Goal: Information Seeking & Learning: Learn about a topic

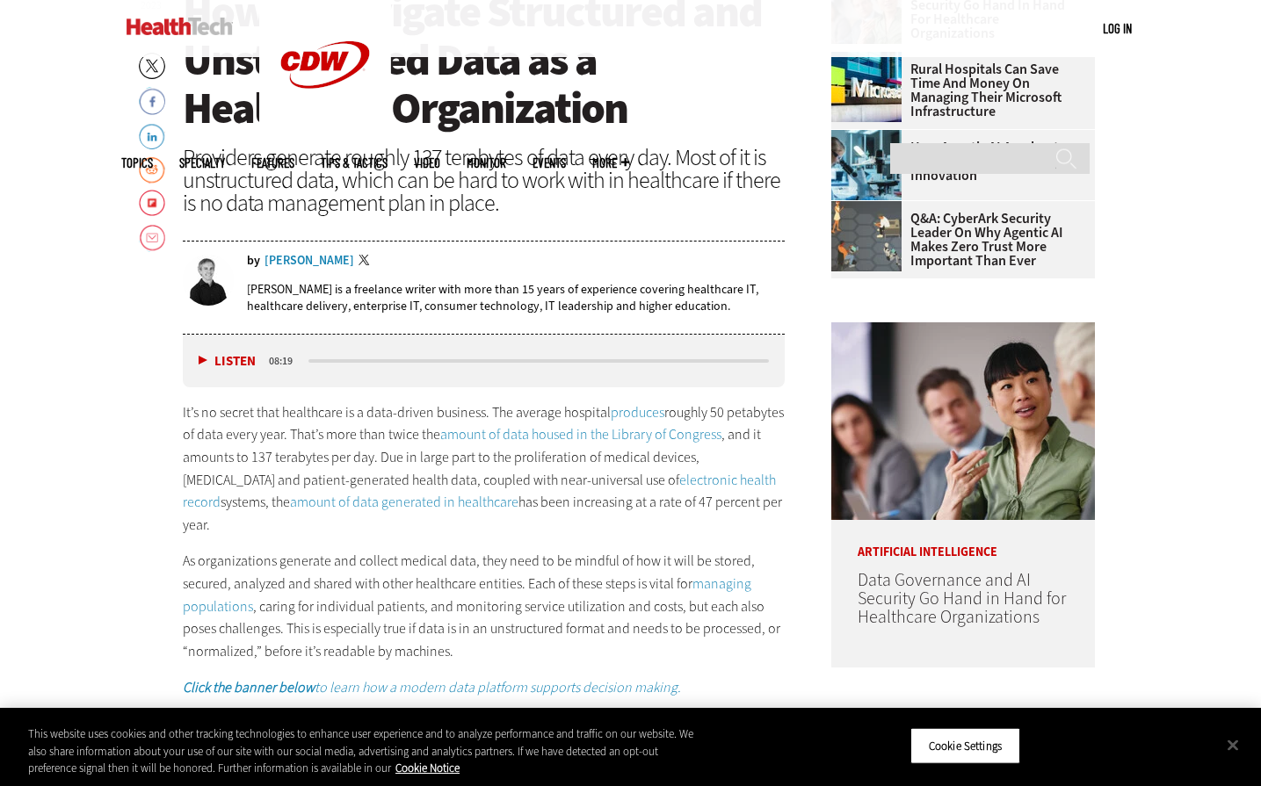
scroll to position [874, 0]
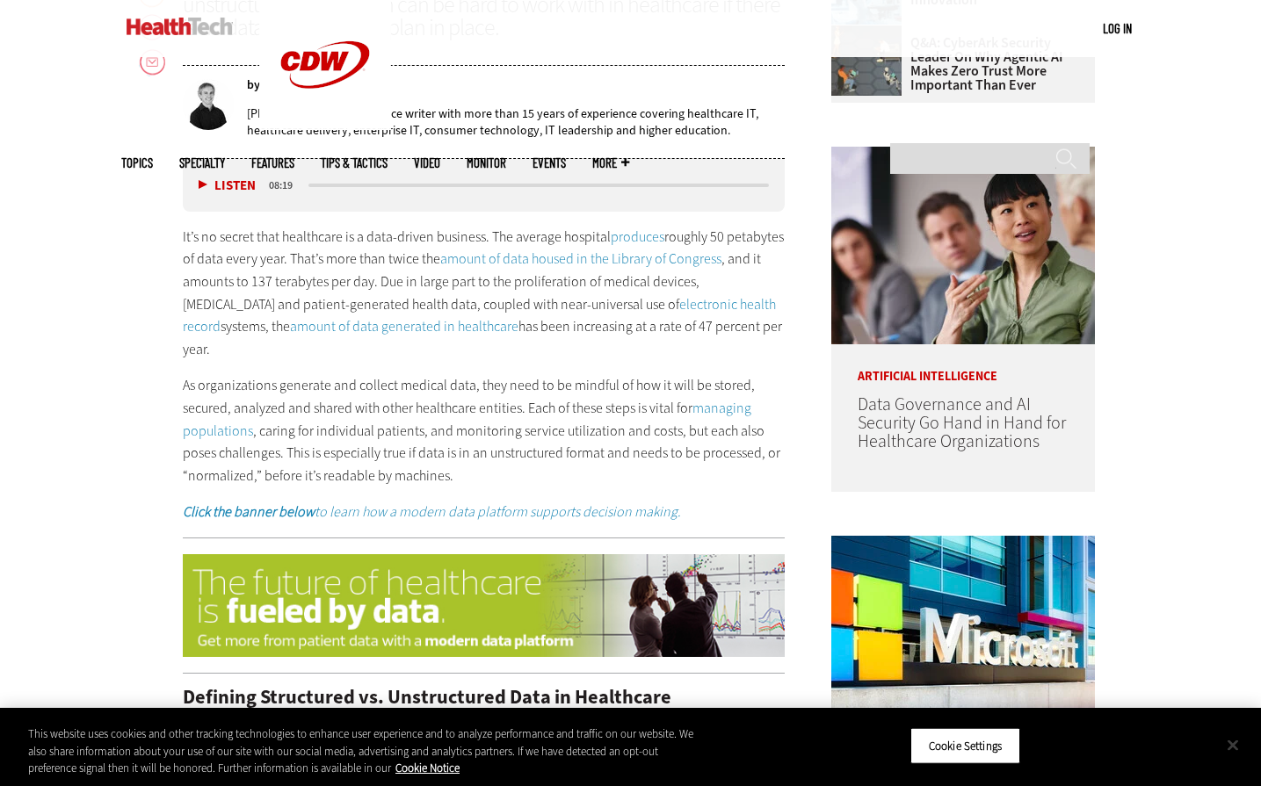
click at [1236, 747] on button "Close" at bounding box center [1232, 745] width 39 height 39
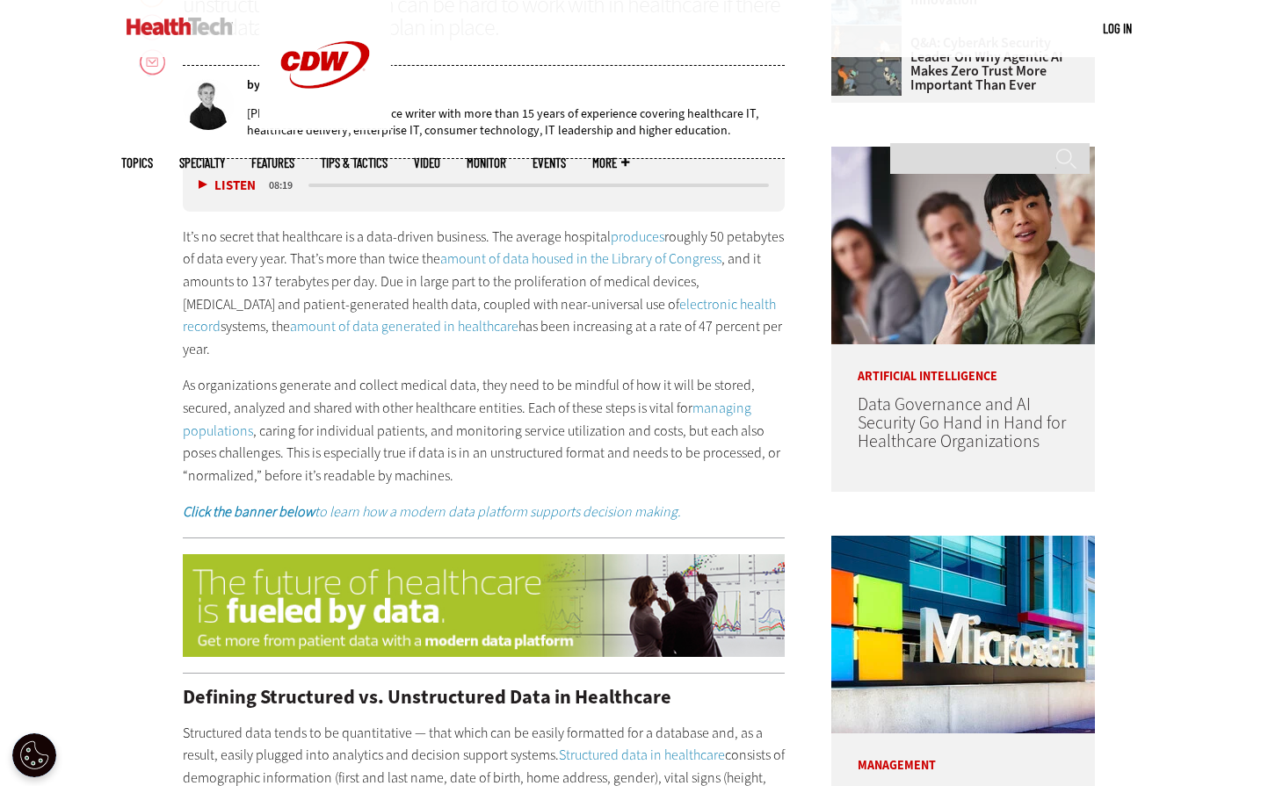
click at [417, 417] on p "As organizations generate and collect medical data, they need to be mindful of …" at bounding box center [484, 430] width 603 height 112
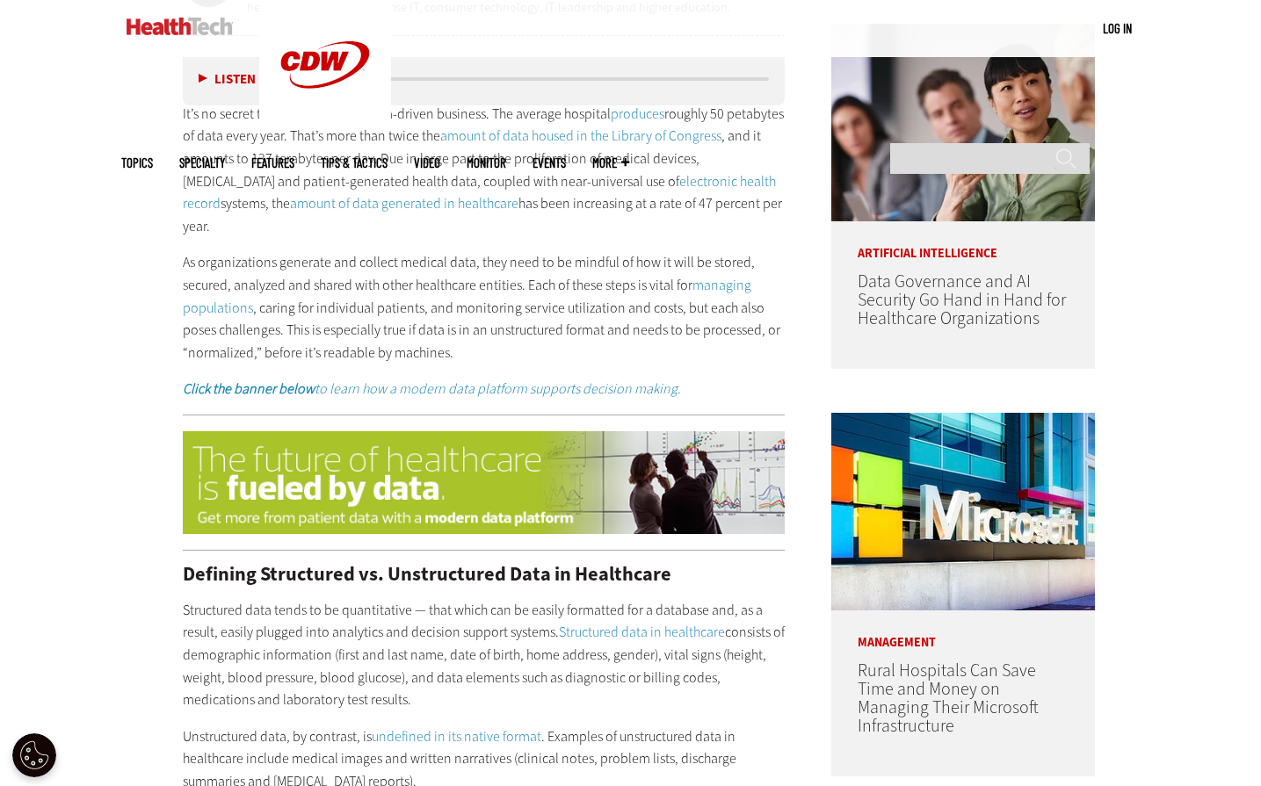
scroll to position [967, 0]
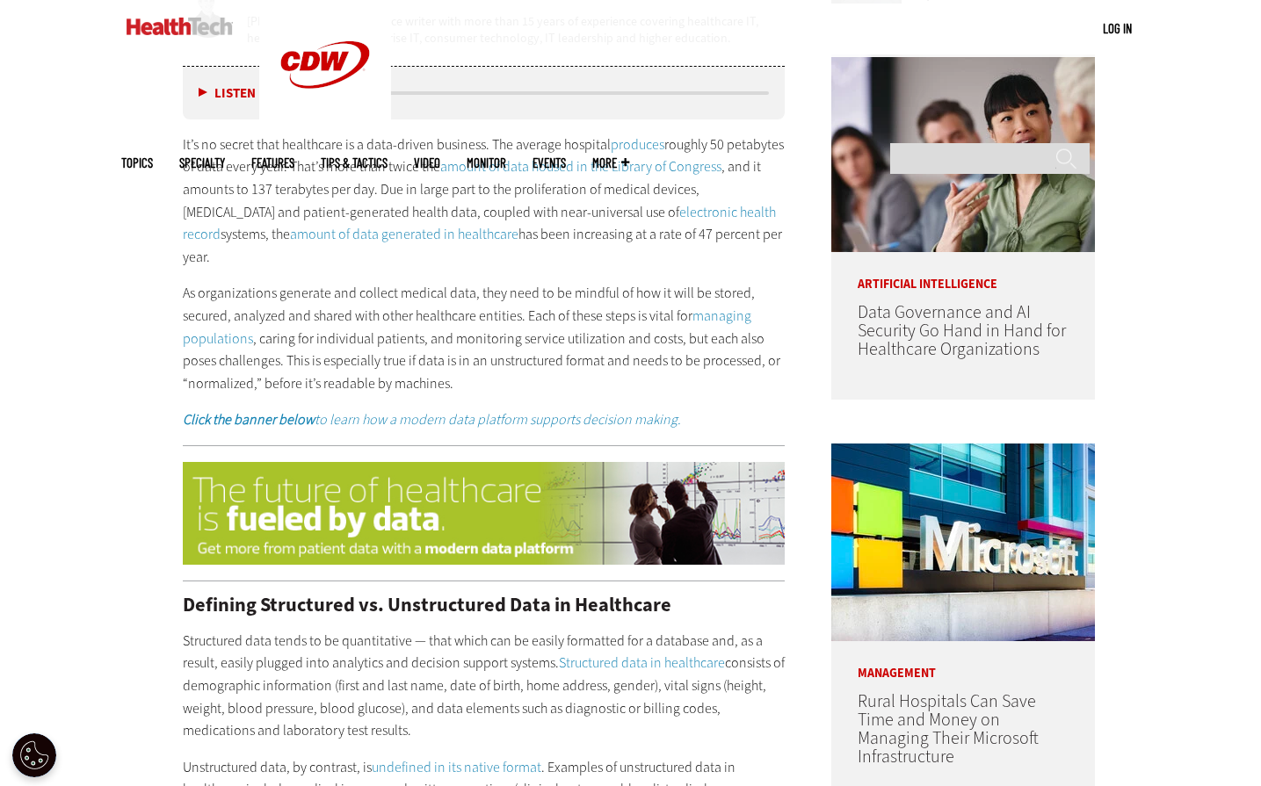
click at [373, 293] on p "As organizations generate and collect medical data, they need to be mindful of …" at bounding box center [484, 338] width 603 height 112
click at [386, 282] on p "As organizations generate and collect medical data, they need to be mindful of …" at bounding box center [484, 338] width 603 height 112
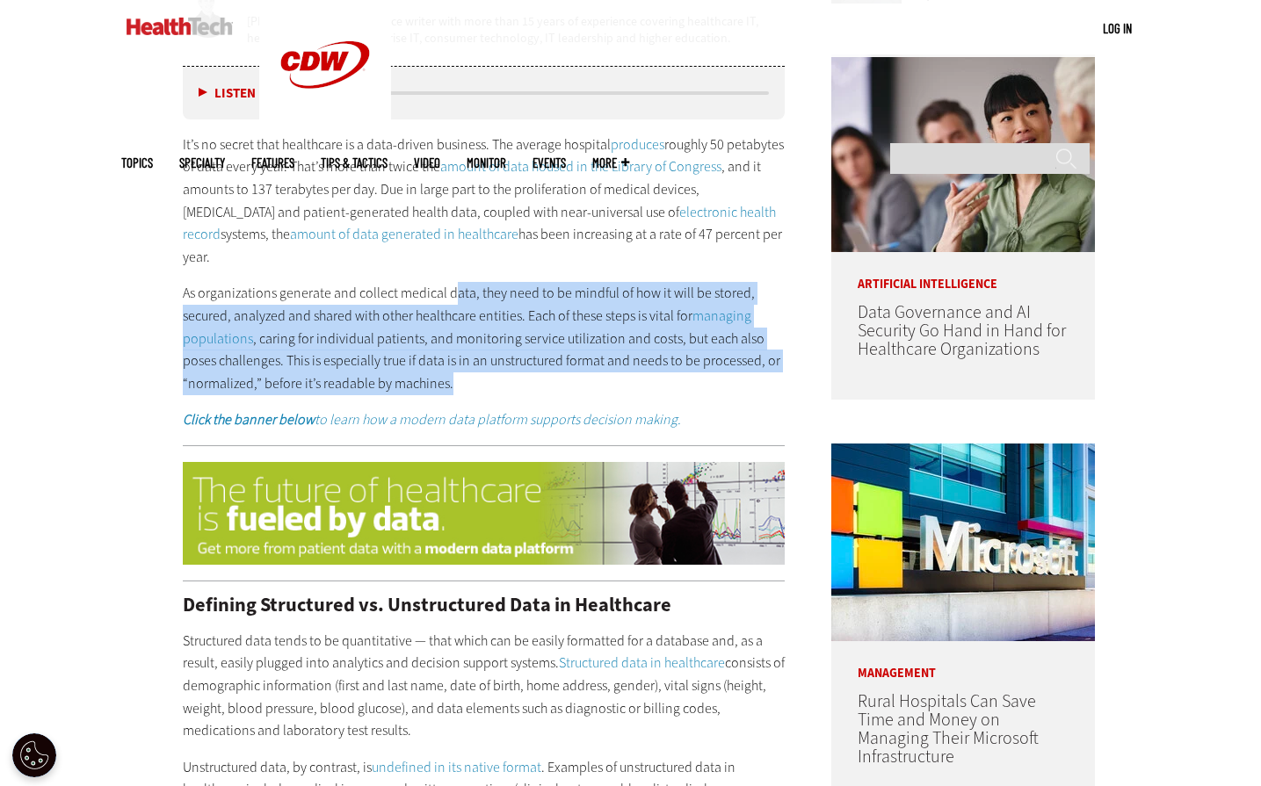
drag, startPoint x: 451, startPoint y: 262, endPoint x: 653, endPoint y: 380, distance: 234.3
click at [659, 372] on p "As organizations generate and collect medical data, they need to be mindful of …" at bounding box center [484, 338] width 603 height 112
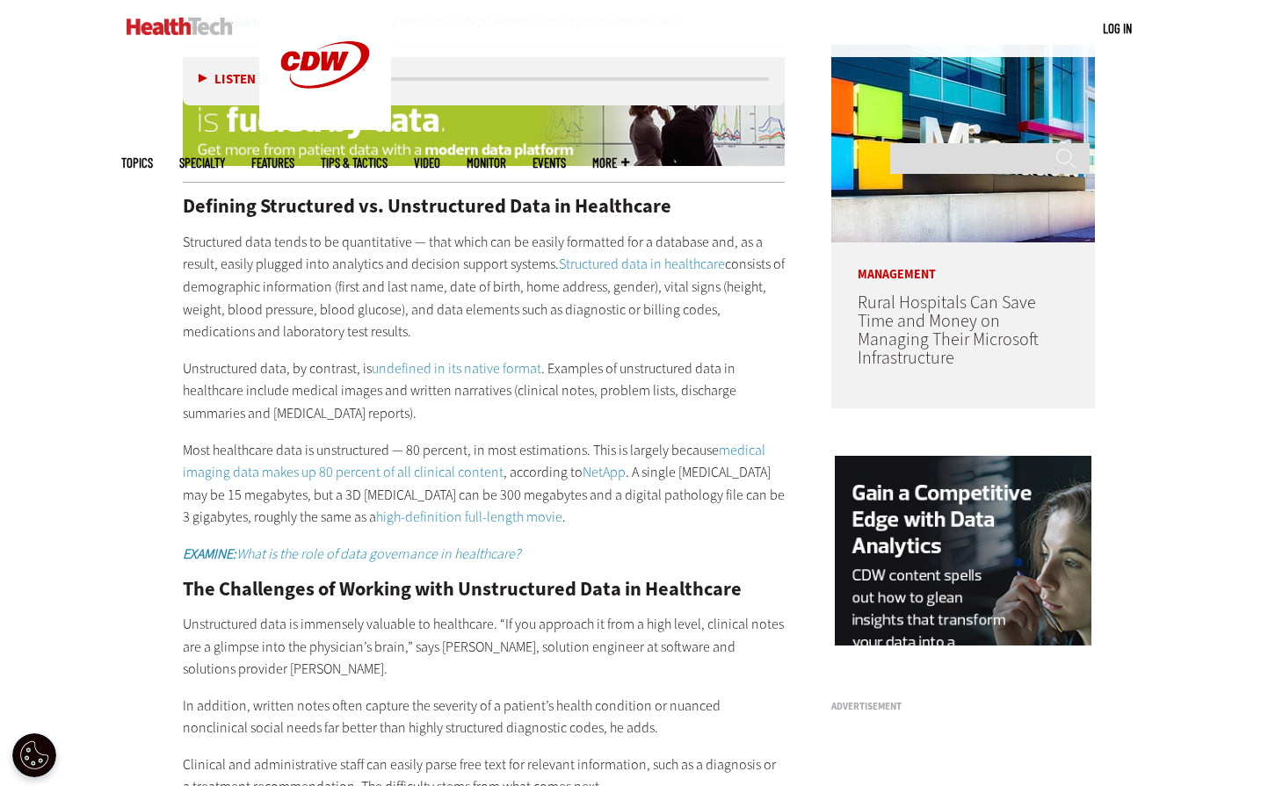
scroll to position [1406, 0]
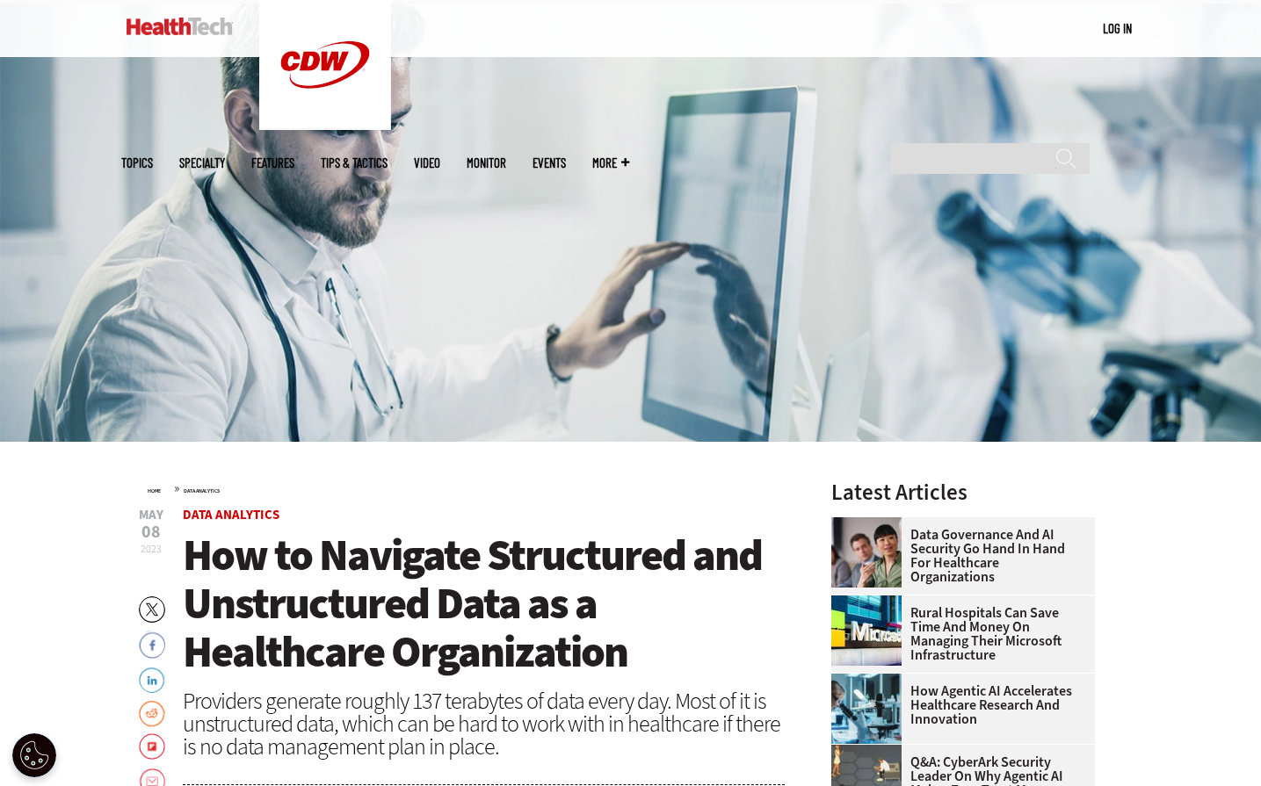
scroll to position [439, 0]
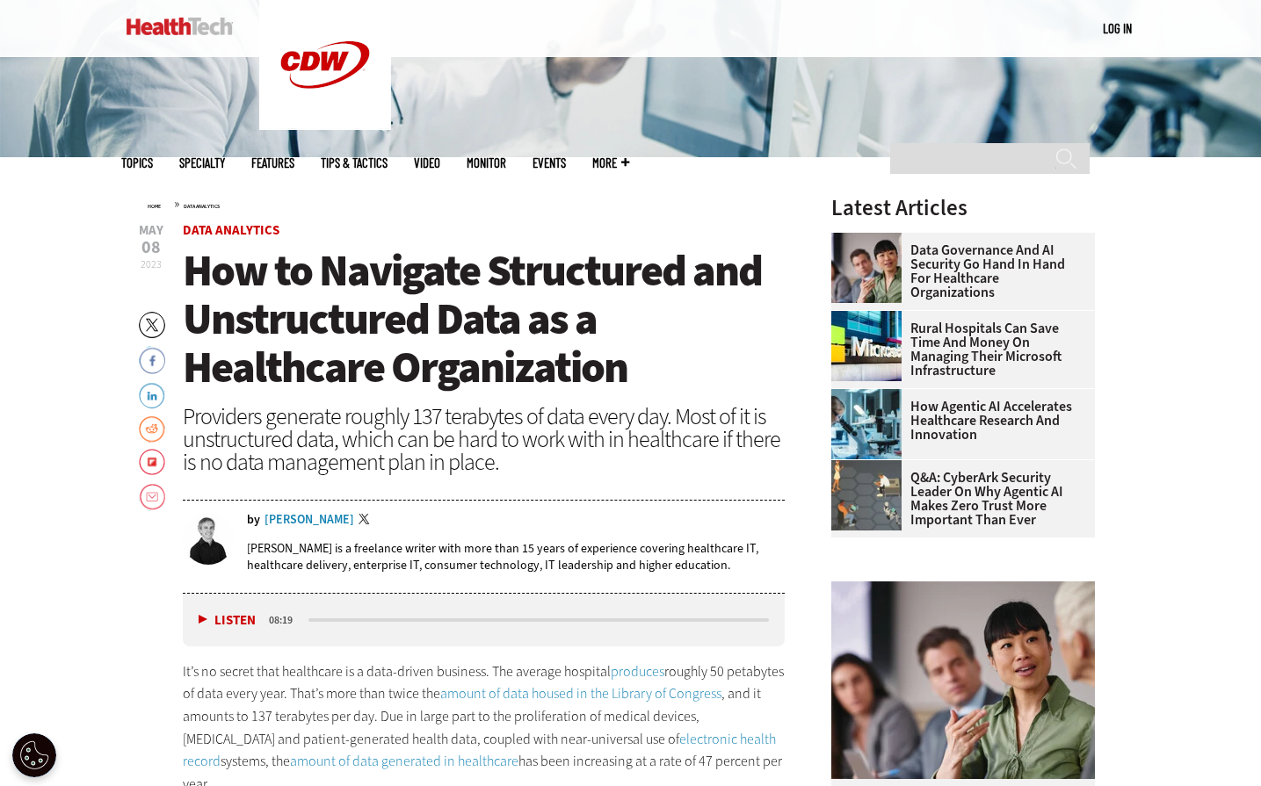
click at [366, 275] on span "How to Navigate Structured and Unstructured Data as a Healthcare Organization" at bounding box center [472, 319] width 579 height 155
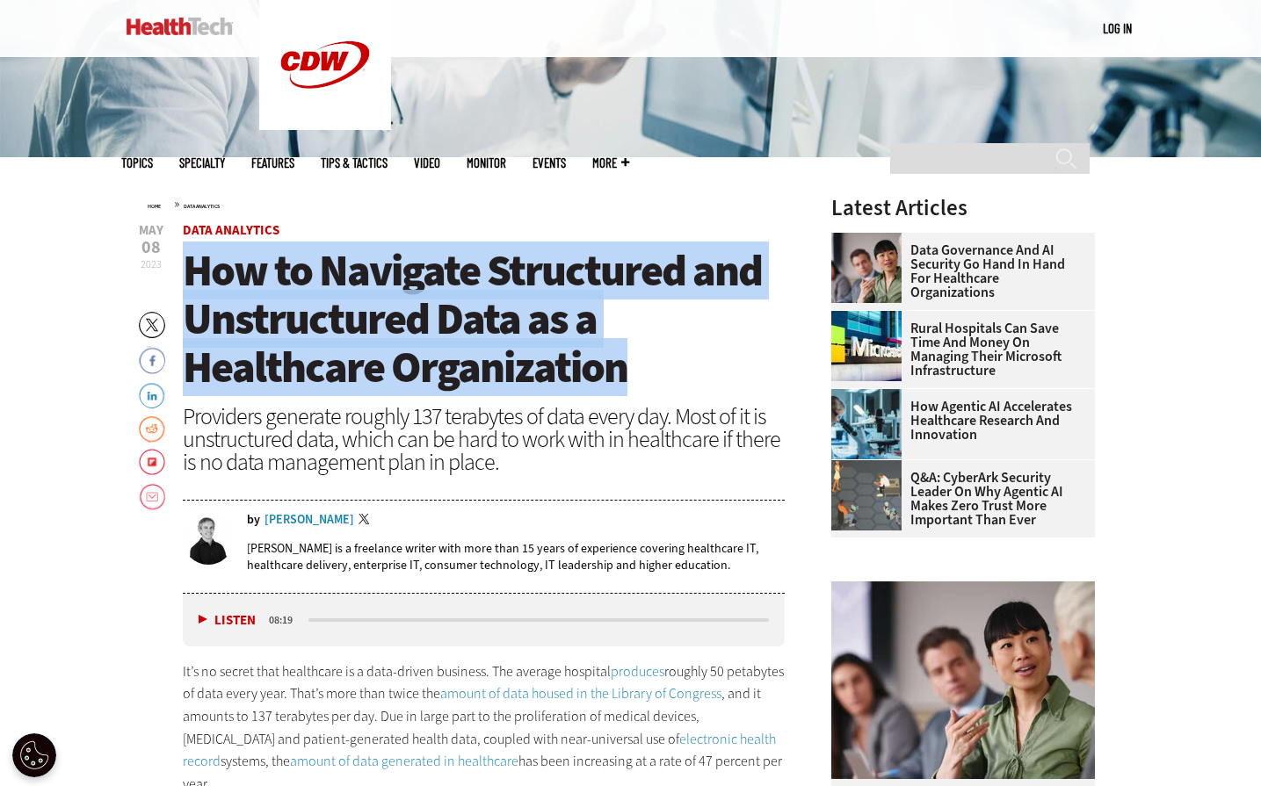
drag, startPoint x: 583, startPoint y: 316, endPoint x: 742, endPoint y: 364, distance: 166.0
click at [742, 364] on h1 "How to Navigate Structured and Unstructured Data as a Healthcare Organization" at bounding box center [484, 319] width 603 height 145
copy span "How to Navigate Structured and Unstructured Data as a Healthcare Organization"
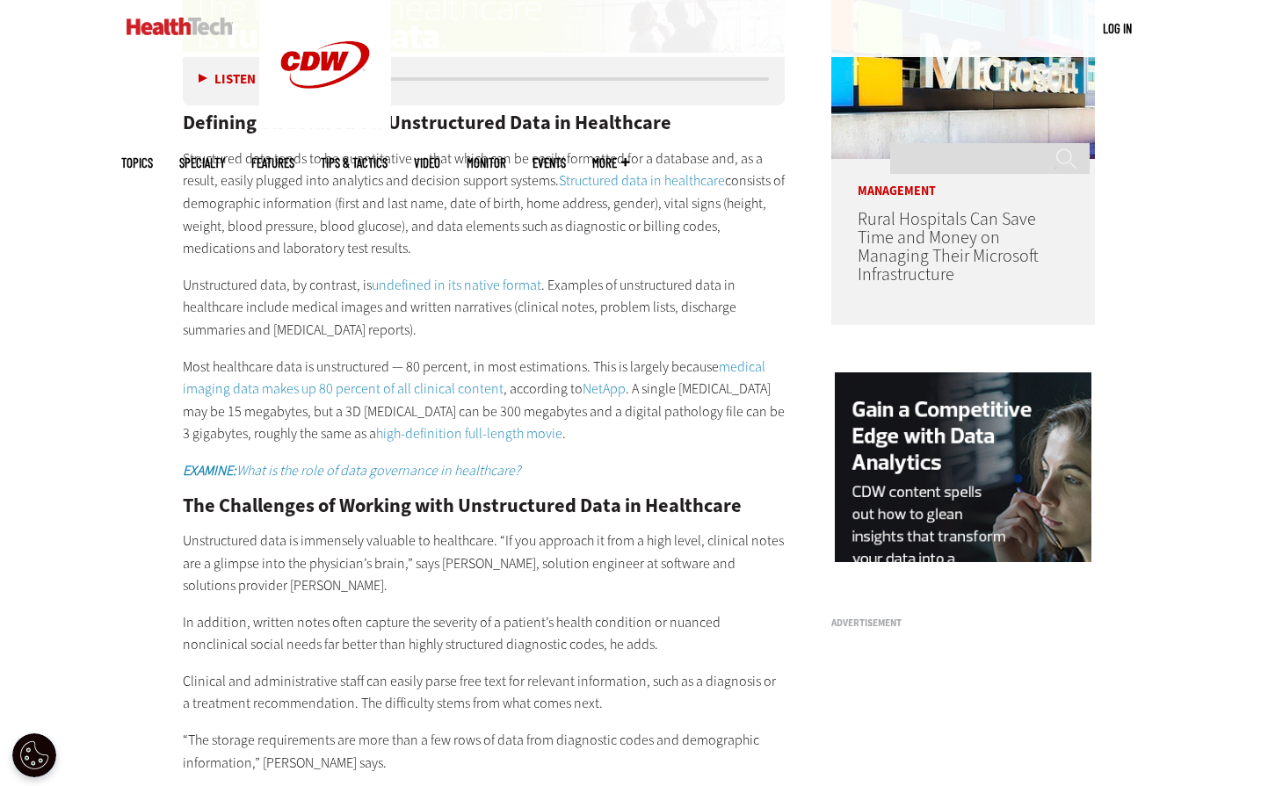
scroll to position [1406, 0]
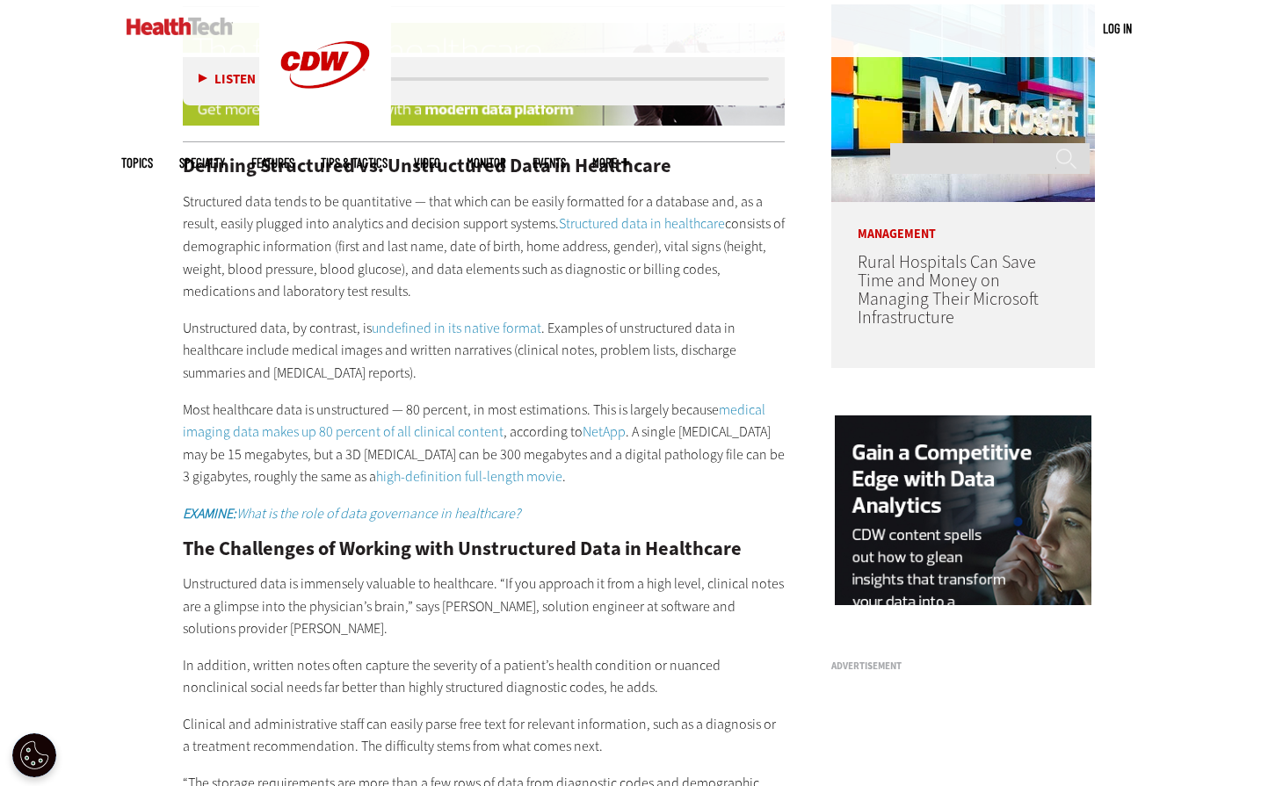
click at [456, 353] on p "Unstructured data, by contrast, is undefined in its native format . Examples of…" at bounding box center [484, 351] width 603 height 68
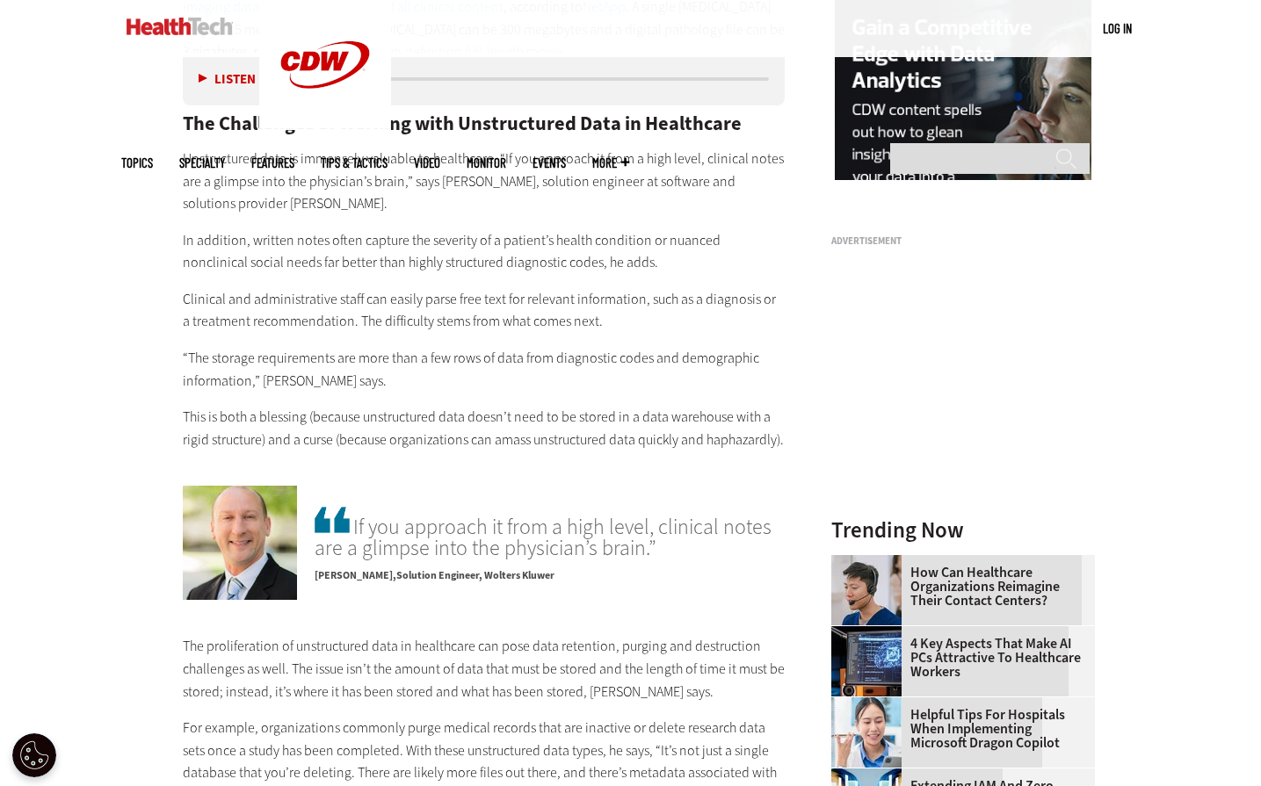
scroll to position [1845, 0]
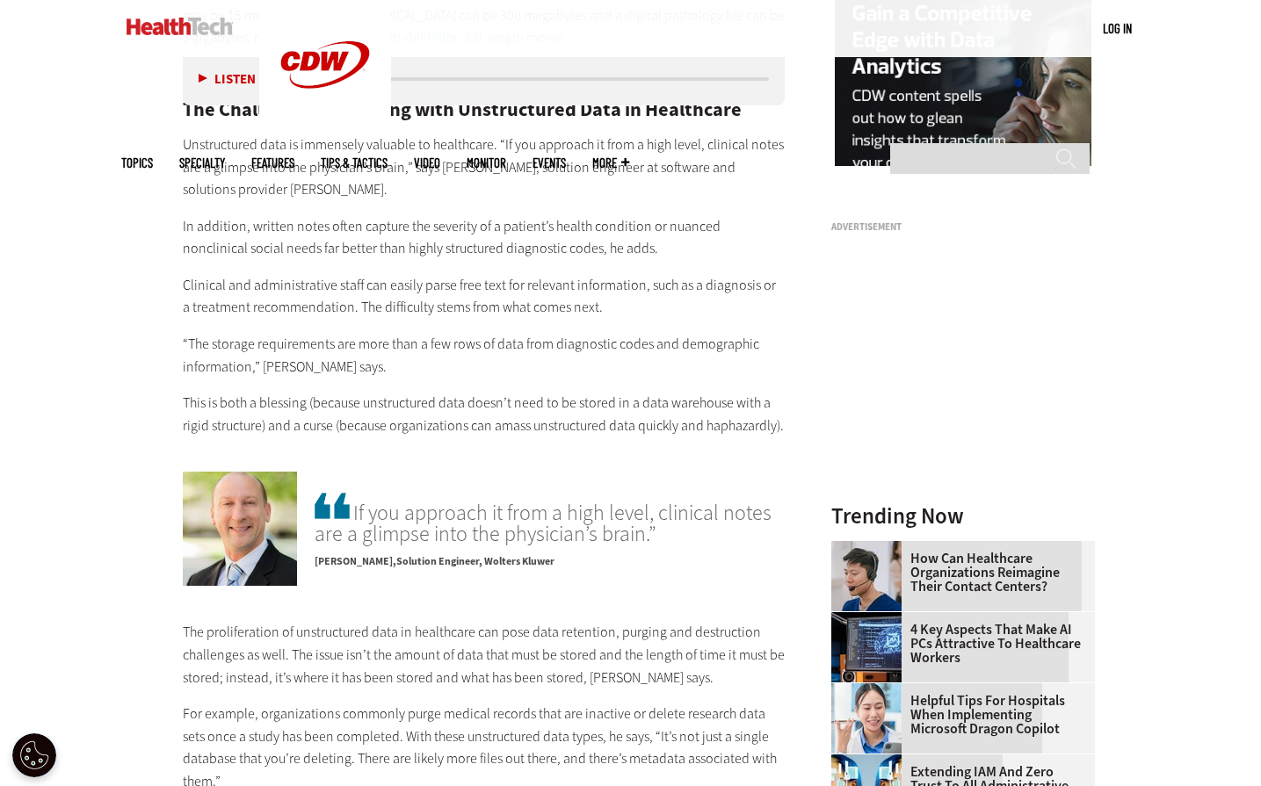
click at [718, 392] on p "This is both a blessing (because unstructured data doesn’t need to be stored in…" at bounding box center [484, 414] width 603 height 45
drag, startPoint x: 705, startPoint y: 408, endPoint x: 776, endPoint y: 407, distance: 71.2
click at [776, 407] on p "This is both a blessing (because unstructured data doesn’t need to be stored in…" at bounding box center [484, 414] width 603 height 45
click at [146, 351] on main "Home » Data Analytics Close New AI Research From CDW See how IT leaders are tac…" at bounding box center [630, 781] width 1019 height 4060
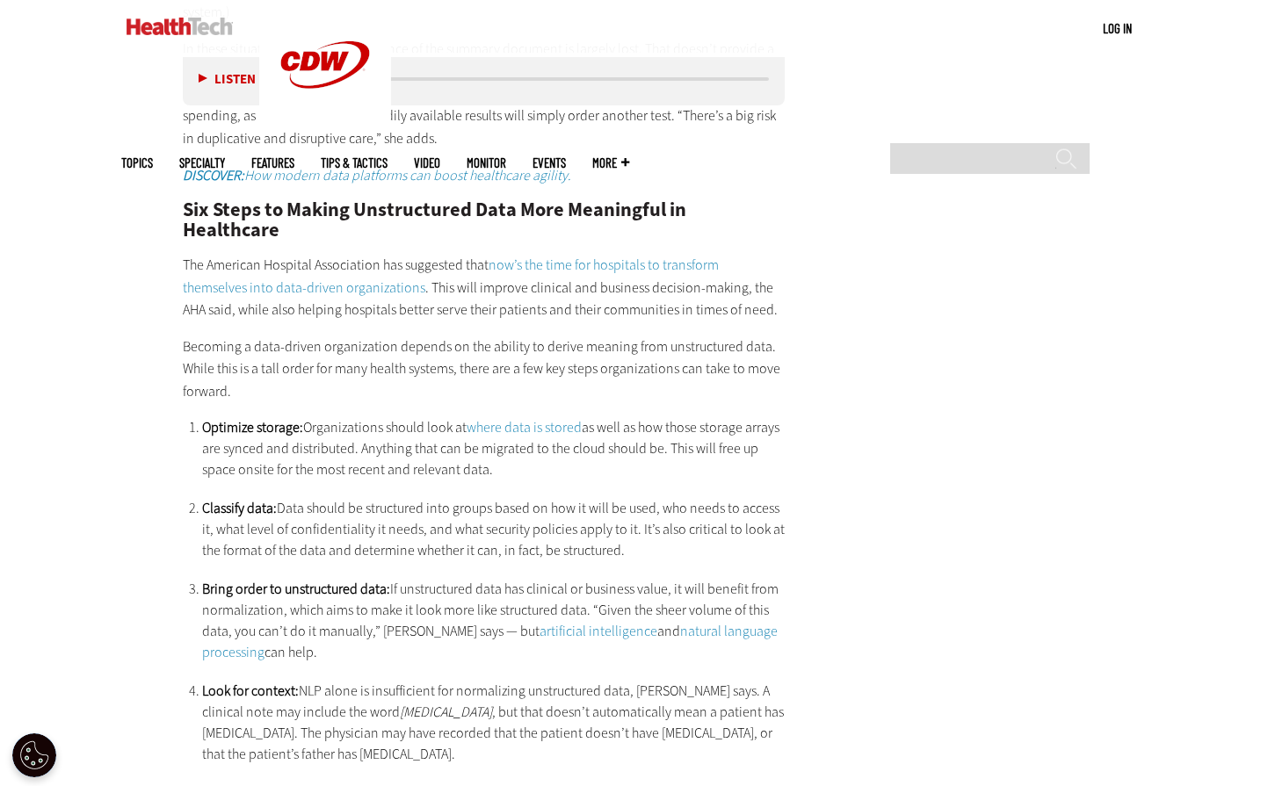
scroll to position [2900, 0]
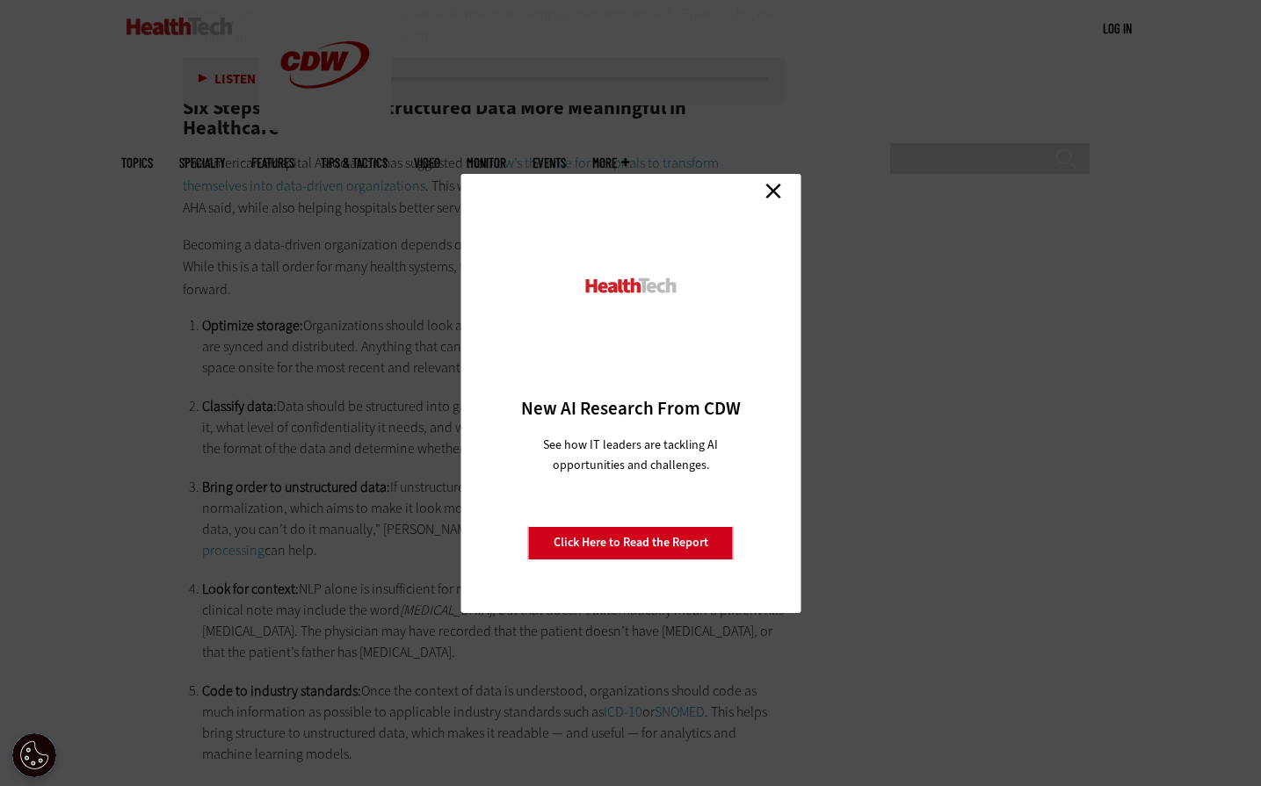
drag, startPoint x: 768, startPoint y: 189, endPoint x: 702, endPoint y: 323, distance: 149.7
click at [768, 189] on link "Close" at bounding box center [773, 191] width 26 height 26
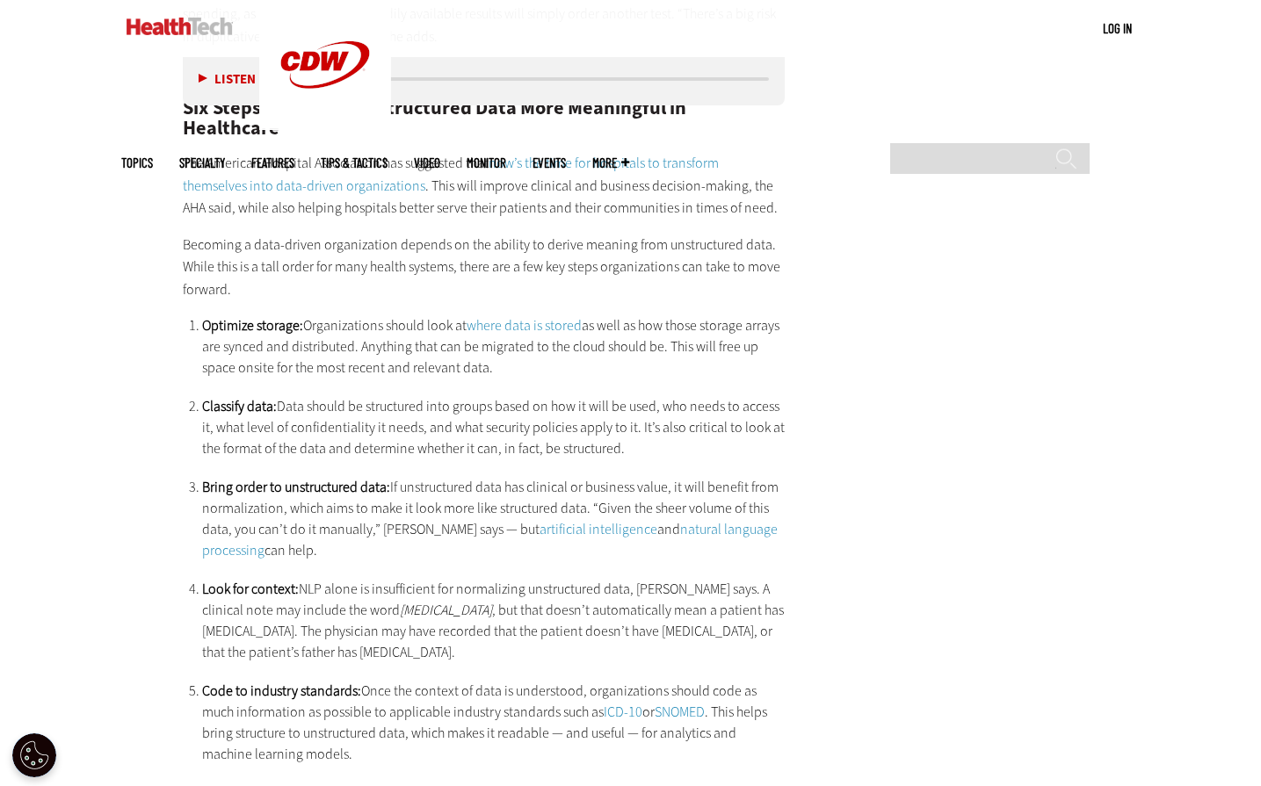
click at [541, 315] on li "Optimize storage: Organizations should look at where data is stored as well as …" at bounding box center [493, 346] width 583 height 63
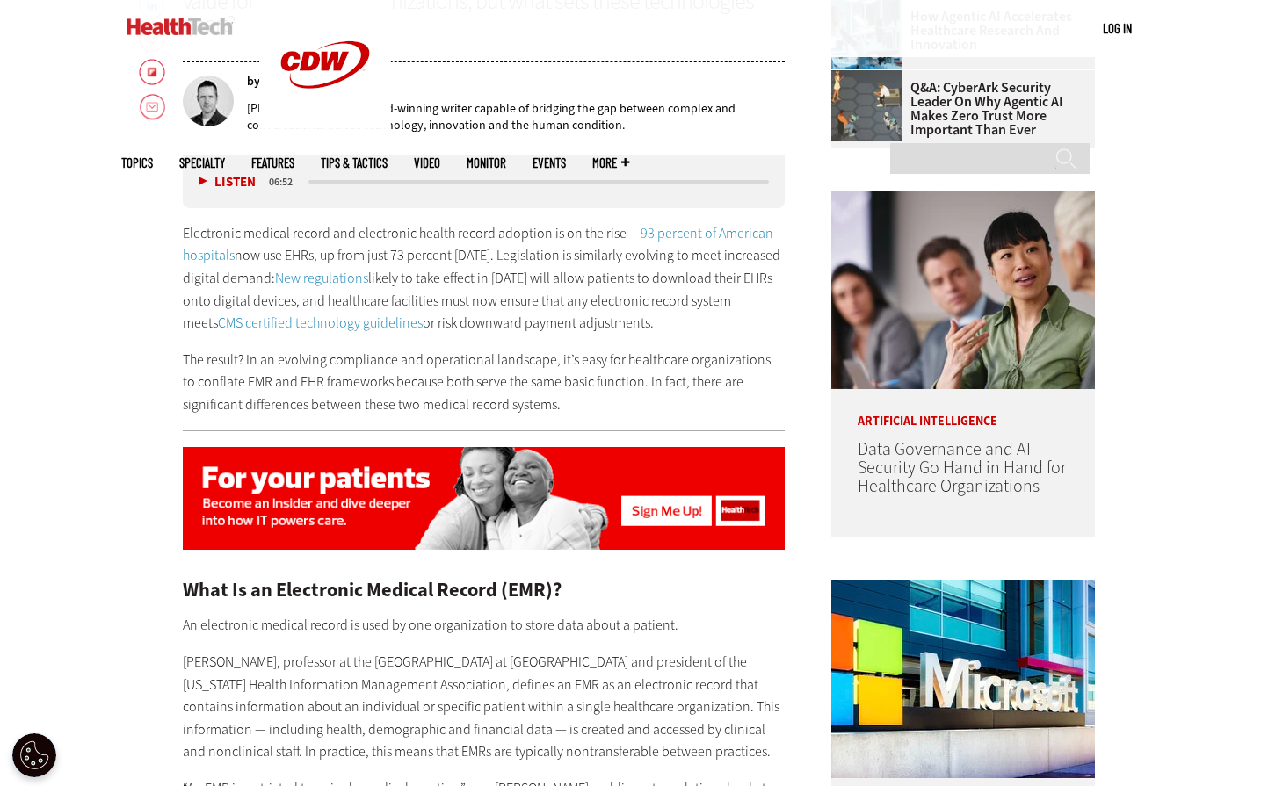
scroll to position [791, 0]
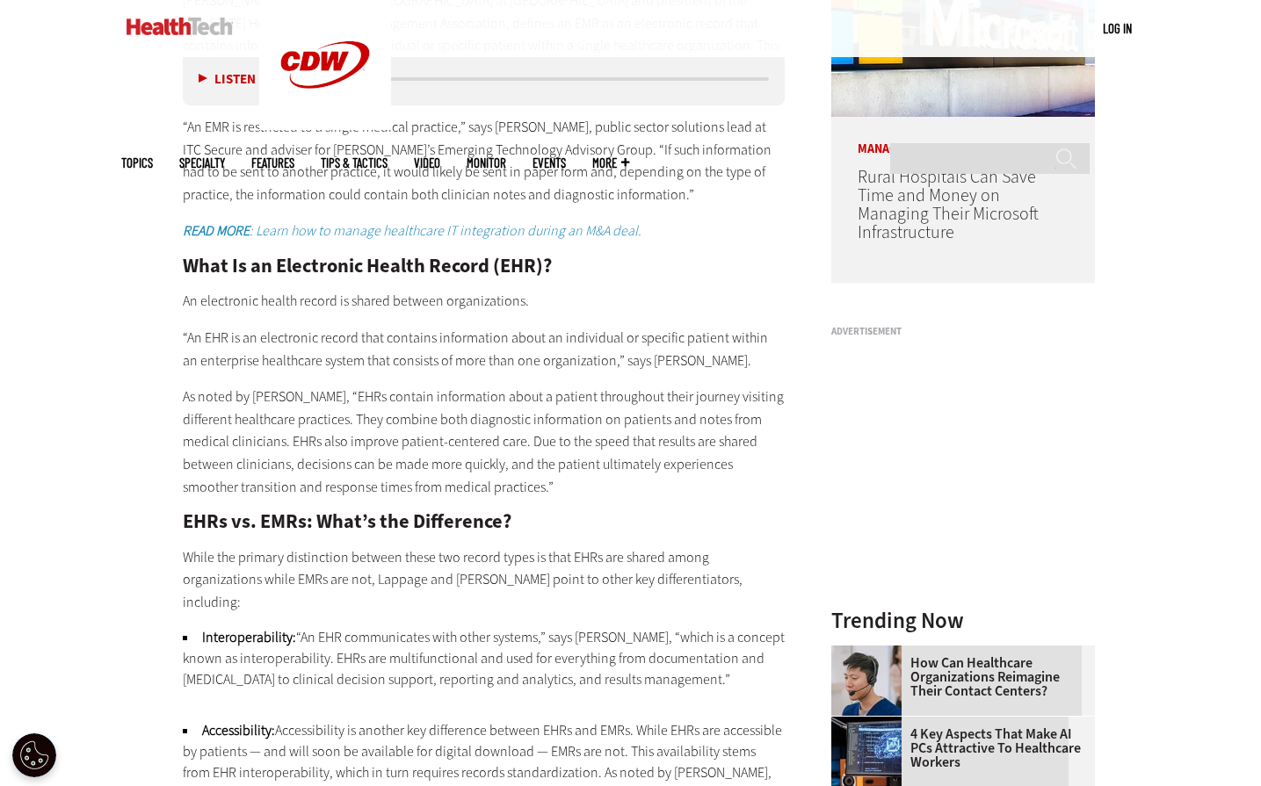
scroll to position [1494, 0]
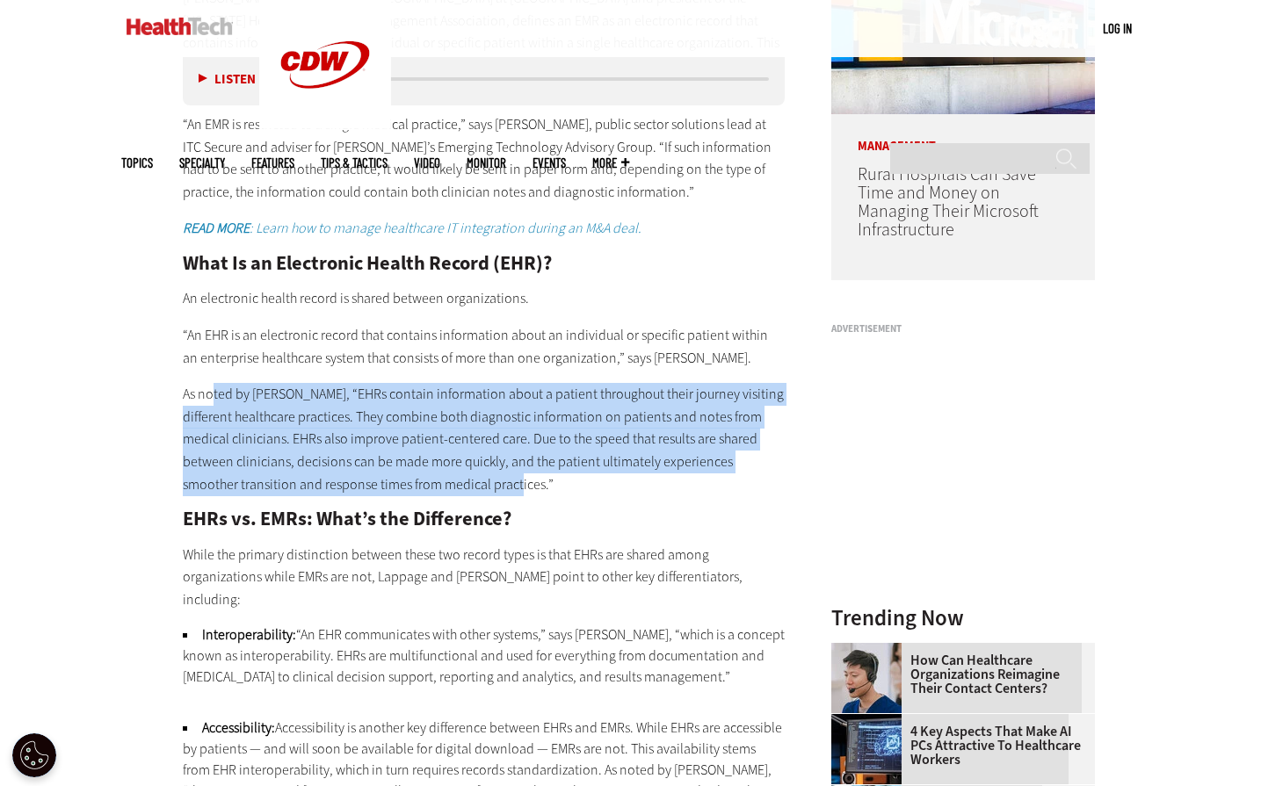
drag, startPoint x: 212, startPoint y: 372, endPoint x: 641, endPoint y: 464, distance: 438.6
click at [648, 463] on p "As noted by Lappage, “EHRs contain information about a patient throughout their…" at bounding box center [484, 439] width 603 height 112
click at [376, 395] on p "As noted by Lappage, “EHRs contain information about a patient throughout their…" at bounding box center [484, 439] width 603 height 112
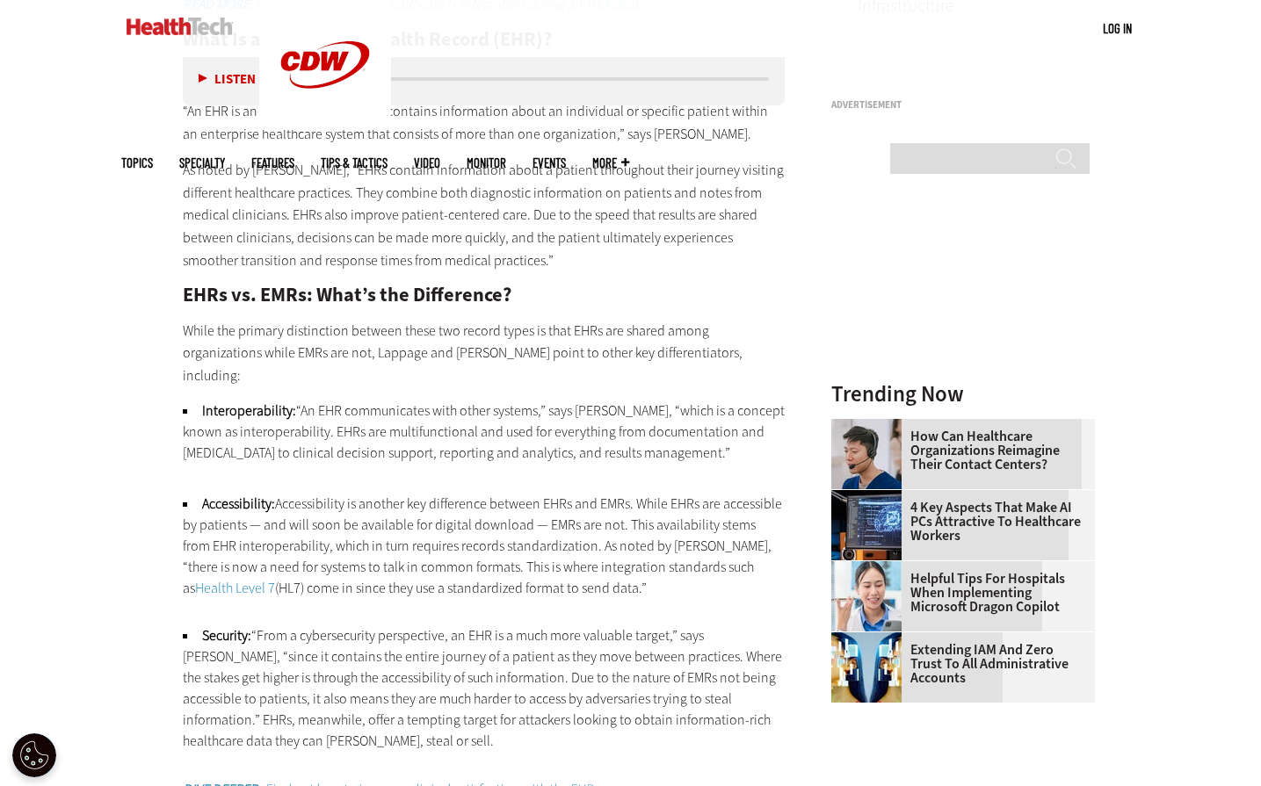
scroll to position [1757, 0]
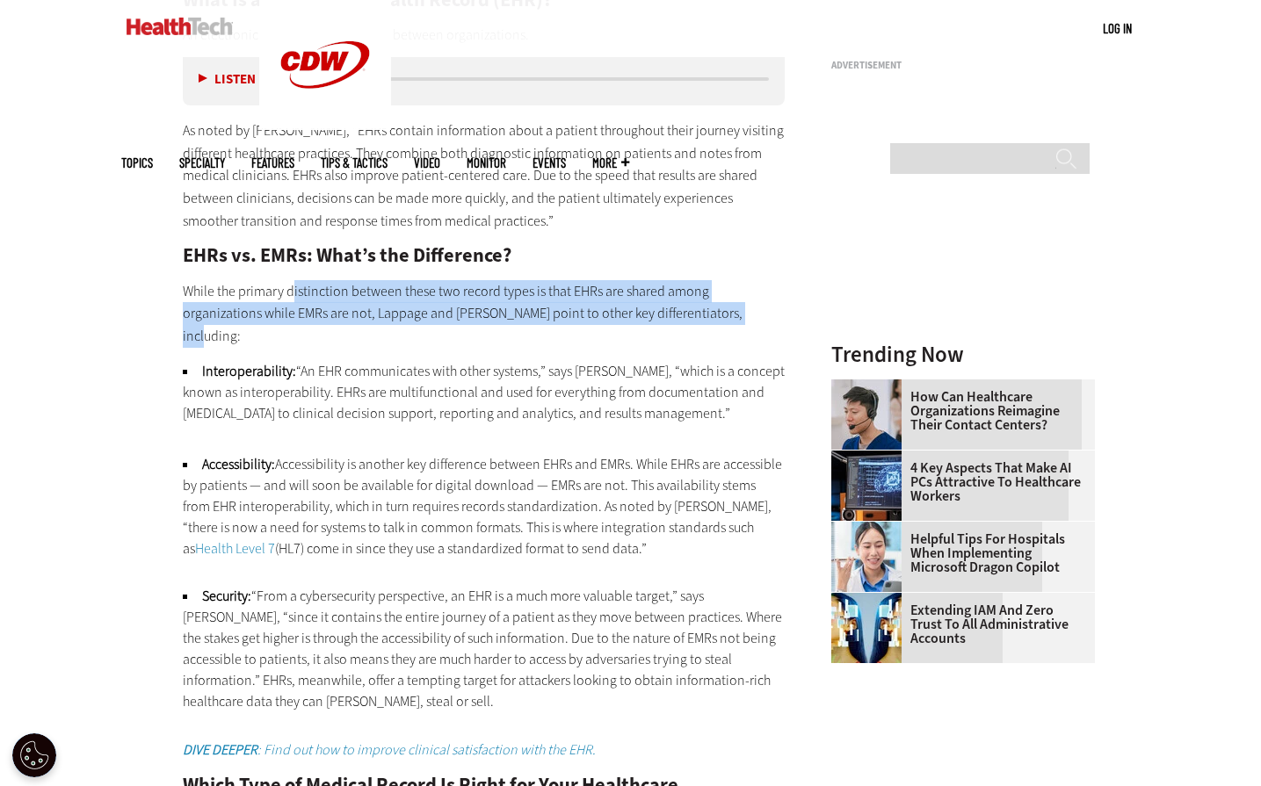
drag, startPoint x: 296, startPoint y: 266, endPoint x: 707, endPoint y: 294, distance: 412.2
click at [707, 294] on p "While the primary distinction between these two record types is that EHRs are s…" at bounding box center [484, 314] width 603 height 68
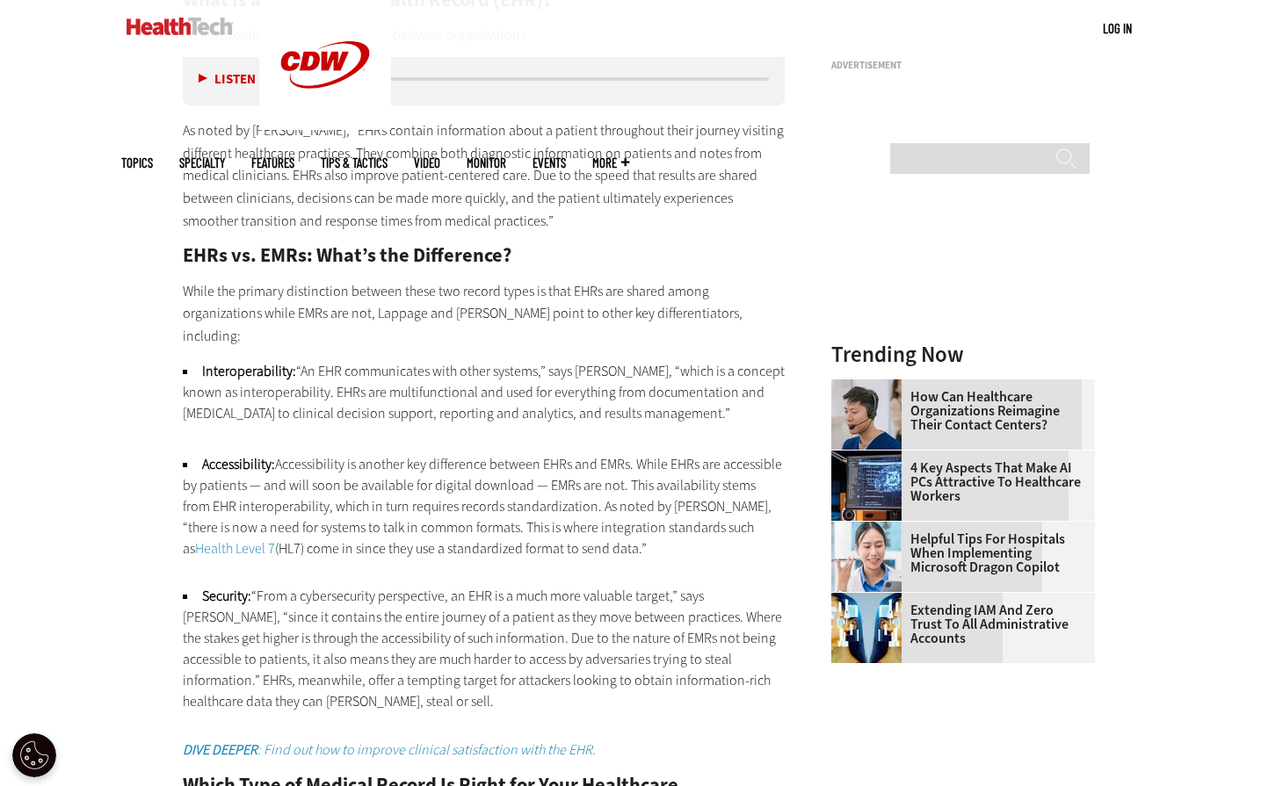
click at [392, 312] on div "What Is an Electronic Medical Record (EMR)? An electronic medical record is use…" at bounding box center [484, 327] width 603 height 1348
click at [316, 398] on li "Interoperability: “An EHR communicates with other systems,” says Jenkins, “whic…" at bounding box center [484, 403] width 603 height 84
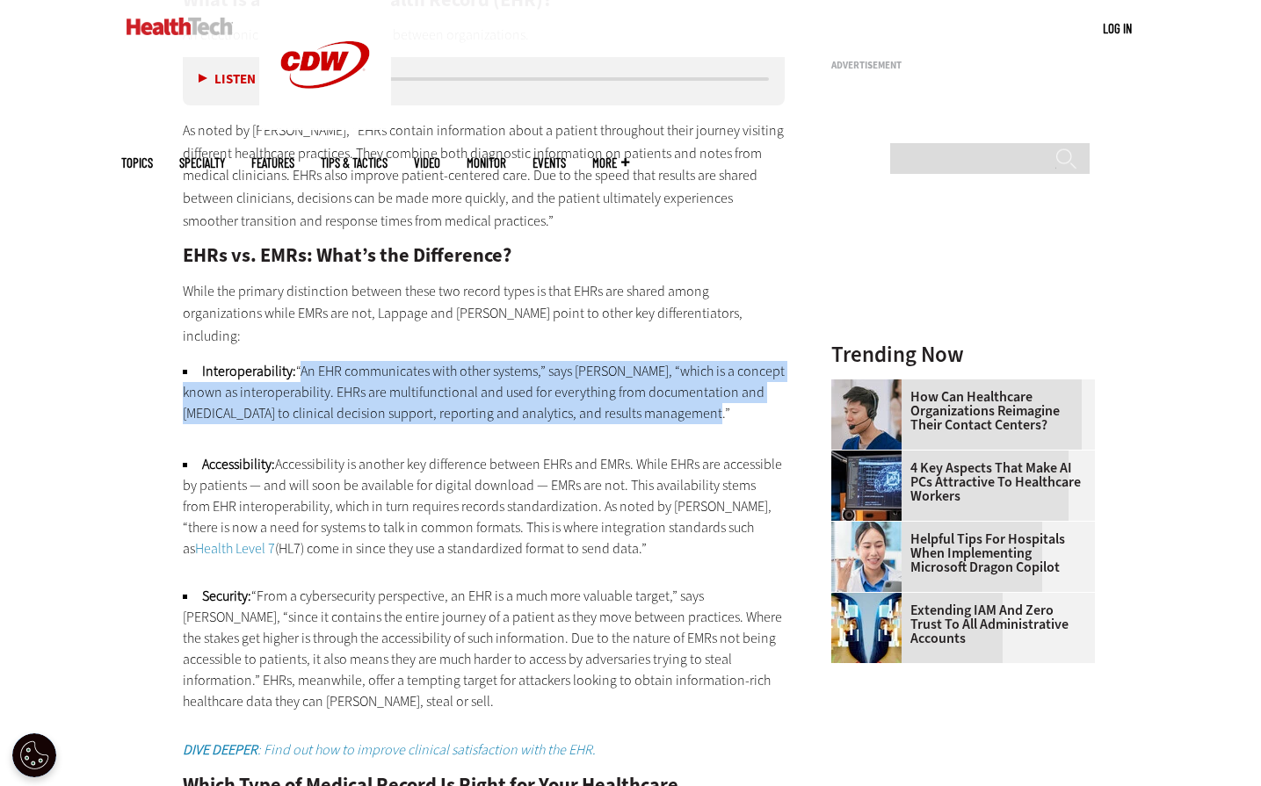
drag, startPoint x: 301, startPoint y: 326, endPoint x: 693, endPoint y: 372, distance: 395.4
click at [693, 372] on li "Interoperability: “An EHR communicates with other systems,” says Jenkins, “whic…" at bounding box center [484, 403] width 603 height 84
click at [302, 361] on li "Interoperability: “An EHR communicates with other systems,” says Jenkins, “whic…" at bounding box center [484, 403] width 603 height 84
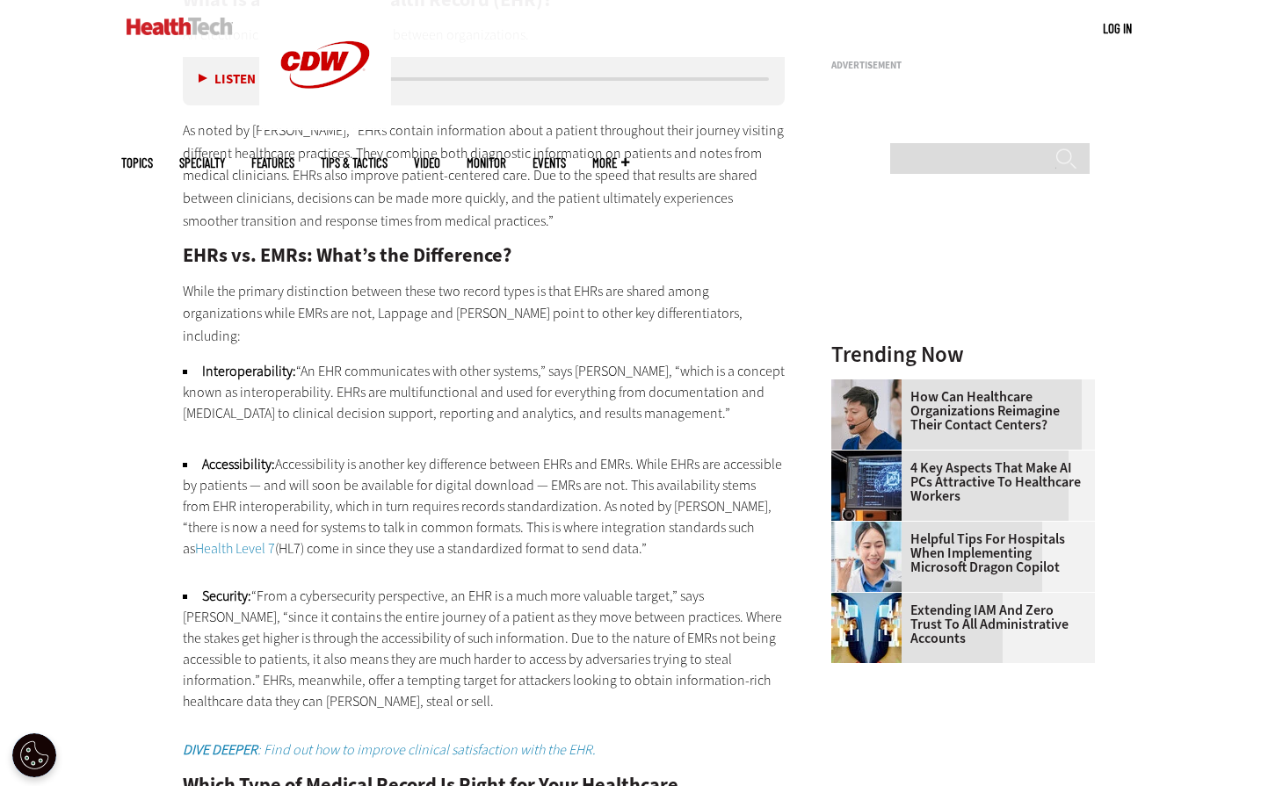
drag, startPoint x: 295, startPoint y: 351, endPoint x: 730, endPoint y: 371, distance: 435.4
click at [730, 371] on li "Interoperability: “An EHR communicates with other systems,” says Jenkins, “whic…" at bounding box center [484, 403] width 603 height 84
click at [303, 393] on li "Interoperability: “An EHR communicates with other systems,” says Jenkins, “whic…" at bounding box center [484, 403] width 603 height 84
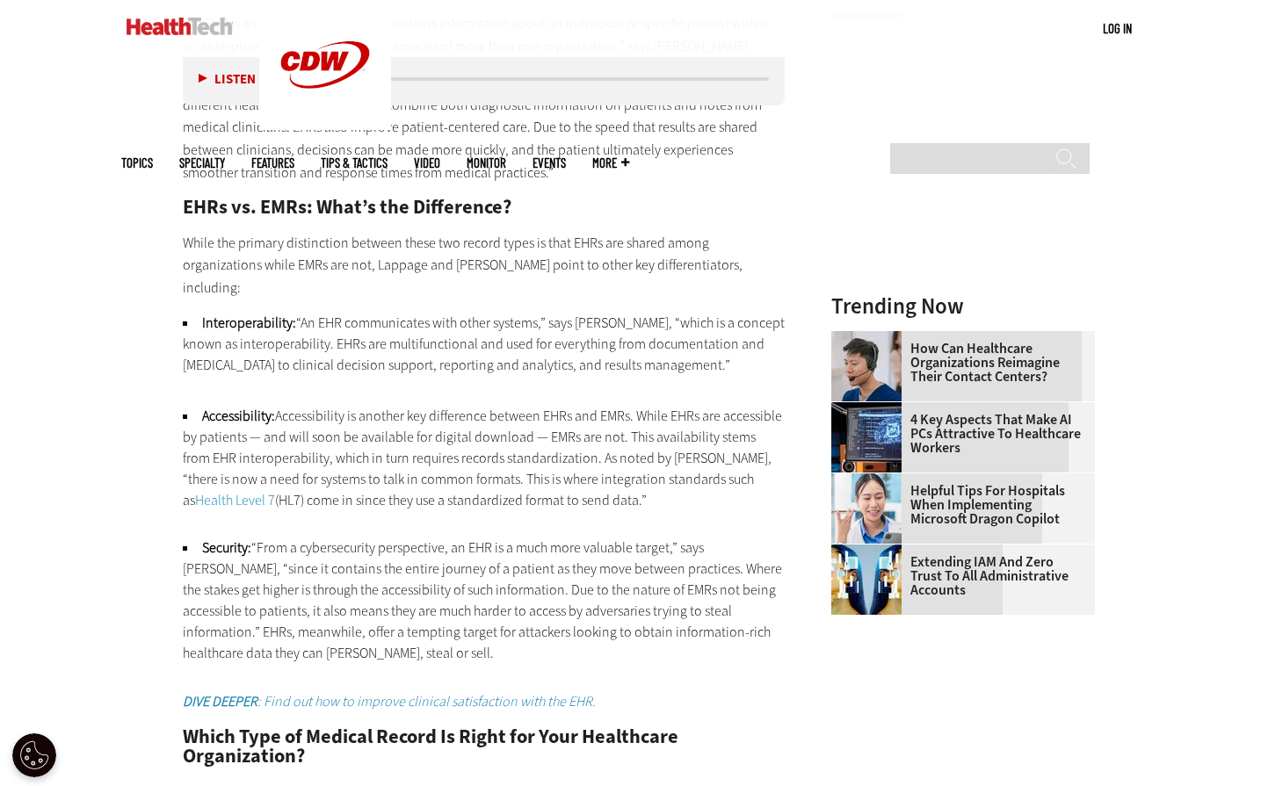
scroll to position [1845, 0]
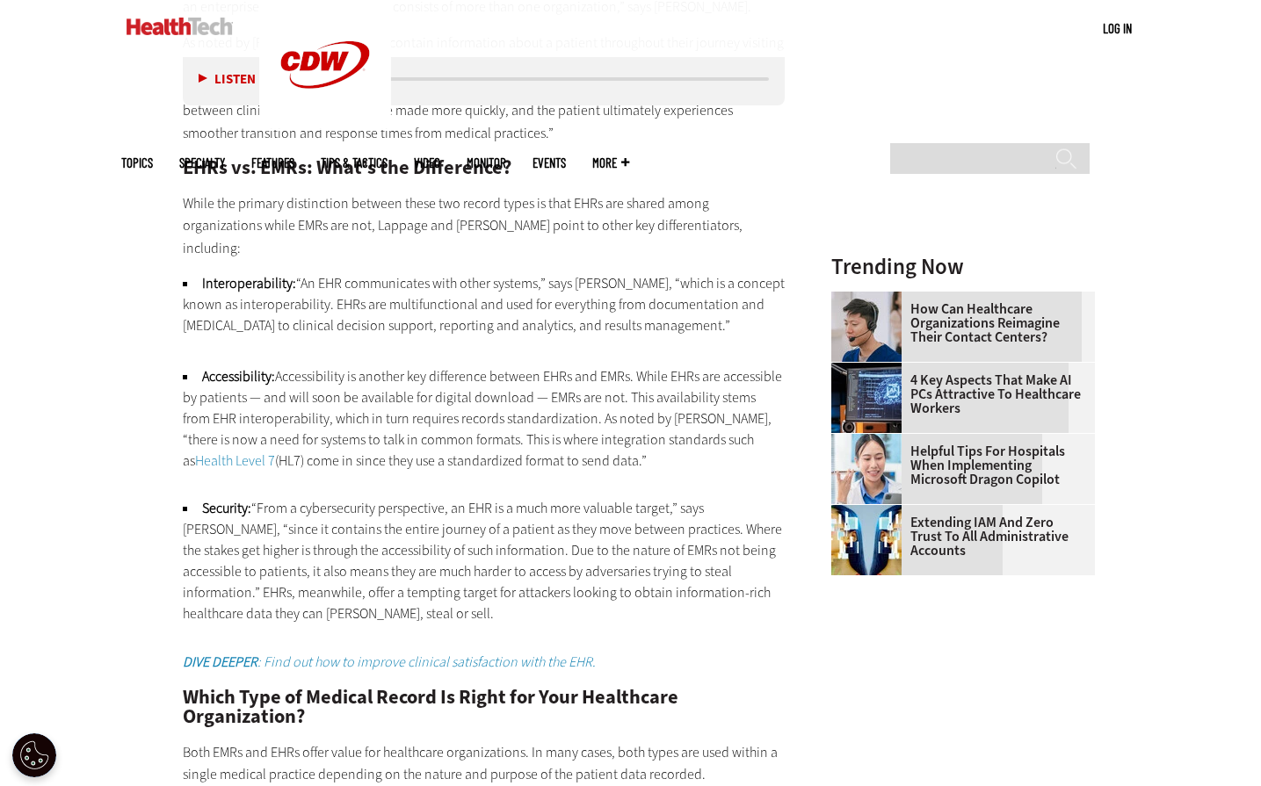
drag, startPoint x: 277, startPoint y: 331, endPoint x: 608, endPoint y: 417, distance: 342.3
click at [608, 417] on li "Accessibility: Accessibility is another key difference between EHRs and EMRs. W…" at bounding box center [484, 418] width 603 height 105
click at [520, 438] on div "What Is an Electronic Medical Record (EMR)? An electronic medical record is use…" at bounding box center [484, 239] width 603 height 1348
click at [617, 417] on li "Accessibility: Accessibility is another key difference between EHRs and EMRs. W…" at bounding box center [484, 418] width 603 height 105
click at [576, 440] on div "What Is an Electronic Medical Record (EMR)? An electronic medical record is use…" at bounding box center [484, 239] width 603 height 1348
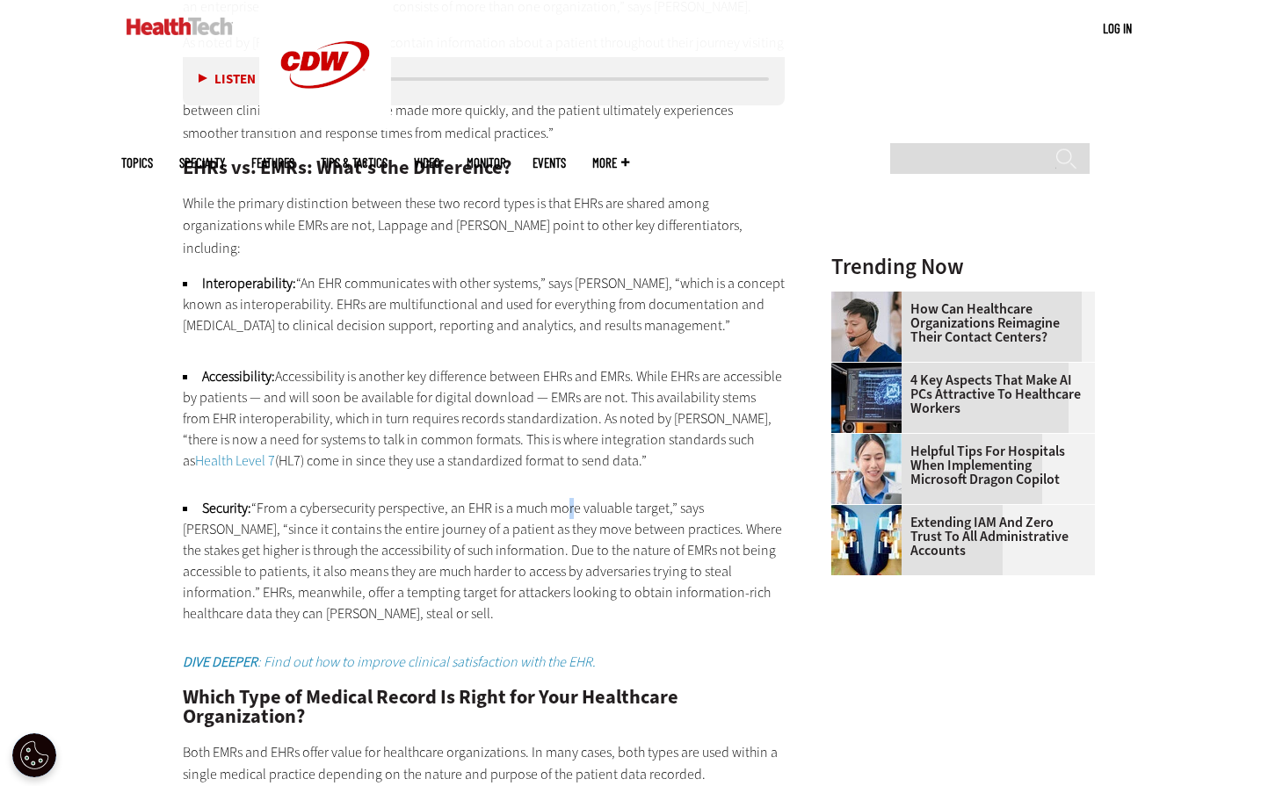
click at [570, 429] on div "What Is an Electronic Medical Record (EMR)? An electronic medical record is use…" at bounding box center [484, 239] width 603 height 1348
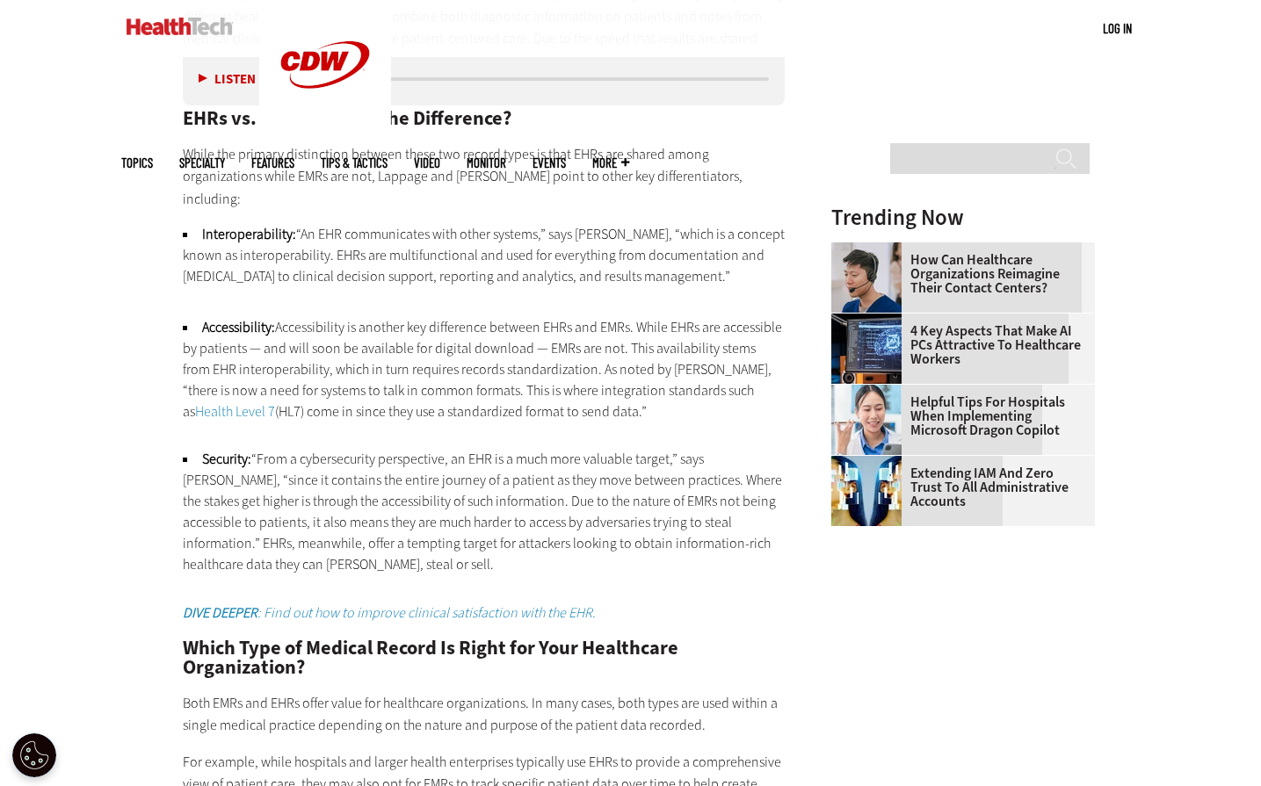
scroll to position [2021, 0]
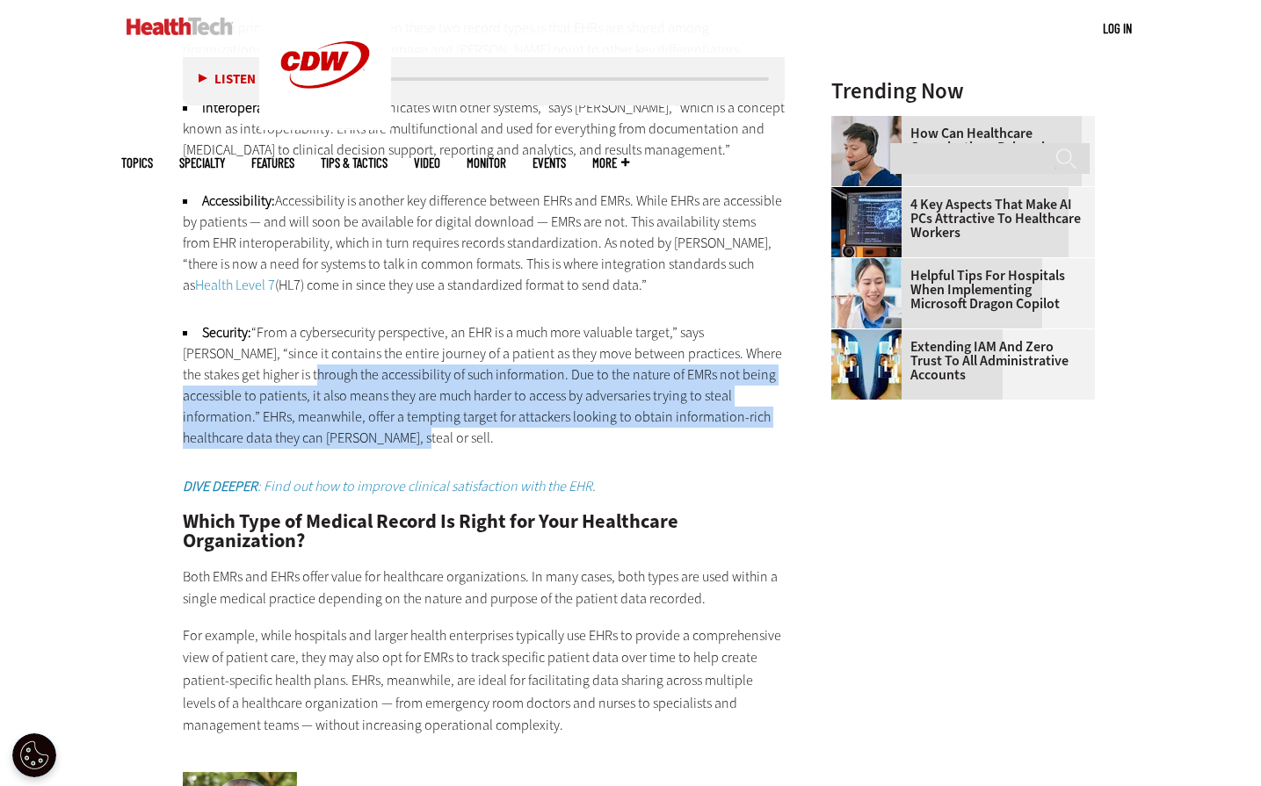
drag, startPoint x: 275, startPoint y: 324, endPoint x: 456, endPoint y: 391, distance: 192.9
click at [456, 391] on li "Security: “From a cybersecurity perspective, an EHR is a much more valuable tar…" at bounding box center [484, 385] width 603 height 127
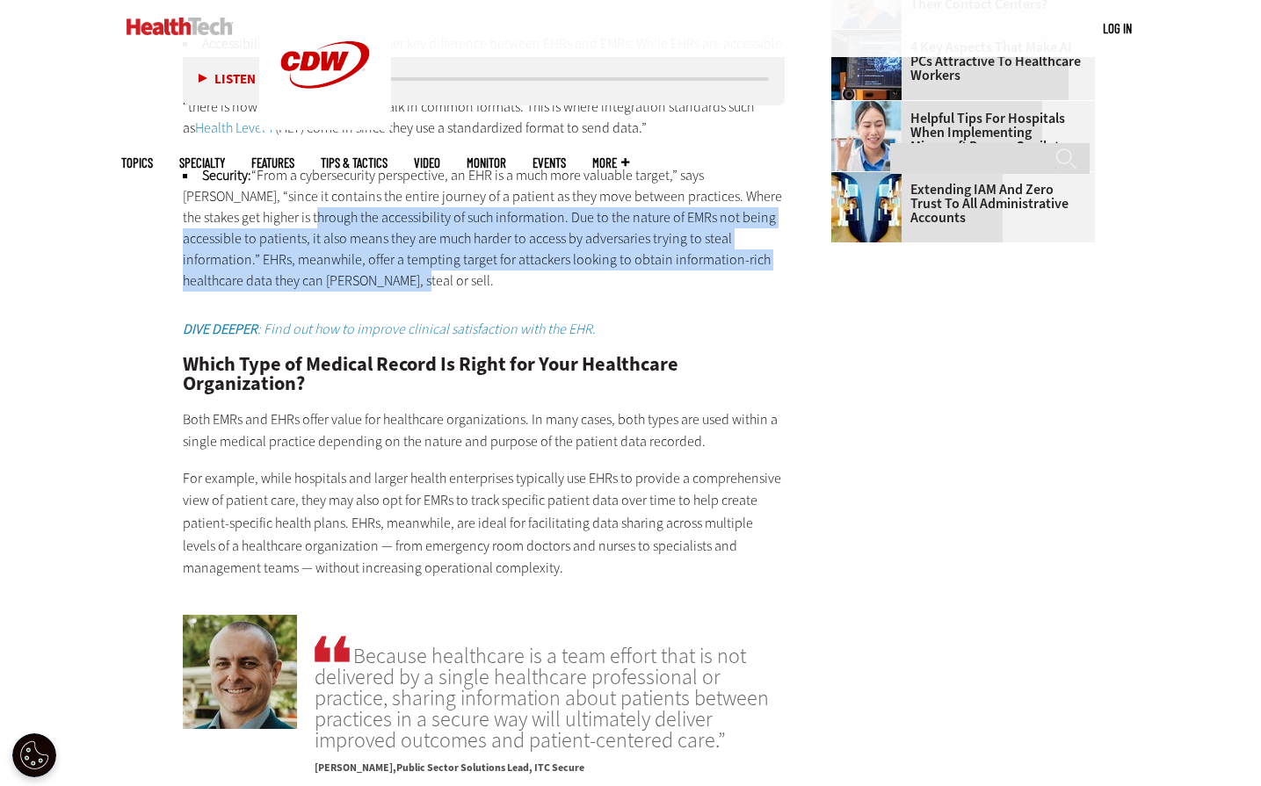
scroll to position [2285, 0]
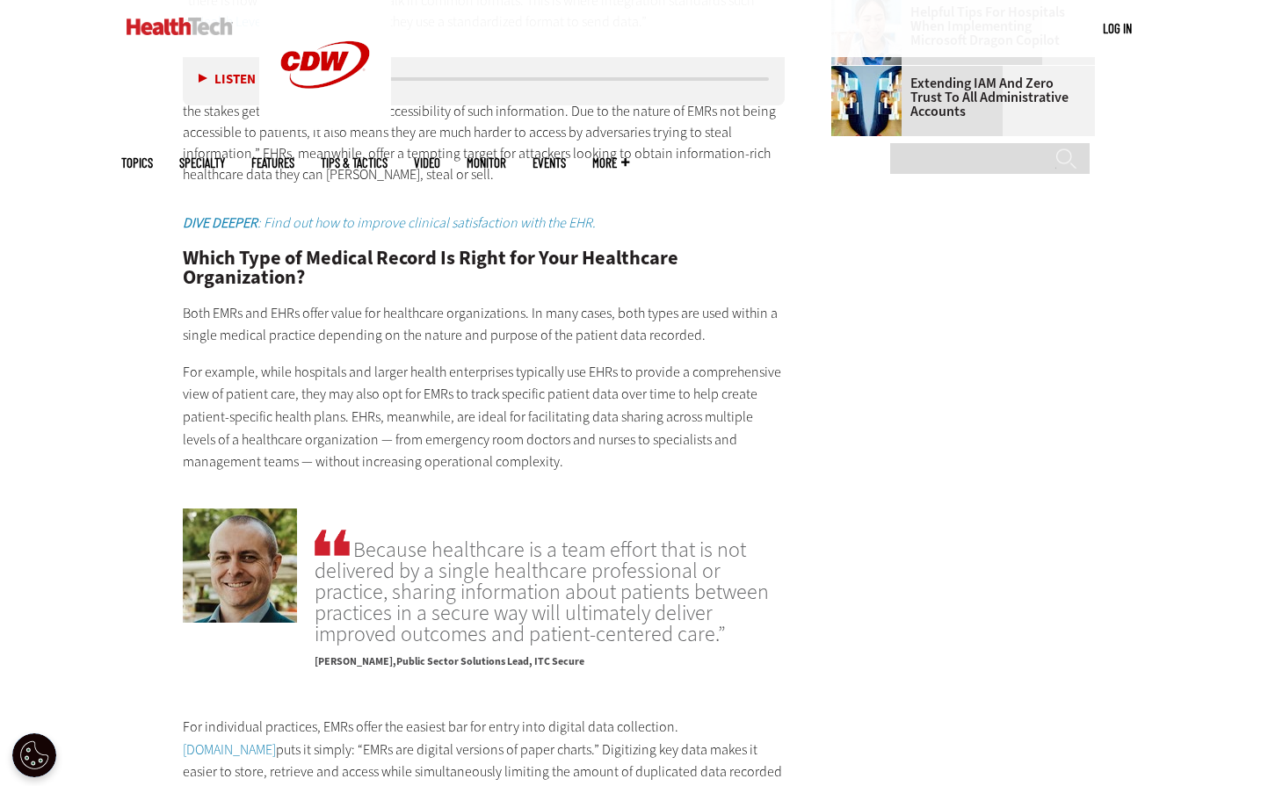
click at [211, 302] on p "Both EMRs and EHRs offer value for healthcare organizations. In many cases, bot…" at bounding box center [484, 324] width 603 height 45
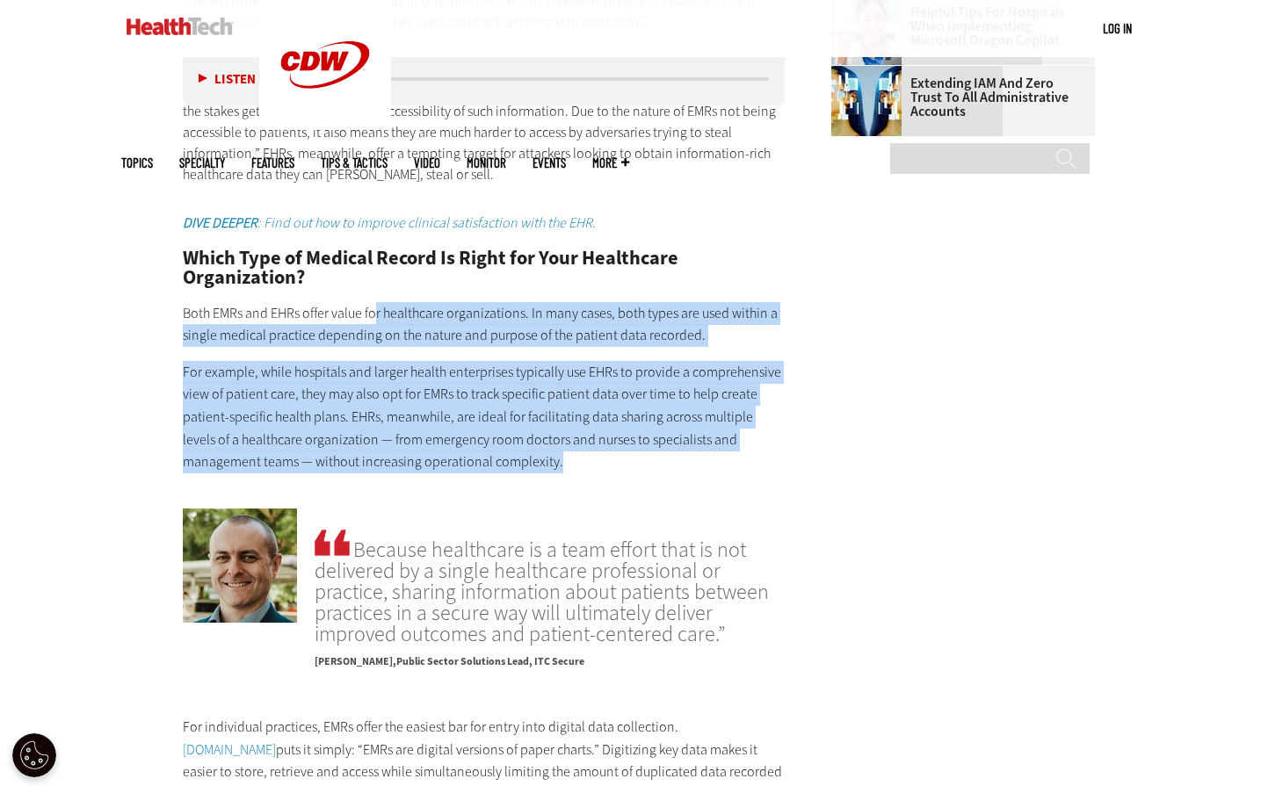
drag, startPoint x: 373, startPoint y: 266, endPoint x: 521, endPoint y: 414, distance: 208.8
click at [308, 361] on p "For example, while hospitals and larger health enterprises typically use EHRs t…" at bounding box center [484, 417] width 603 height 112
click at [413, 361] on p "For example, while hospitals and larger health enterprises typically use EHRs t…" at bounding box center [484, 417] width 603 height 112
click at [537, 361] on p "For example, while hospitals and larger health enterprises typically use EHRs t…" at bounding box center [484, 417] width 603 height 112
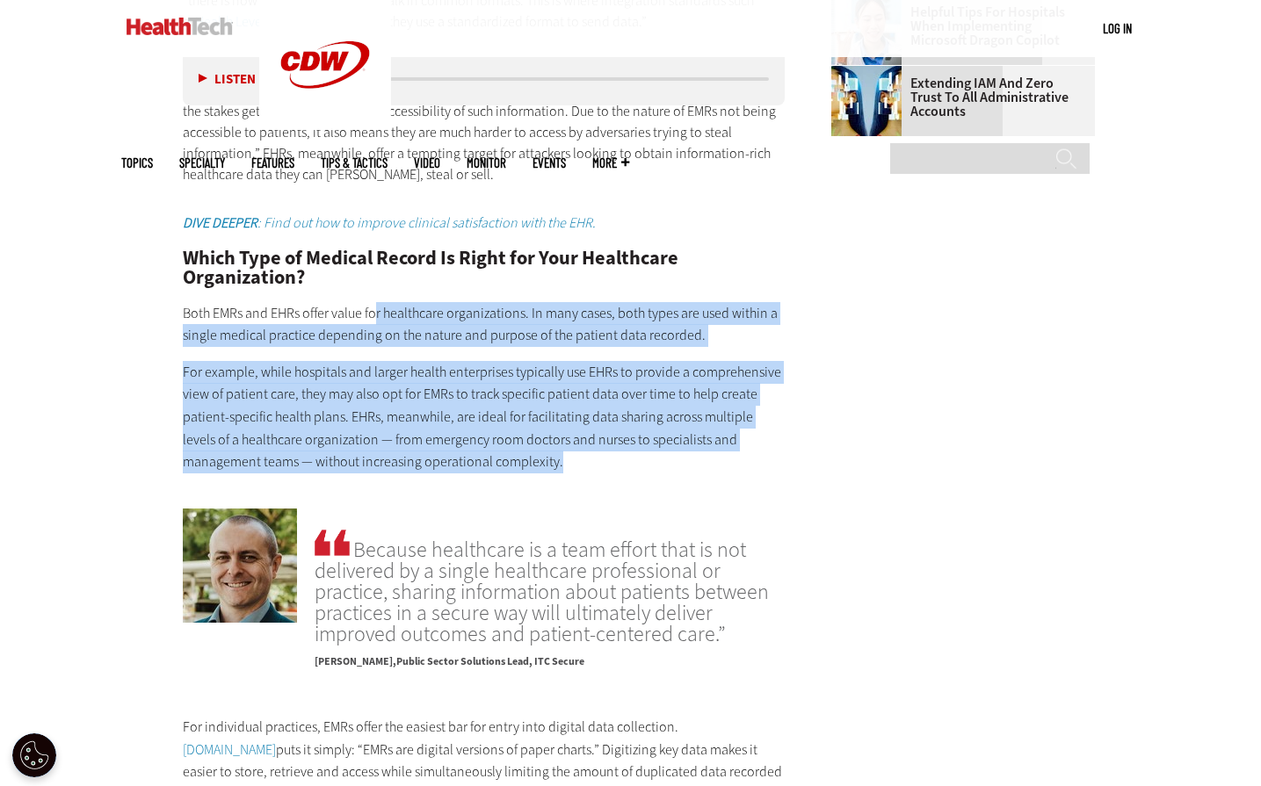
click at [554, 361] on p "For example, while hospitals and larger health enterprises typically use EHRs t…" at bounding box center [484, 417] width 603 height 112
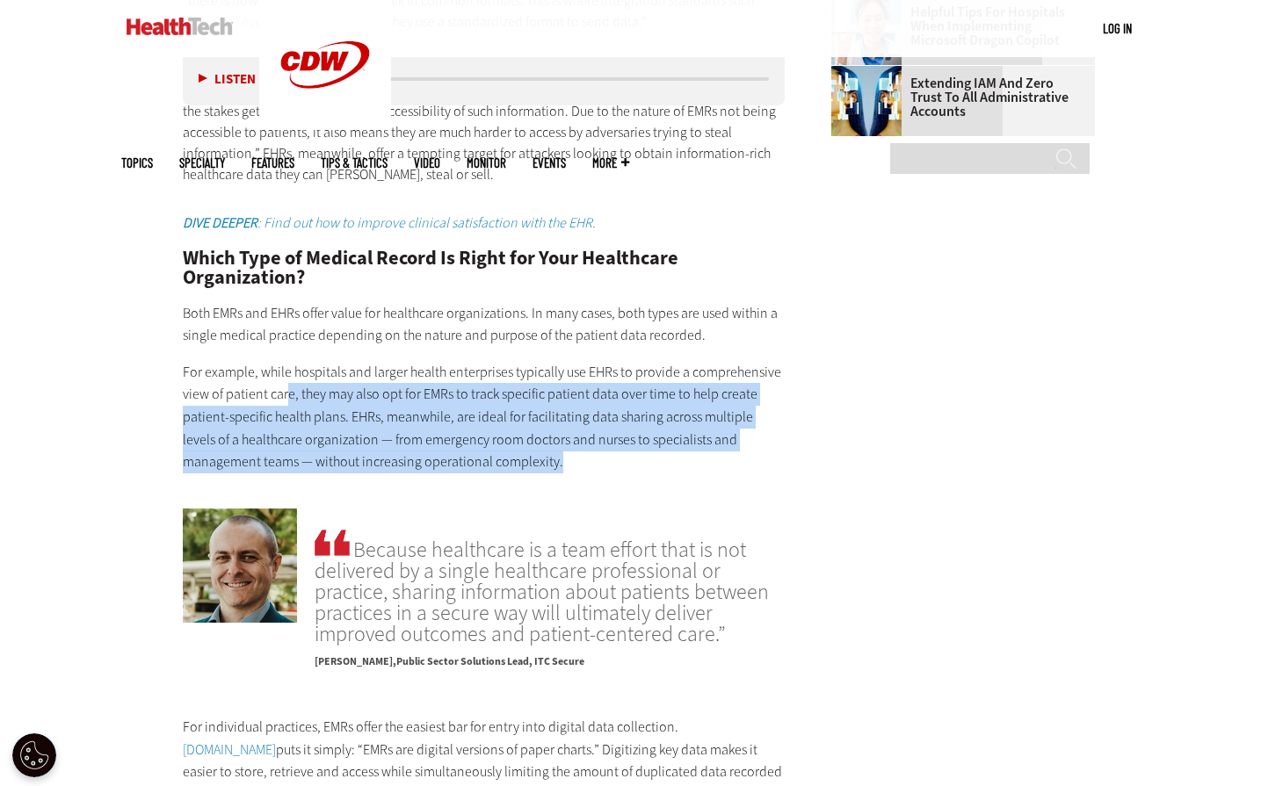
drag, startPoint x: 284, startPoint y: 348, endPoint x: 489, endPoint y: 413, distance: 215.7
click at [489, 413] on p "For example, while hospitals and larger health enterprises typically use EHRs t…" at bounding box center [484, 417] width 603 height 112
click at [560, 425] on p "For example, while hospitals and larger health enterprises typically use EHRs t…" at bounding box center [484, 417] width 603 height 112
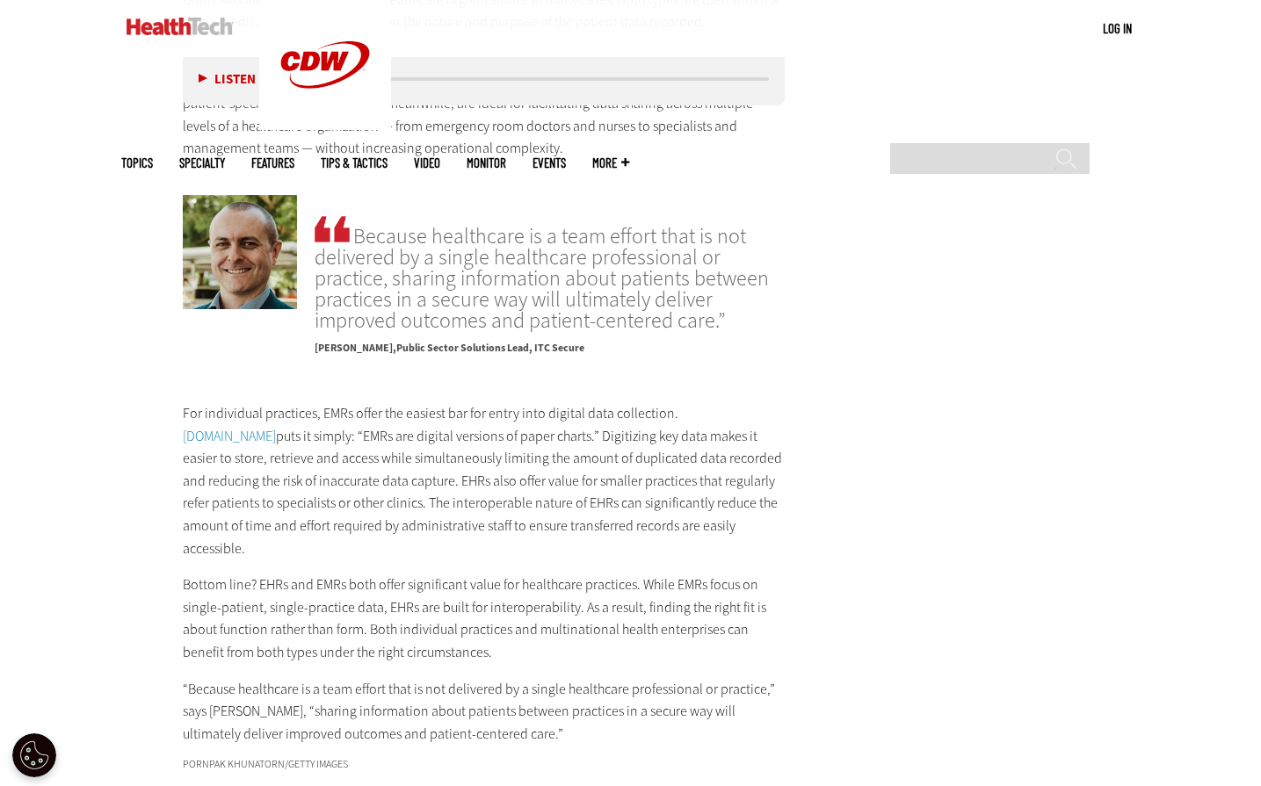
scroll to position [2636, 0]
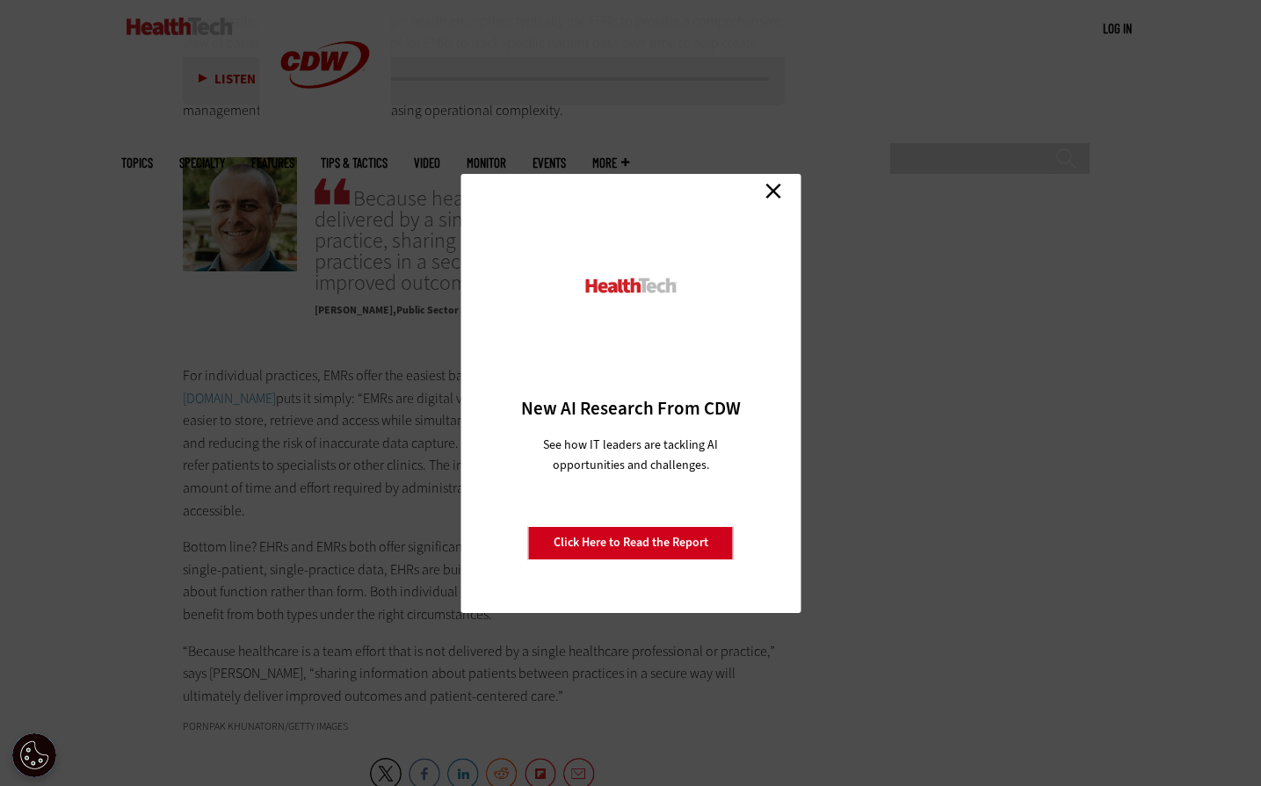
click at [771, 192] on link "Close" at bounding box center [773, 191] width 26 height 26
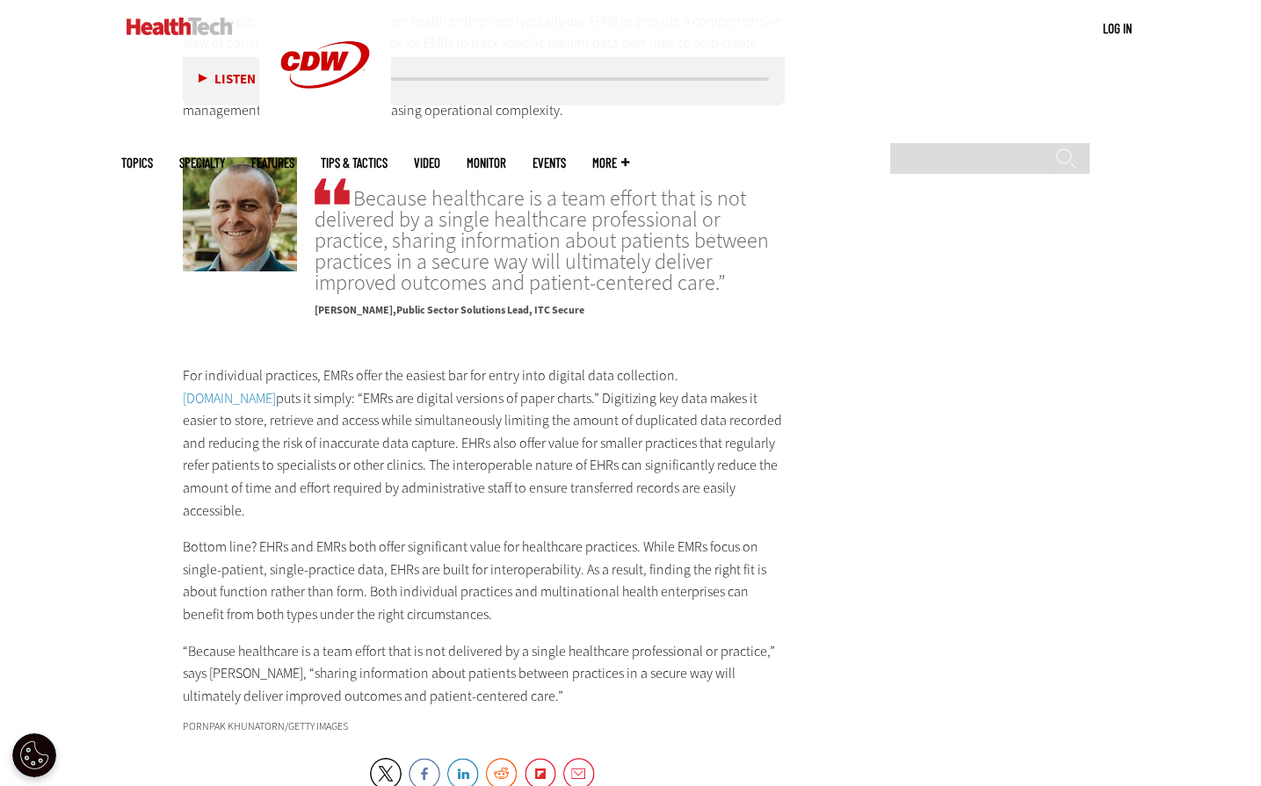
drag, startPoint x: 244, startPoint y: 351, endPoint x: 710, endPoint y: 444, distance: 474.8
click at [710, 444] on p "For individual practices, EMRs offer the easiest bar for entry into digital dat…" at bounding box center [484, 443] width 603 height 157
click at [737, 440] on p "For individual practices, EMRs offer the easiest bar for entry into digital dat…" at bounding box center [484, 443] width 603 height 157
click at [299, 398] on p "For individual practices, EMRs offer the easiest bar for entry into digital dat…" at bounding box center [484, 443] width 603 height 157
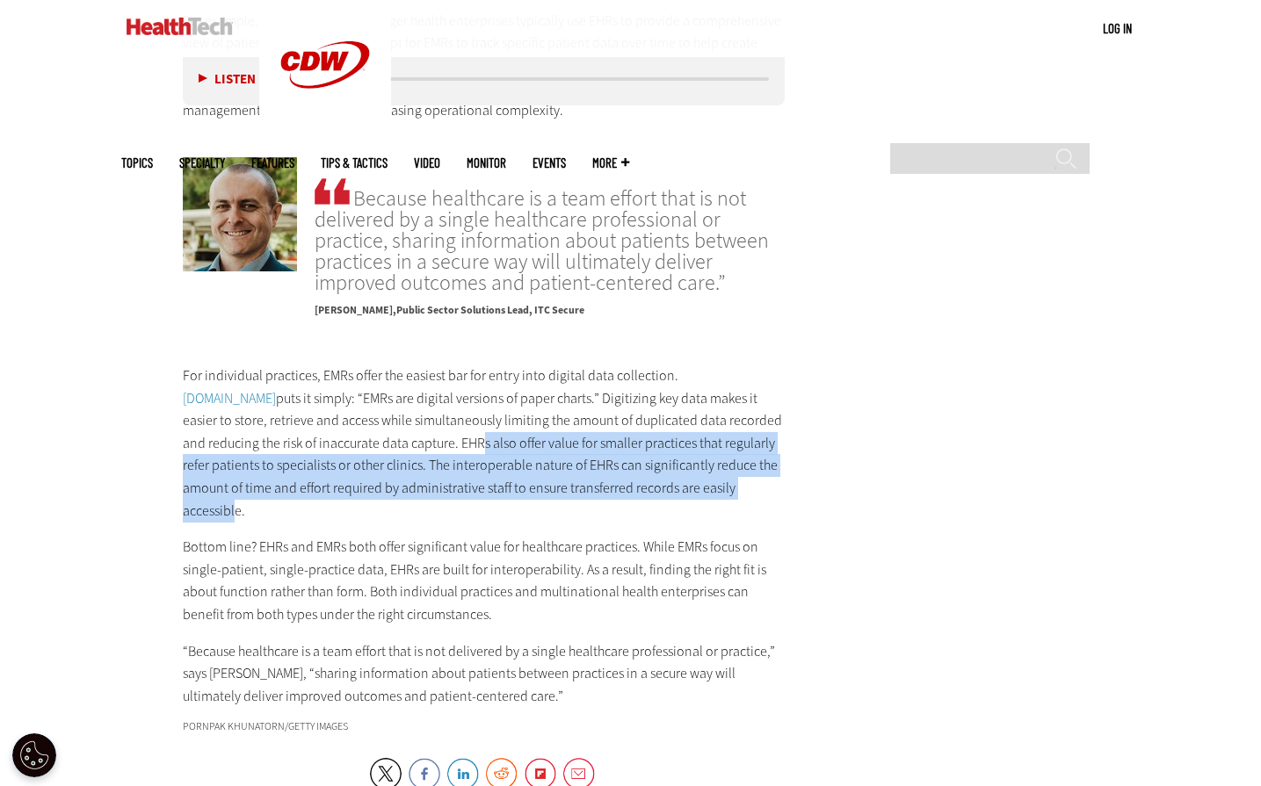
drag, startPoint x: 337, startPoint y: 402, endPoint x: 689, endPoint y: 441, distance: 353.6
click at [689, 441] on p "For individual practices, EMRs offer the easiest bar for entry into digital dat…" at bounding box center [484, 443] width 603 height 157
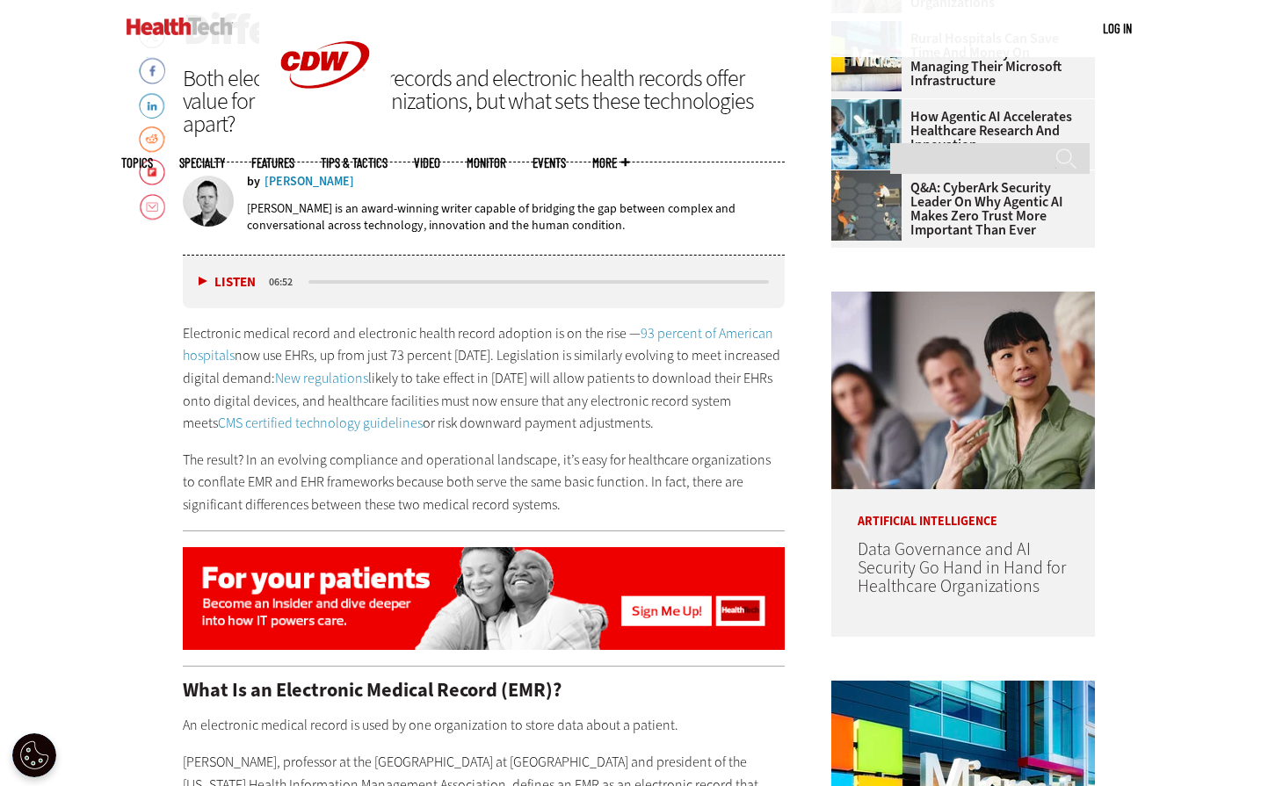
scroll to position [351, 0]
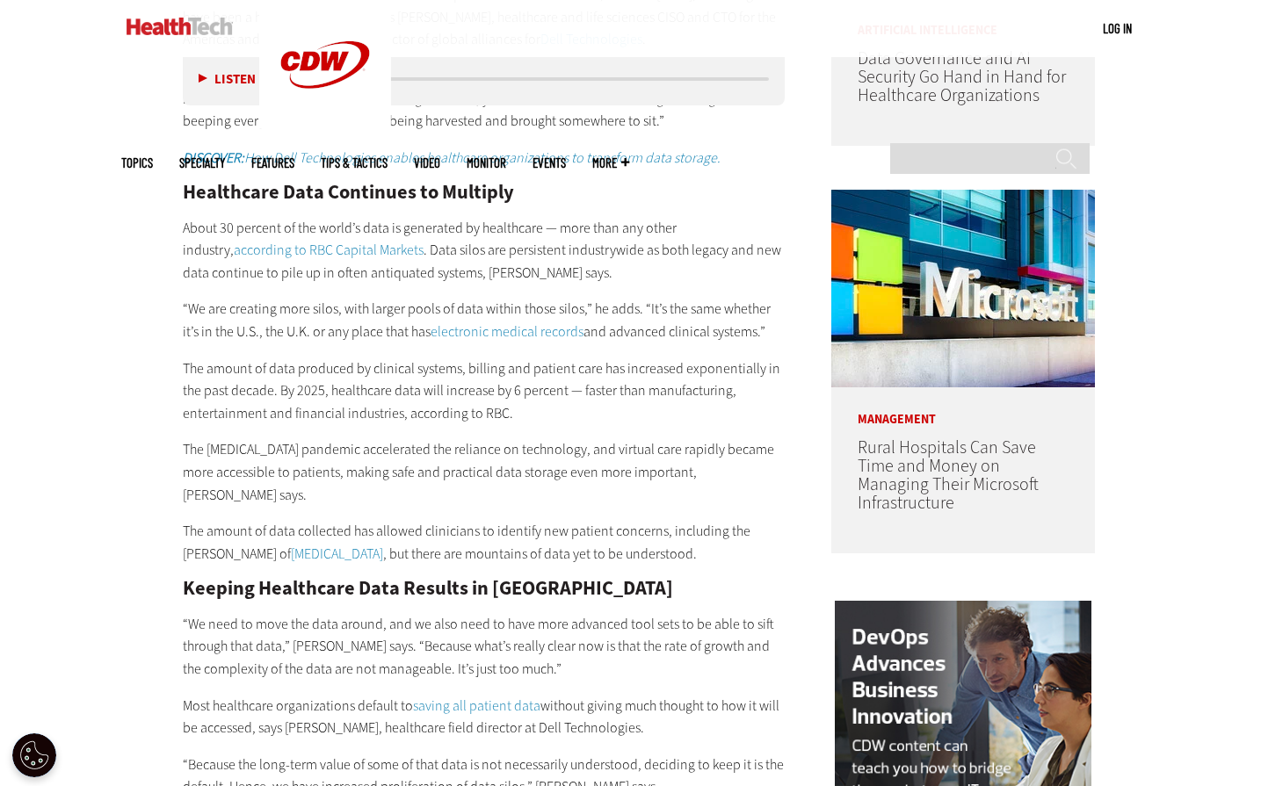
scroll to position [1230, 0]
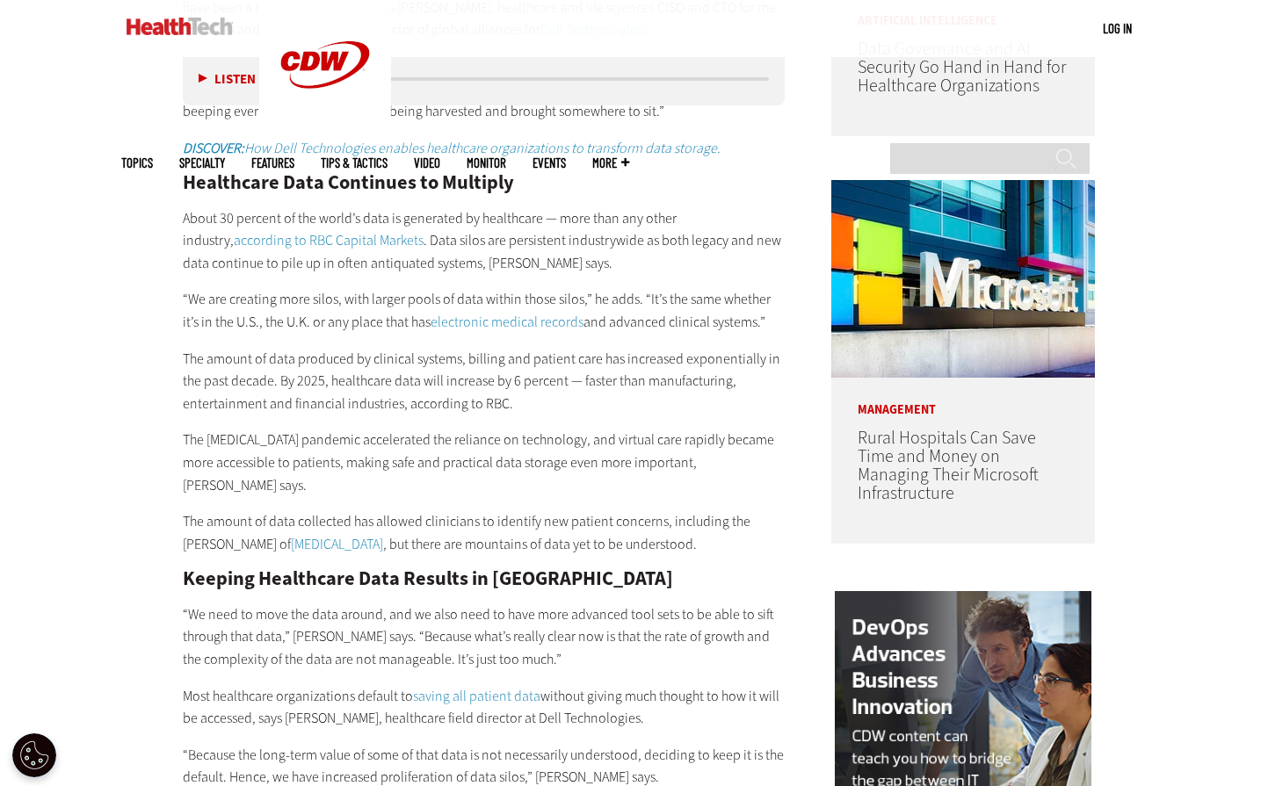
click at [331, 422] on div "Healthcare Data Continues to Multiply About 30 percent of the world’s data is g…" at bounding box center [484, 521] width 603 height 697
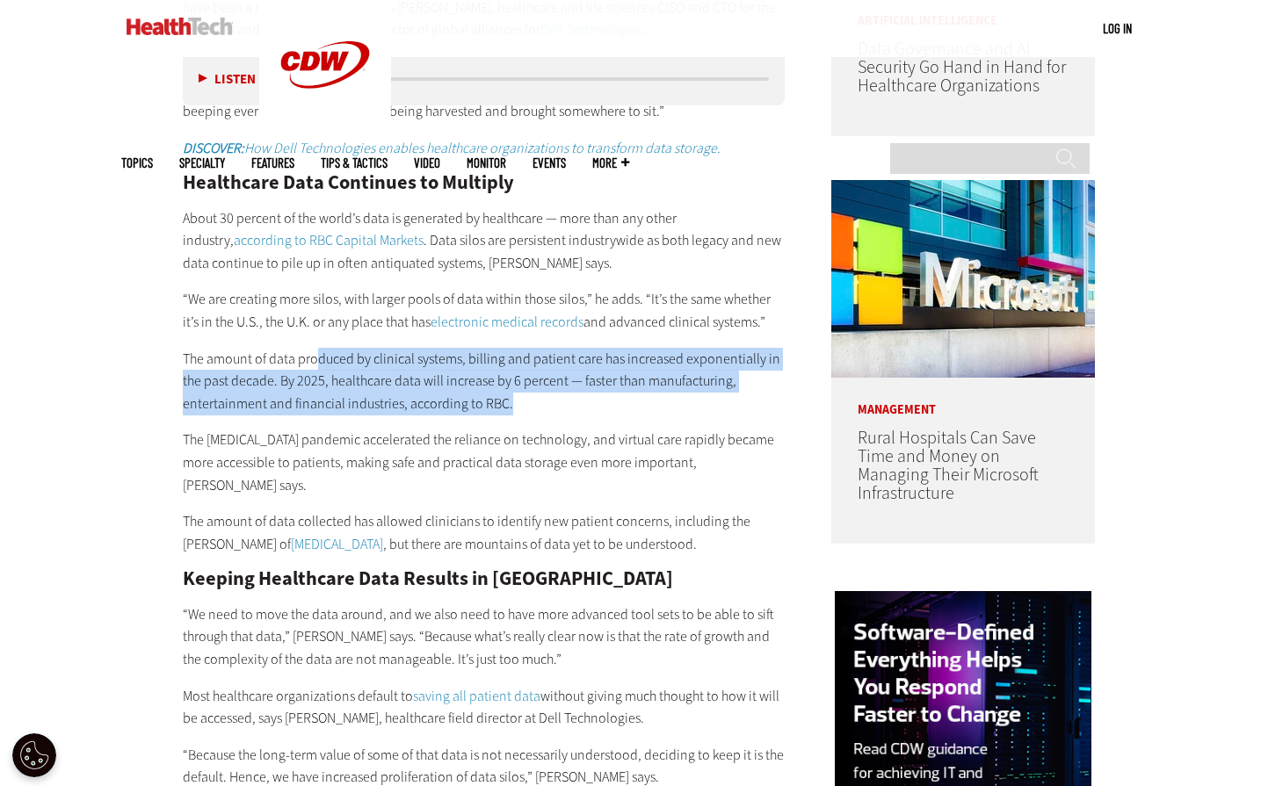
drag, startPoint x: 318, startPoint y: 363, endPoint x: 538, endPoint y: 413, distance: 225.3
click at [538, 413] on p "The amount of data produced by clinical systems, billing and patient care has i…" at bounding box center [484, 382] width 603 height 68
click at [540, 413] on p "The amount of data produced by clinical systems, billing and patient care has i…" at bounding box center [484, 382] width 603 height 68
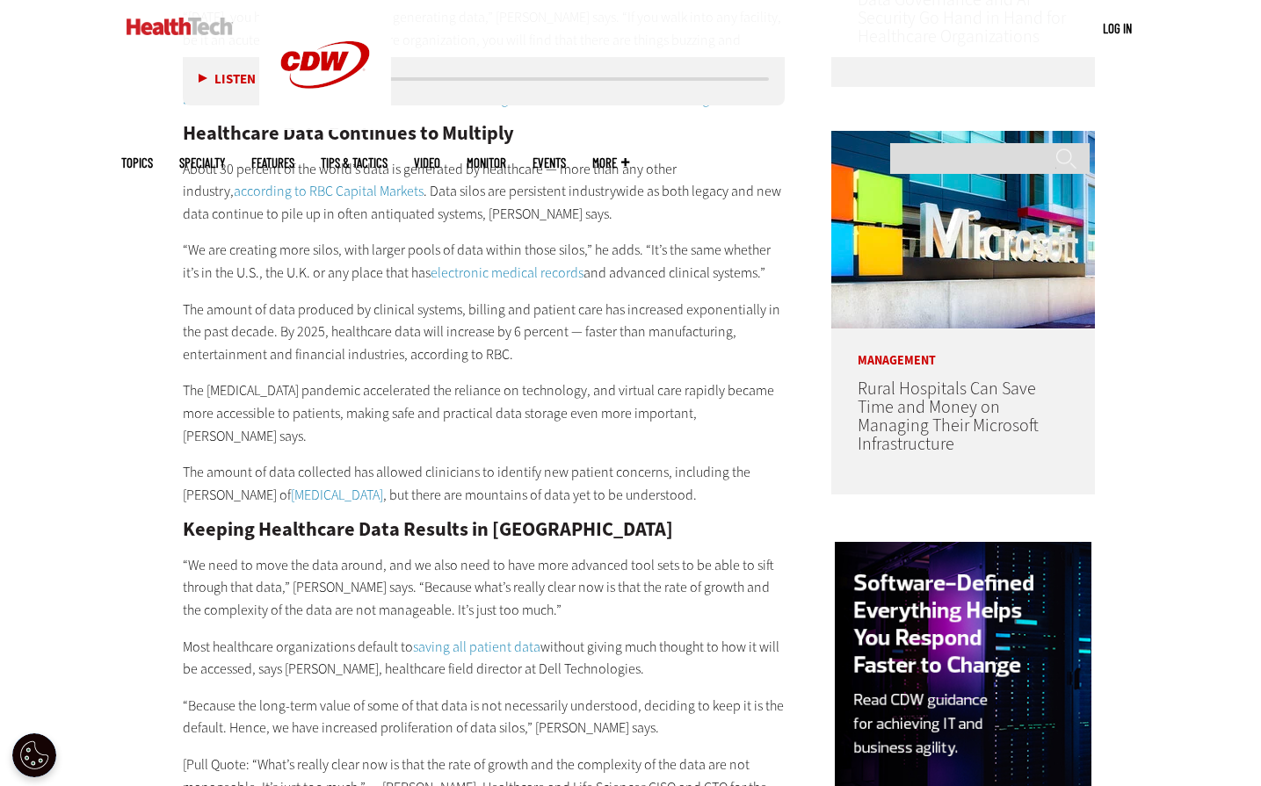
scroll to position [1318, 0]
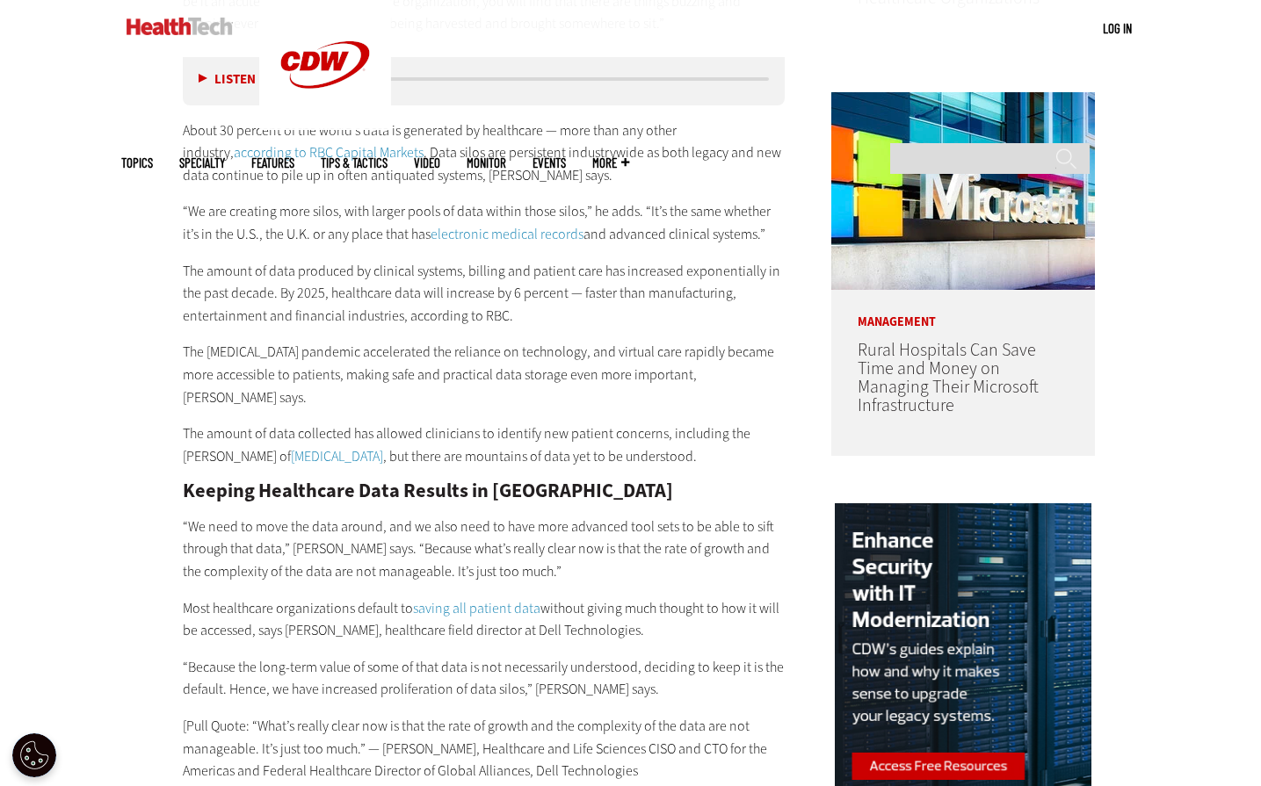
click at [366, 358] on p "The COVID-19 pandemic accelerated the reliance on technology, and virtual care …" at bounding box center [484, 375] width 603 height 68
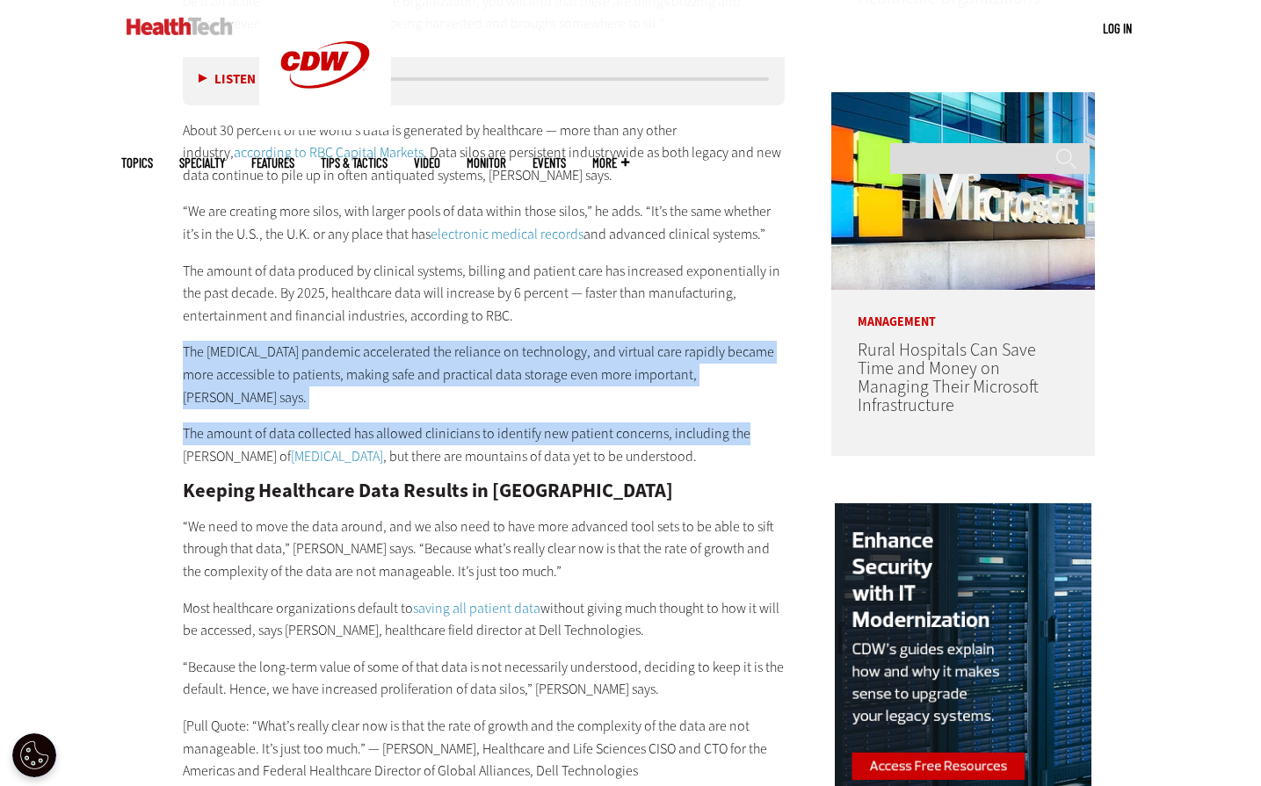
drag, startPoint x: 178, startPoint y: 351, endPoint x: 749, endPoint y: 387, distance: 571.4
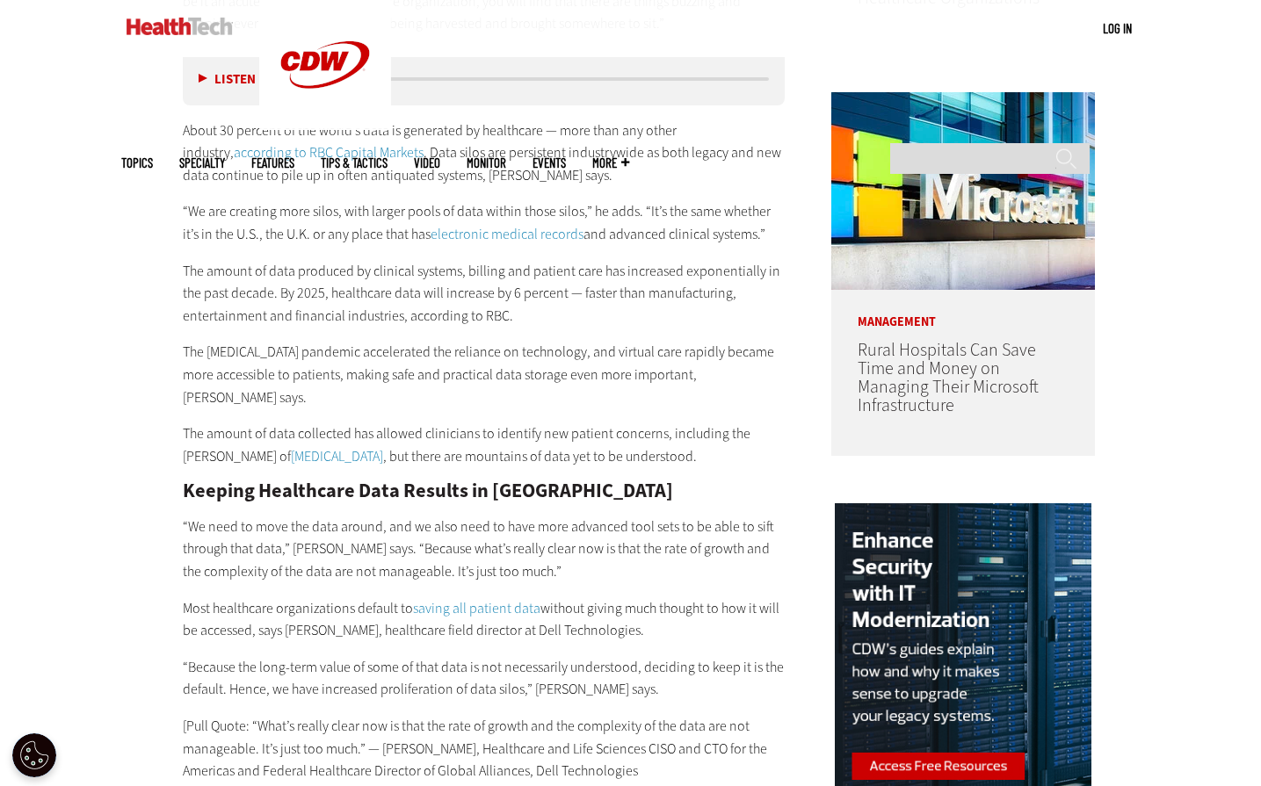
click at [556, 482] on h2 "Keeping Healthcare Data Results in Silos" at bounding box center [484, 491] width 603 height 19
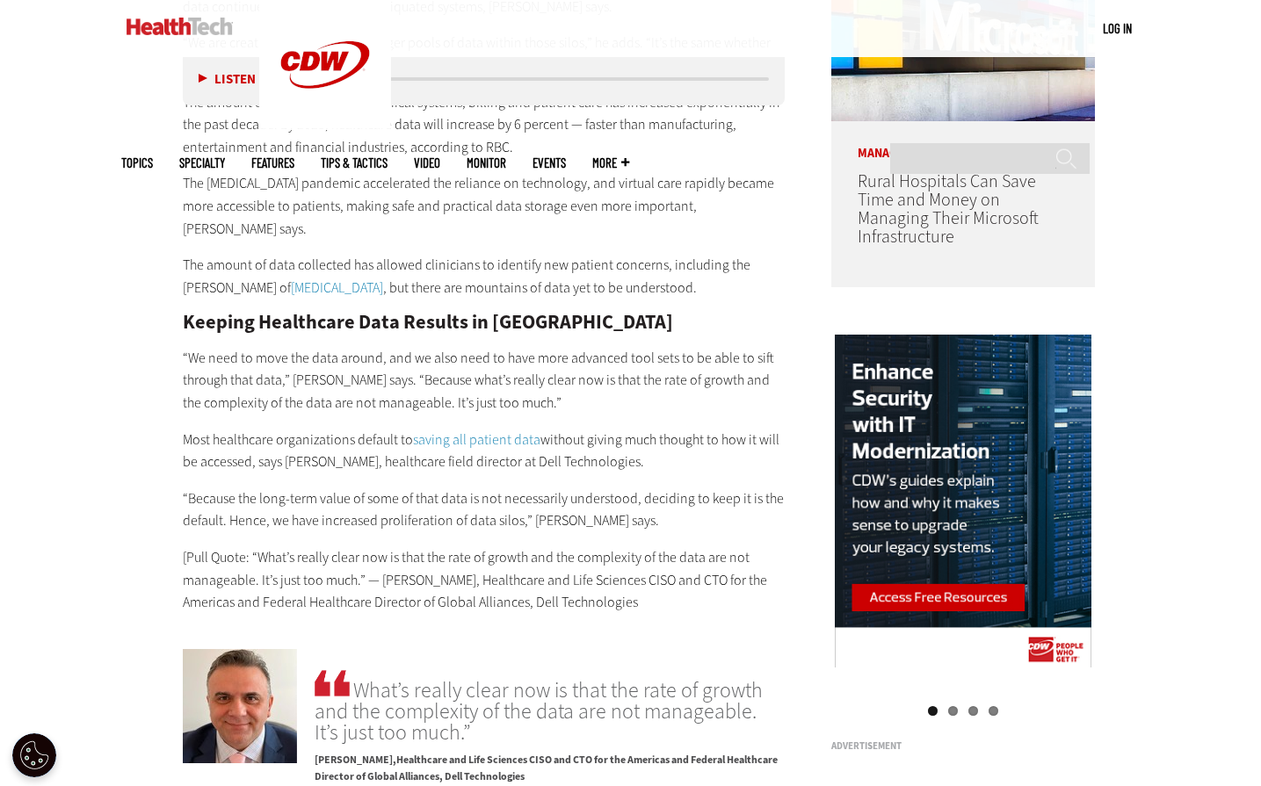
scroll to position [1494, 0]
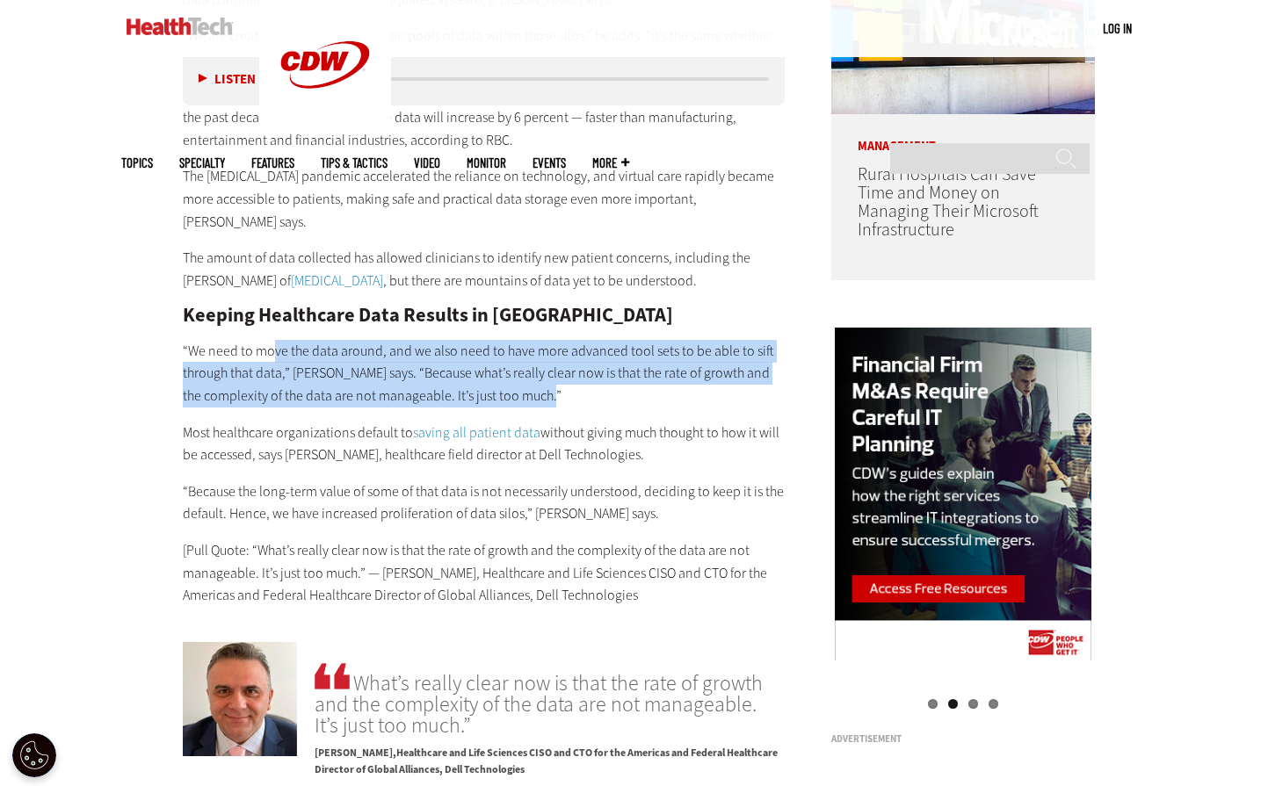
drag, startPoint x: 276, startPoint y: 328, endPoint x: 576, endPoint y: 373, distance: 304.0
click at [576, 373] on p "“We need to move the data around, and we also need to have more advanced tool s…" at bounding box center [484, 374] width 603 height 68
click at [183, 374] on p "“We need to move the data around, and we also need to have more advanced tool s…" at bounding box center [484, 374] width 603 height 68
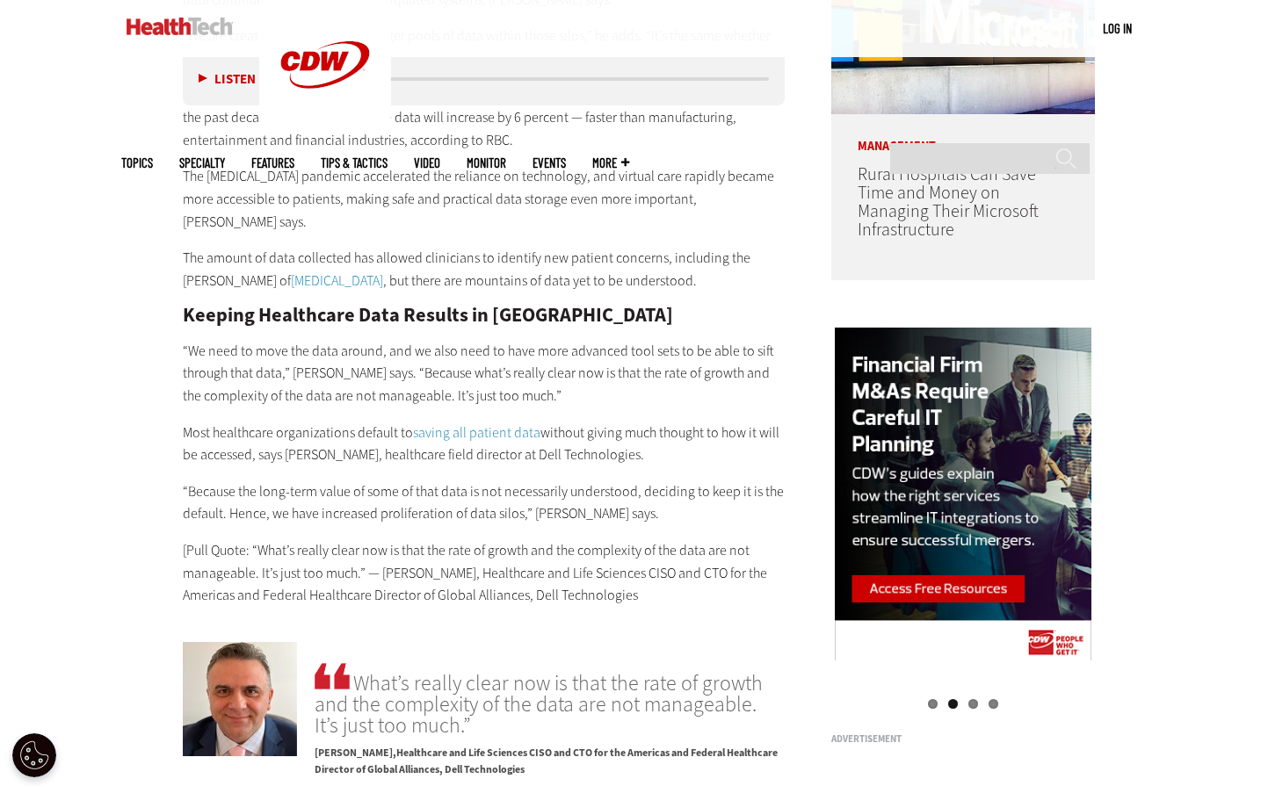
click at [381, 351] on p "“We need to move the data around, and we also need to have more advanced tool s…" at bounding box center [484, 374] width 603 height 68
drag, startPoint x: 469, startPoint y: 345, endPoint x: 507, endPoint y: 355, distance: 39.0
click at [507, 355] on p "“We need to move the data around, and we also need to have more advanced tool s…" at bounding box center [484, 374] width 603 height 68
click at [503, 360] on p "“We need to move the data around, and we also need to have more advanced tool s…" at bounding box center [484, 374] width 603 height 68
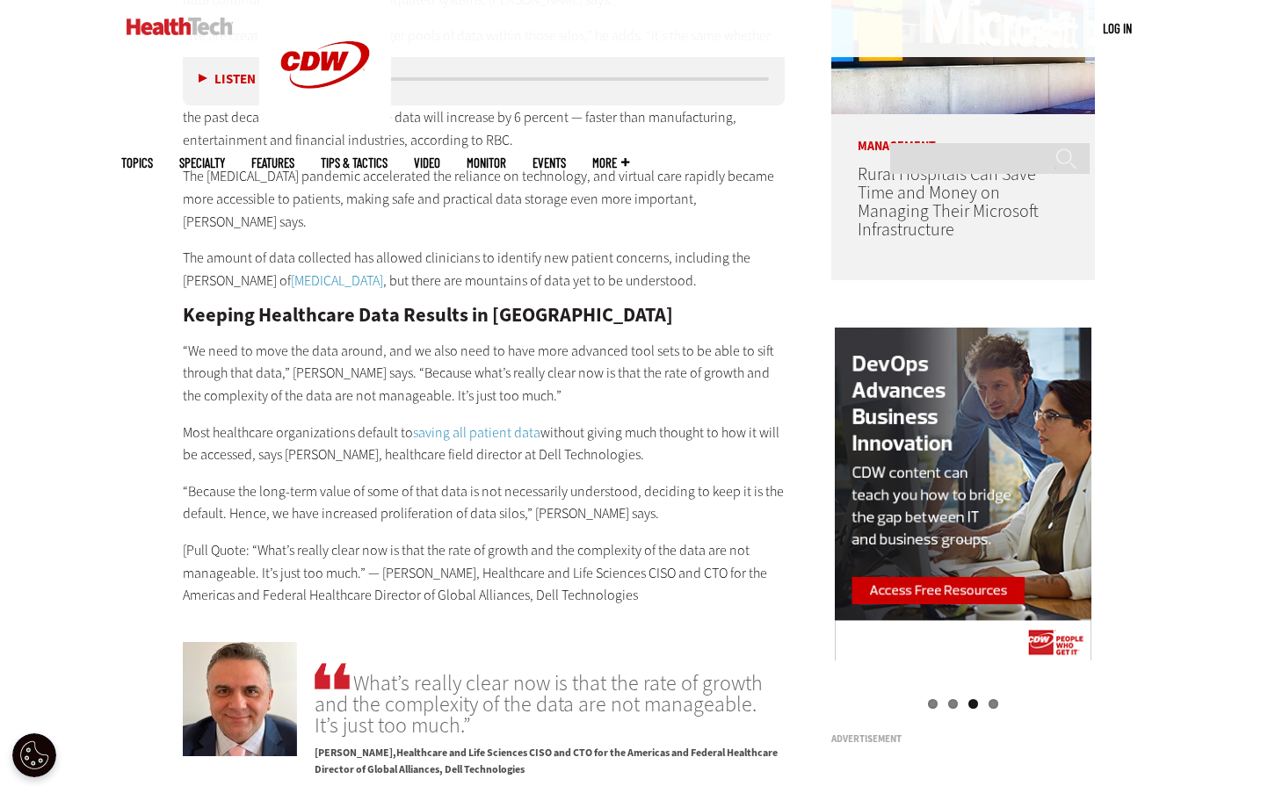
click at [557, 383] on p "“We need to move the data around, and we also need to have more advanced tool s…" at bounding box center [484, 374] width 603 height 68
click at [280, 377] on p "“We need to move the data around, and we also need to have more advanced tool s…" at bounding box center [484, 374] width 603 height 68
click at [274, 422] on p "Most healthcare organizations default to saving all patient data without giving…" at bounding box center [484, 444] width 603 height 45
drag, startPoint x: 239, startPoint y: 407, endPoint x: 648, endPoint y: 436, distance: 410.5
click at [648, 436] on p "Most healthcare organizations default to saving all patient data without giving…" at bounding box center [484, 444] width 603 height 45
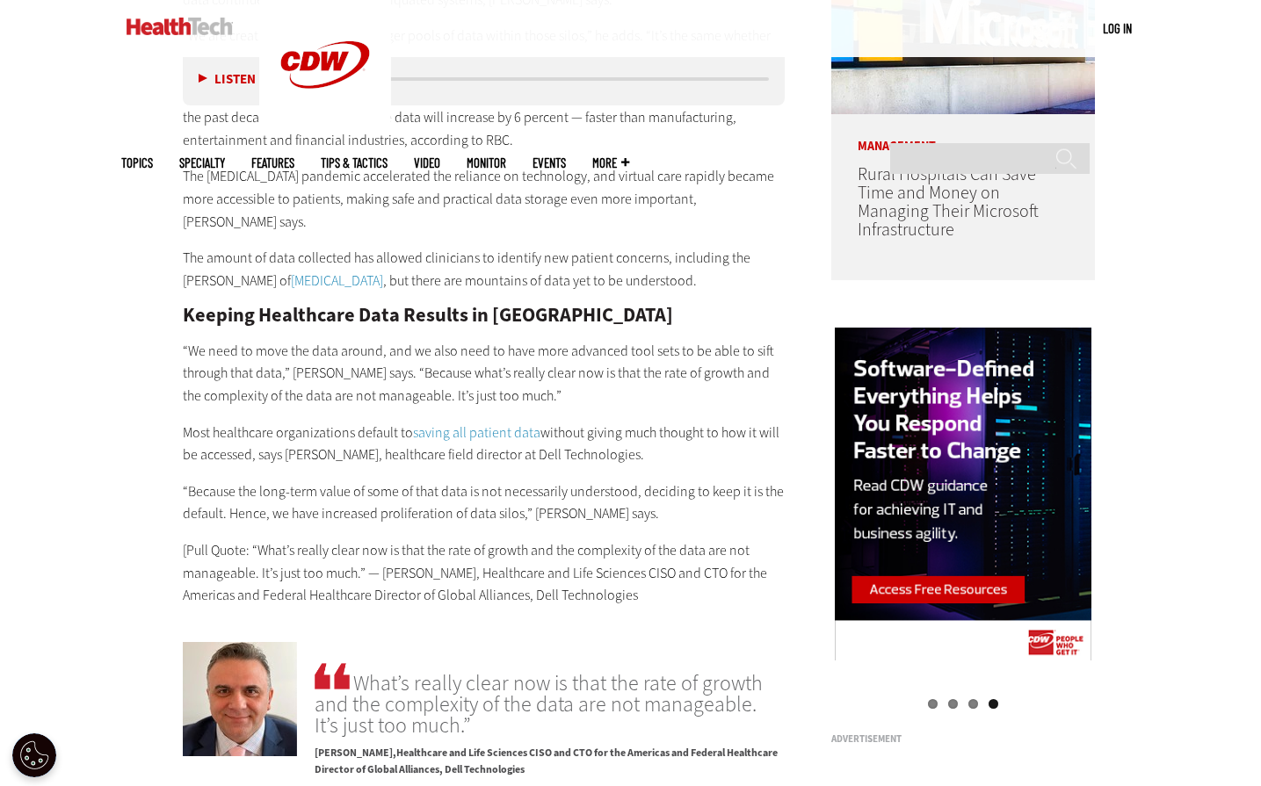
click at [331, 488] on p "“Because the long-term value of some of that data is not necessarily understood…" at bounding box center [484, 503] width 603 height 45
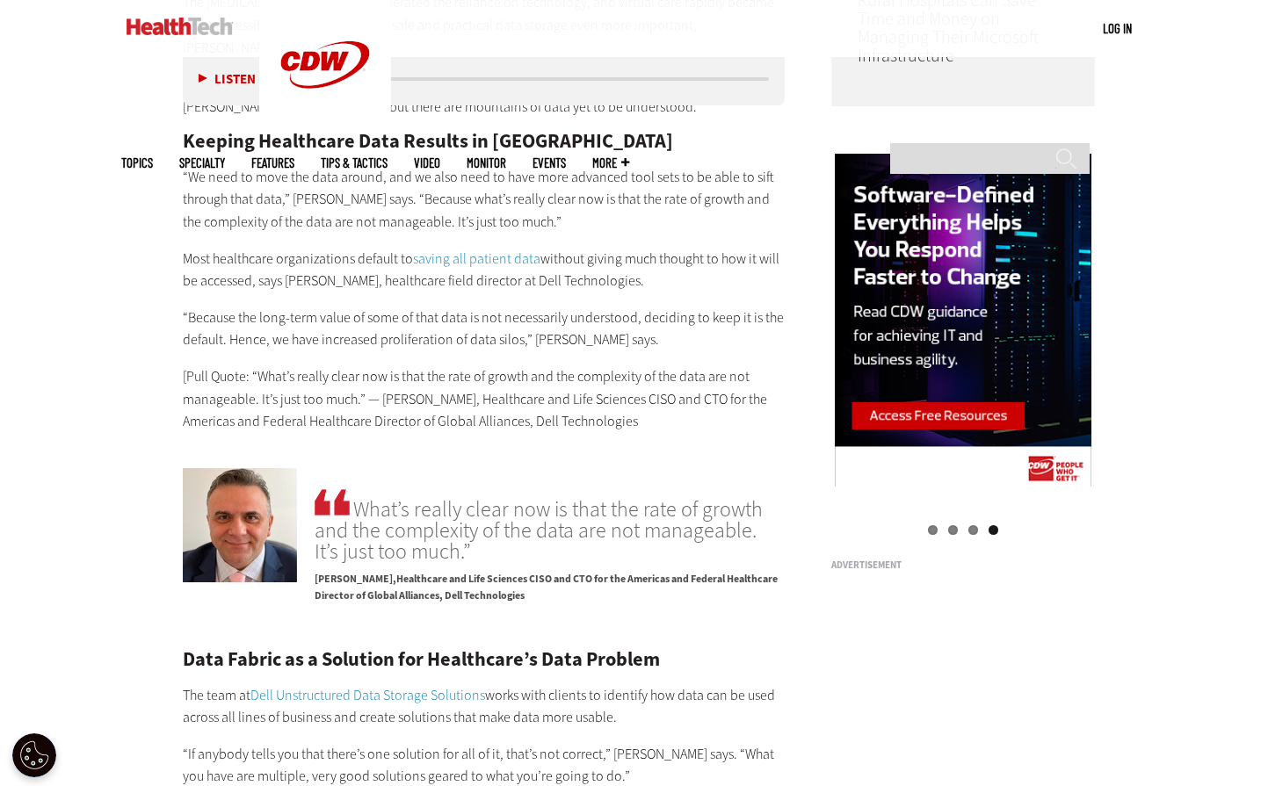
scroll to position [1670, 0]
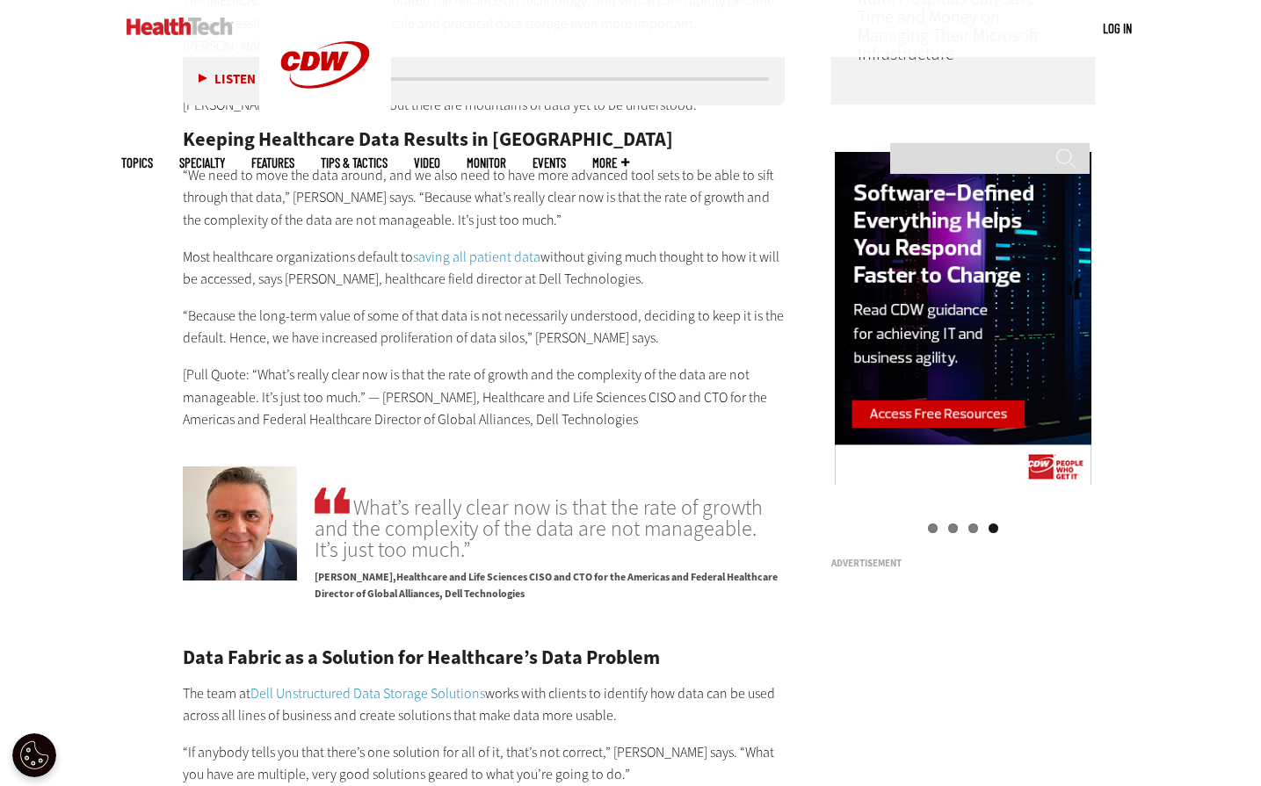
click at [89, 385] on div "Become an Insider Sign up today to receive premium content! Sign Up MENU Log in…" at bounding box center [630, 599] width 1261 height 4538
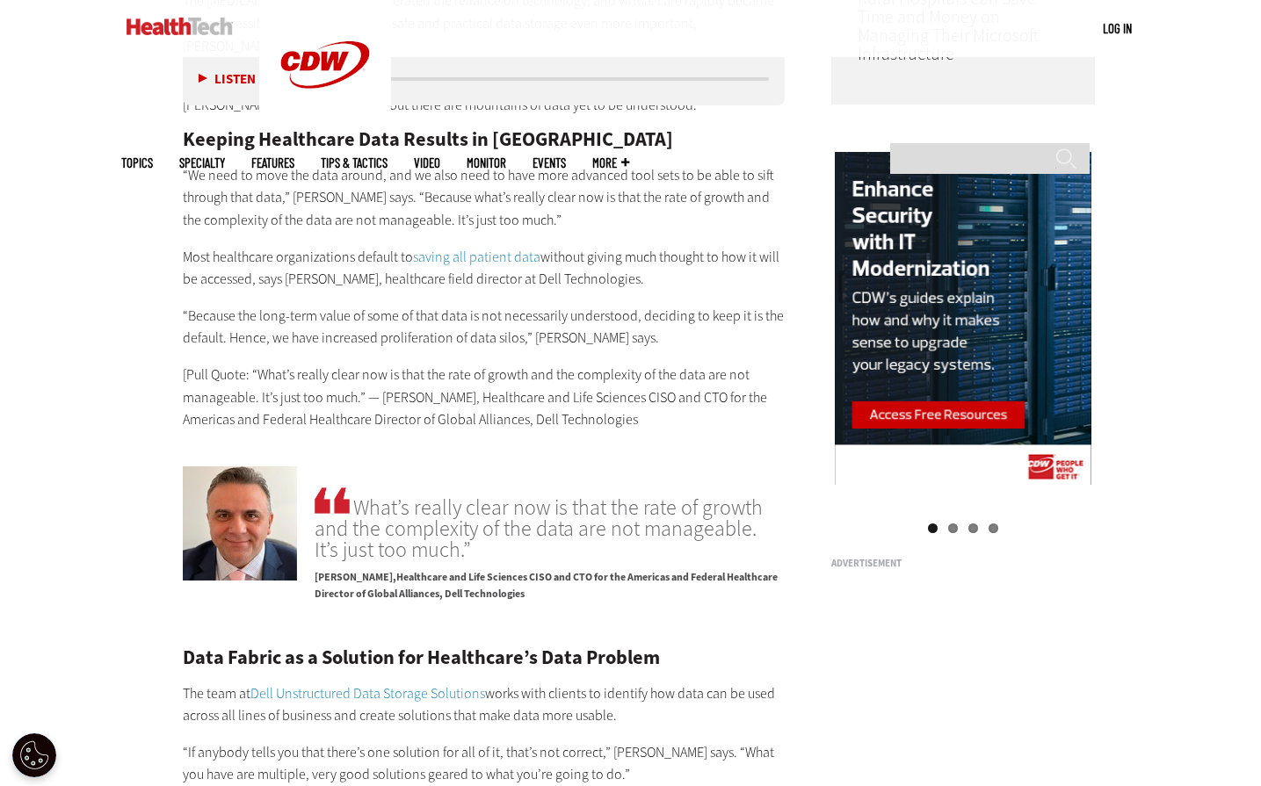
click at [438, 371] on p "[Pull Quote: “What’s really clear now is that the rate of growth and the comple…" at bounding box center [484, 398] width 603 height 68
drag, startPoint x: 499, startPoint y: 354, endPoint x: 756, endPoint y: 390, distance: 259.1
click at [756, 390] on p "[Pull Quote: “What’s really clear now is that the rate of growth and the comple…" at bounding box center [484, 398] width 603 height 68
click at [732, 393] on p "[Pull Quote: “What’s really clear now is that the rate of growth and the comple…" at bounding box center [484, 398] width 603 height 68
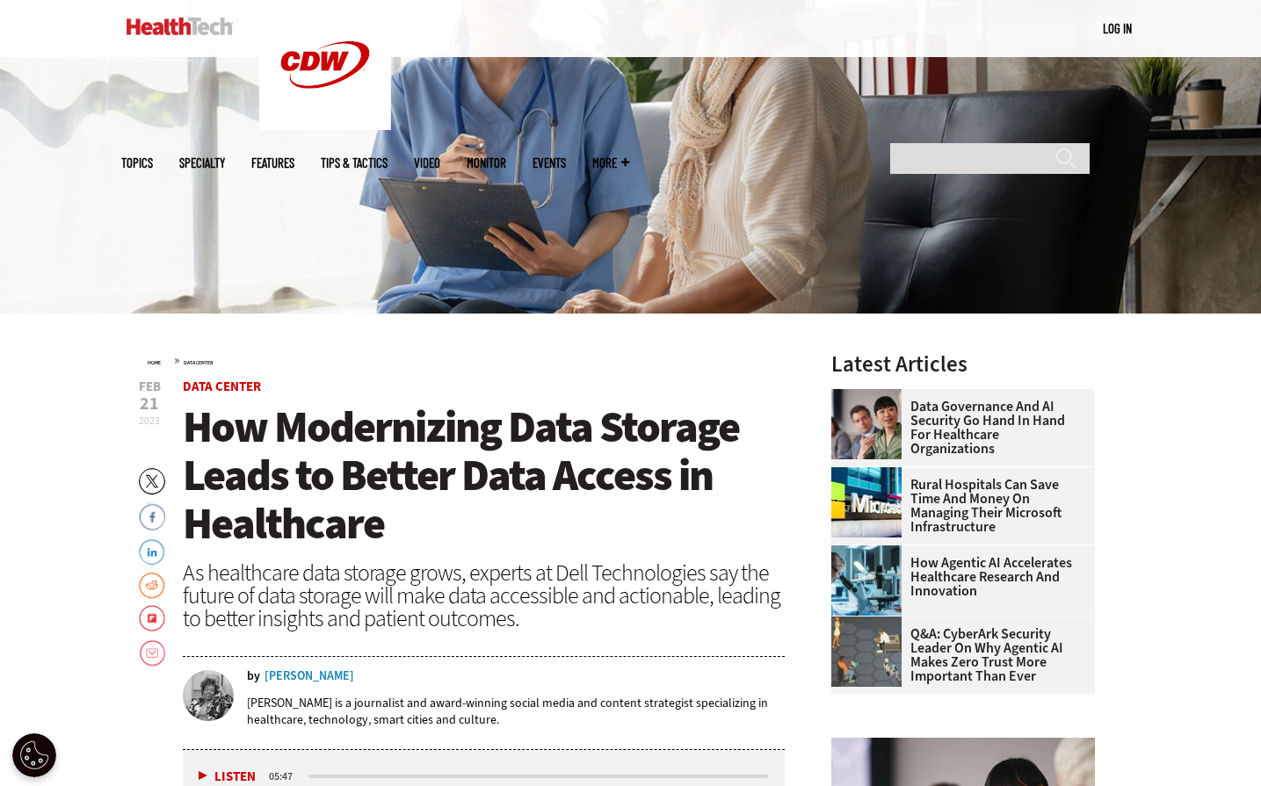
scroll to position [439, 0]
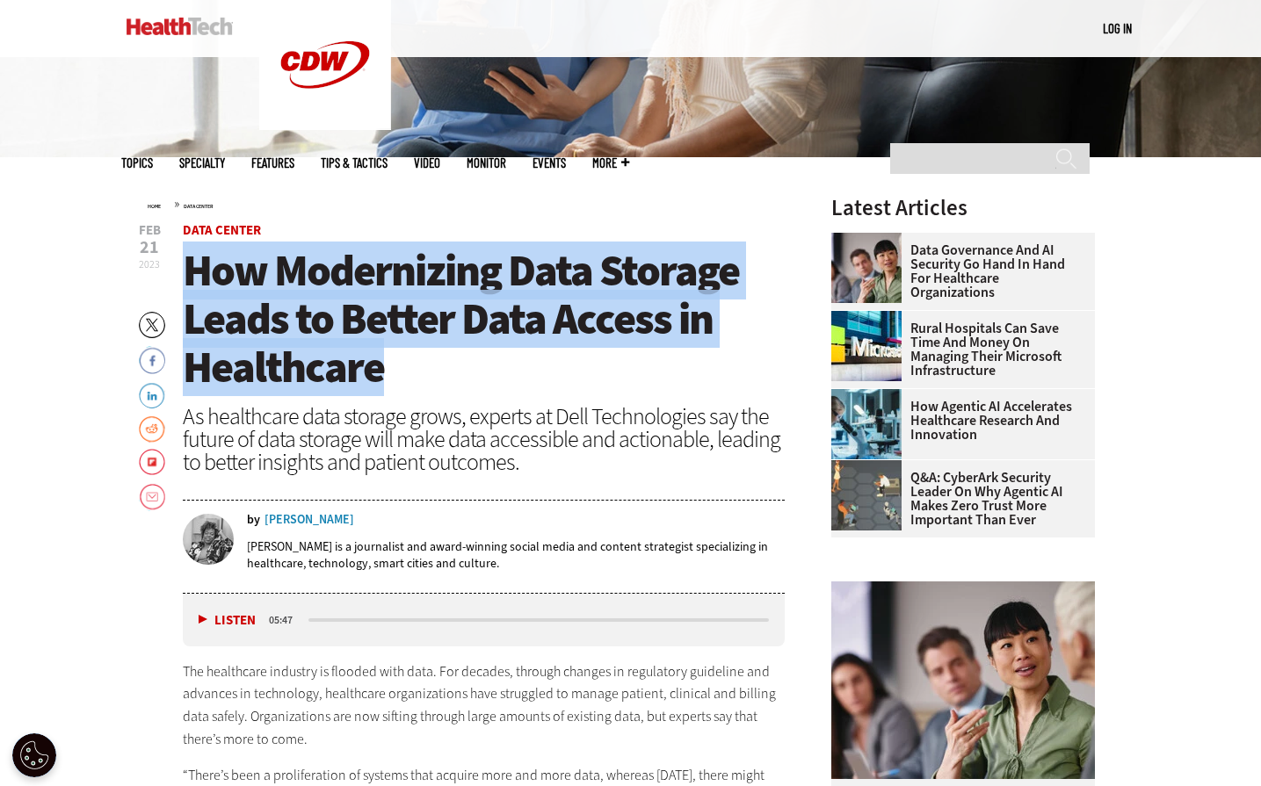
drag, startPoint x: 328, startPoint y: 304, endPoint x: 378, endPoint y: 376, distance: 87.8
click at [387, 384] on h1 "How Modernizing Data Storage Leads to Better Data Access in Healthcare" at bounding box center [484, 319] width 603 height 145
click at [569, 399] on header "Feb 21 2023 Twitter Facebook LinkedIn Reddit Flipboard Email Data Center How Mo…" at bounding box center [484, 409] width 603 height 370
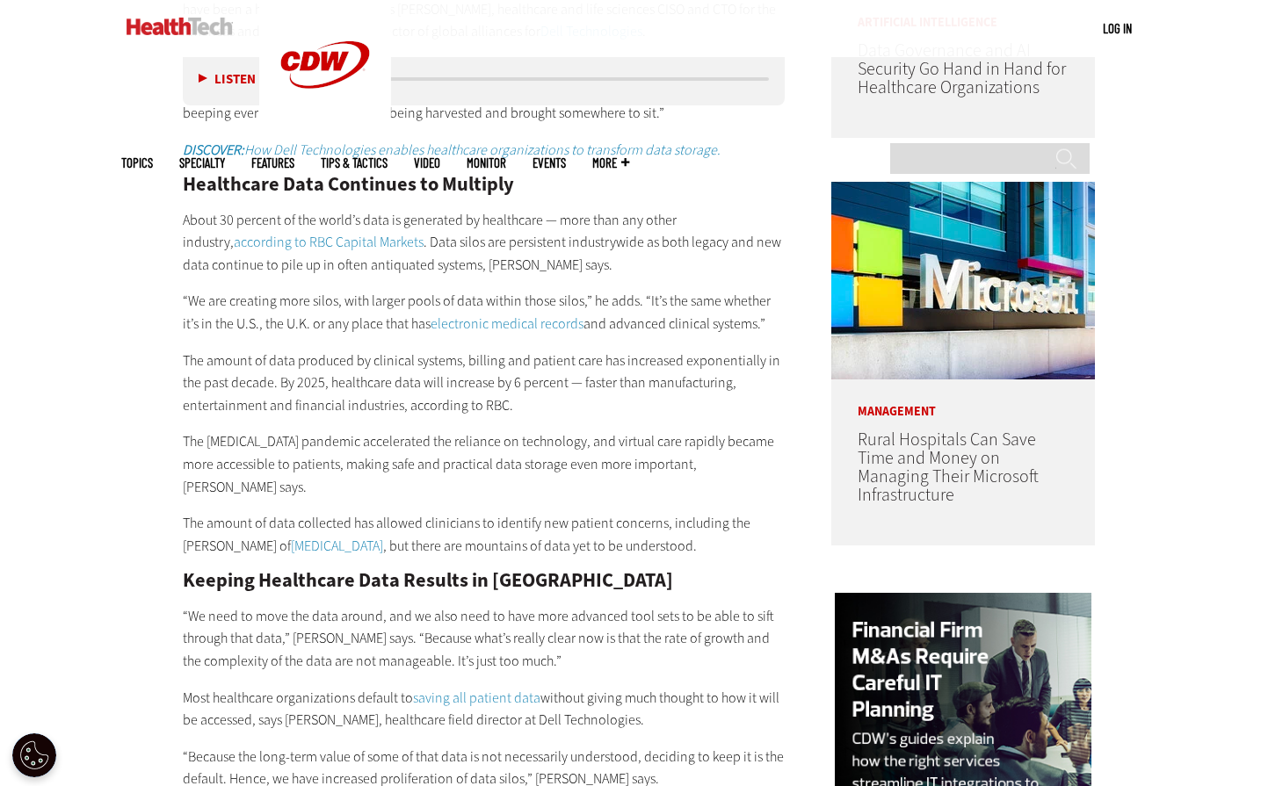
scroll to position [1230, 0]
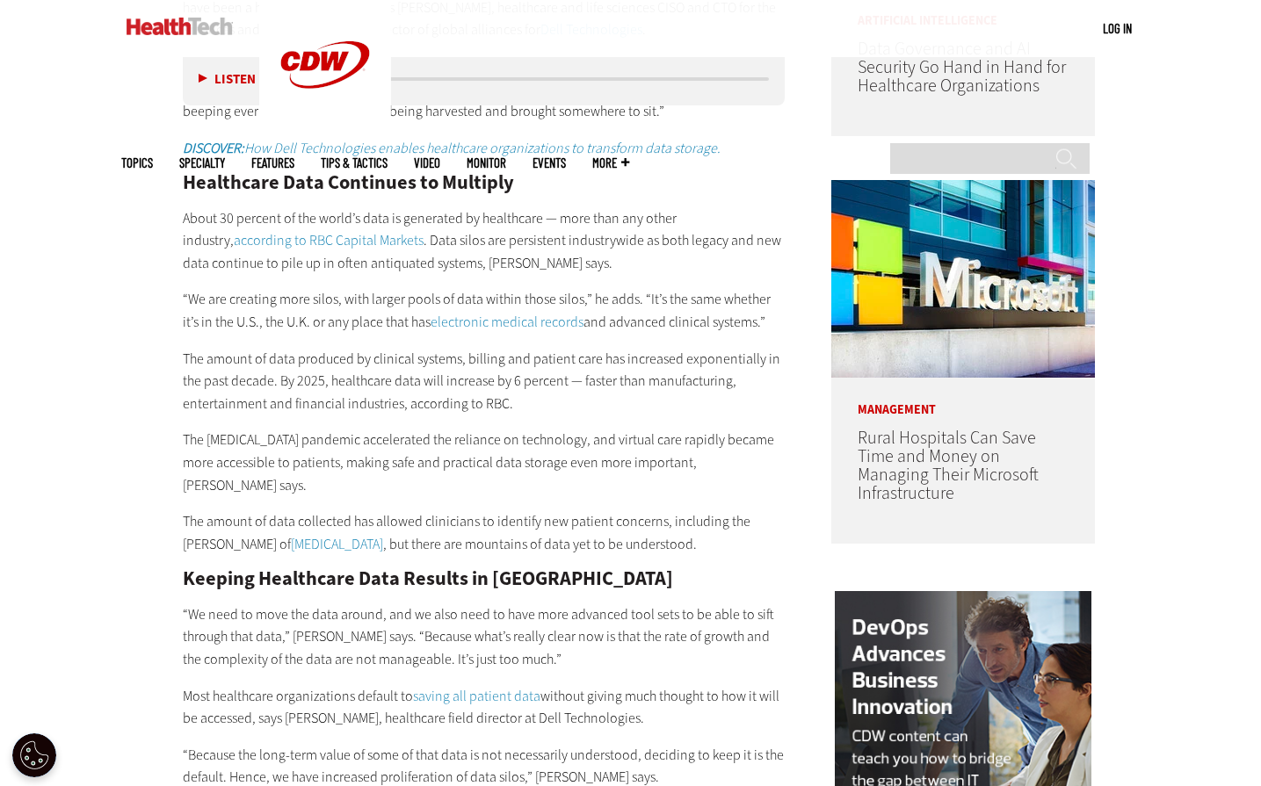
click at [521, 440] on p "The COVID-19 pandemic accelerated the reliance on technology, and virtual care …" at bounding box center [484, 463] width 603 height 68
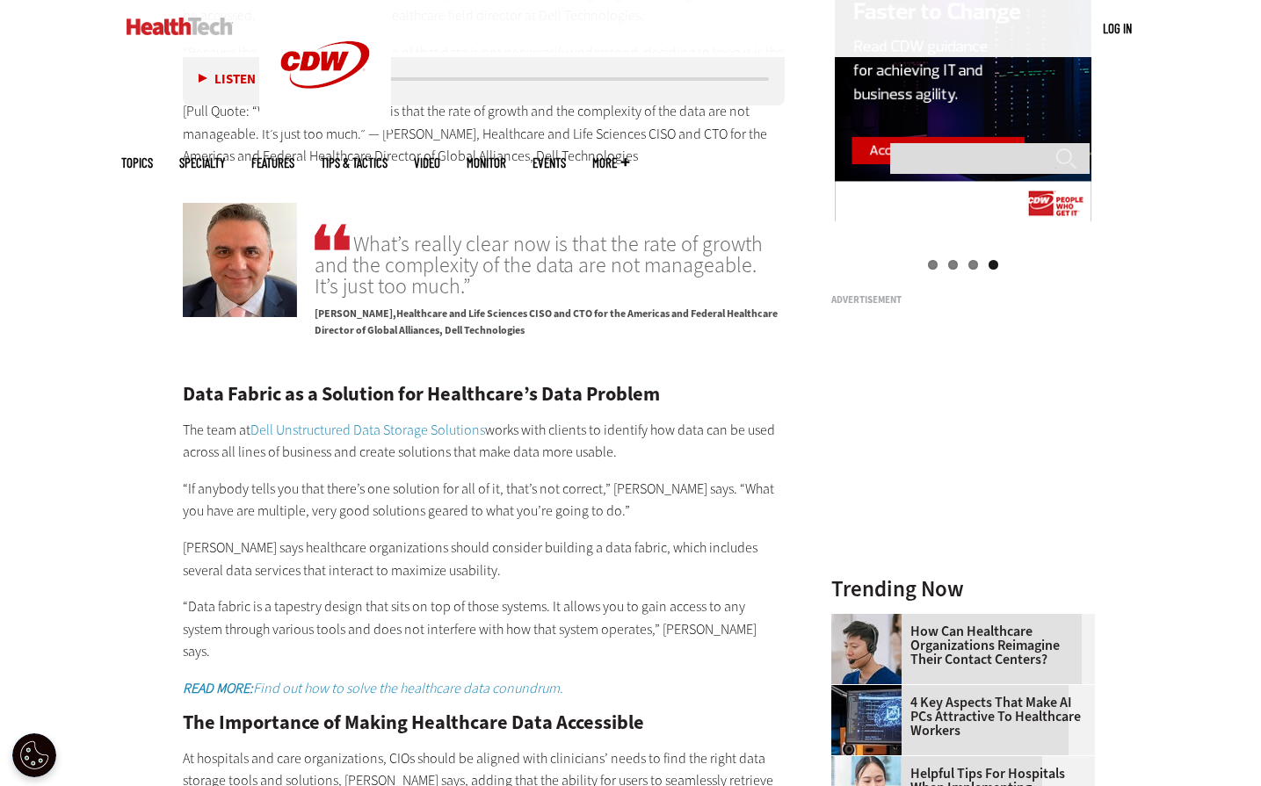
scroll to position [2021, 0]
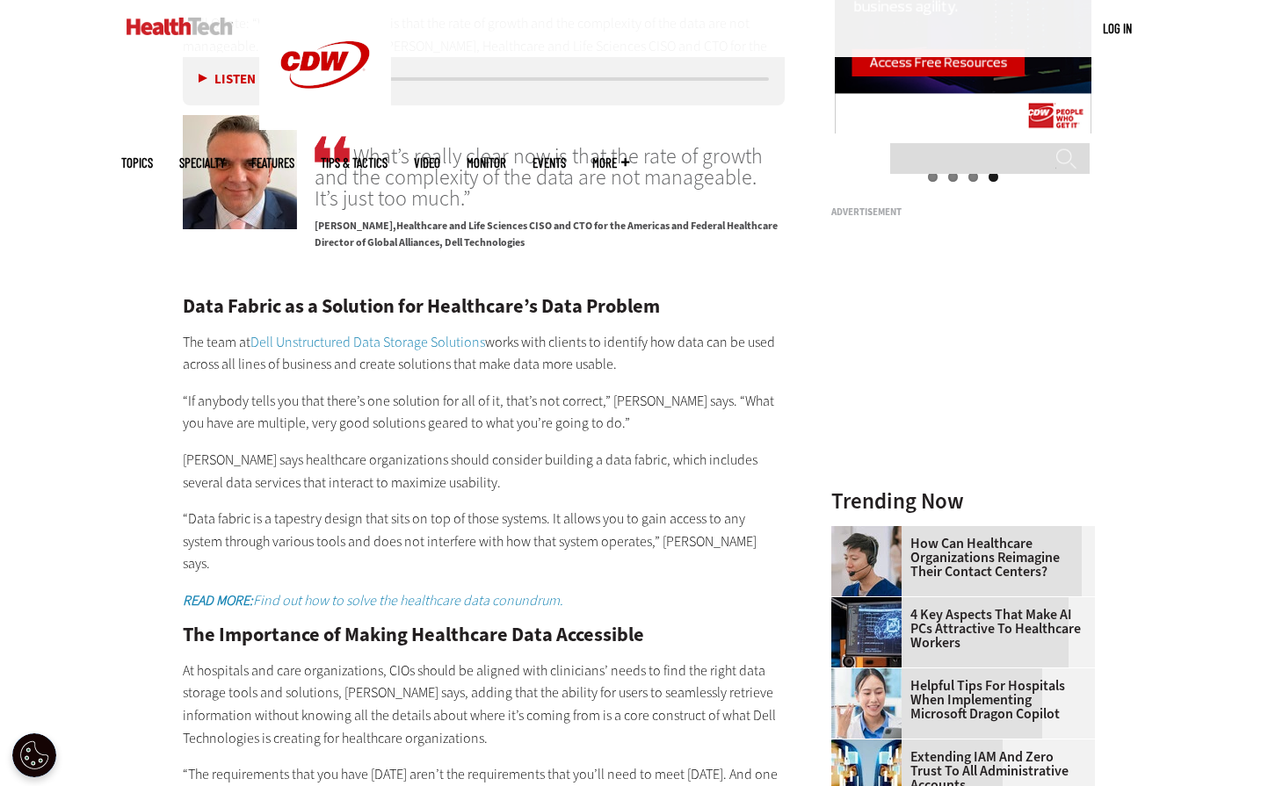
click at [662, 340] on p "The team at Dell Unstructured Data Storage Solutions works with clients to iden…" at bounding box center [484, 353] width 603 height 45
click at [379, 390] on p "“If anybody tells you that there’s one solution for all of it, that’s not corre…" at bounding box center [484, 412] width 603 height 45
click at [126, 485] on main "Home » Data Center Close New AI Research From CDW See how IT leaders are tackli…" at bounding box center [630, 287] width 1019 height 3423
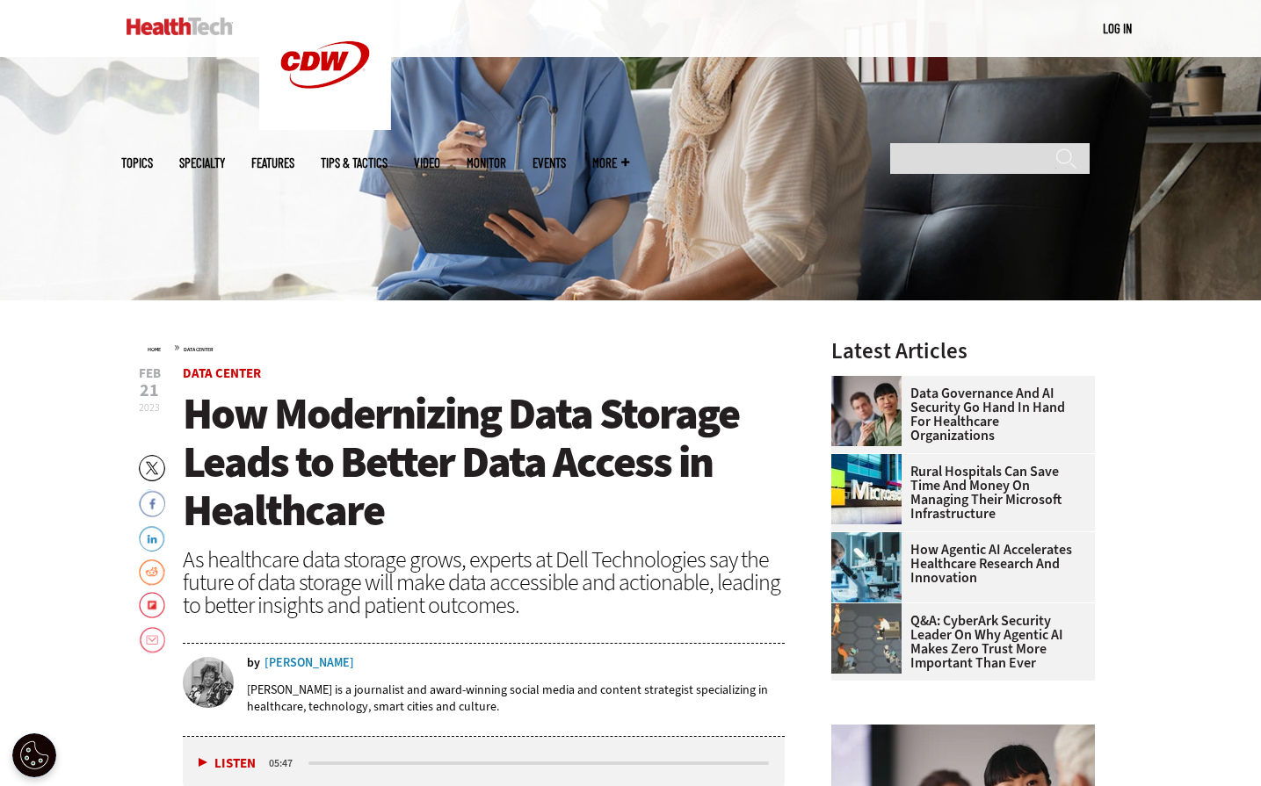
scroll to position [527, 0]
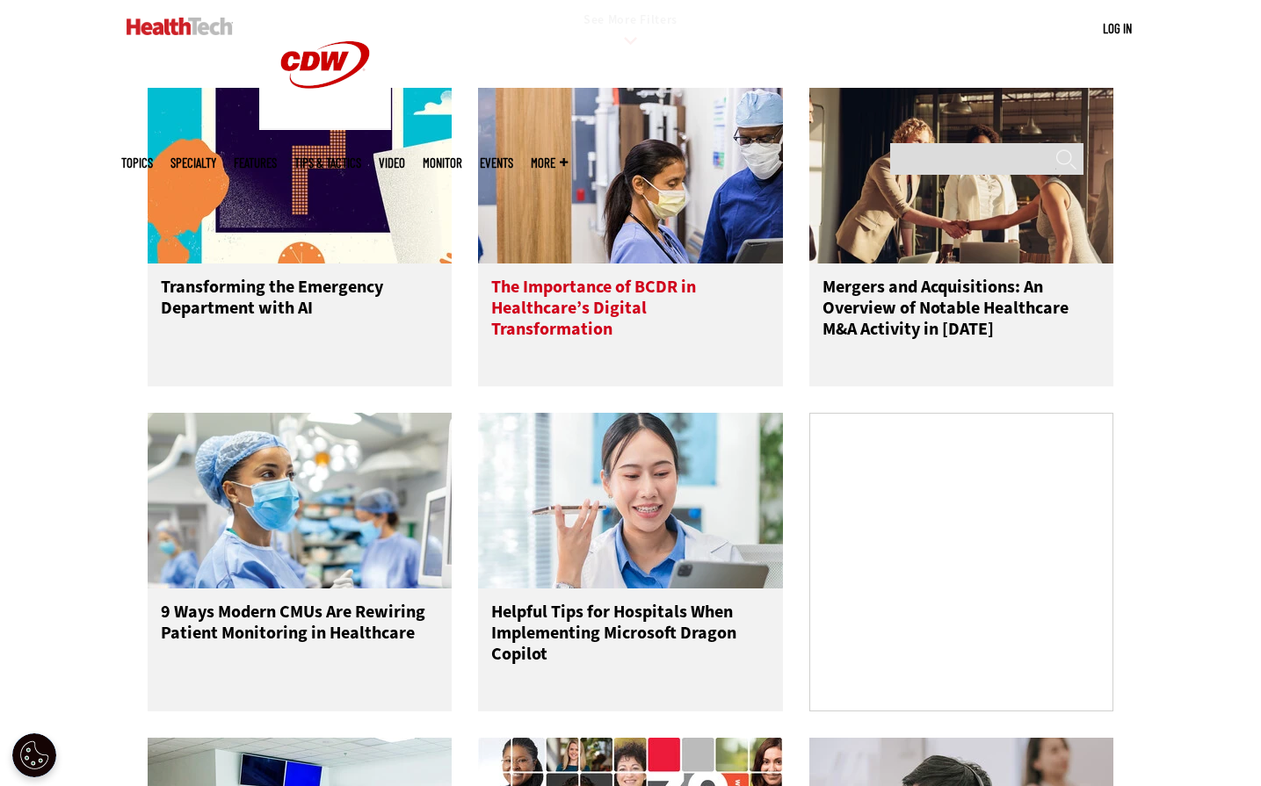
scroll to position [1845, 0]
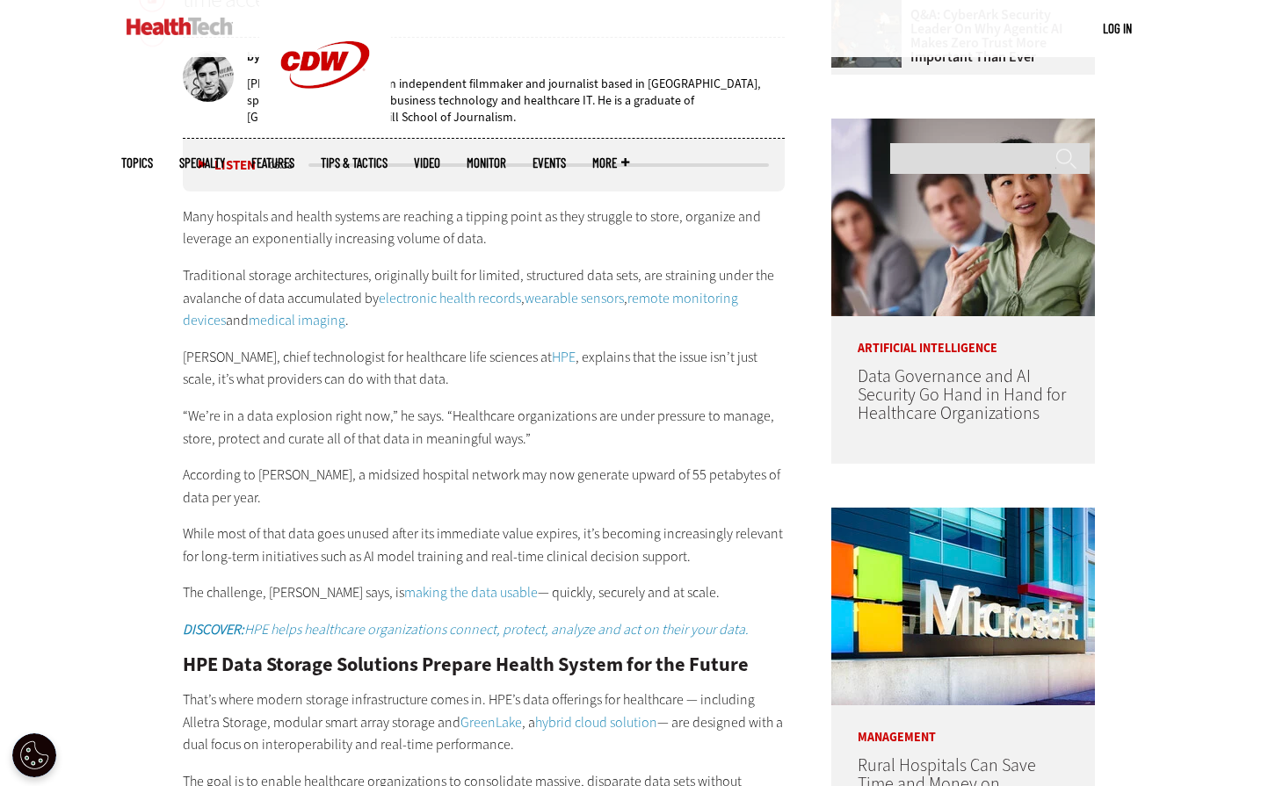
scroll to position [967, 0]
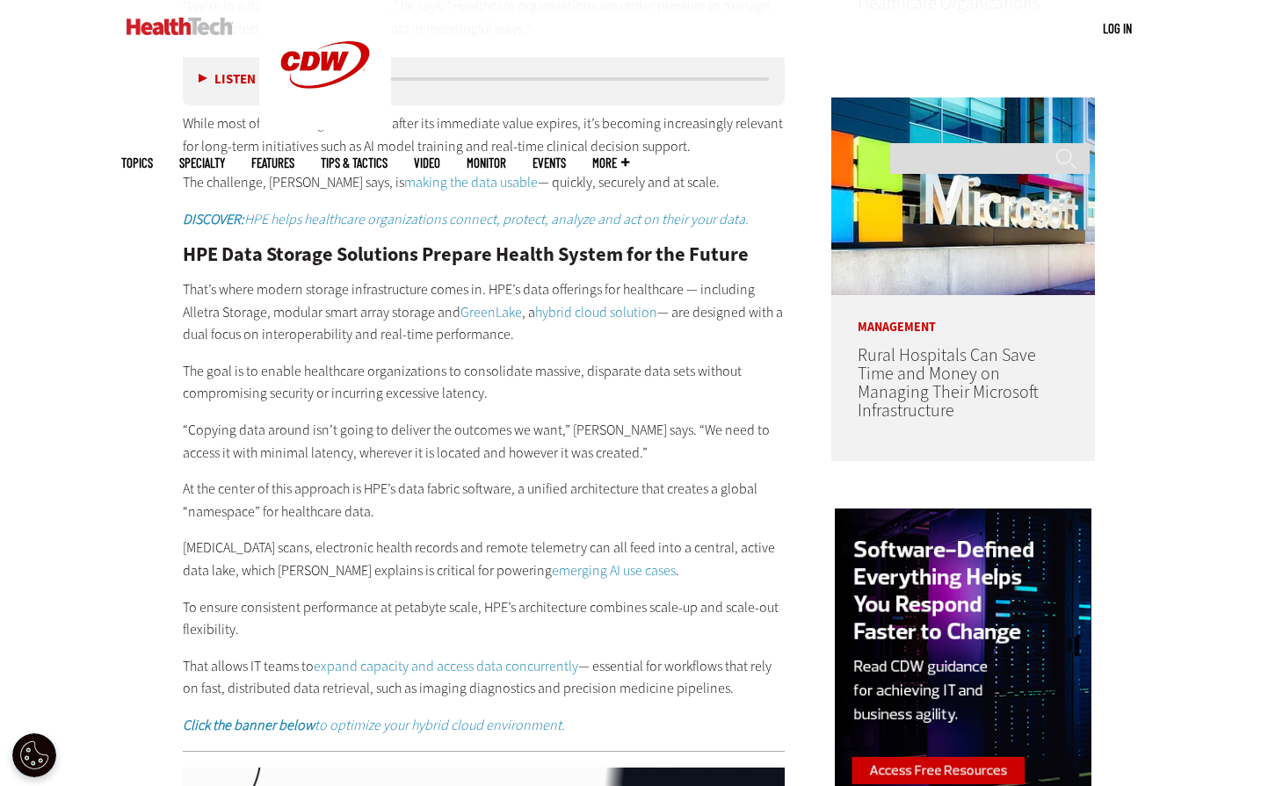
scroll to position [1318, 0]
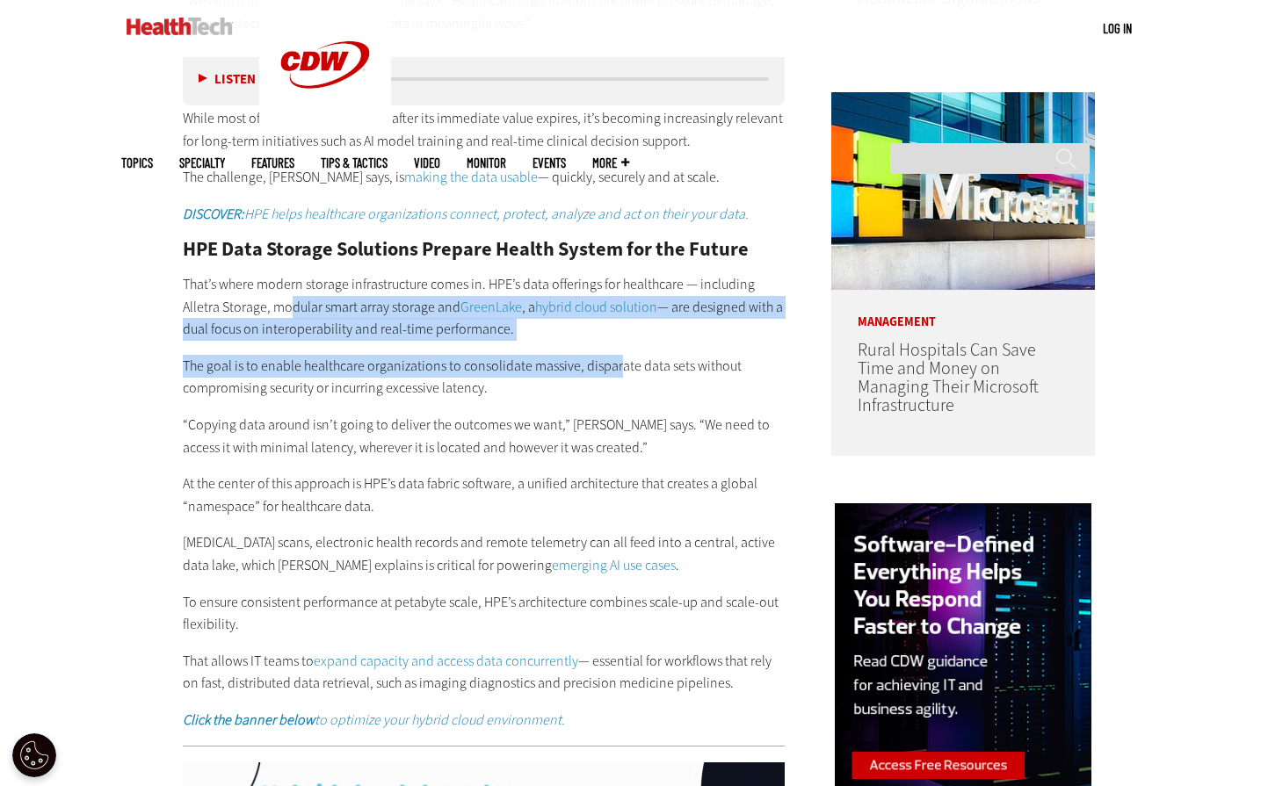
drag, startPoint x: 286, startPoint y: 286, endPoint x: 613, endPoint y: 322, distance: 329.0
click at [613, 322] on div "HPE Data Storage Solutions Prepare Health System for the Future That’s where mo…" at bounding box center [484, 486] width 603 height 492
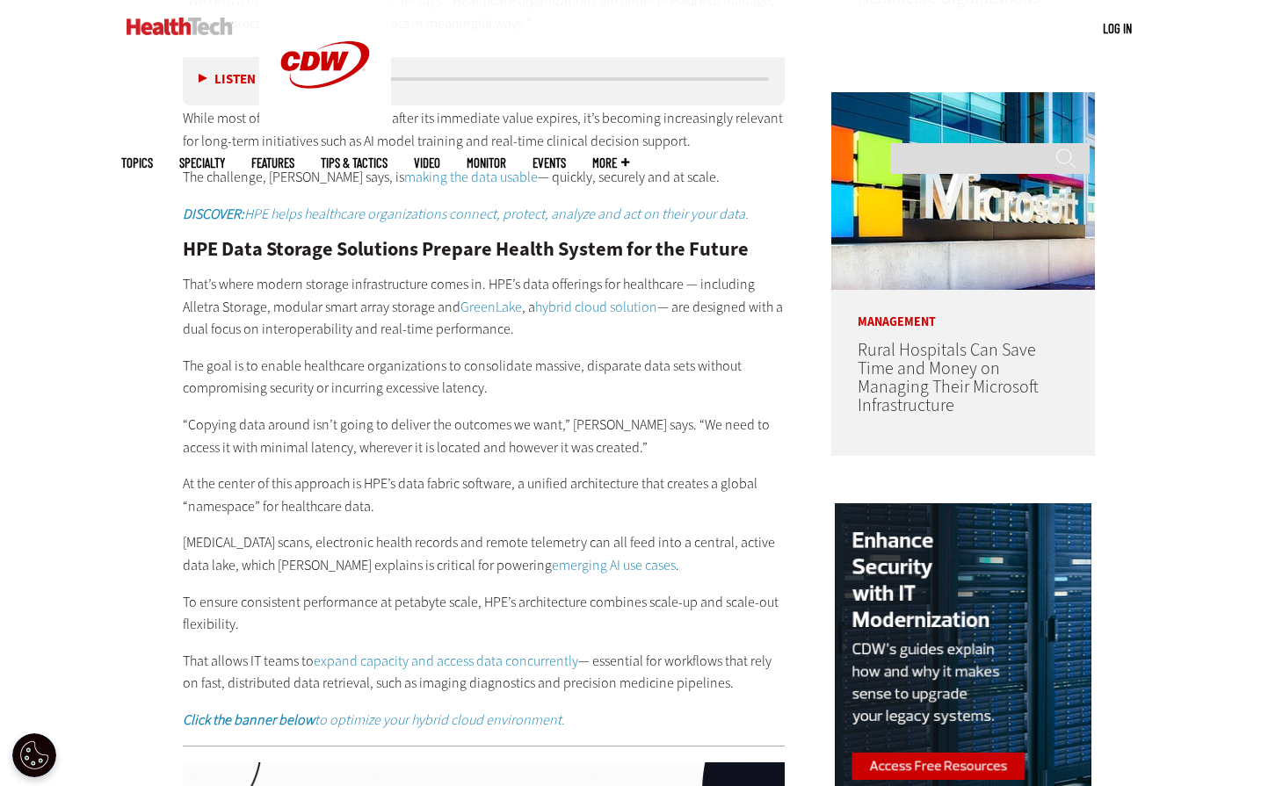
click at [276, 355] on p "The goal is to enable healthcare organizations to consolidate massive, disparat…" at bounding box center [484, 377] width 603 height 45
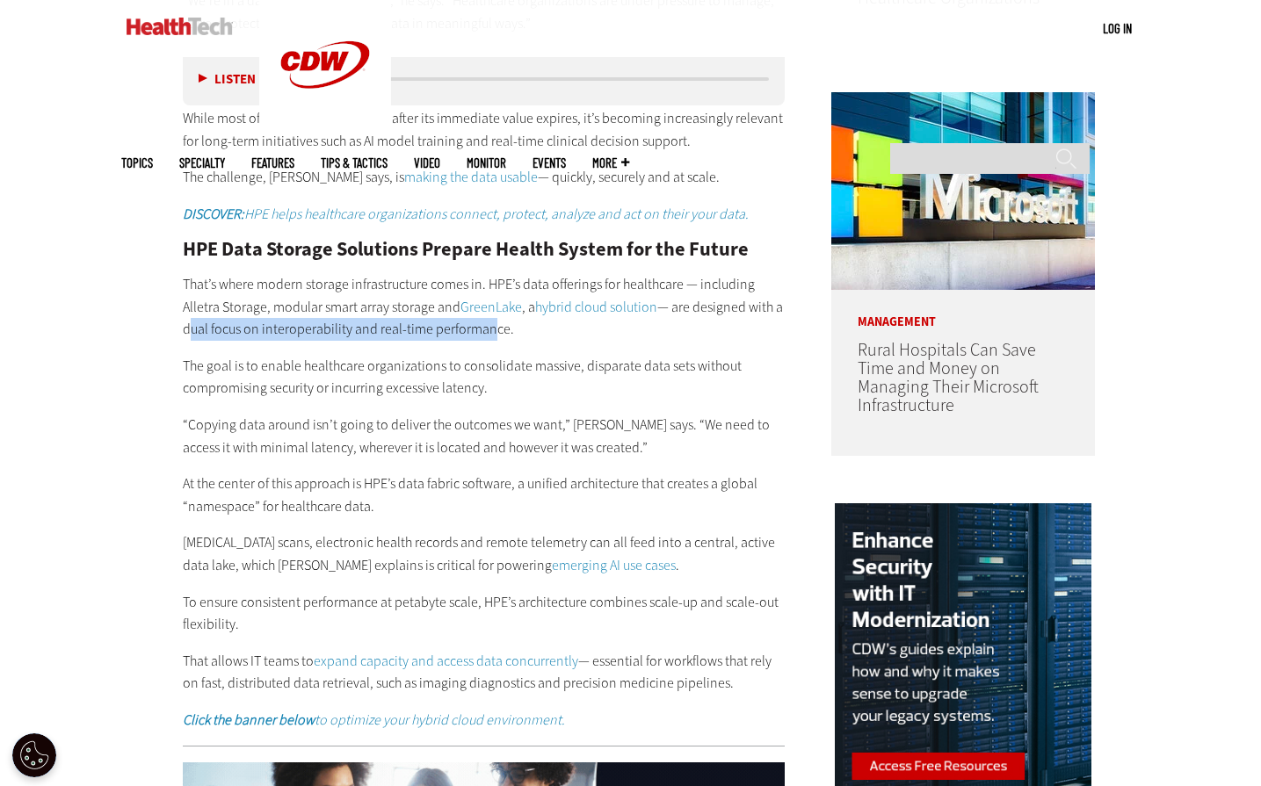
drag, startPoint x: 179, startPoint y: 308, endPoint x: 480, endPoint y: 308, distance: 300.5
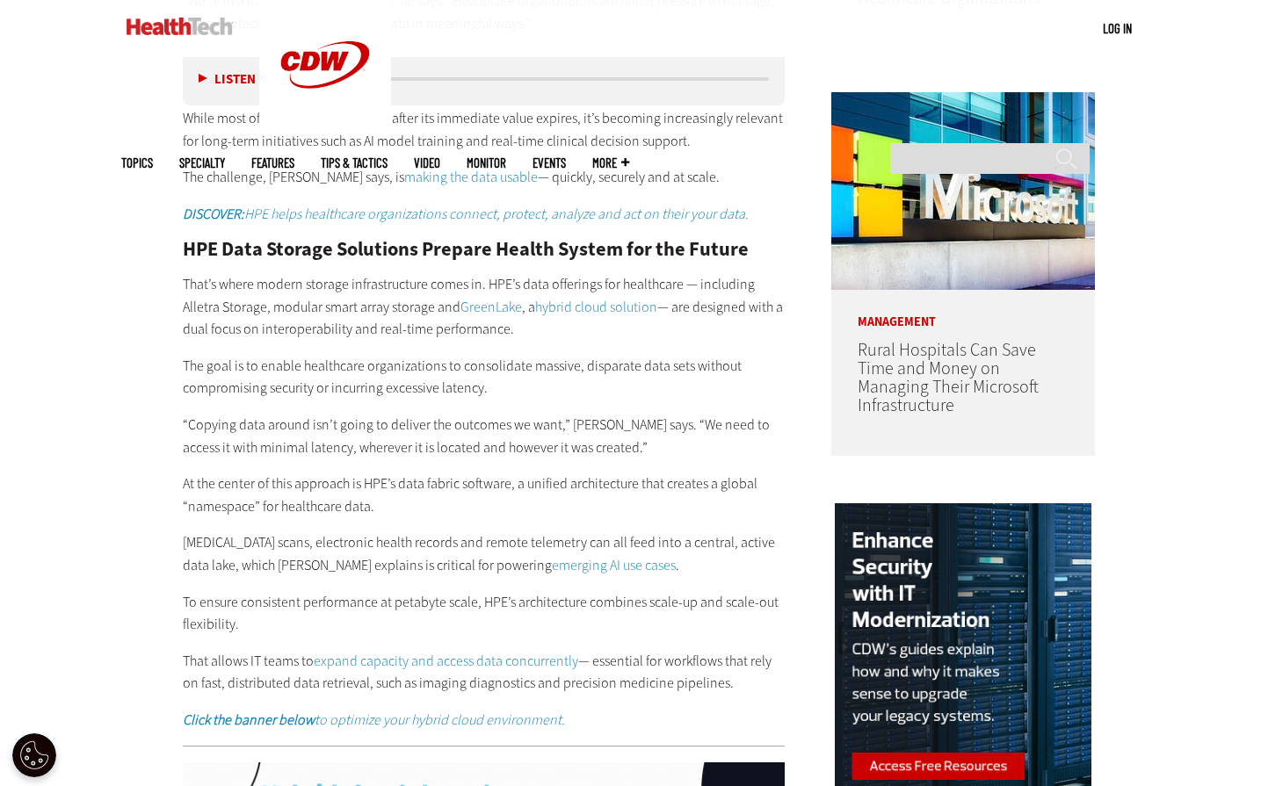
click at [356, 355] on p "The goal is to enable healthcare organizations to consolidate massive, disparat…" at bounding box center [484, 377] width 603 height 45
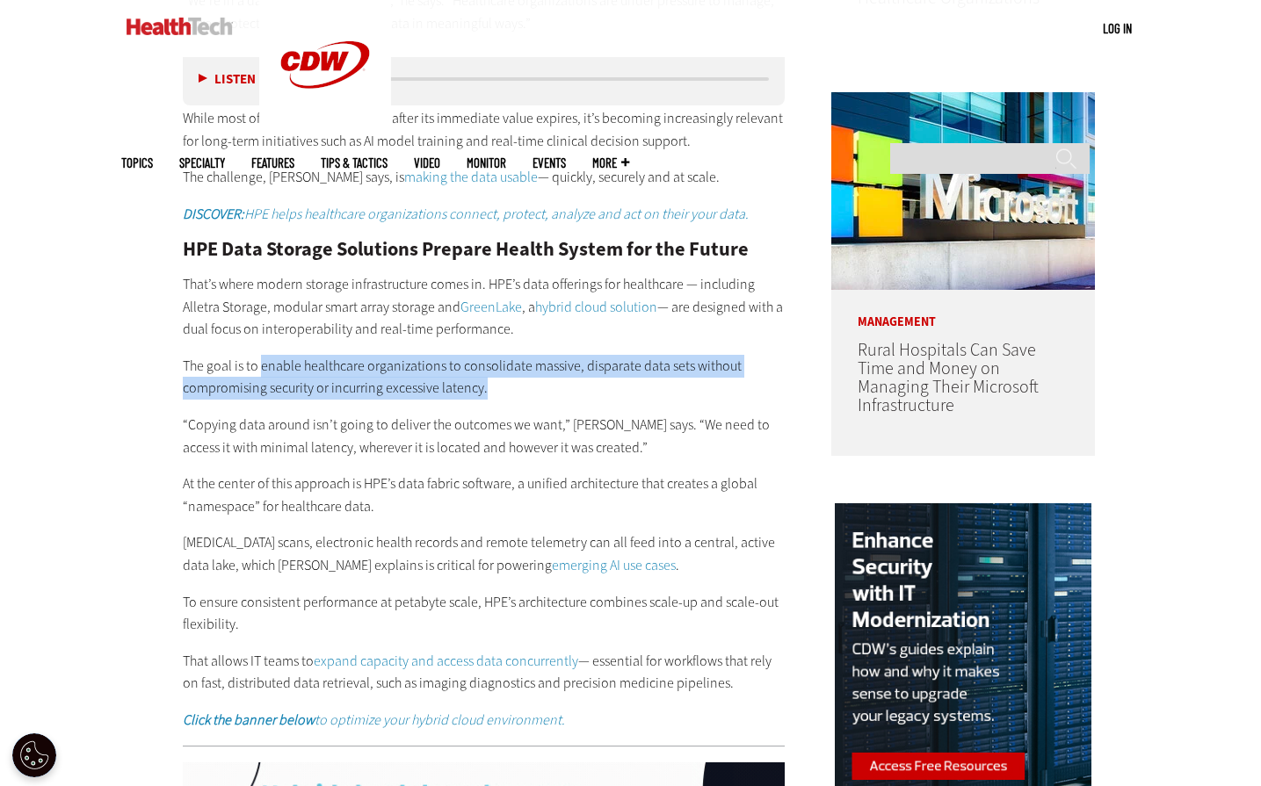
drag, startPoint x: 439, startPoint y: 344, endPoint x: 556, endPoint y: 366, distance: 118.9
click at [556, 366] on p "The goal is to enable healthcare organizations to consolidate massive, disparat…" at bounding box center [484, 377] width 603 height 45
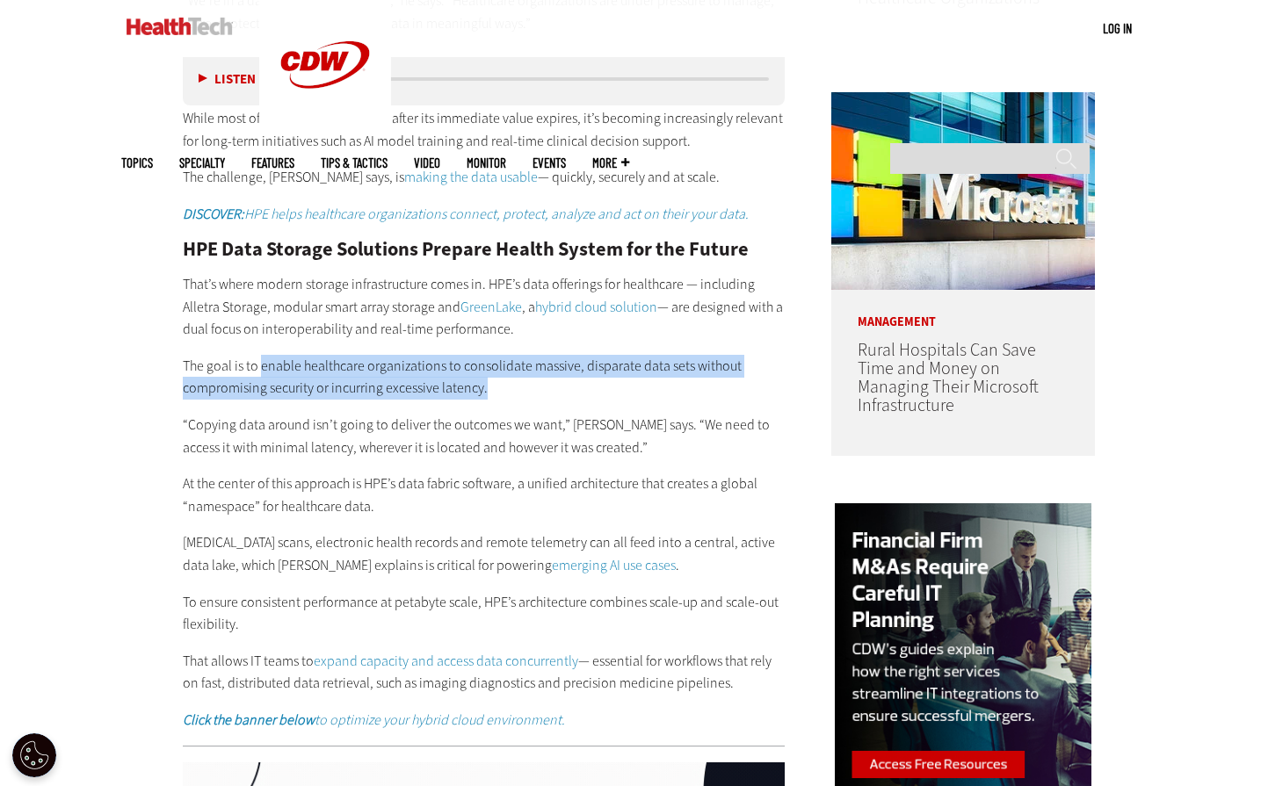
click at [313, 375] on p "The goal is to enable healthcare organizations to consolidate massive, disparat…" at bounding box center [484, 377] width 603 height 45
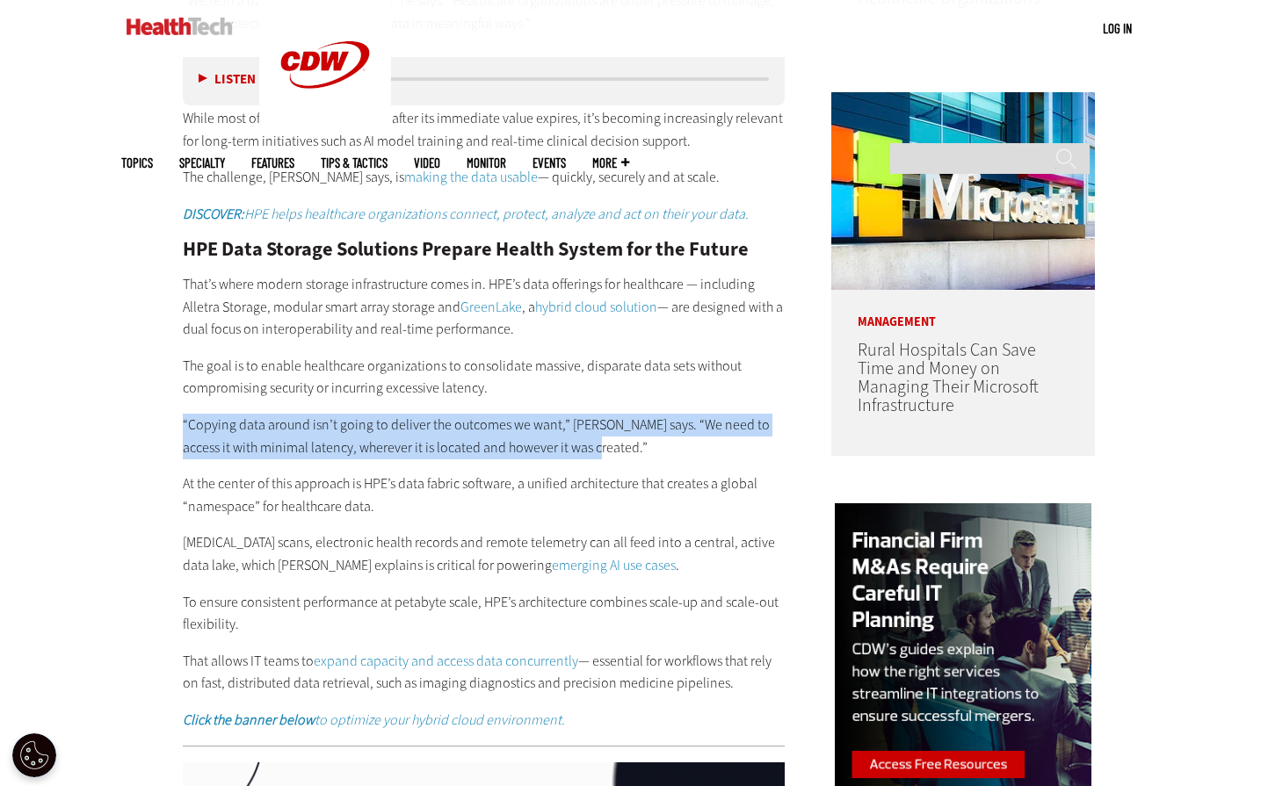
drag, startPoint x: 177, startPoint y: 401, endPoint x: 567, endPoint y: 425, distance: 390.9
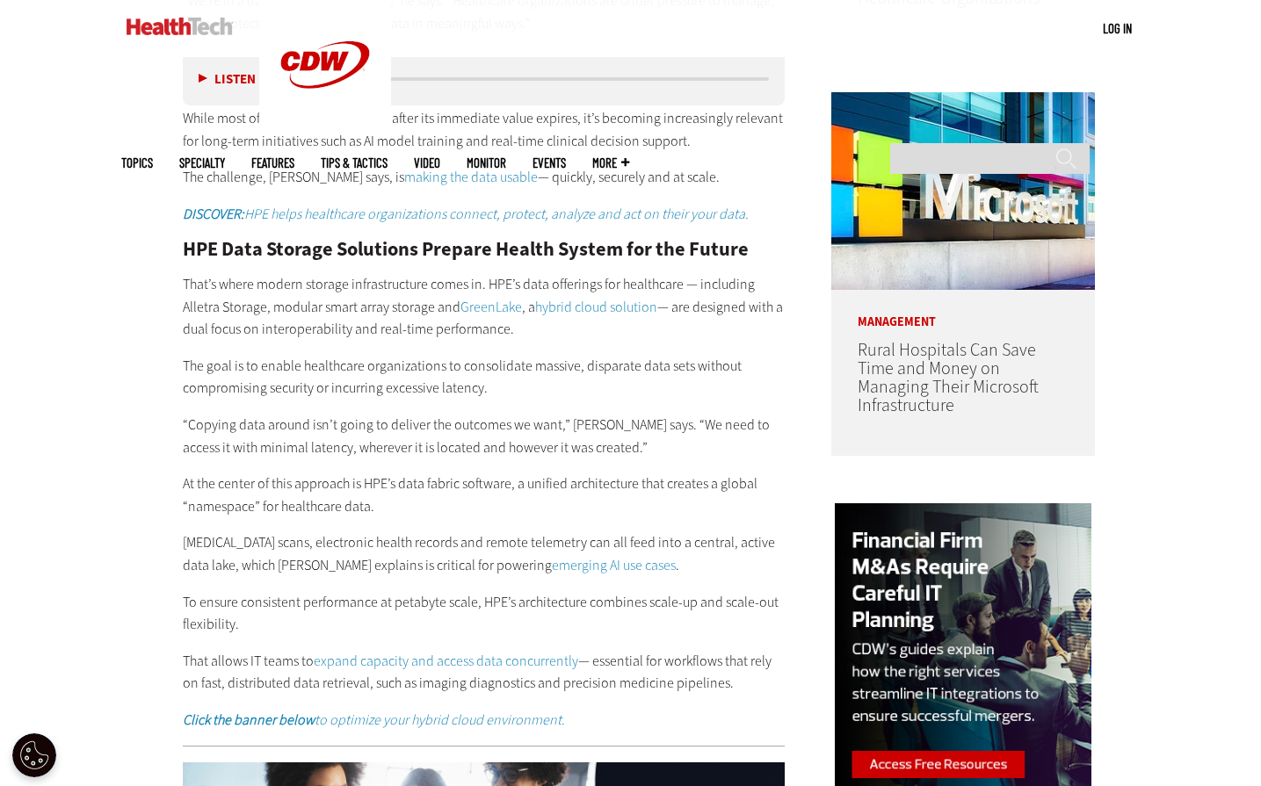
click at [276, 441] on div "HPE Data Storage Solutions Prepare Health System for the Future That’s where mo…" at bounding box center [484, 486] width 603 height 492
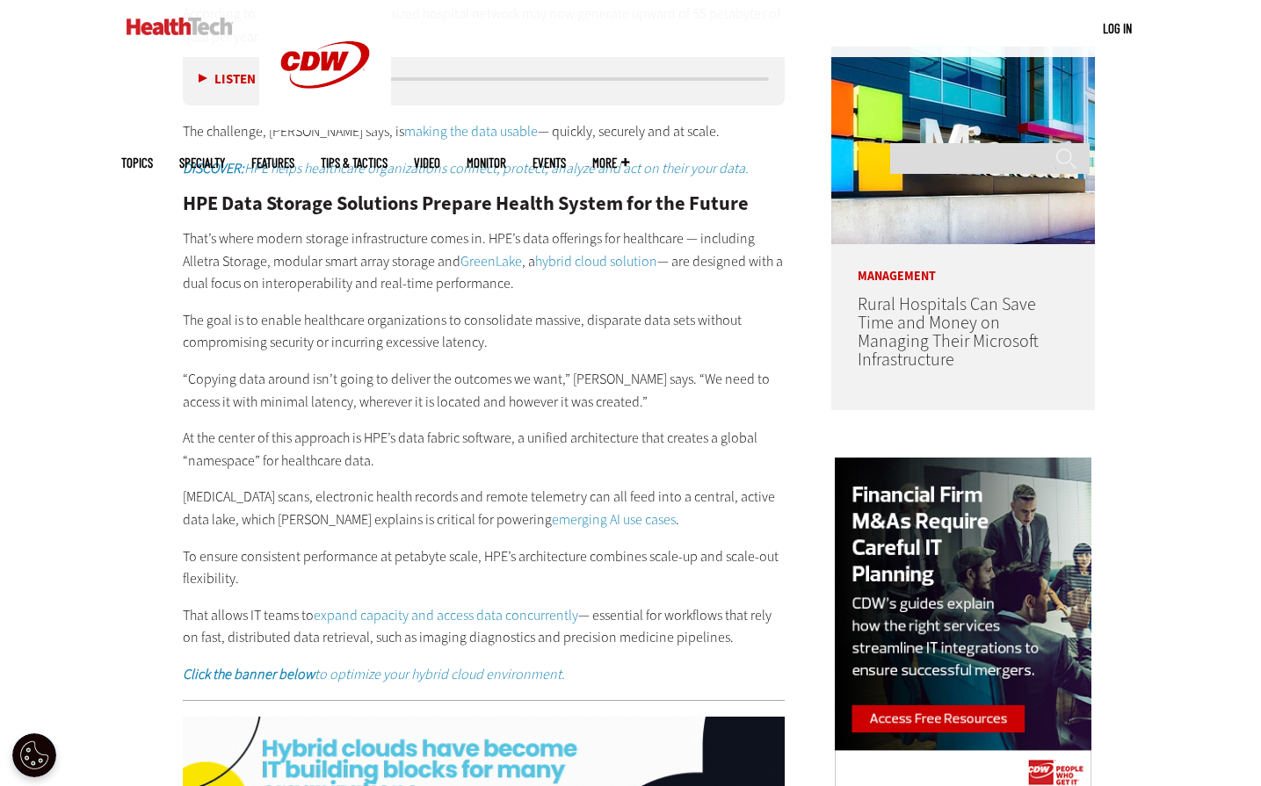
scroll to position [1406, 0]
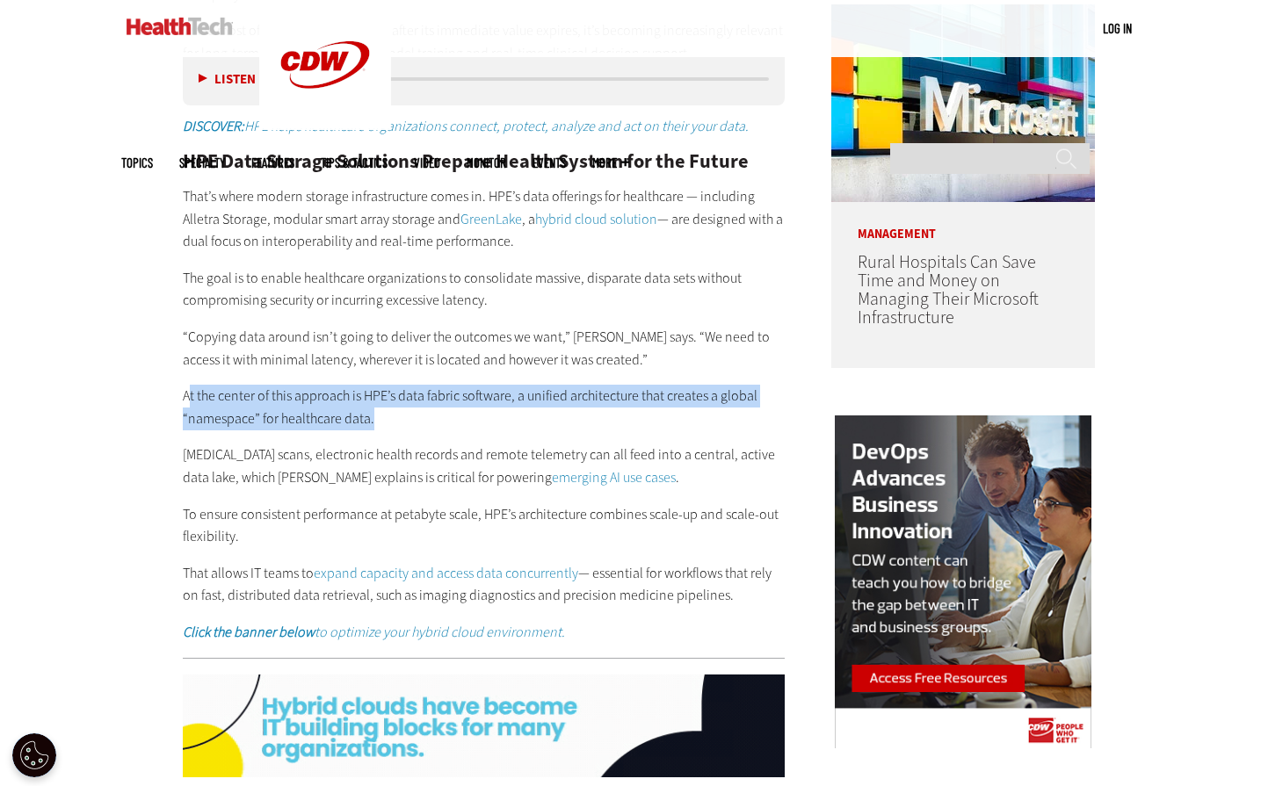
drag, startPoint x: 222, startPoint y: 382, endPoint x: 421, endPoint y: 395, distance: 199.0
click at [421, 395] on p "At the center of this approach is HPE’s data fabric software, a unified archite…" at bounding box center [484, 407] width 603 height 45
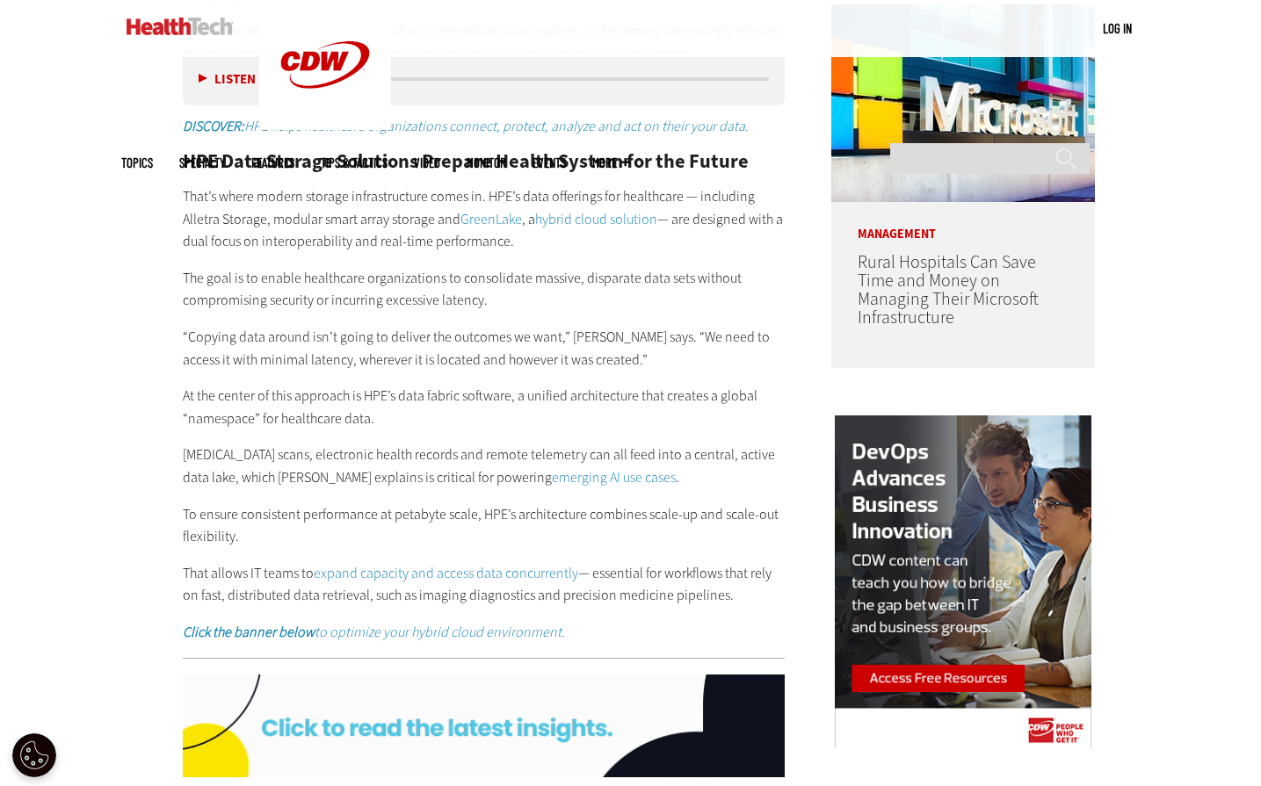
click at [359, 418] on div "HPE Data Storage Solutions Prepare Health System for the Future That’s where mo…" at bounding box center [484, 398] width 603 height 492
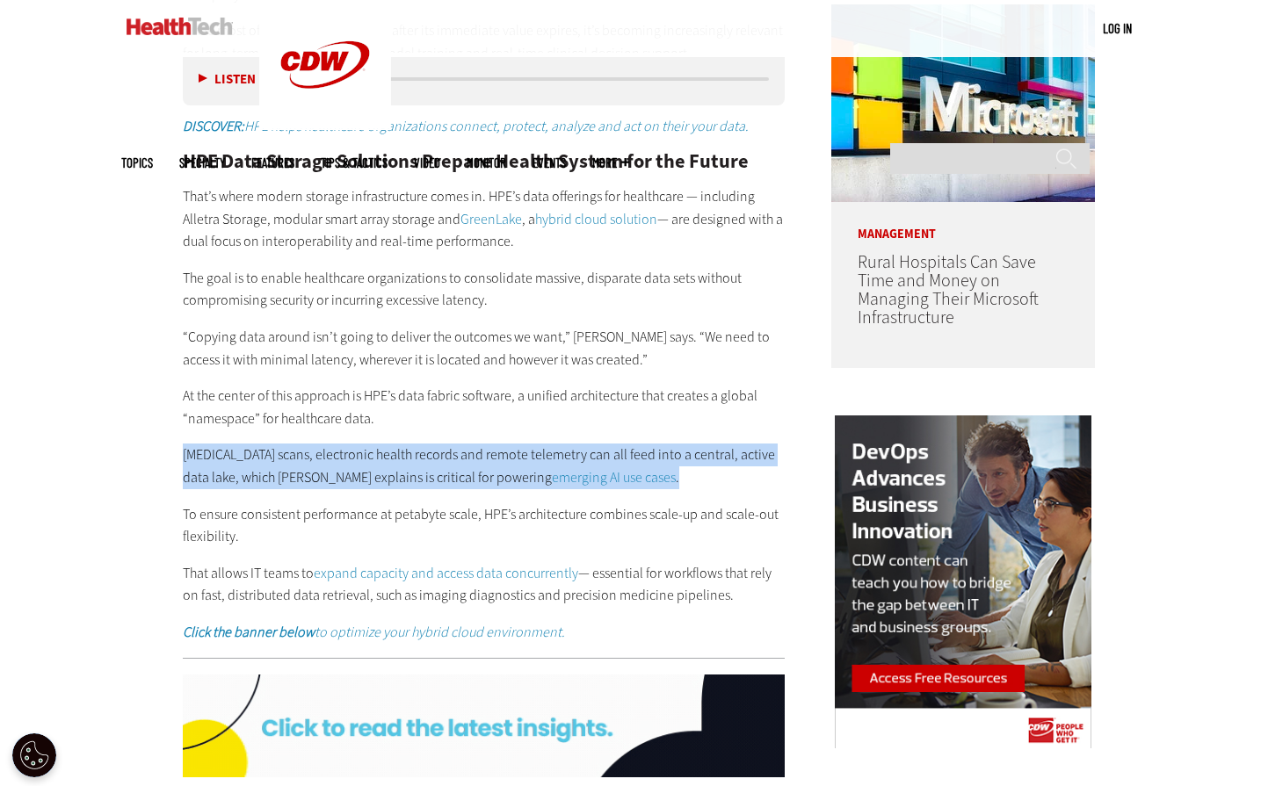
drag, startPoint x: 180, startPoint y: 435, endPoint x: 634, endPoint y: 453, distance: 453.7
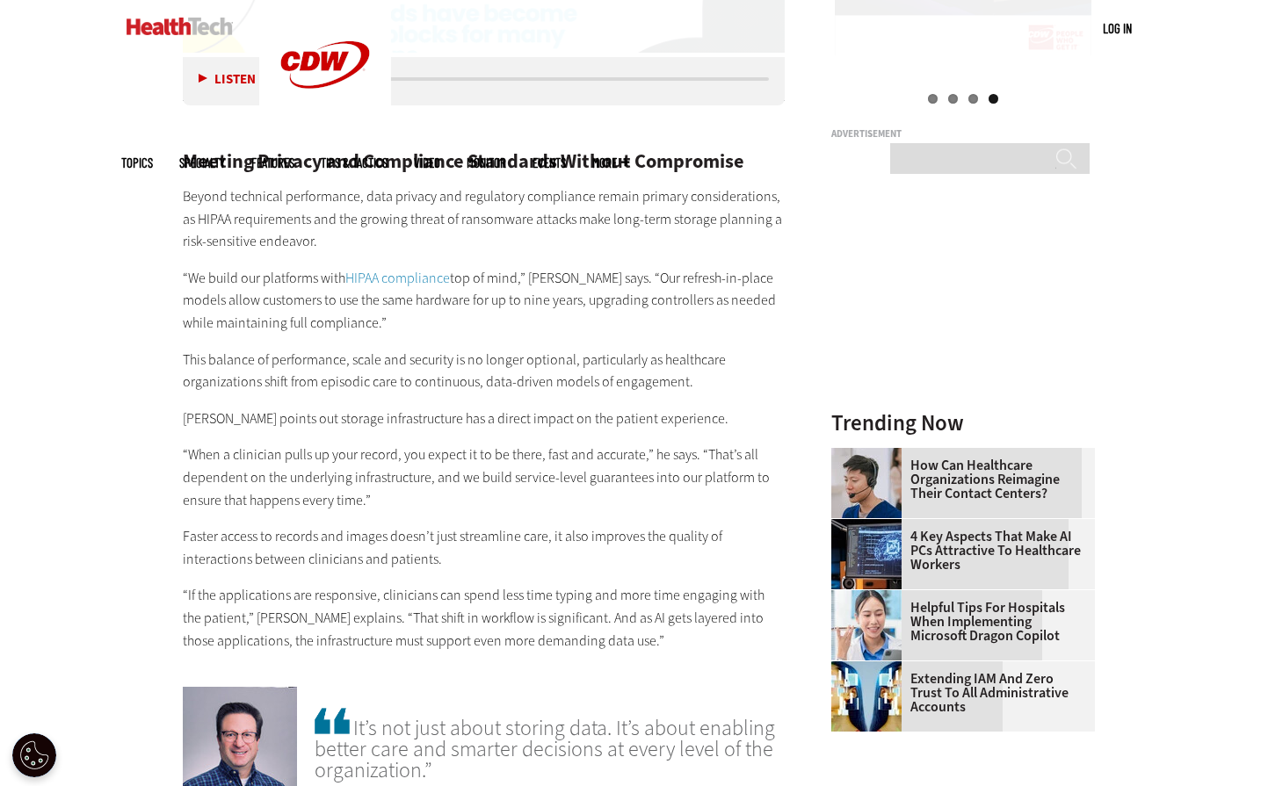
scroll to position [2109, 0]
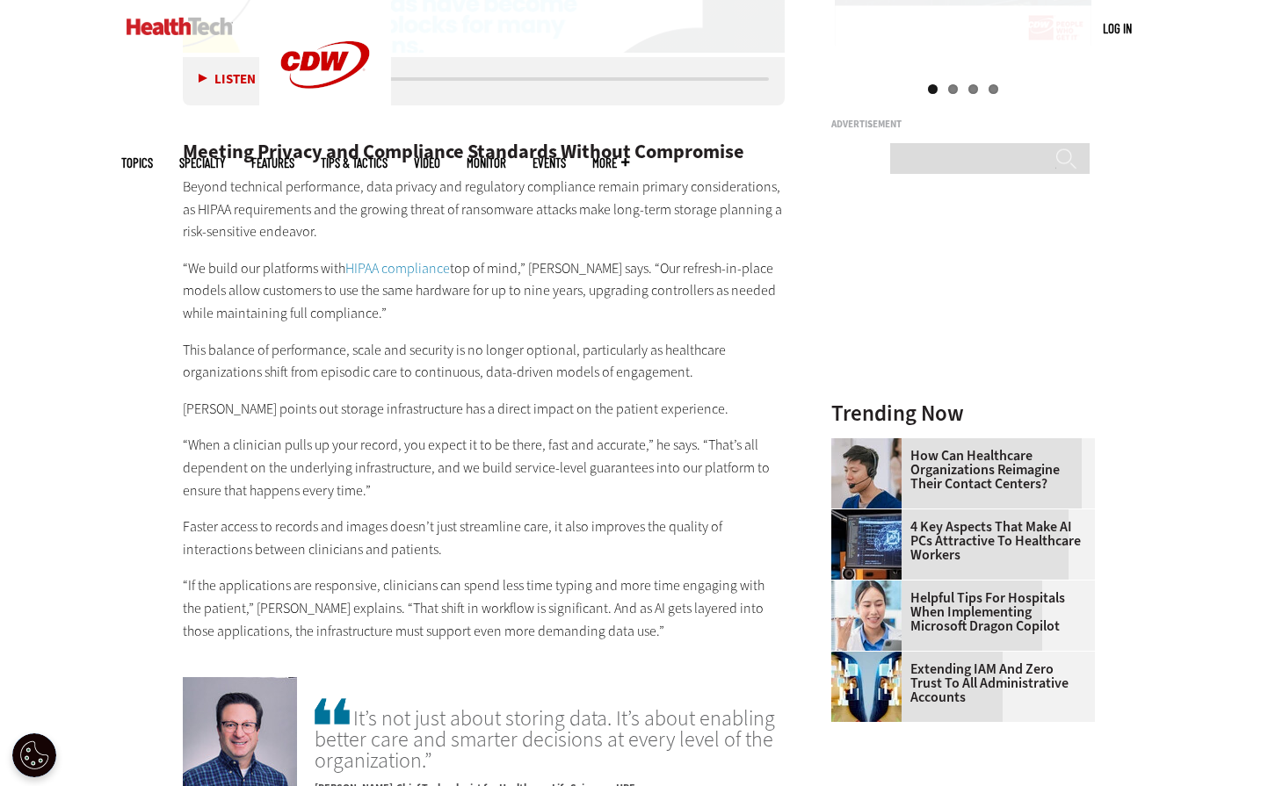
click at [404, 298] on p "“We build our platforms with HIPAA compliance top of mind,” Platt says. “Our re…" at bounding box center [484, 291] width 603 height 68
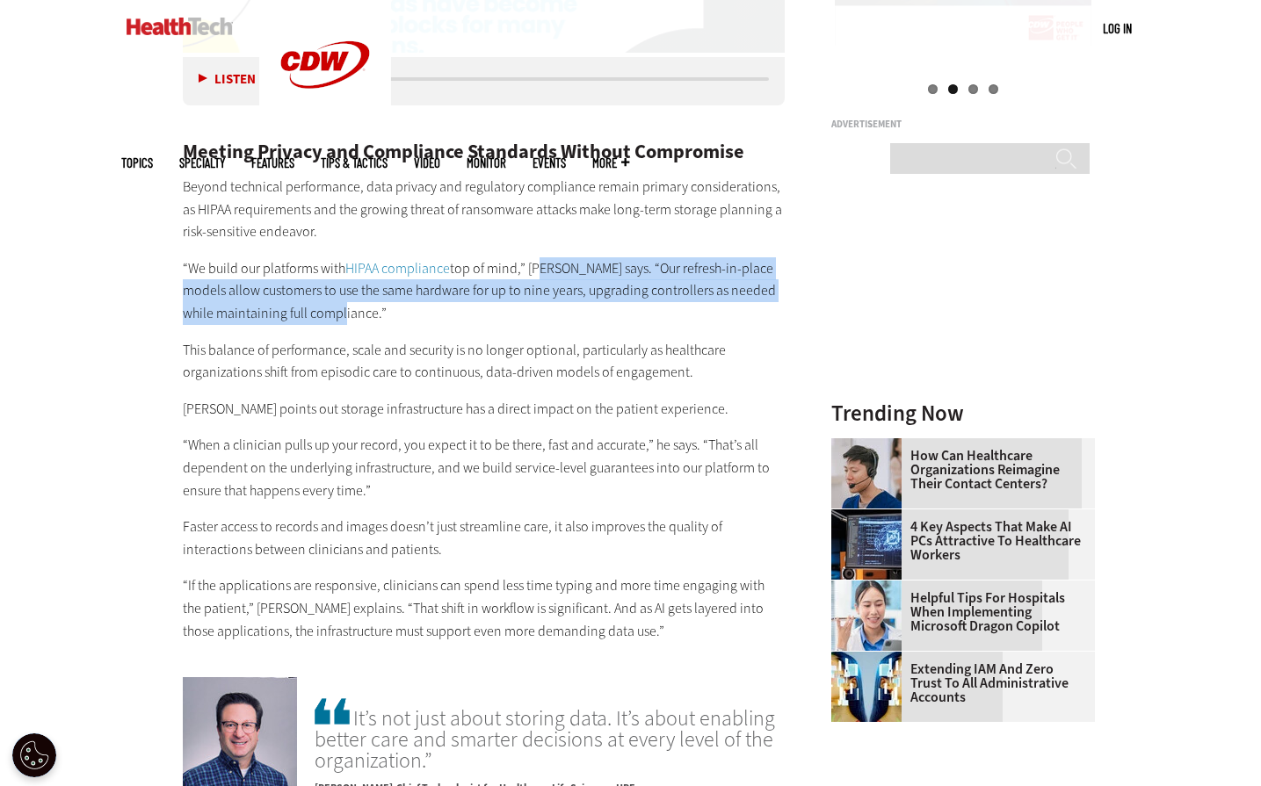
drag, startPoint x: 536, startPoint y: 243, endPoint x: 641, endPoint y: 287, distance: 113.4
click at [641, 287] on p "“We build our platforms with HIPAA compliance top of mind,” Platt says. “Our re…" at bounding box center [484, 291] width 603 height 68
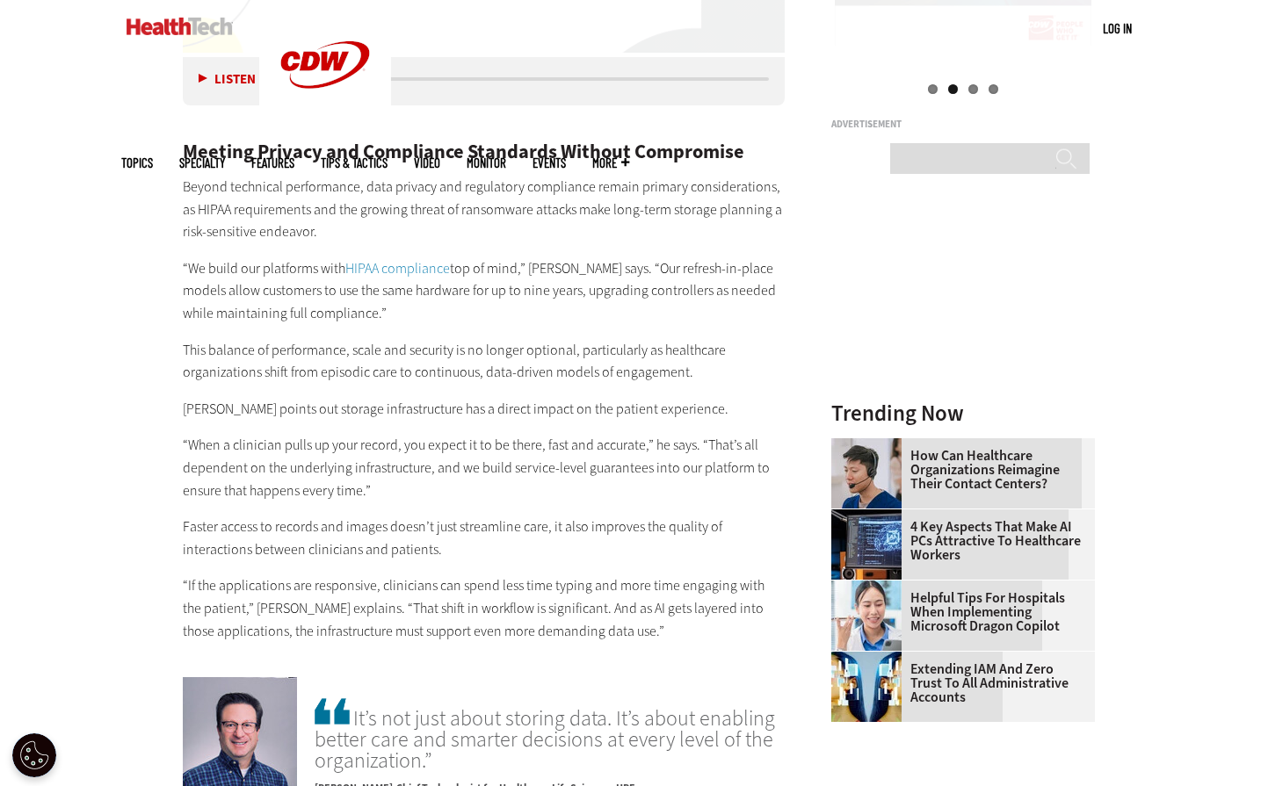
click at [431, 339] on p "This balance of performance, scale and security is no longer optional, particul…" at bounding box center [484, 361] width 603 height 45
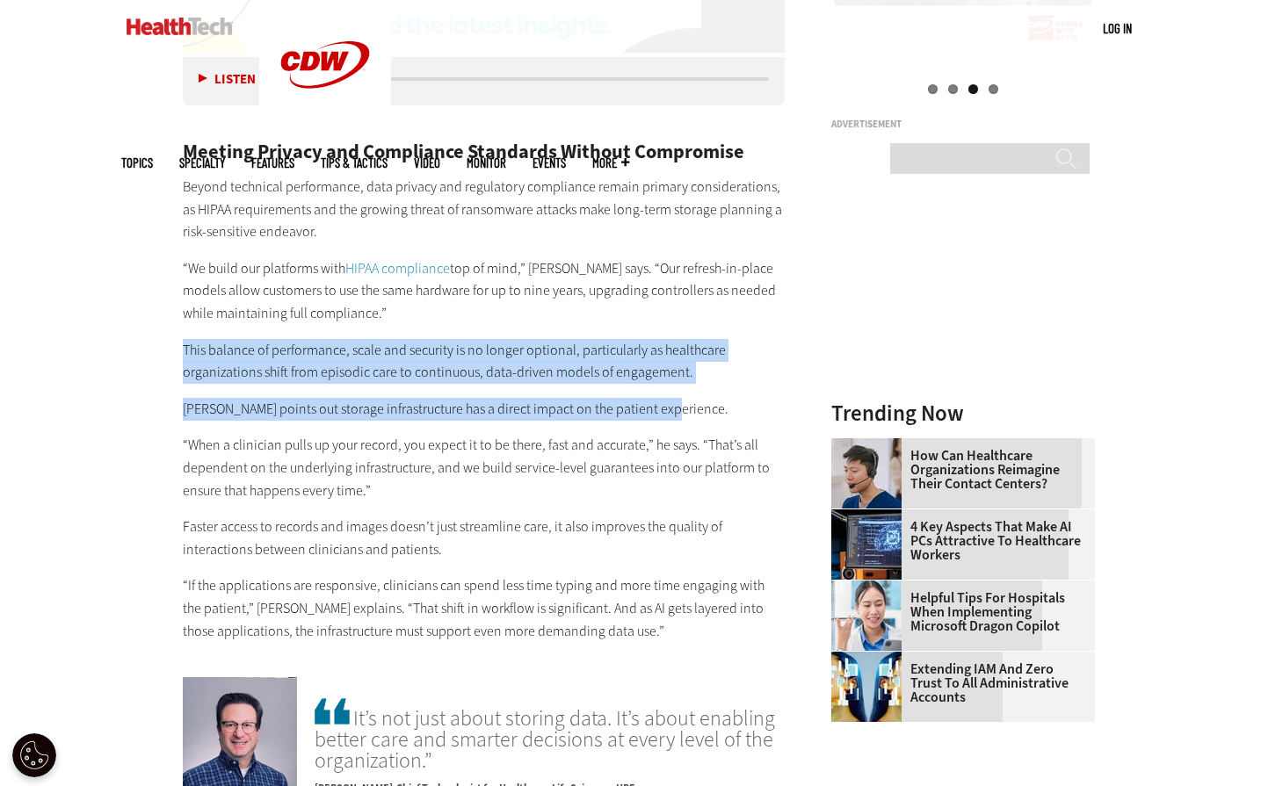
drag, startPoint x: 184, startPoint y: 327, endPoint x: 675, endPoint y: 381, distance: 494.2
click at [675, 381] on div "Meeting Privacy and Compliance Standards Without Compromise Beyond technical pe…" at bounding box center [484, 373] width 603 height 537
click at [676, 398] on p "Platt points out storage infrastructure has a direct impact on the patient expe…" at bounding box center [484, 409] width 603 height 23
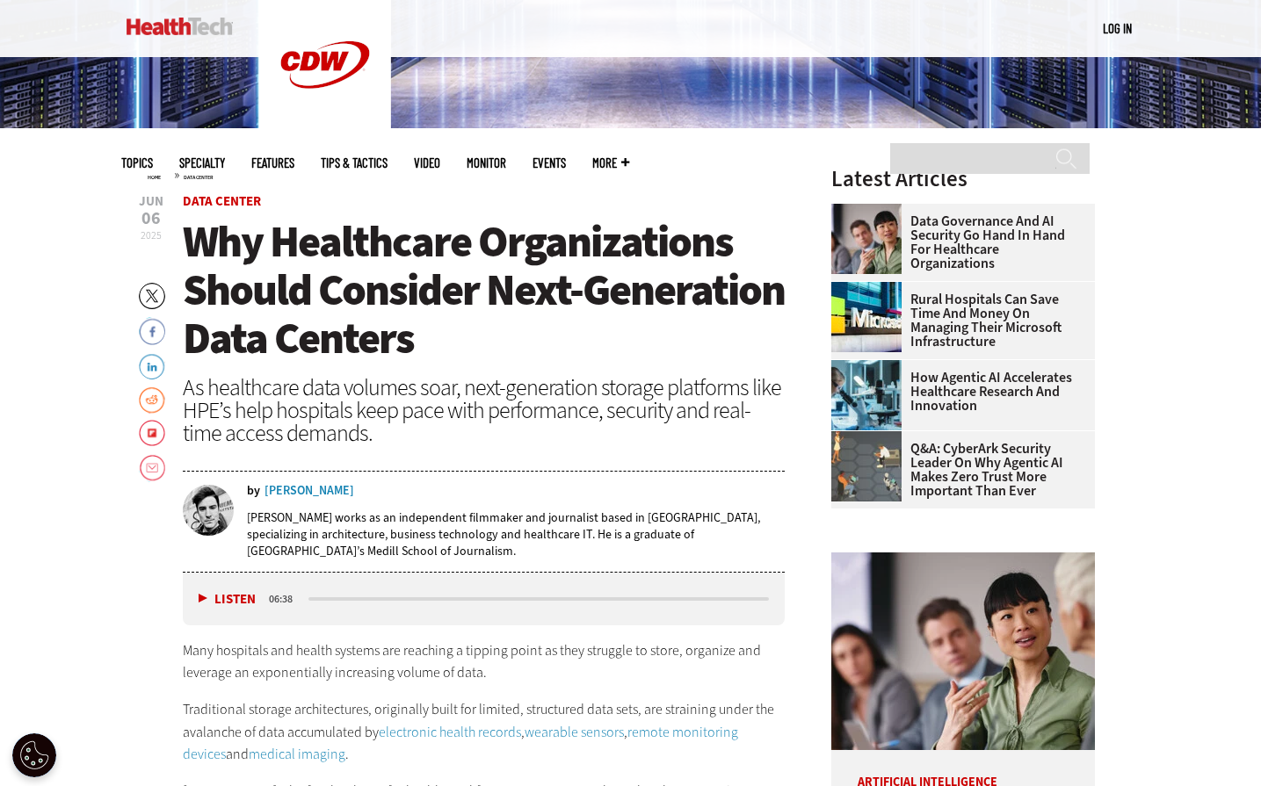
scroll to position [527, 0]
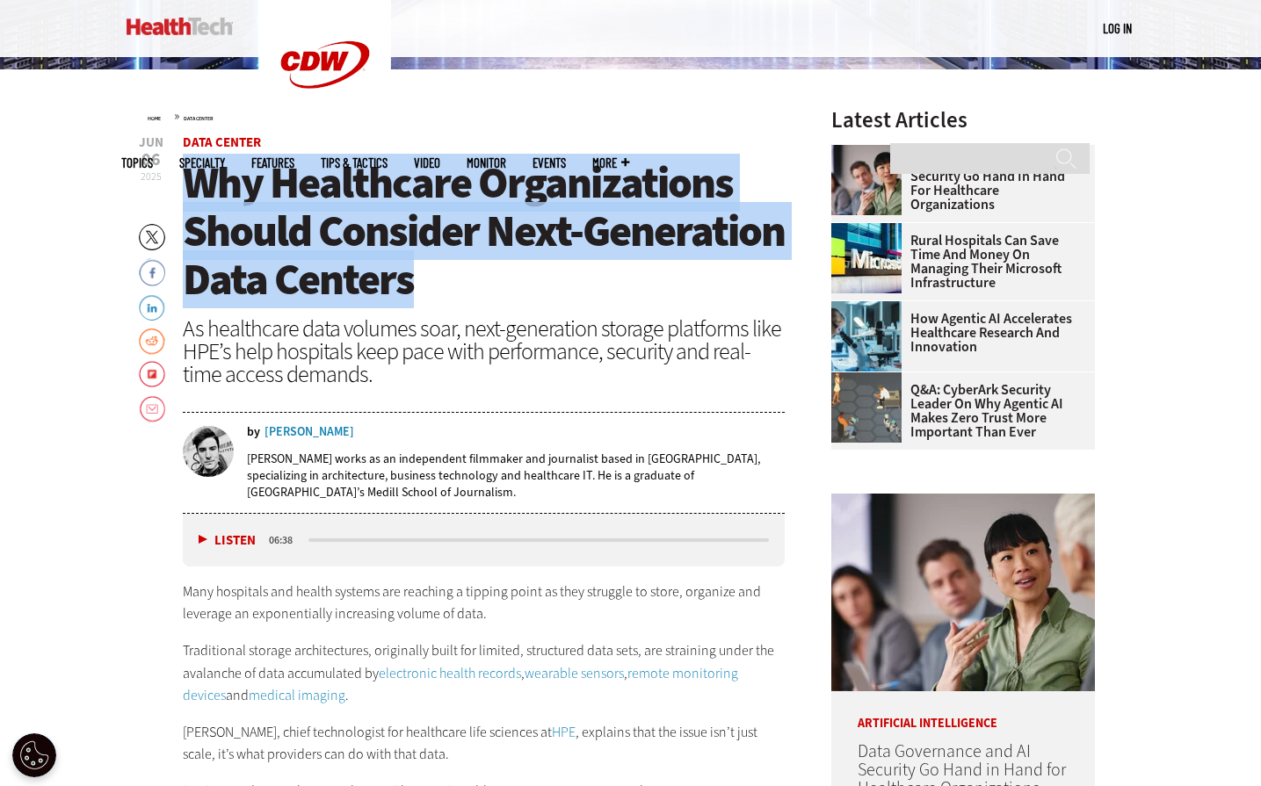
drag, startPoint x: 192, startPoint y: 183, endPoint x: 626, endPoint y: 267, distance: 442.2
click at [626, 267] on h1 "Why Healthcare Organizations Should Consider Next-Generation Data Centers" at bounding box center [484, 231] width 603 height 145
copy span "Why Healthcare Organizations Should Consider Next-Generation Data Centers"
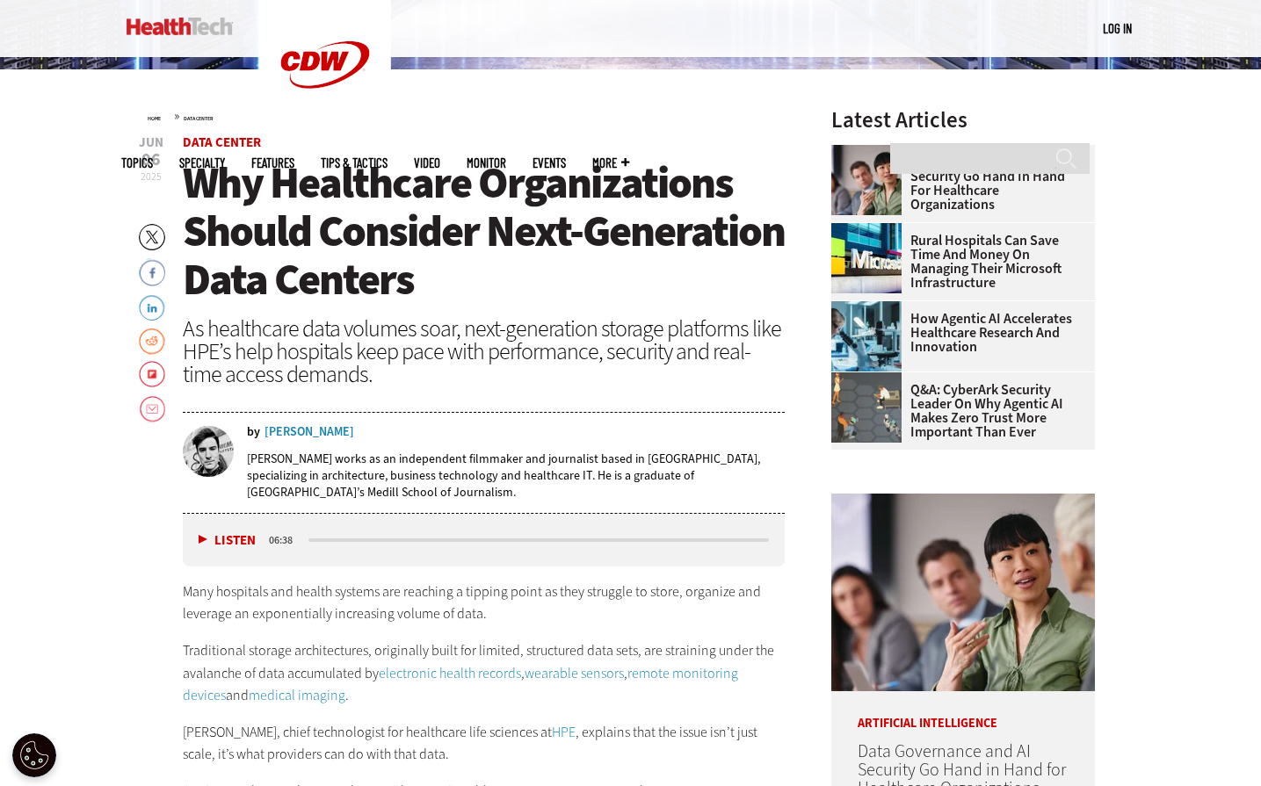
drag, startPoint x: 564, startPoint y: 328, endPoint x: 554, endPoint y: 349, distance: 23.2
click at [563, 327] on div "As healthcare data volumes soar, next-generation storage platforms like HPE’s h…" at bounding box center [484, 351] width 603 height 69
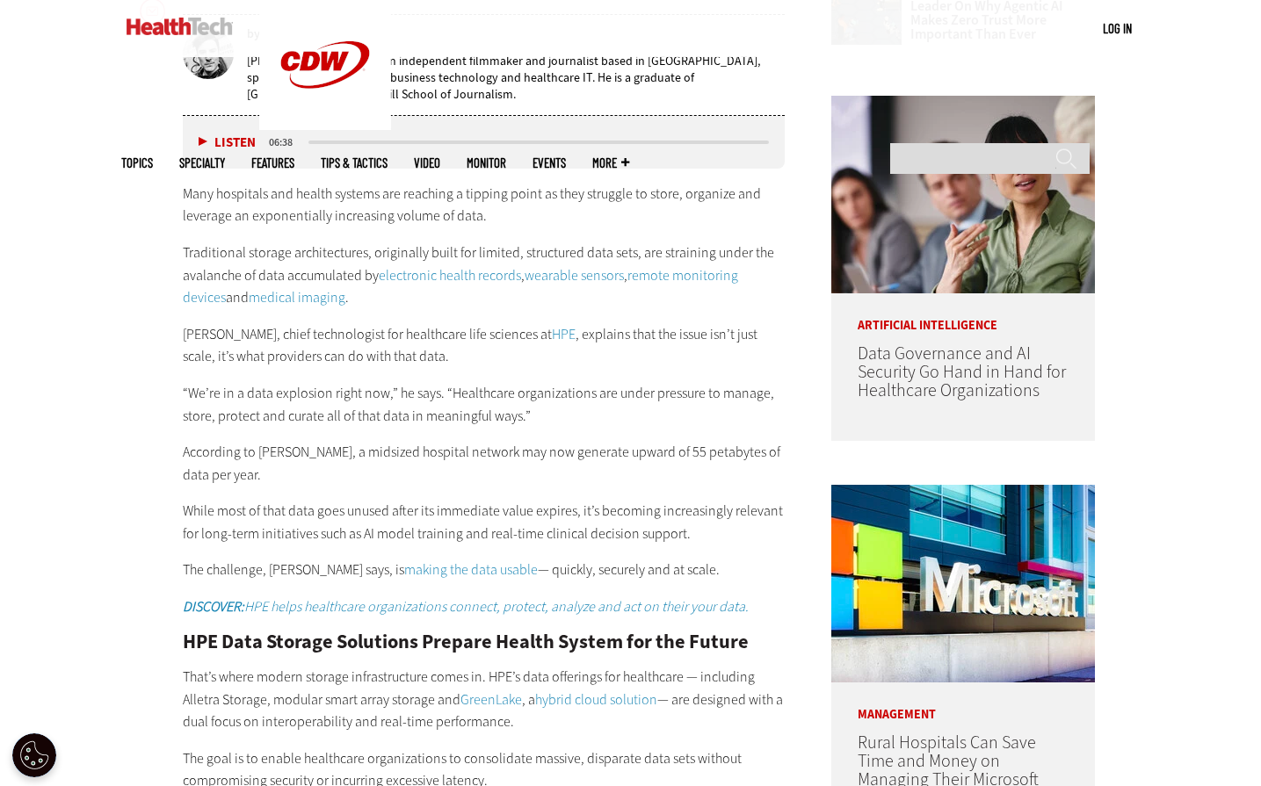
scroll to position [967, 0]
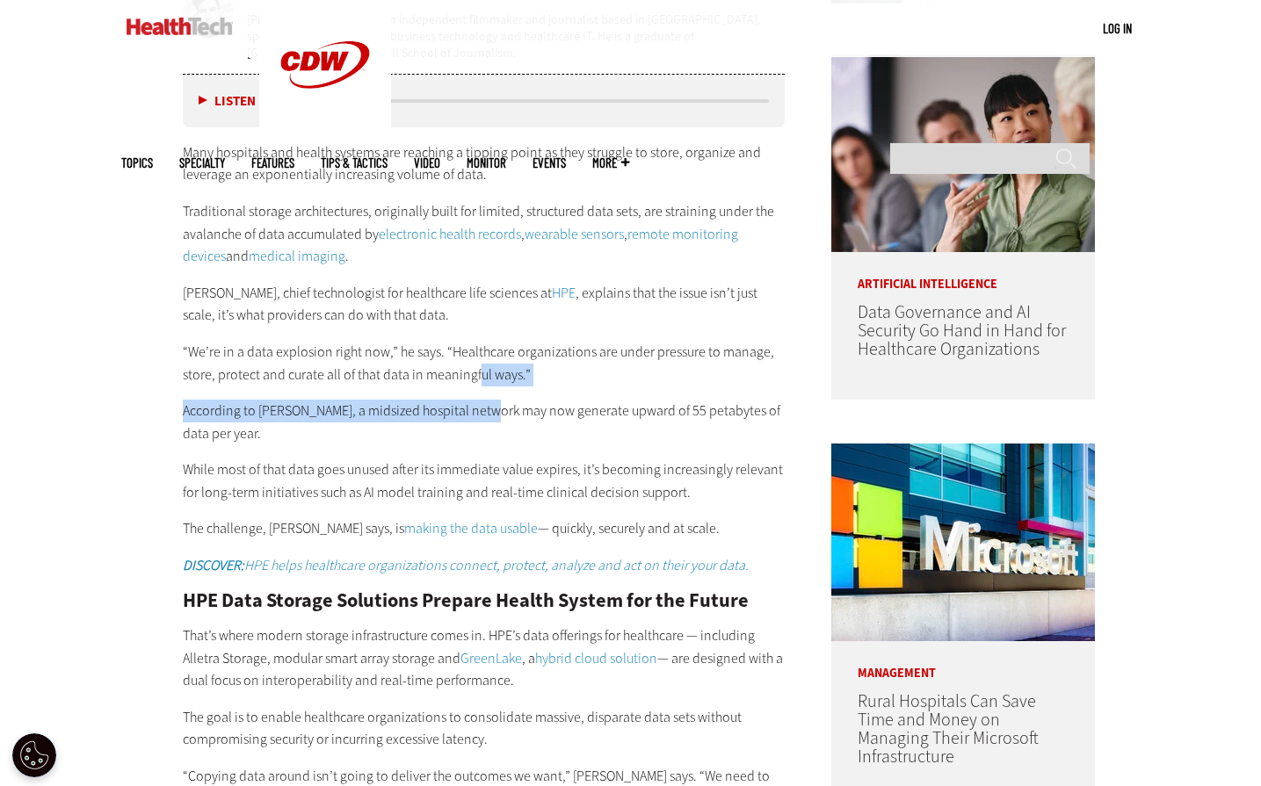
drag, startPoint x: 475, startPoint y: 381, endPoint x: 466, endPoint y: 506, distance: 125.1
click at [475, 380] on div "Many hospitals and health systems are reaching a tipping point as they struggle…" at bounding box center [484, 359] width 603 height 436
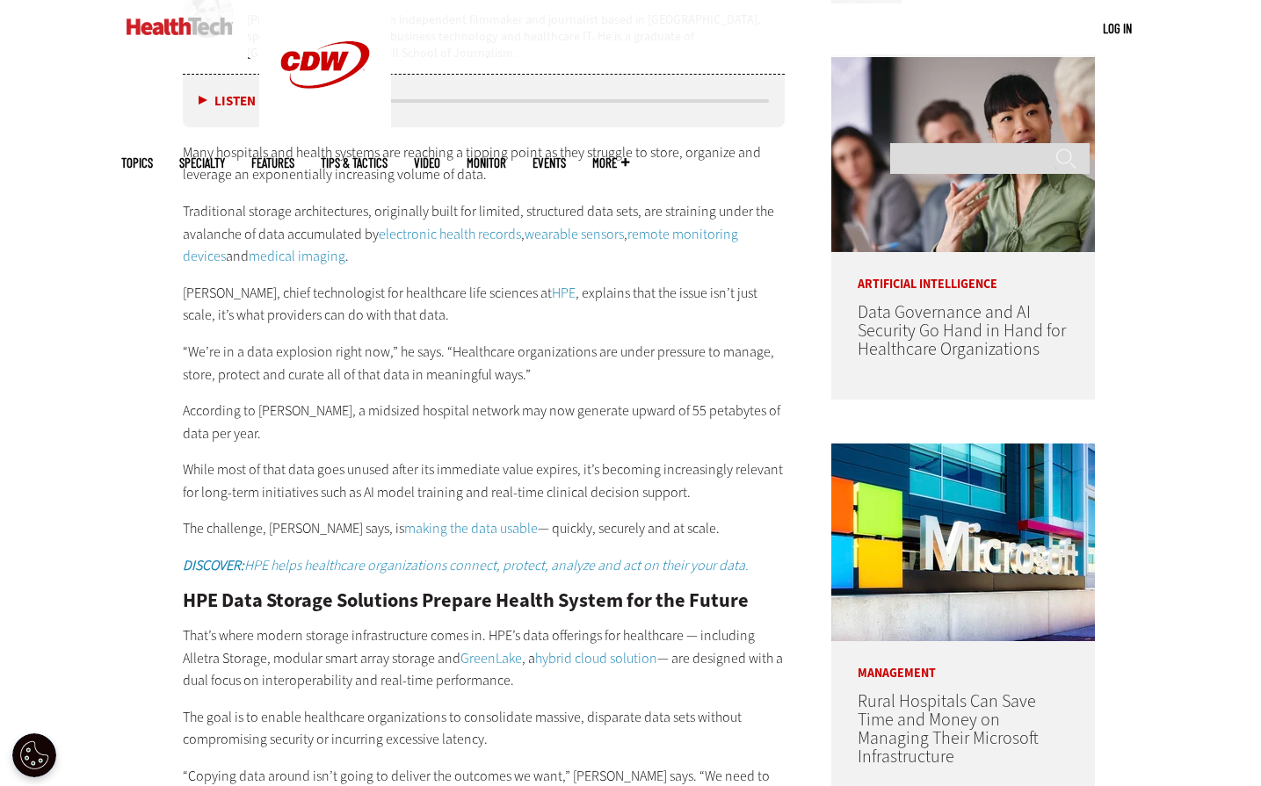
click at [331, 309] on p "Chris Platt, chief technologist for healthcare life sciences at HPE , explains …" at bounding box center [484, 304] width 603 height 45
click at [682, 296] on p "Chris Platt, chief technologist for healthcare life sciences at HPE , explains …" at bounding box center [484, 304] width 603 height 45
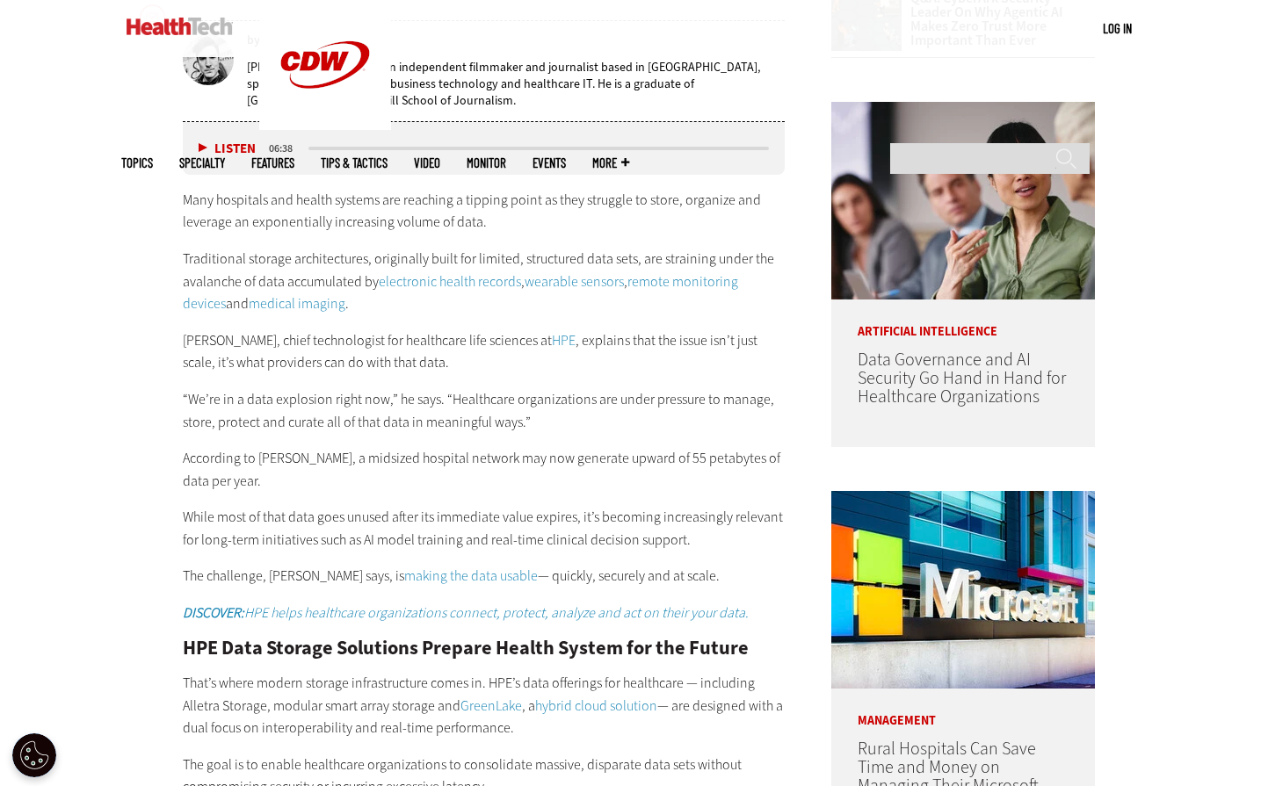
scroll to position [879, 0]
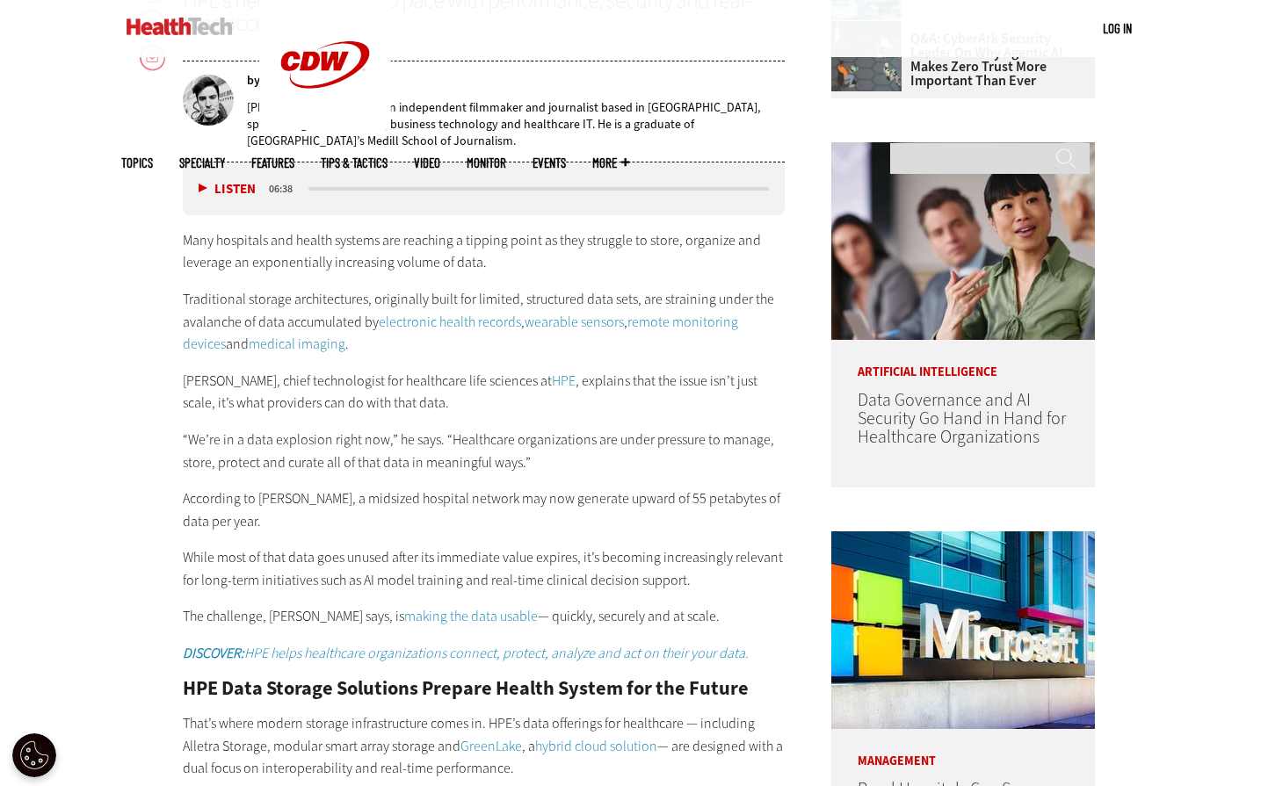
click at [216, 285] on div "Many hospitals and health systems are reaching a tipping point as they struggle…" at bounding box center [484, 447] width 603 height 436
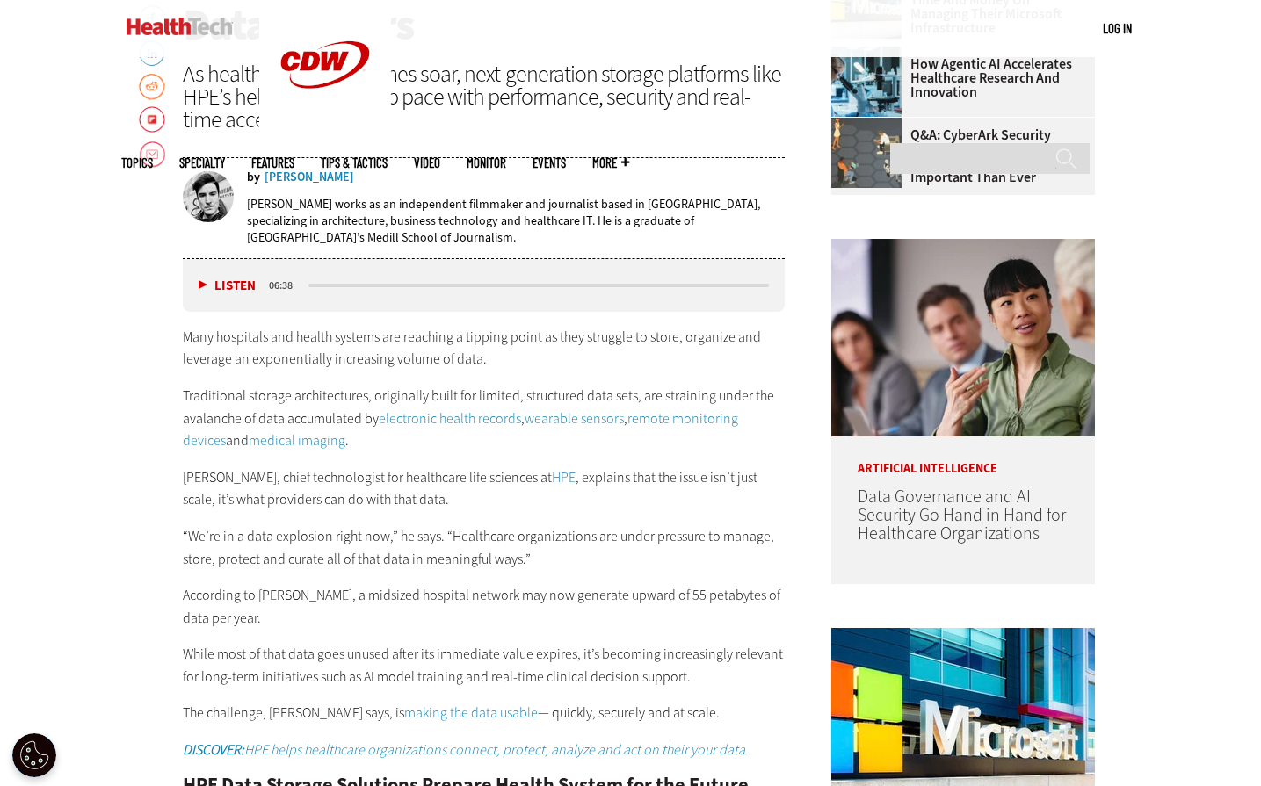
scroll to position [791, 0]
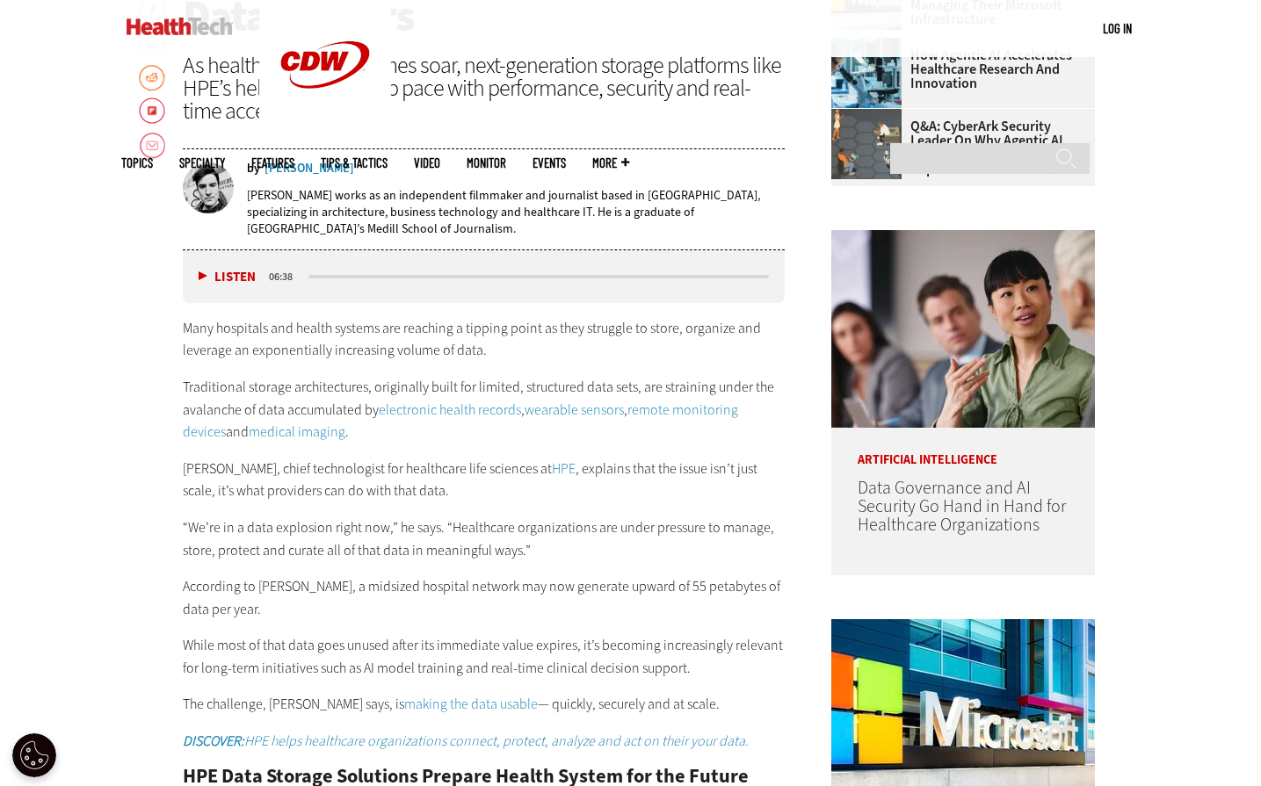
click at [356, 330] on p "Many hospitals and health systems are reaching a tipping point as they struggle…" at bounding box center [484, 339] width 603 height 45
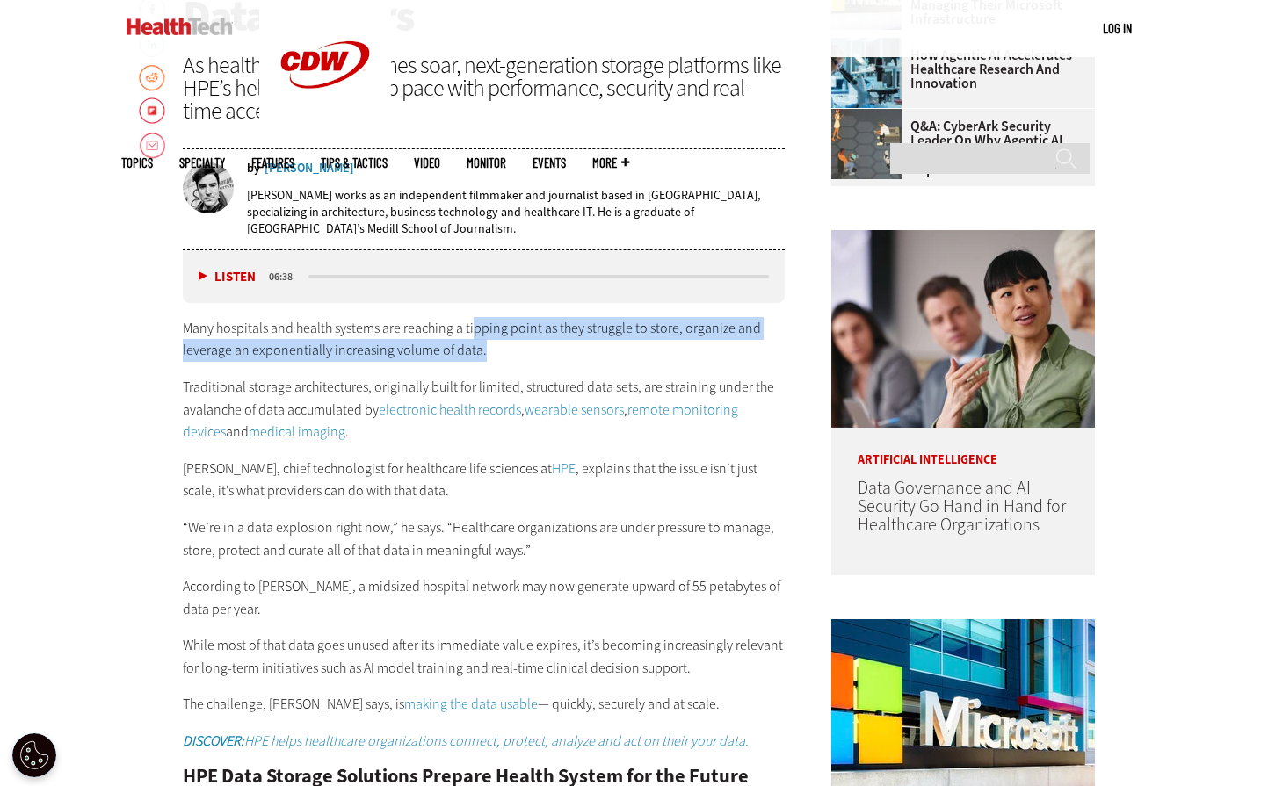
drag, startPoint x: 471, startPoint y: 323, endPoint x: 685, endPoint y: 357, distance: 217.0
click at [685, 357] on p "Many hospitals and health systems are reaching a tipping point as they struggle…" at bounding box center [484, 339] width 603 height 45
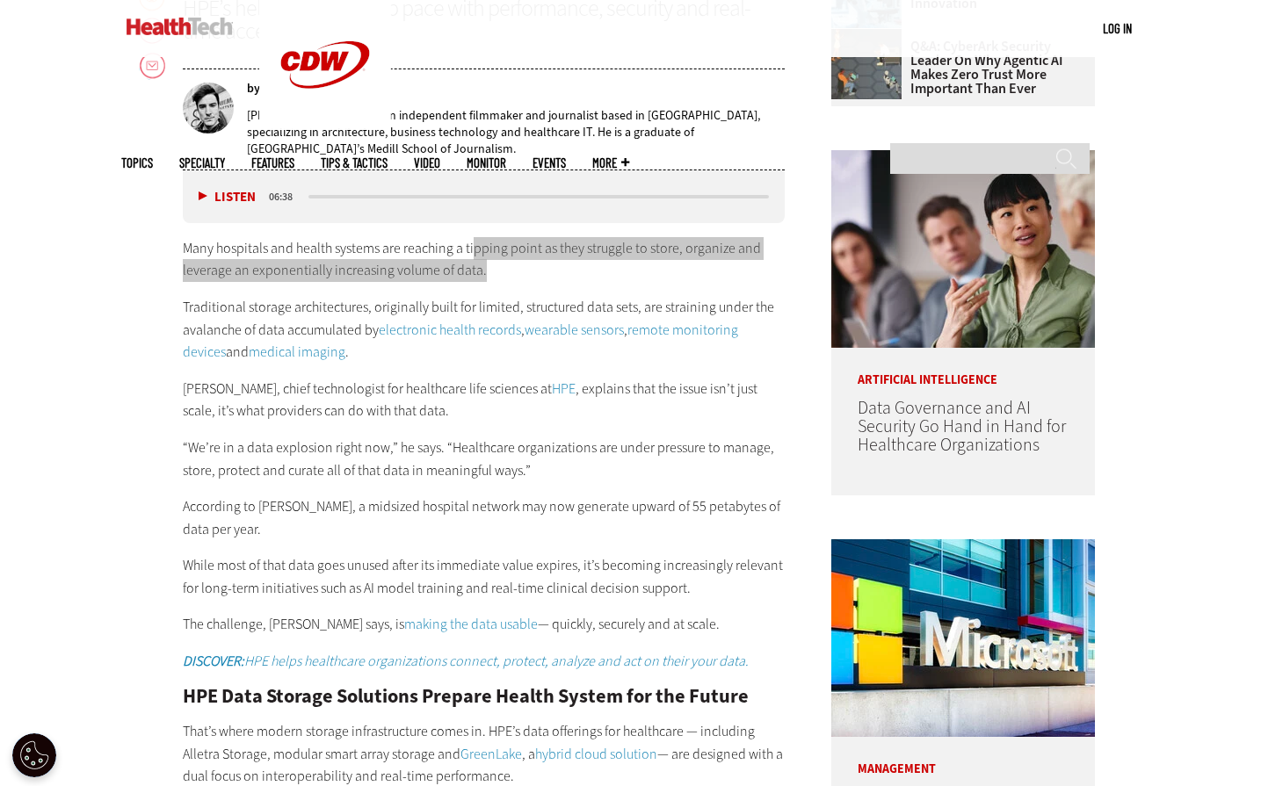
scroll to position [967, 0]
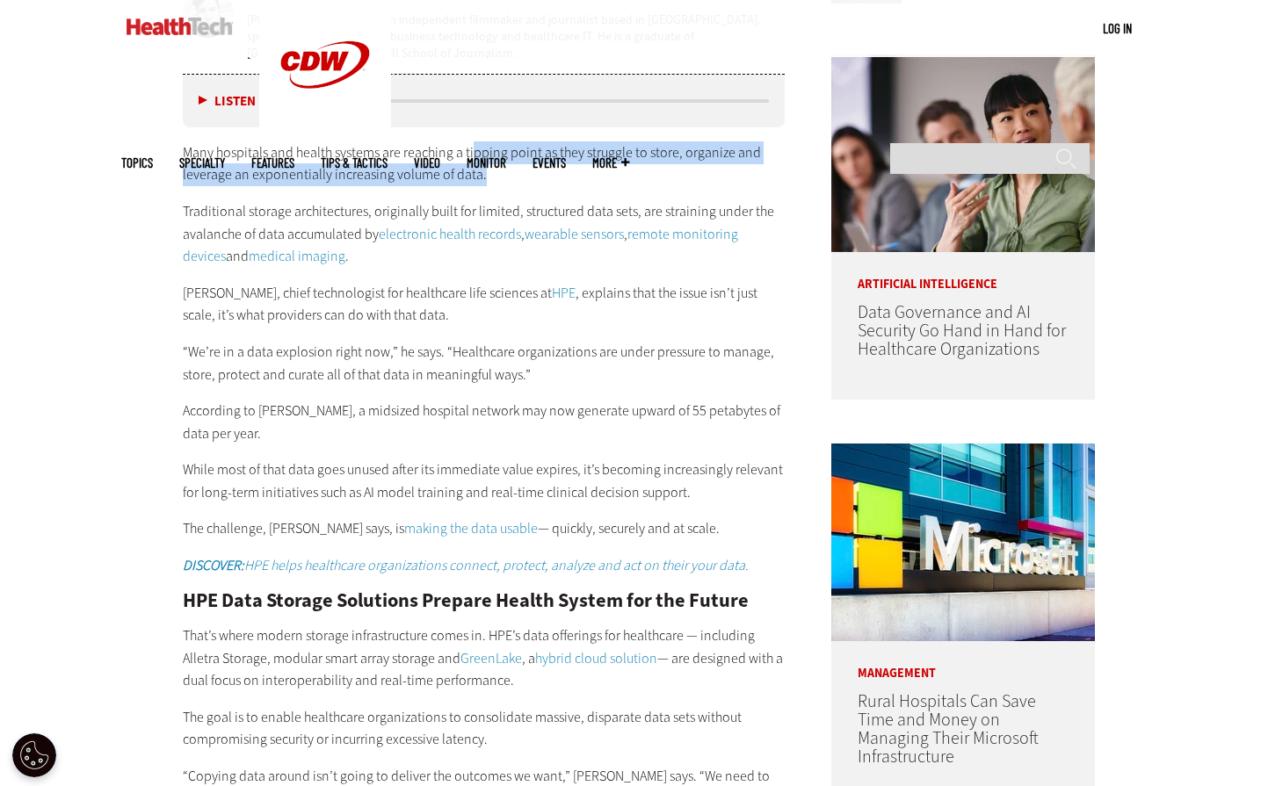
click at [252, 434] on div "Many hospitals and health systems are reaching a tipping point as they struggle…" at bounding box center [484, 359] width 603 height 436
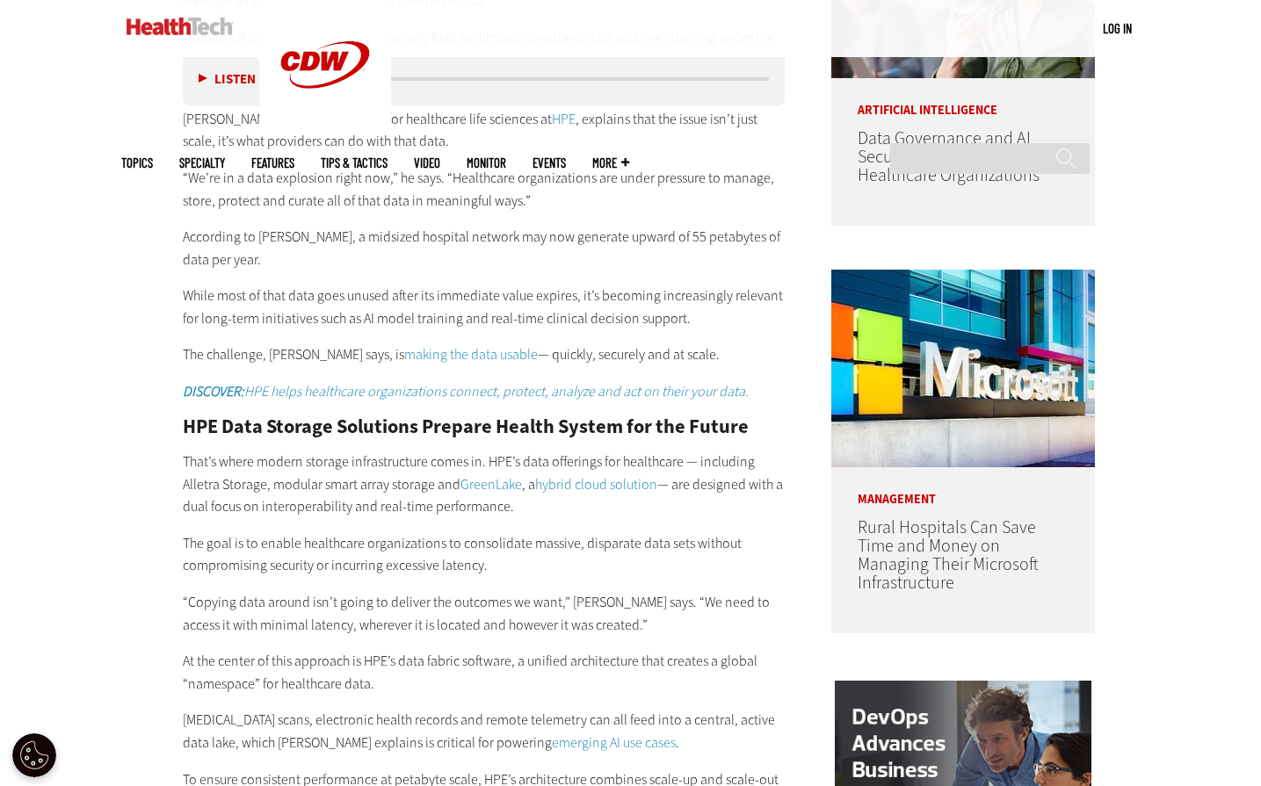
scroll to position [1142, 0]
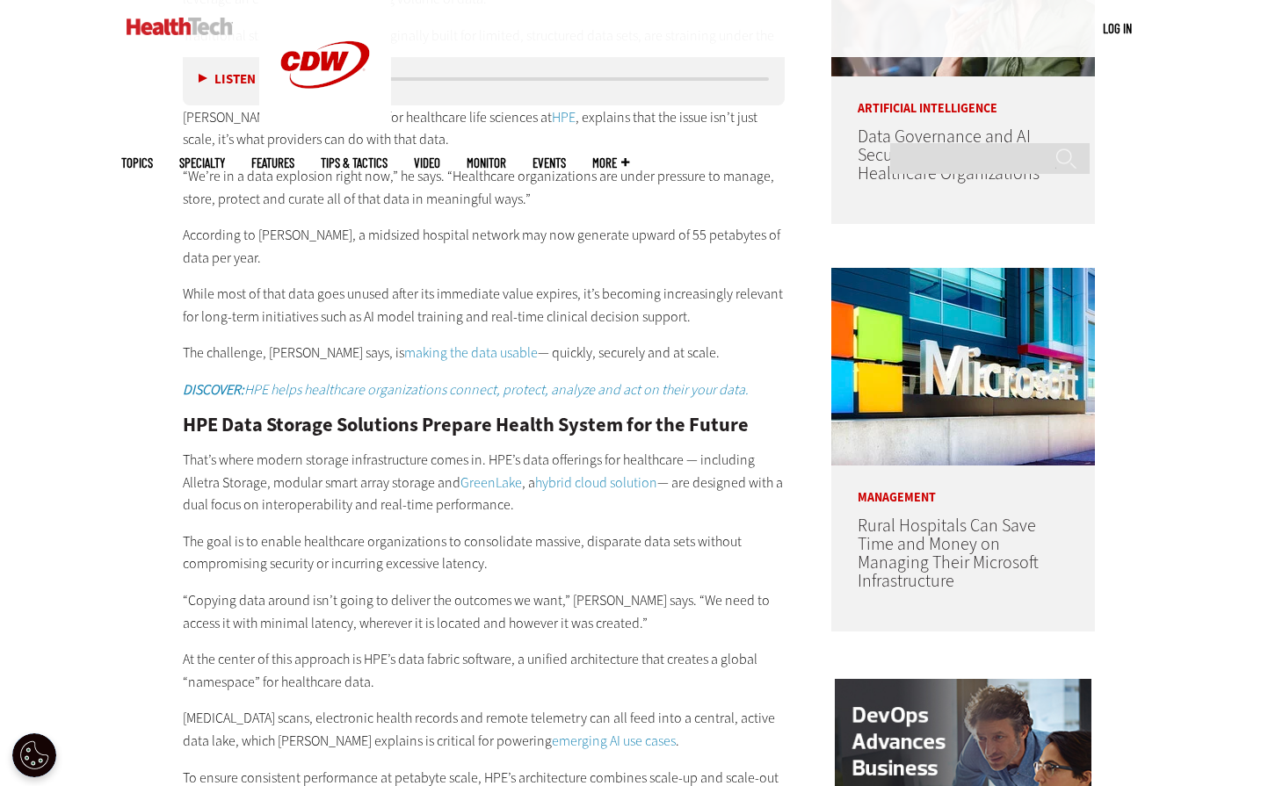
drag, startPoint x: 150, startPoint y: 269, endPoint x: 163, endPoint y: 283, distance: 19.3
click at [253, 283] on p "While most of that data goes unused after its immediate value expires, it’s bec…" at bounding box center [484, 305] width 603 height 45
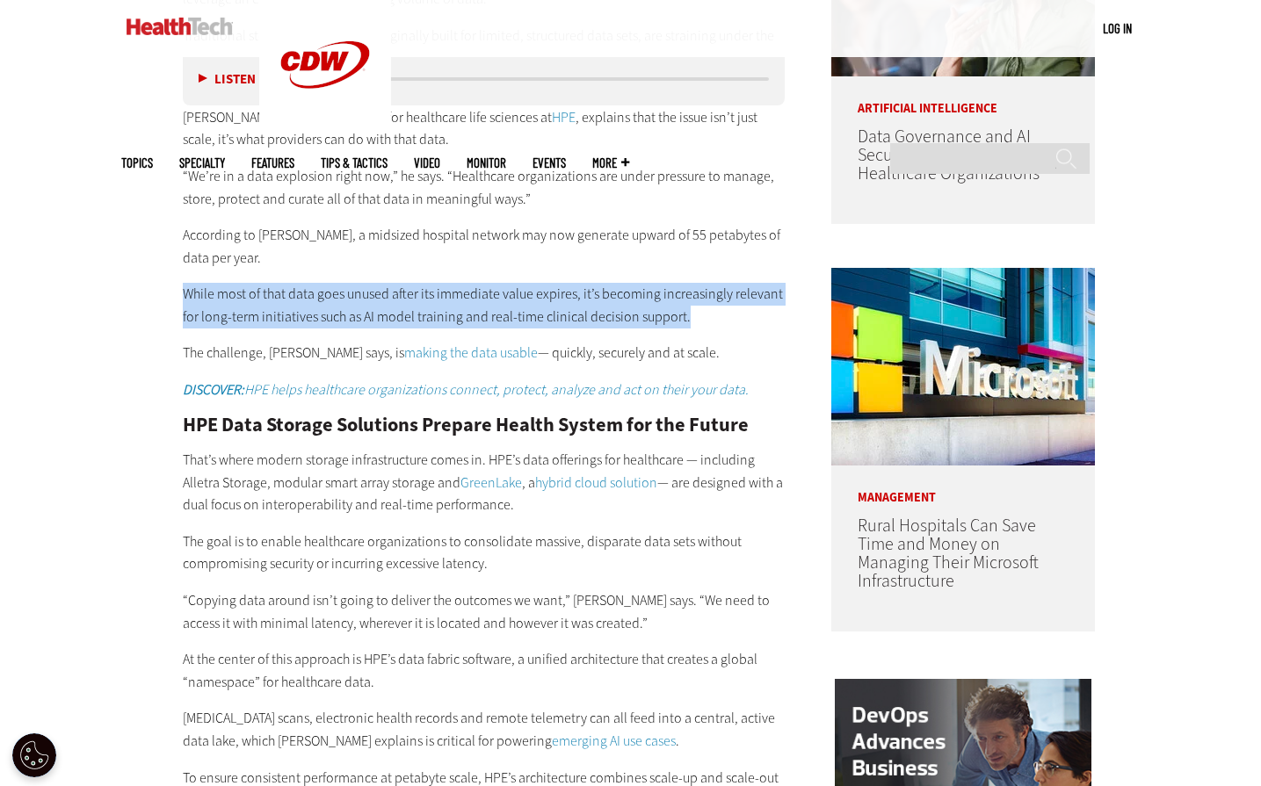
drag, startPoint x: 184, startPoint y: 270, endPoint x: 685, endPoint y: 297, distance: 502.5
click at [685, 297] on p "While most of that data goes unused after its immediate value expires, it’s bec…" at bounding box center [484, 305] width 603 height 45
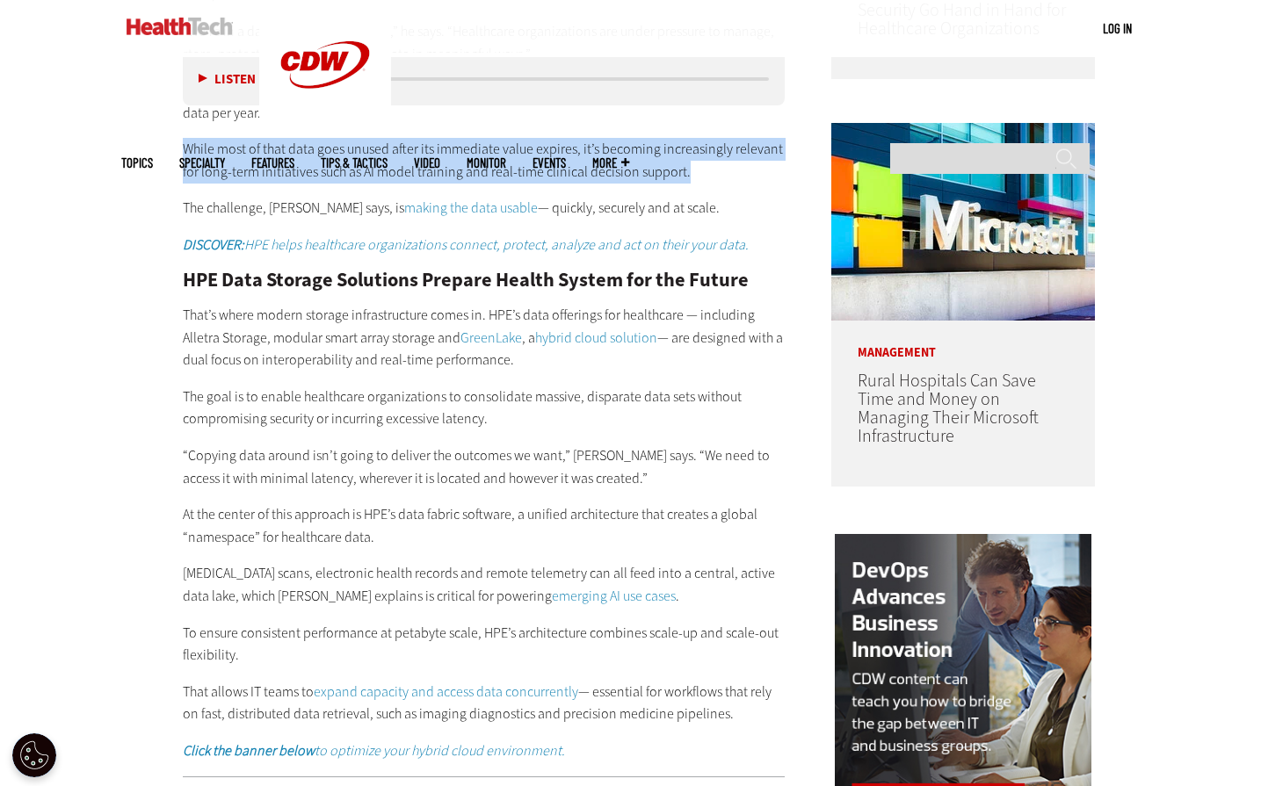
scroll to position [1318, 0]
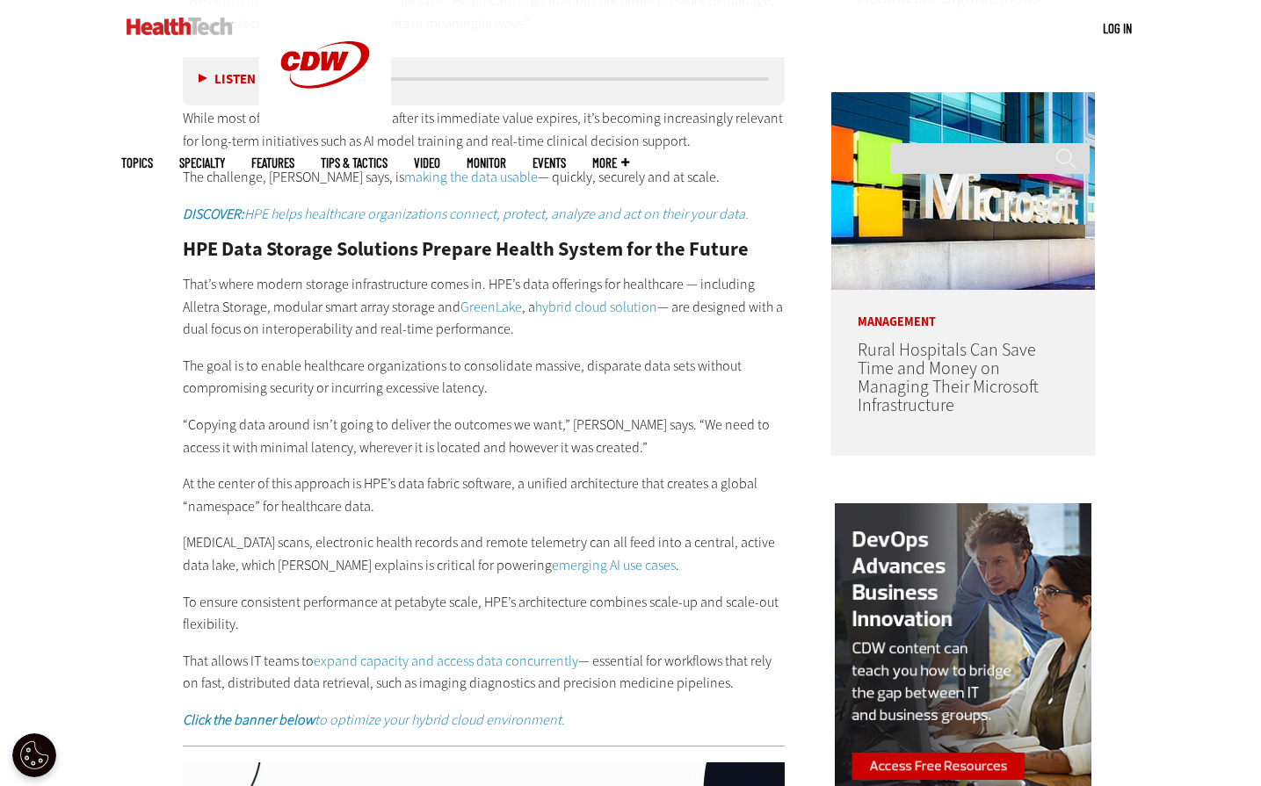
click at [380, 388] on div "HPE Data Storage Solutions Prepare Health System for the Future That’s where mo…" at bounding box center [484, 486] width 603 height 492
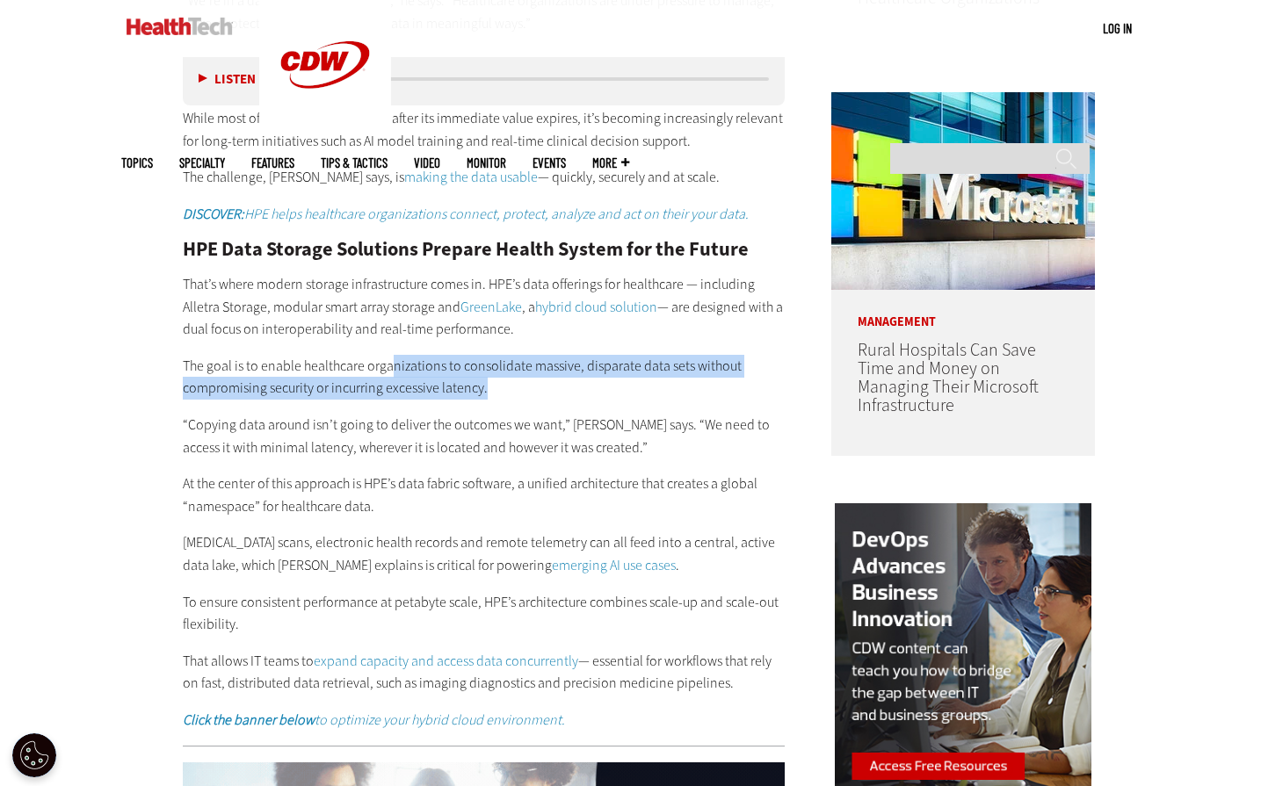
drag, startPoint x: 391, startPoint y: 341, endPoint x: 571, endPoint y: 368, distance: 182.2
click at [571, 368] on p "The goal is to enable healthcare organizations to consolidate massive, disparat…" at bounding box center [484, 377] width 603 height 45
click at [443, 376] on p "The goal is to enable healthcare organizations to consolidate massive, disparat…" at bounding box center [484, 377] width 603 height 45
click at [413, 366] on p "The goal is to enable healthcare organizations to consolidate massive, disparat…" at bounding box center [484, 377] width 603 height 45
click at [379, 359] on p "The goal is to enable healthcare organizations to consolidate massive, disparat…" at bounding box center [484, 377] width 603 height 45
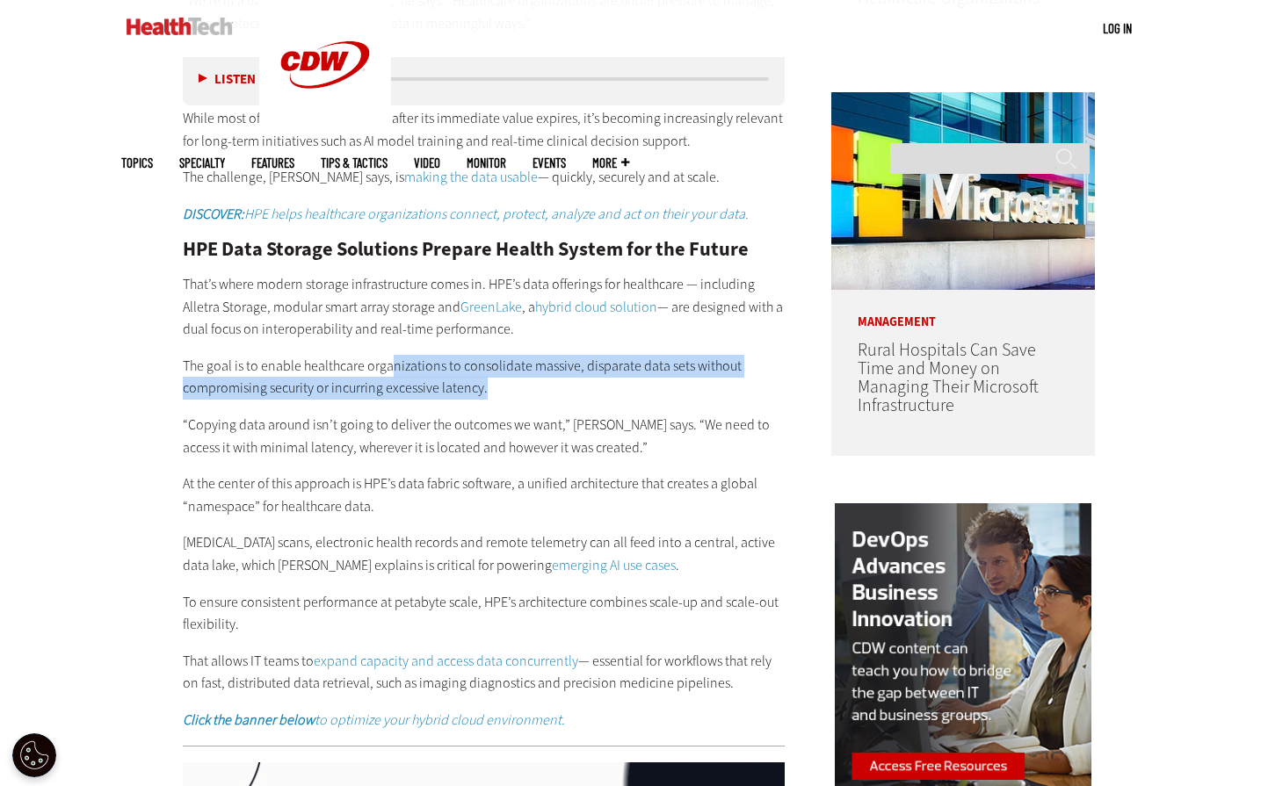
click at [217, 355] on p "The goal is to enable healthcare organizations to consolidate massive, disparat…" at bounding box center [484, 377] width 603 height 45
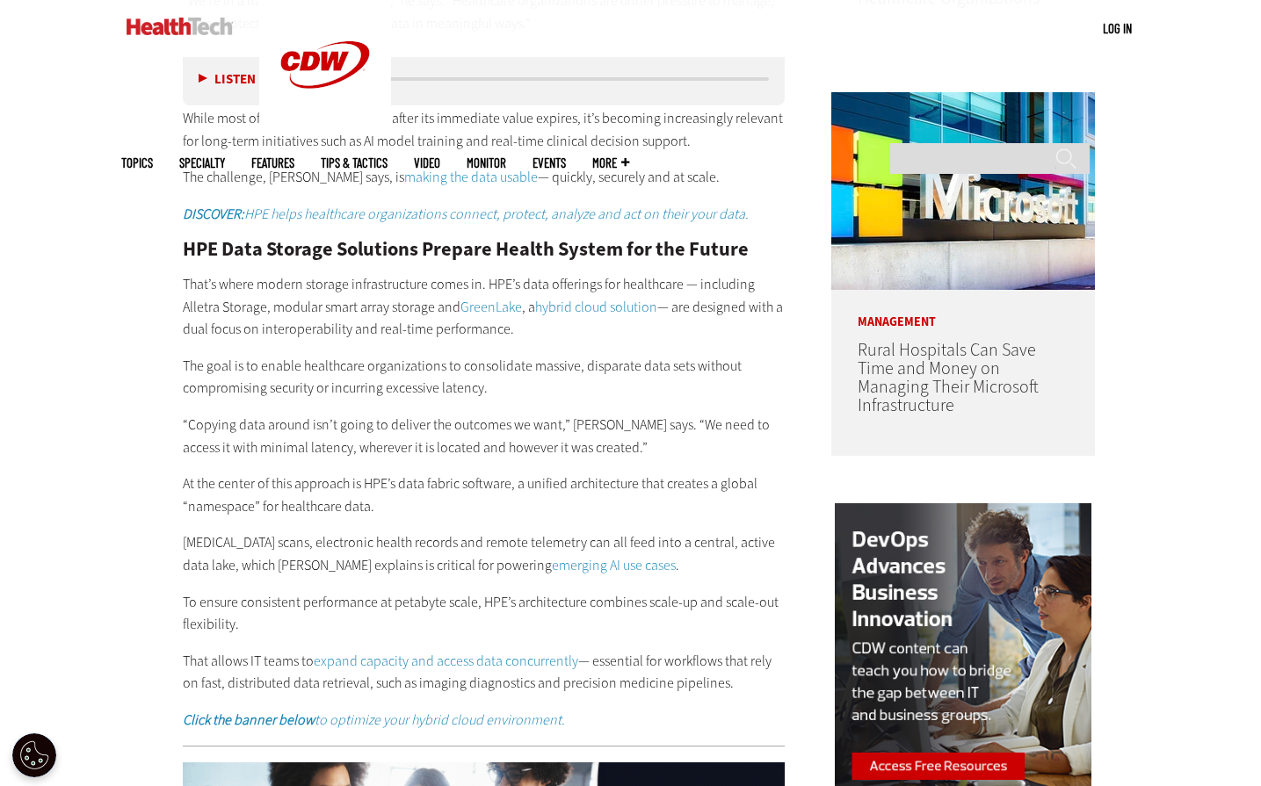
click at [185, 355] on p "The goal is to enable healthcare organizations to consolidate massive, disparat…" at bounding box center [484, 377] width 603 height 45
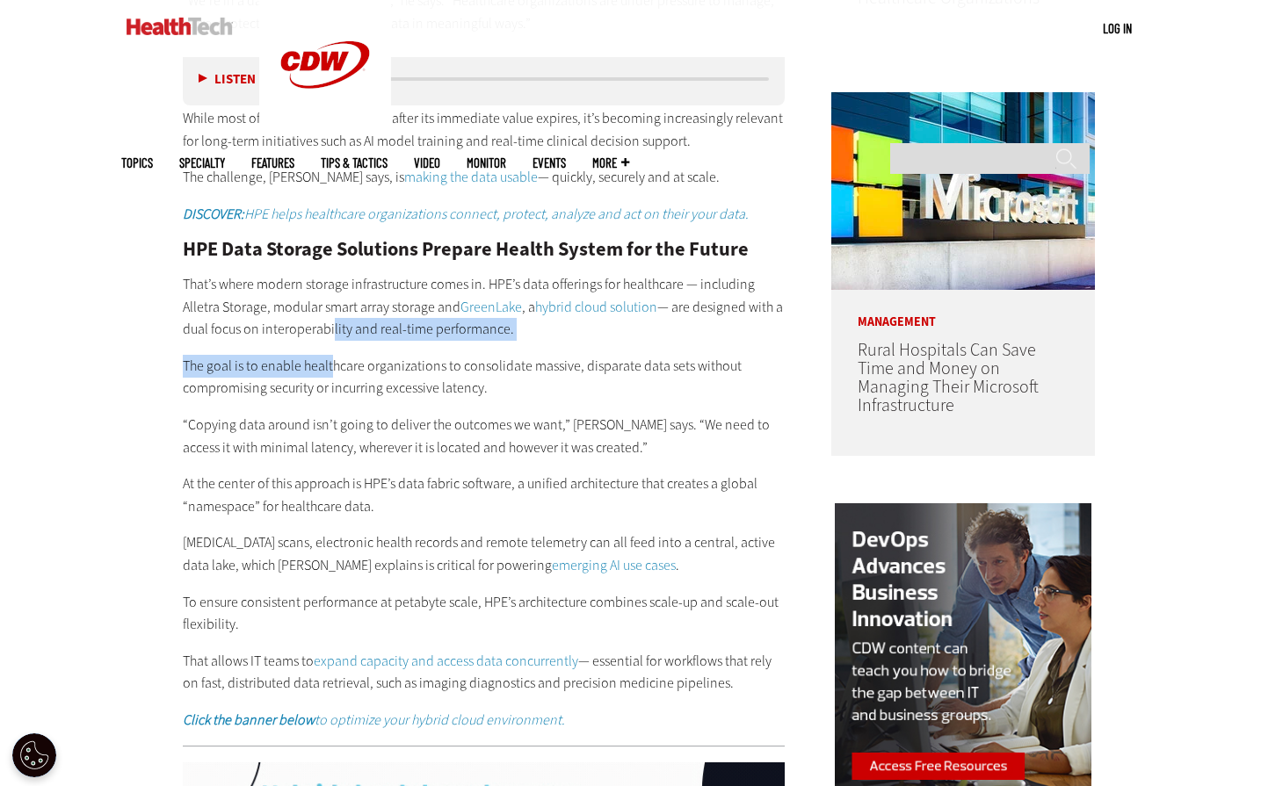
click at [330, 319] on div "HPE Data Storage Solutions Prepare Health System for the Future That’s where mo…" at bounding box center [484, 486] width 603 height 492
click at [555, 483] on p "At the center of this approach is HPE’s data fabric software, a unified archite…" at bounding box center [484, 495] width 603 height 45
drag, startPoint x: 114, startPoint y: 418, endPoint x: 126, endPoint y: 439, distance: 24.0
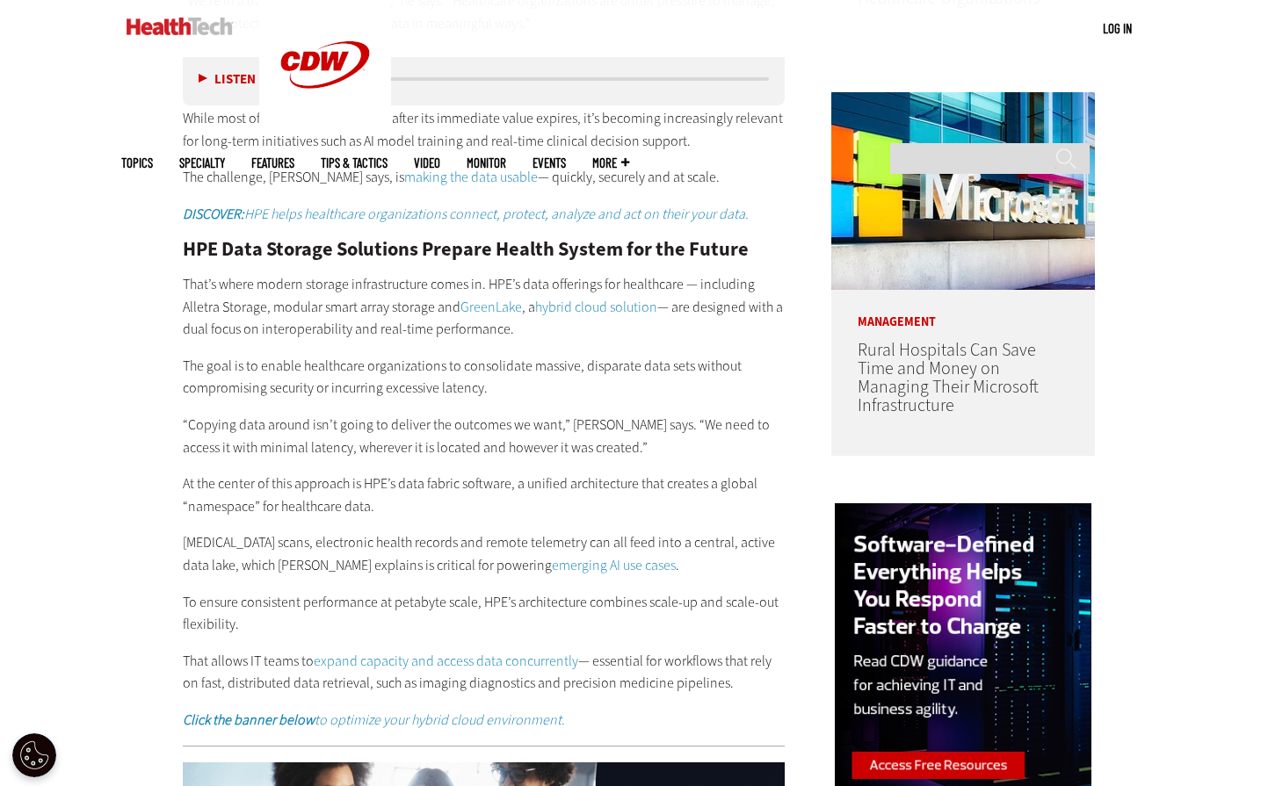
click at [525, 355] on p "The goal is to enable healthcare organizations to consolidate massive, disparat…" at bounding box center [484, 377] width 603 height 45
click at [183, 355] on p "The goal is to enable healthcare organizations to consolidate massive, disparat…" at bounding box center [484, 377] width 603 height 45
click at [297, 273] on p "That’s where modern storage infrastructure comes in. HPE’s data offerings for h…" at bounding box center [484, 307] width 603 height 68
click at [224, 311] on p "That’s where modern storage infrastructure comes in. HPE’s data offerings for h…" at bounding box center [484, 307] width 603 height 68
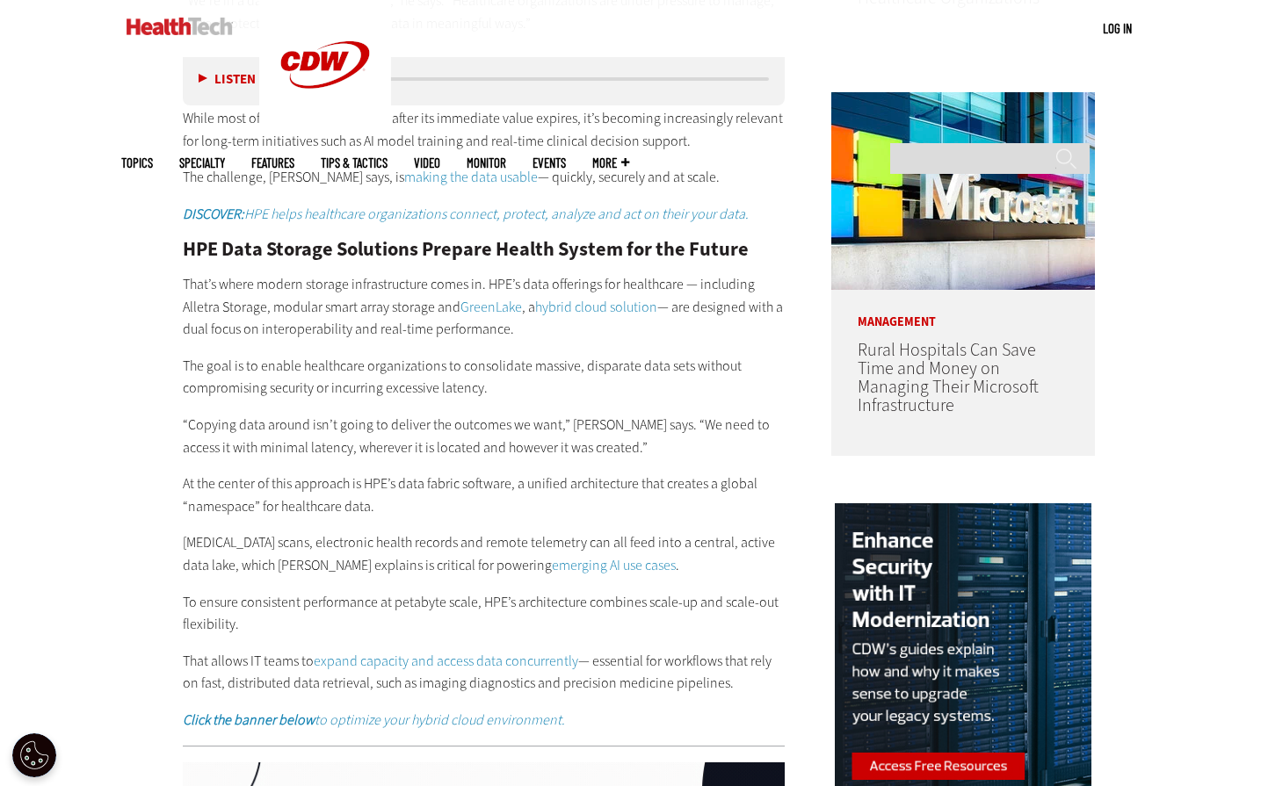
click at [316, 321] on div "HPE Data Storage Solutions Prepare Health System for the Future That’s where mo…" at bounding box center [484, 486] width 603 height 492
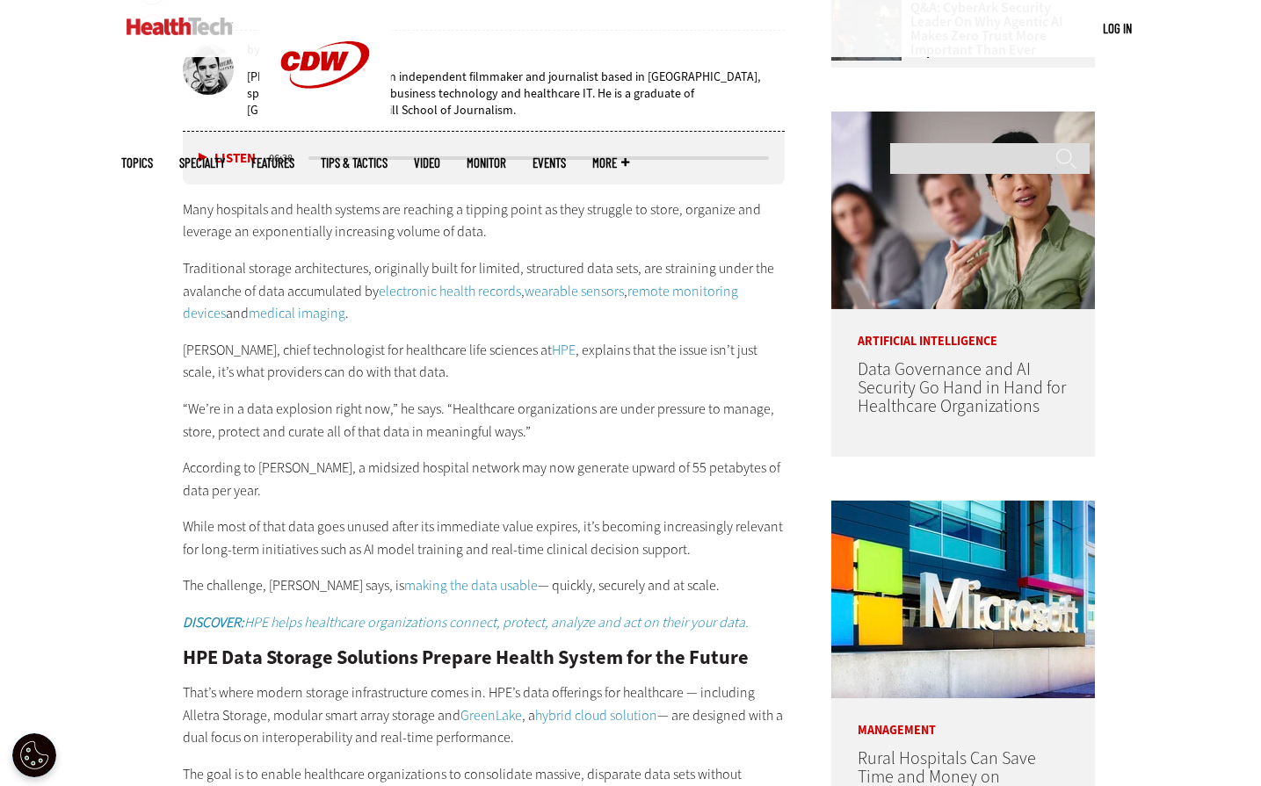
scroll to position [879, 0]
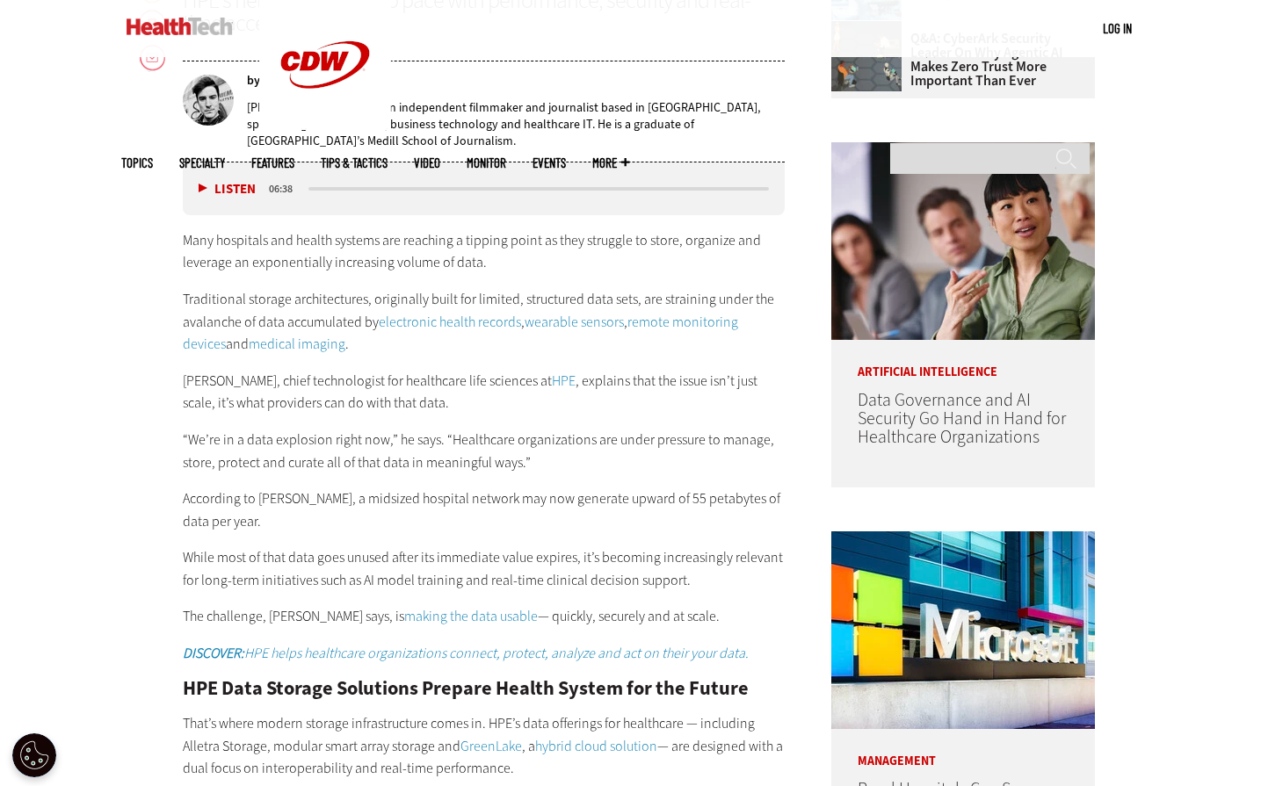
click at [492, 254] on p "Many hospitals and health systems are reaching a tipping point as they struggle…" at bounding box center [484, 251] width 603 height 45
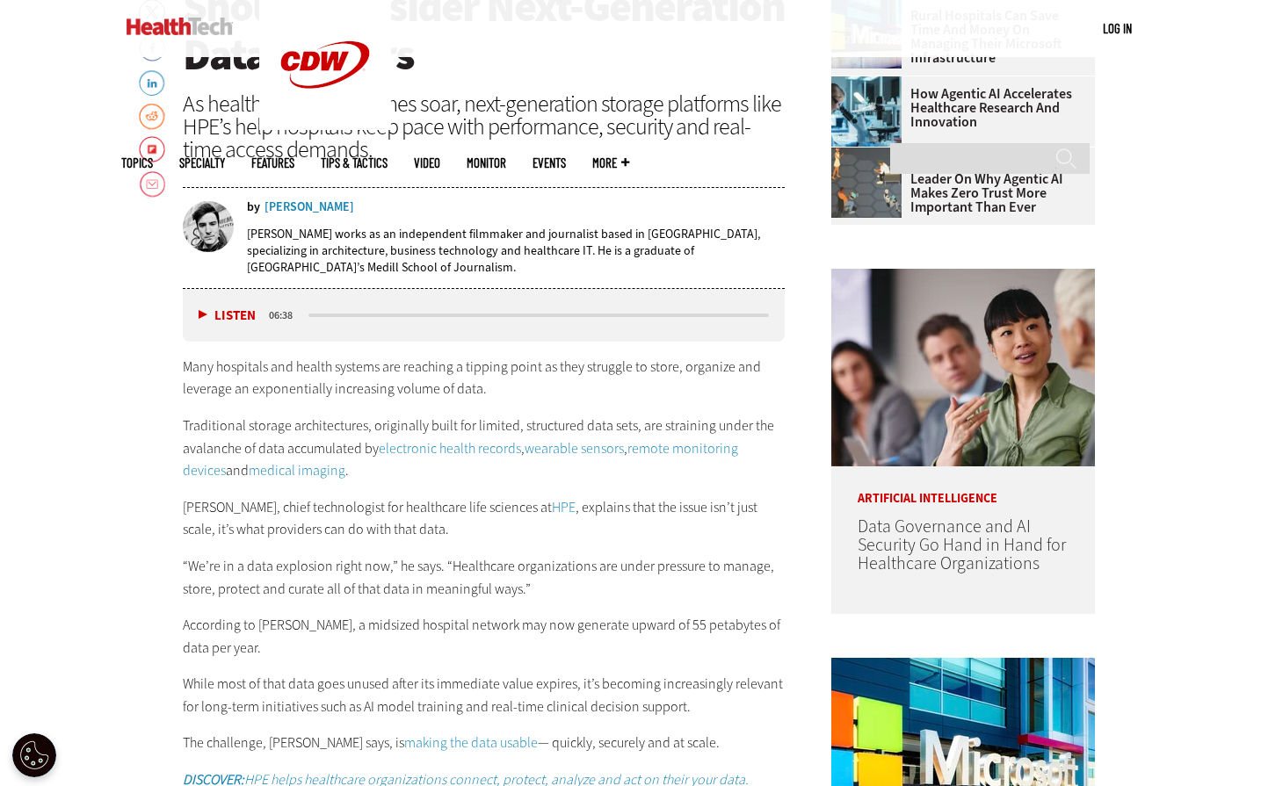
scroll to position [791, 0]
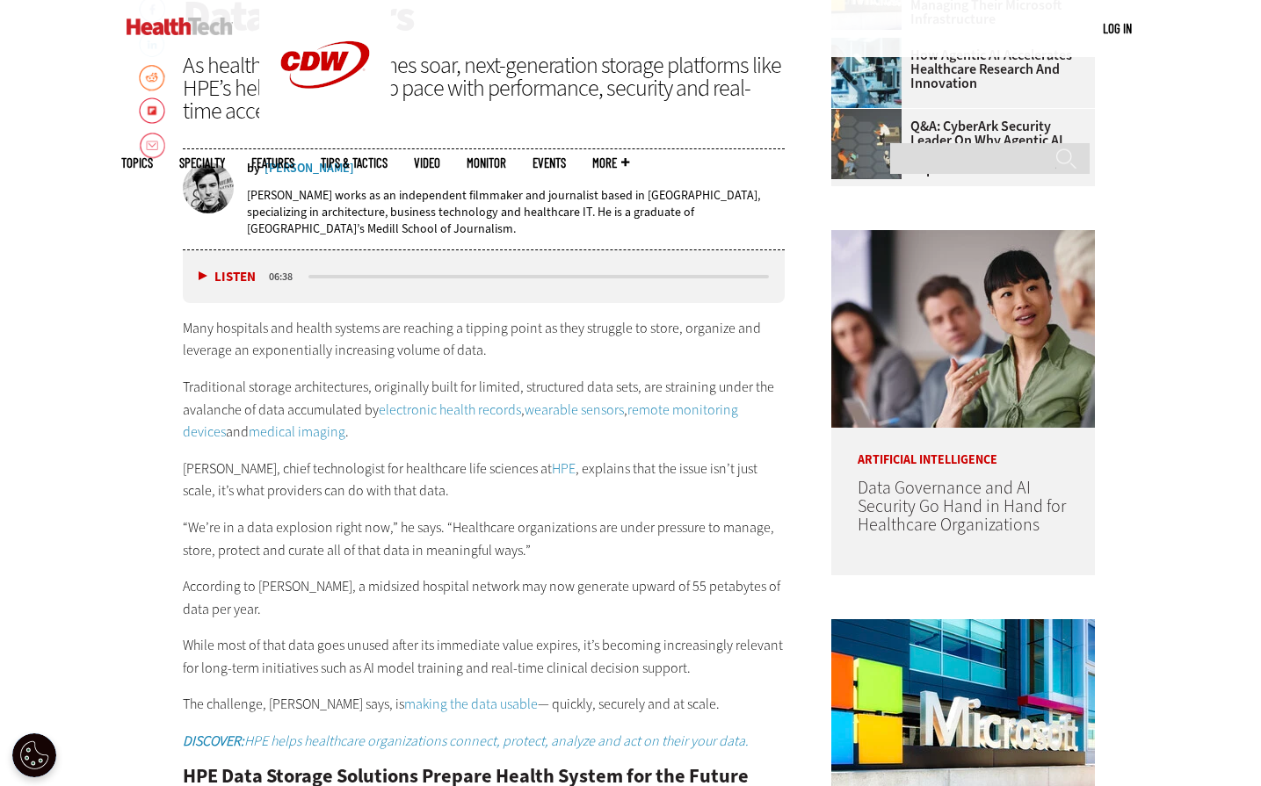
click at [187, 479] on p "Chris Platt, chief technologist for healthcare life sciences at HPE , explains …" at bounding box center [484, 480] width 603 height 45
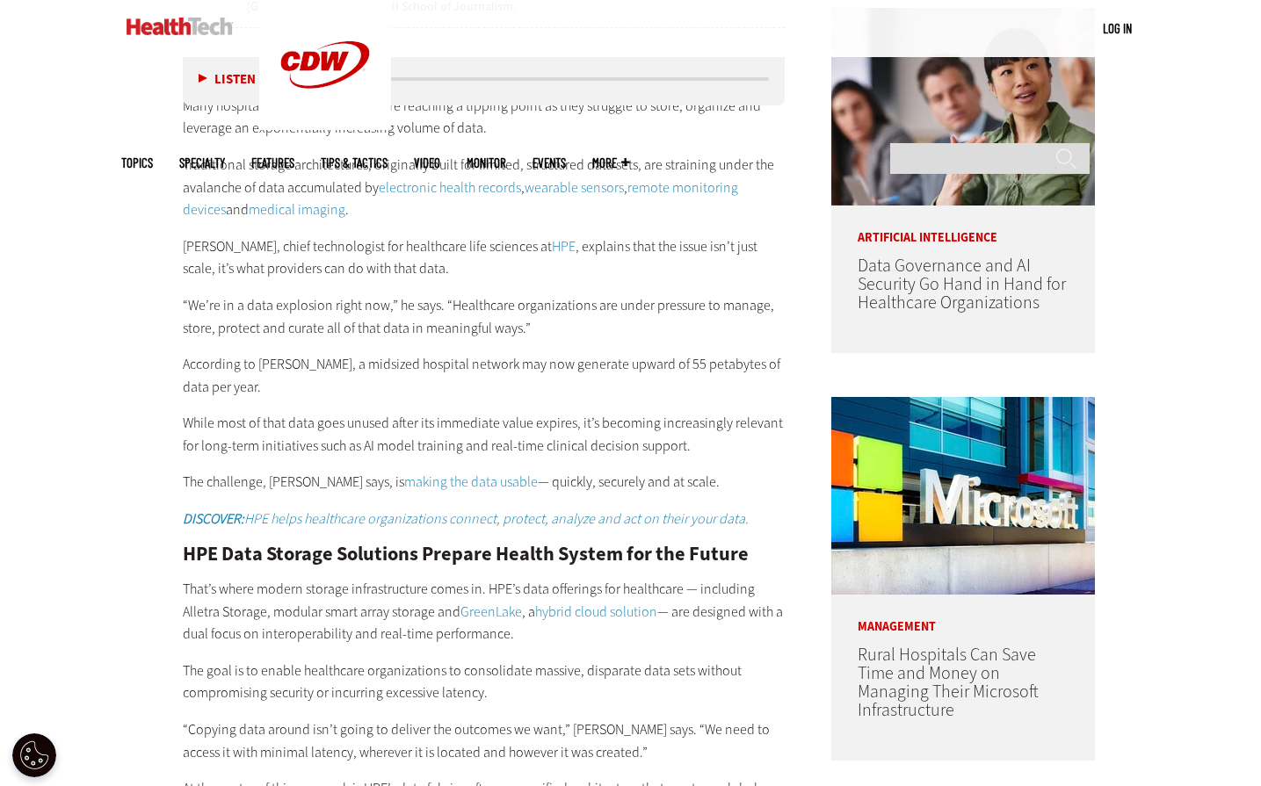
scroll to position [1054, 0]
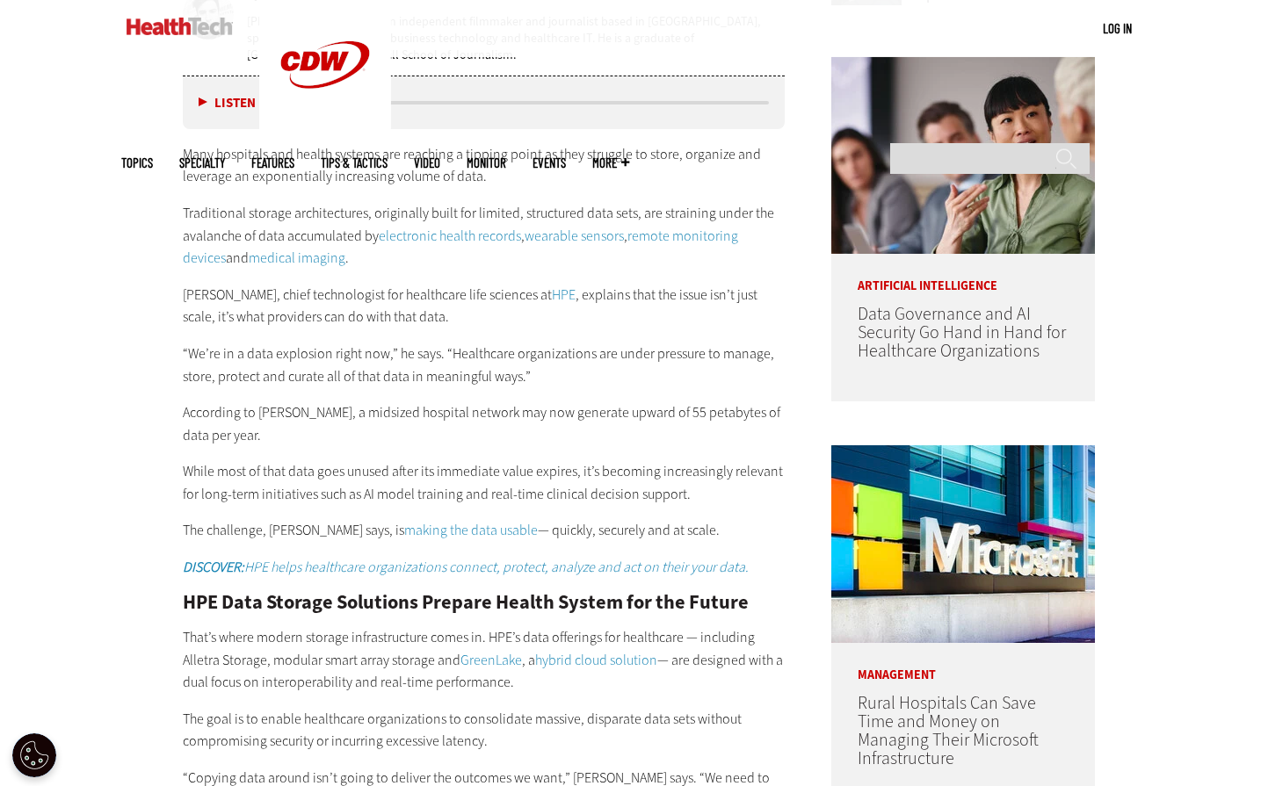
scroll to position [967, 0]
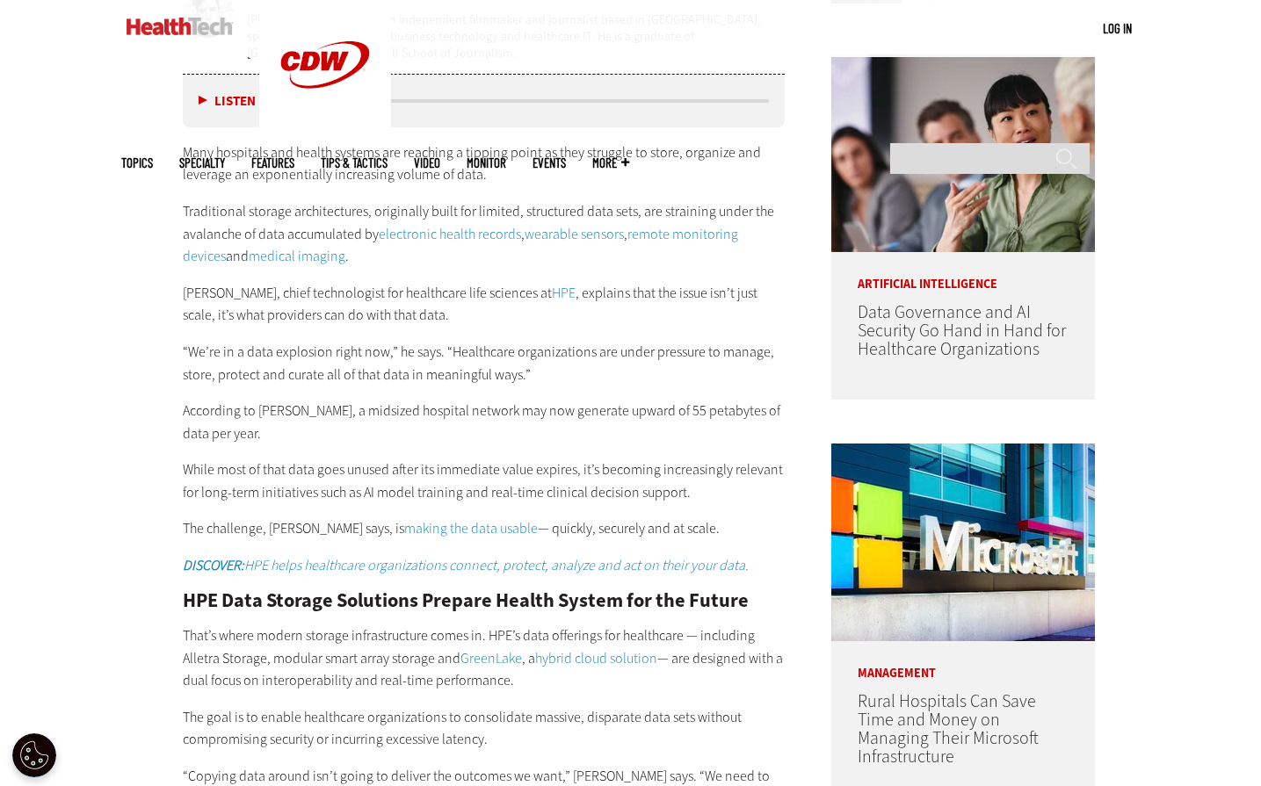
click at [249, 340] on div "Many hospitals and health systems are reaching a tipping point as they struggle…" at bounding box center [484, 359] width 603 height 436
drag, startPoint x: 316, startPoint y: 354, endPoint x: 622, endPoint y: 362, distance: 305.9
click at [622, 362] on p "“We’re in a data explosion right now,” he says. “Healthcare organizations are u…" at bounding box center [484, 363] width 603 height 45
drag, startPoint x: 619, startPoint y: 375, endPoint x: 581, endPoint y: 381, distance: 38.3
click at [618, 377] on p "“We’re in a data explosion right now,” he says. “Healthcare organizations are u…" at bounding box center [484, 363] width 603 height 45
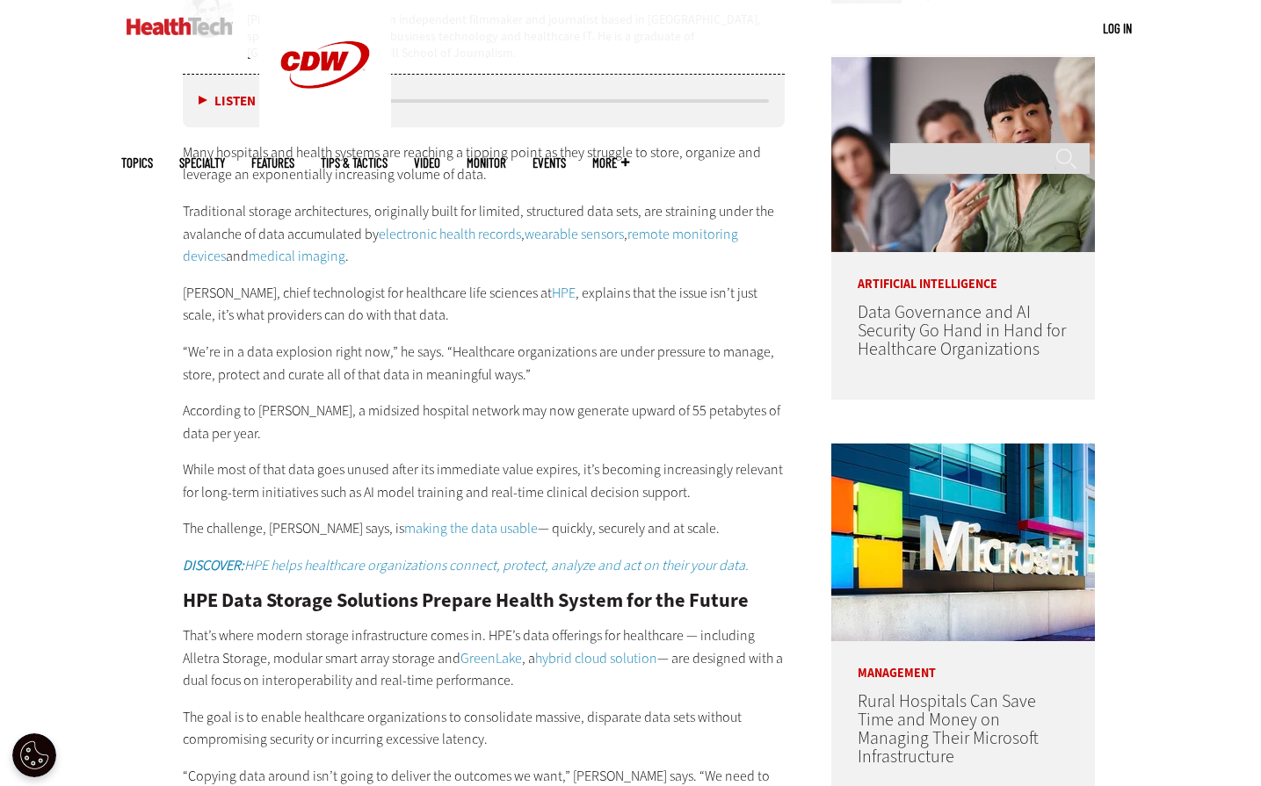
drag, startPoint x: 233, startPoint y: 380, endPoint x: 265, endPoint y: 388, distance: 33.3
click at [234, 380] on p "“We’re in a data explosion right now,” he says. “Healthcare organizations are u…" at bounding box center [484, 363] width 603 height 45
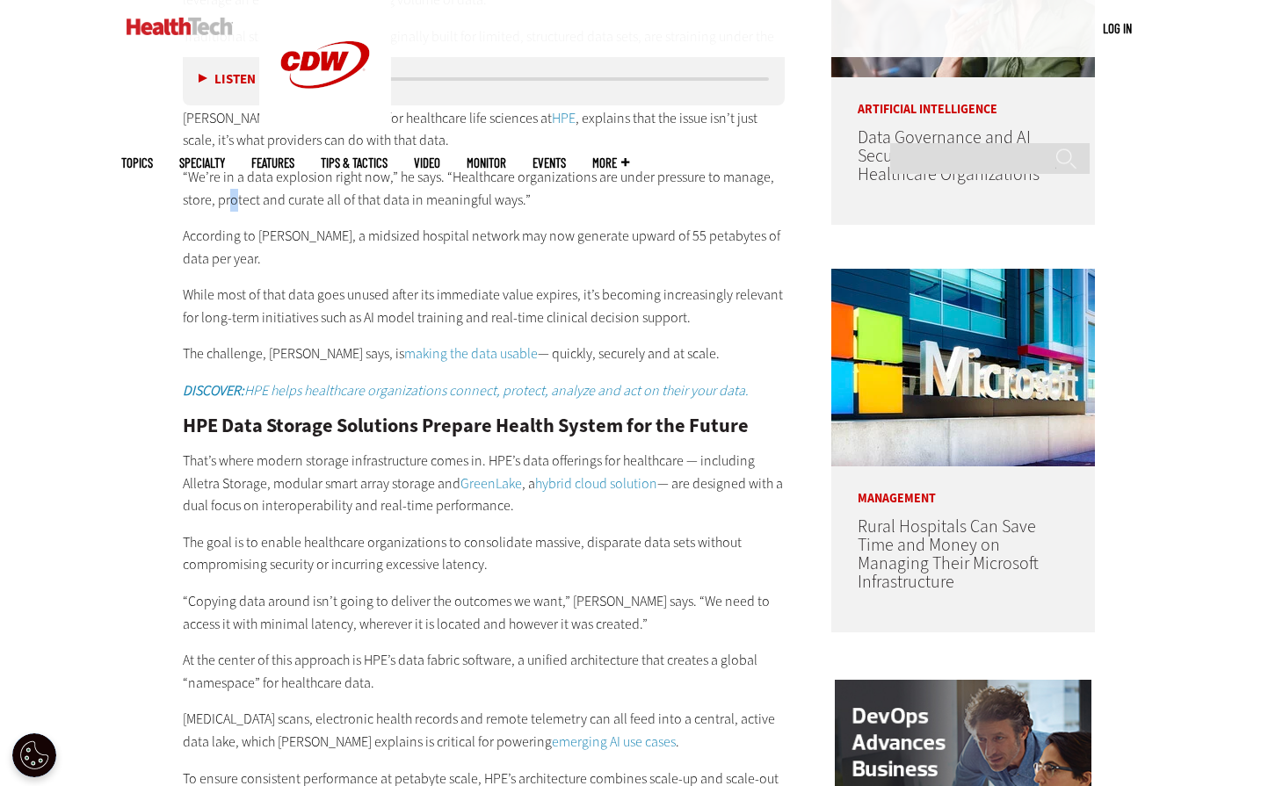
scroll to position [1142, 0]
drag, startPoint x: 325, startPoint y: 254, endPoint x: 425, endPoint y: 272, distance: 101.9
click at [329, 254] on div "Many hospitals and health systems are reaching a tipping point as they struggle…" at bounding box center [484, 184] width 603 height 436
click at [516, 288] on p "While most of that data goes unused after its immediate value expires, it’s bec…" at bounding box center [484, 305] width 603 height 45
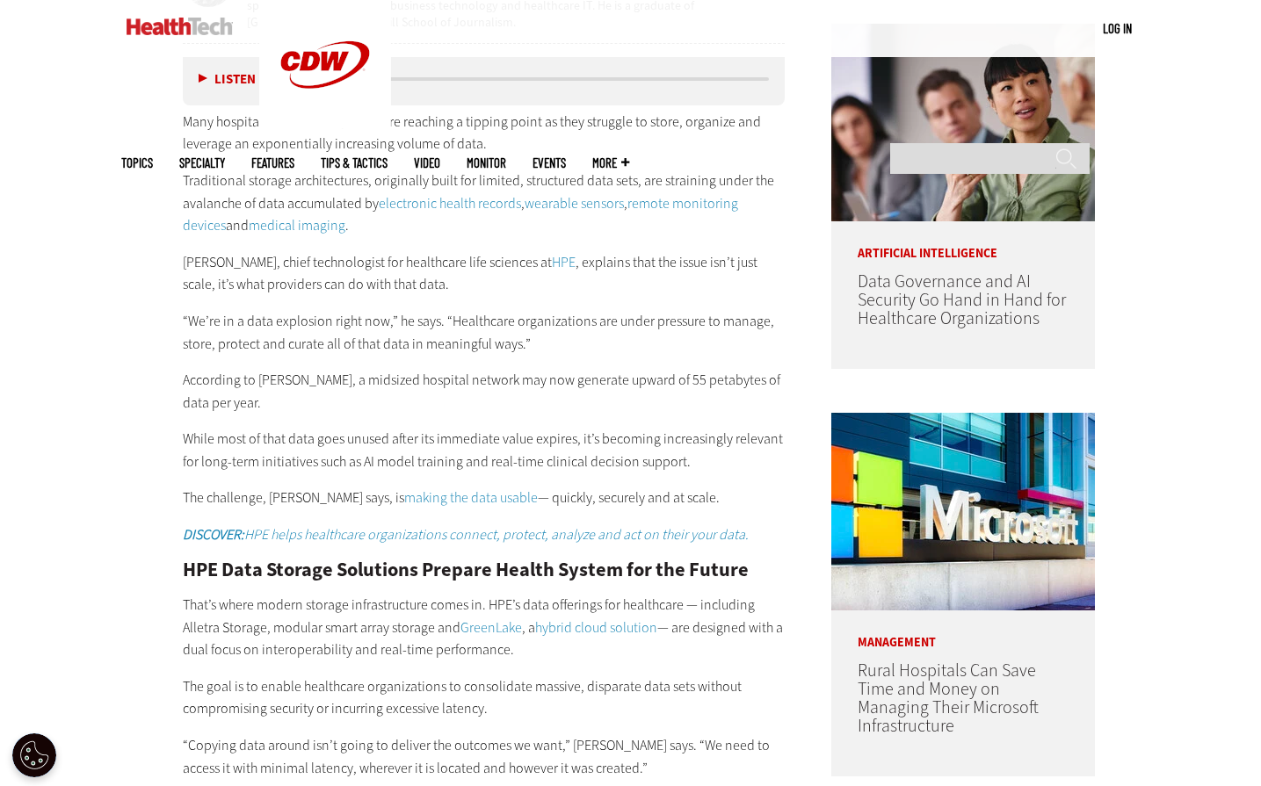
scroll to position [967, 0]
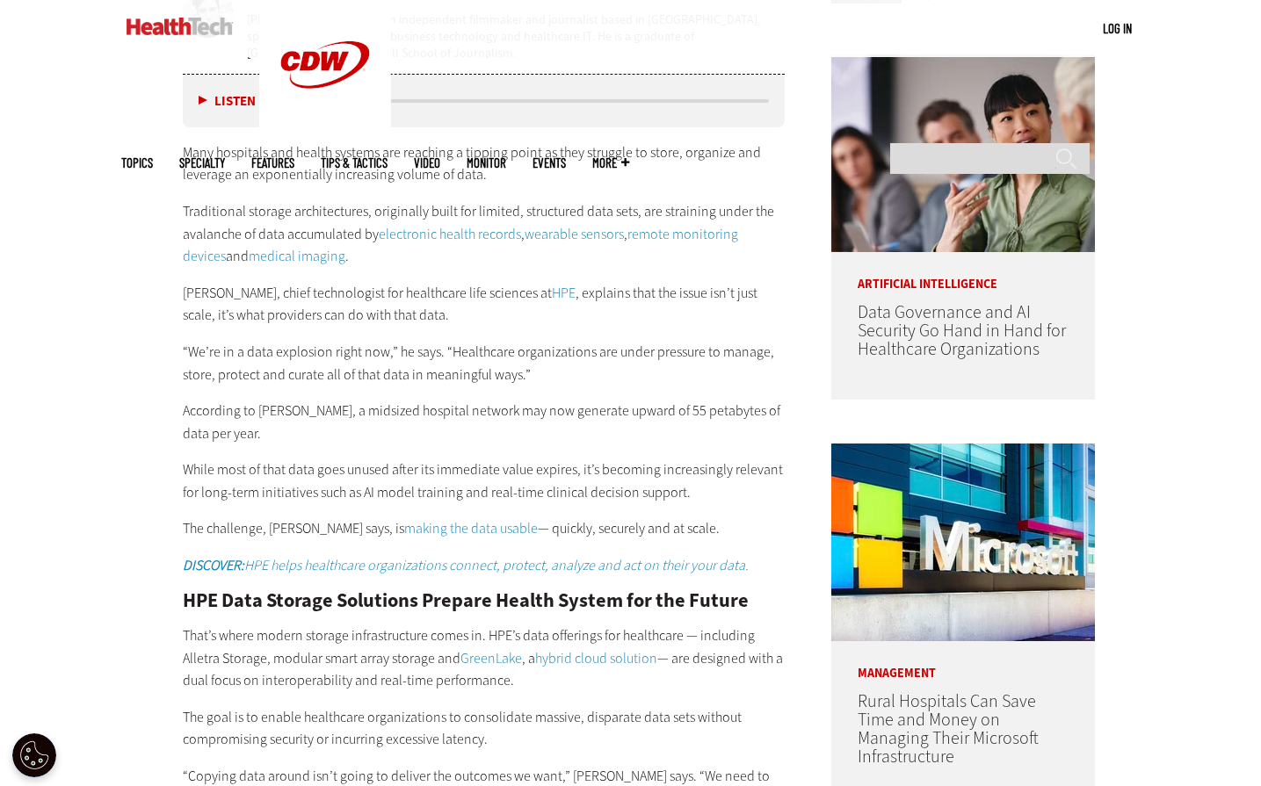
click at [323, 374] on p "“We’re in a data explosion right now,” he says. “Healthcare organizations are u…" at bounding box center [484, 363] width 603 height 45
click at [318, 414] on p "According to Platt, a midsized hospital network may now generate upward of 55 p…" at bounding box center [484, 422] width 603 height 45
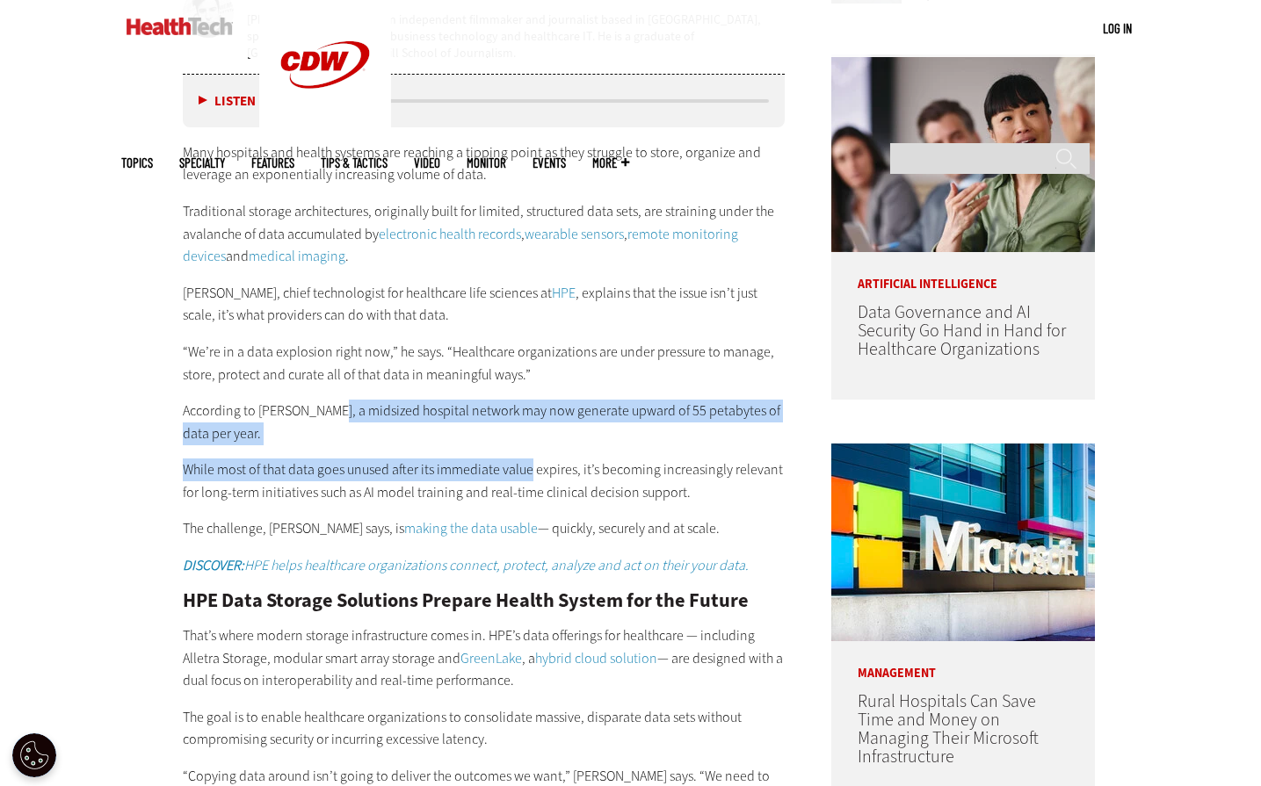
drag, startPoint x: 357, startPoint y: 407, endPoint x: 531, endPoint y: 443, distance: 177.7
click at [531, 443] on div "Many hospitals and health systems are reaching a tipping point as they struggle…" at bounding box center [484, 359] width 603 height 436
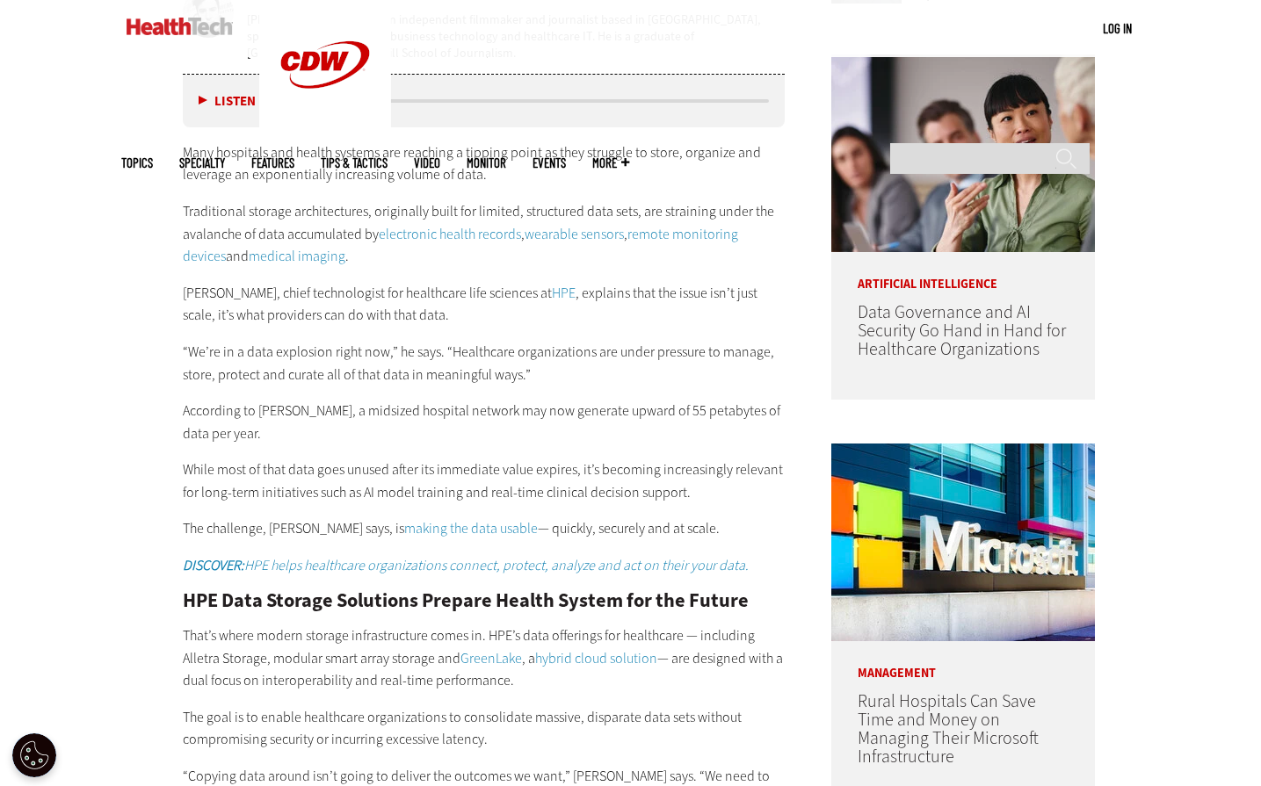
click at [570, 459] on p "While most of that data goes unused after its immediate value expires, it’s bec…" at bounding box center [484, 481] width 603 height 45
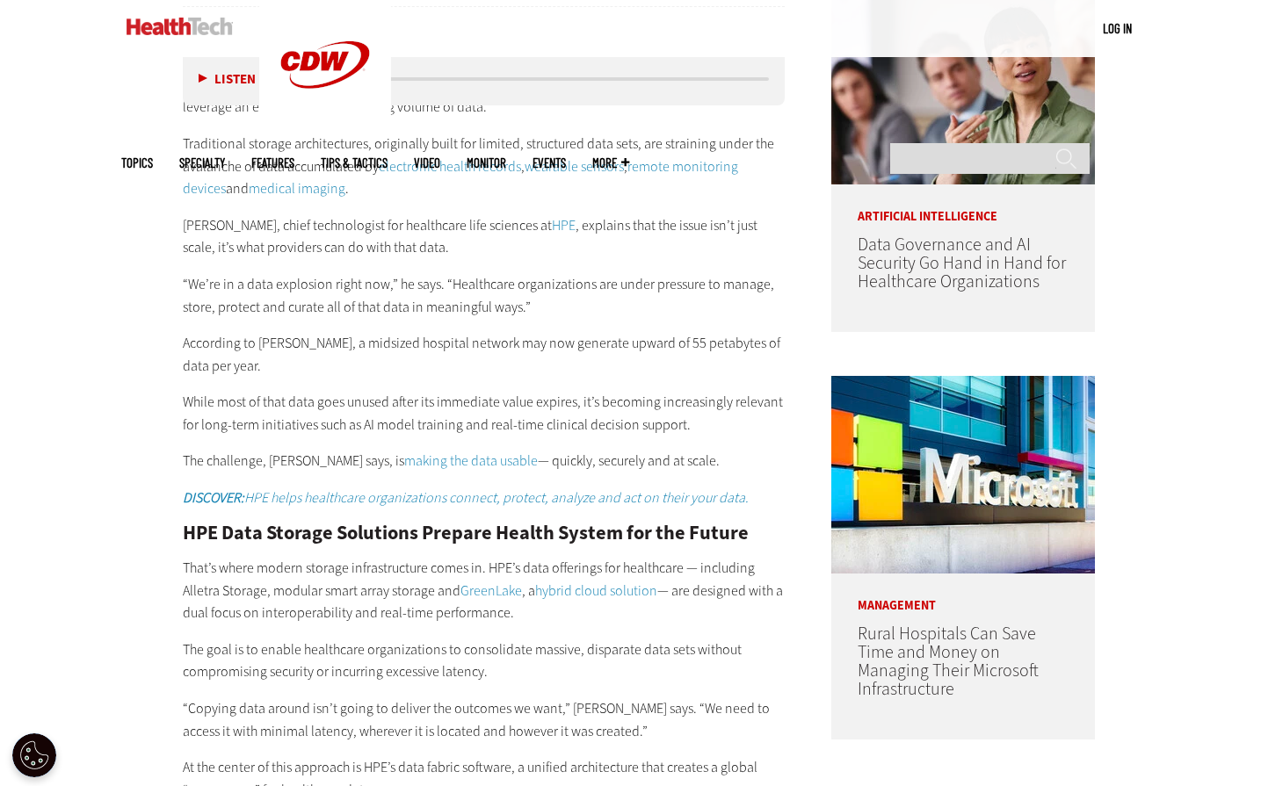
scroll to position [1142, 0]
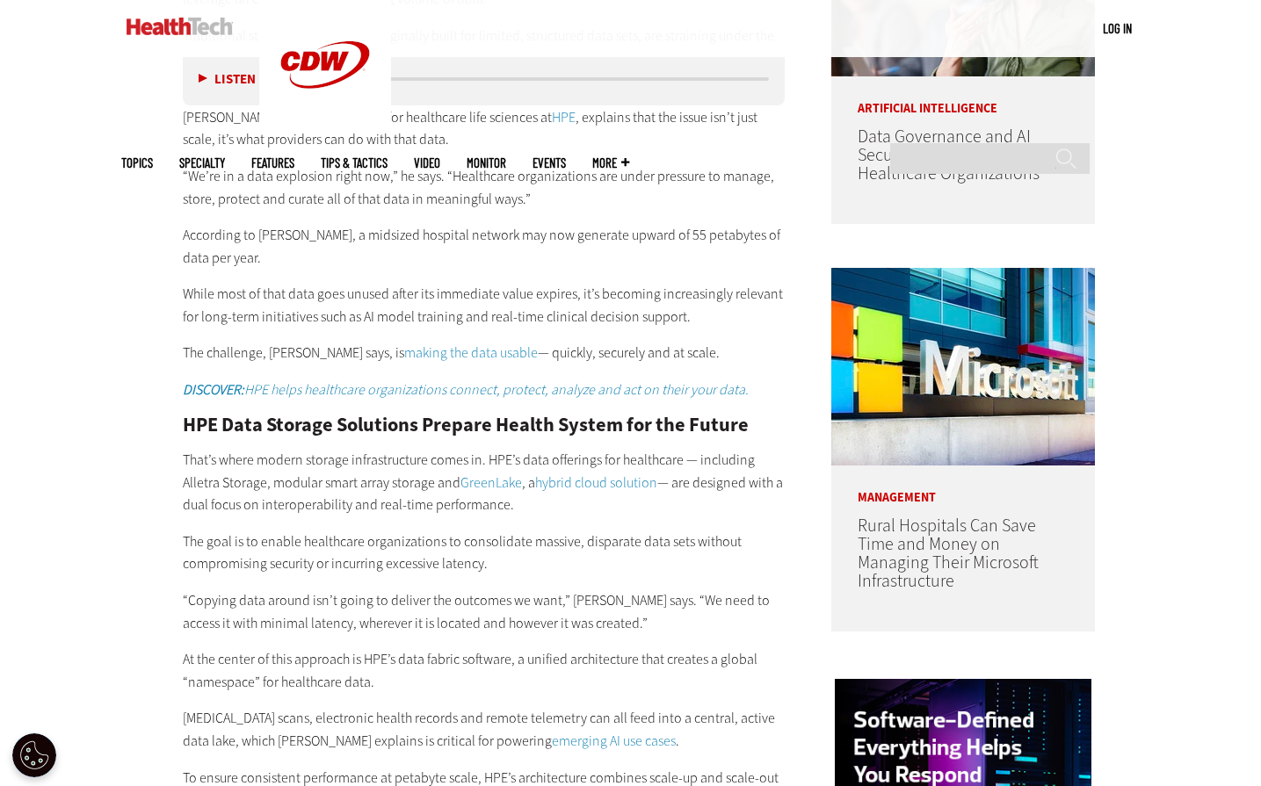
click at [467, 293] on p "While most of that data goes unused after its immediate value expires, it’s bec…" at bounding box center [484, 305] width 603 height 45
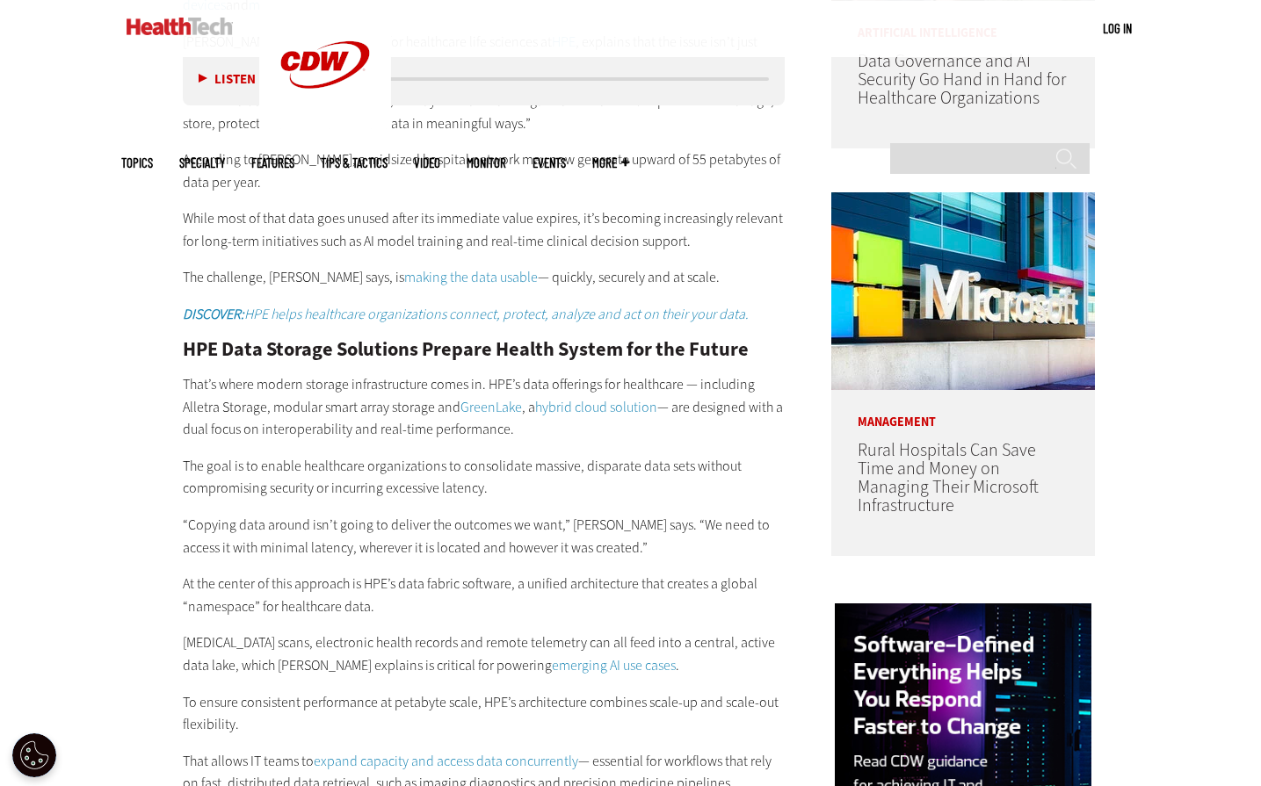
scroll to position [1318, 0]
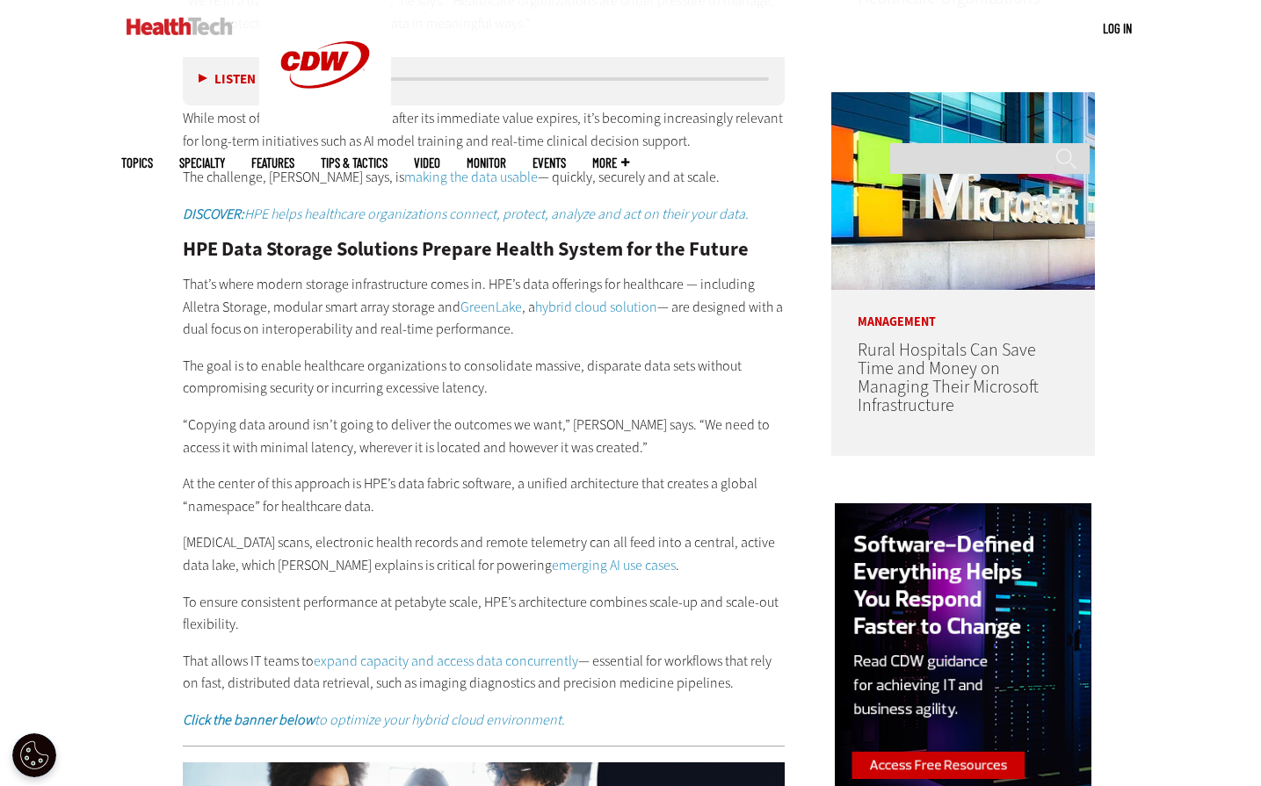
click at [300, 273] on p "That’s where modern storage infrastructure comes in. HPE’s data offerings for h…" at bounding box center [484, 307] width 603 height 68
drag, startPoint x: 314, startPoint y: 262, endPoint x: 774, endPoint y: 311, distance: 463.1
click at [774, 311] on p "That’s where modern storage infrastructure comes in. HPE’s data offerings for h…" at bounding box center [484, 307] width 603 height 68
click at [427, 355] on p "The goal is to enable healthcare organizations to consolidate massive, disparat…" at bounding box center [484, 377] width 603 height 45
click at [302, 355] on p "The goal is to enable healthcare organizations to consolidate massive, disparat…" at bounding box center [484, 377] width 603 height 45
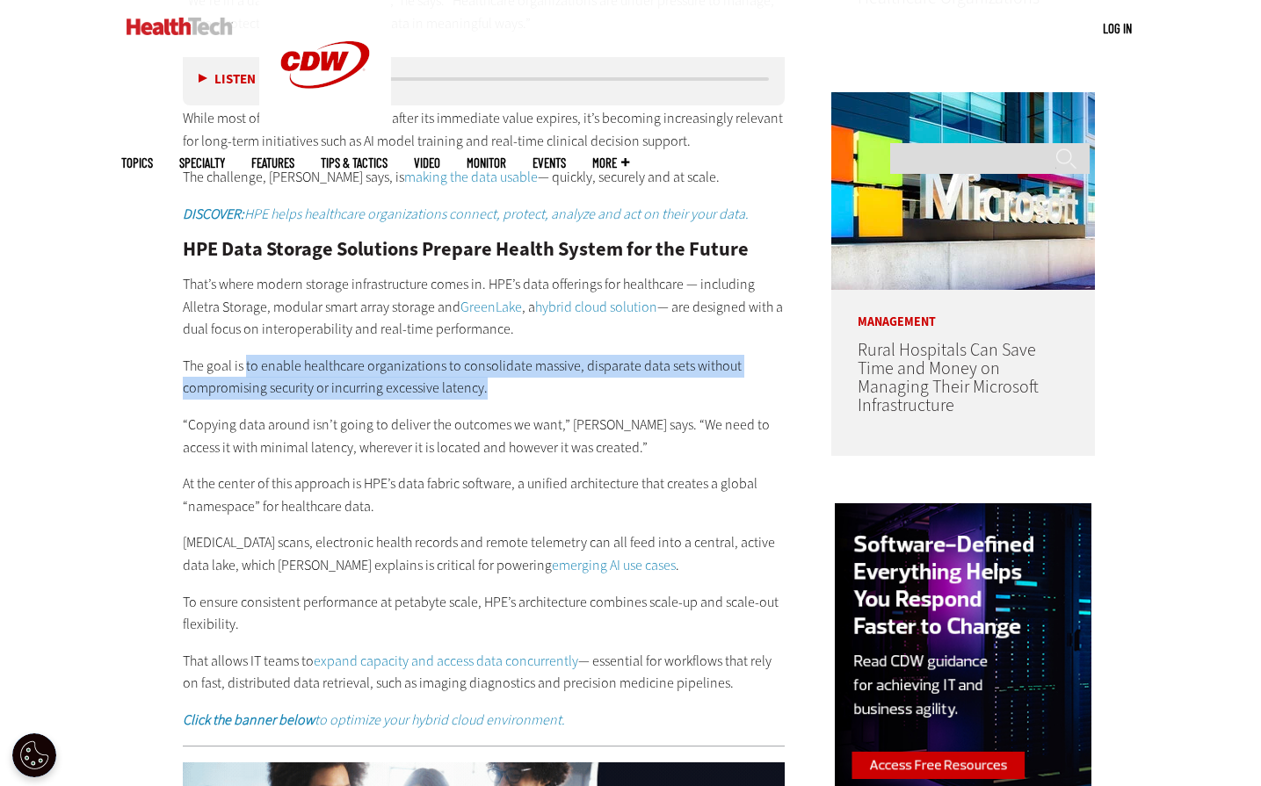
drag, startPoint x: 246, startPoint y: 344, endPoint x: 723, endPoint y: 359, distance: 477.4
click at [723, 359] on p "The goal is to enable healthcare organizations to consolidate massive, disparat…" at bounding box center [484, 377] width 603 height 45
click at [229, 375] on p "The goal is to enable healthcare organizations to consolidate massive, disparat…" at bounding box center [484, 377] width 603 height 45
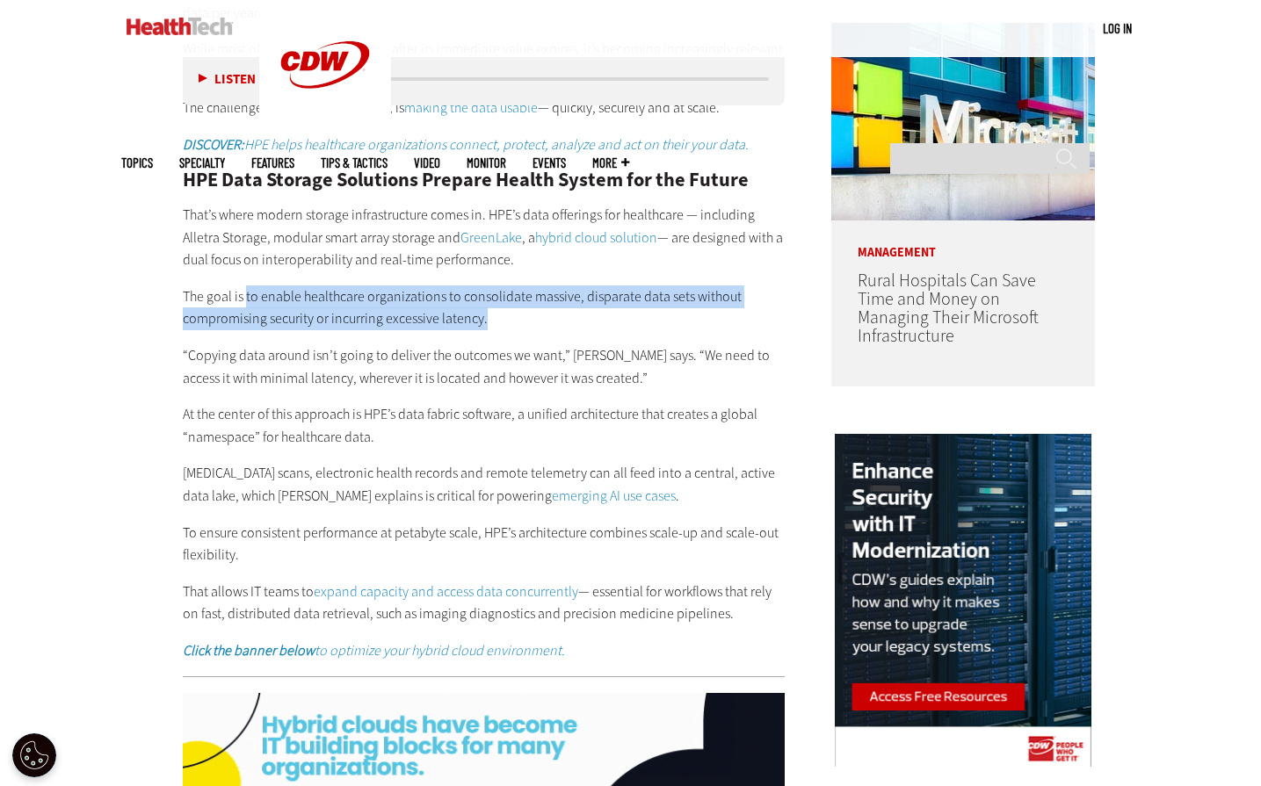
scroll to position [1494, 0]
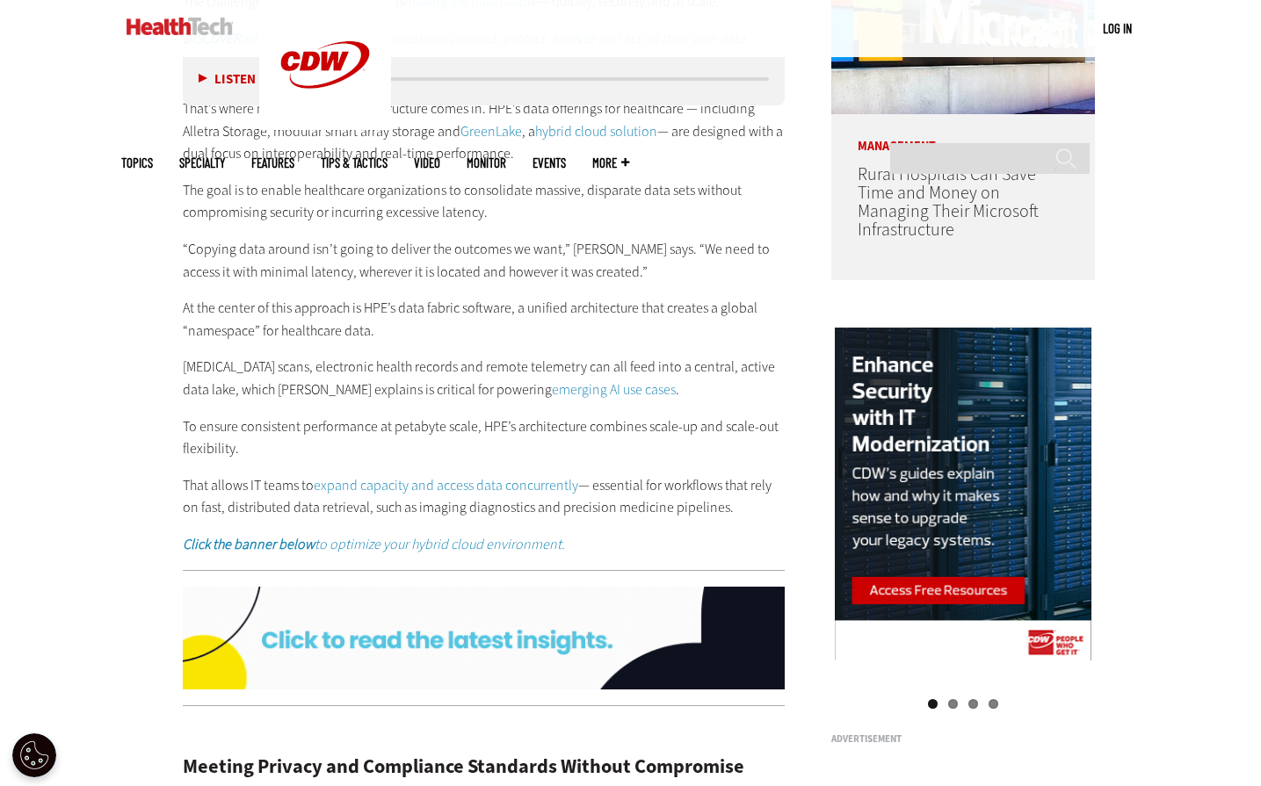
click at [301, 238] on p "“Copying data around isn’t going to deliver the outcomes we want,” Platt says. …" at bounding box center [484, 260] width 603 height 45
drag, startPoint x: 391, startPoint y: 235, endPoint x: 376, endPoint y: 281, distance: 48.1
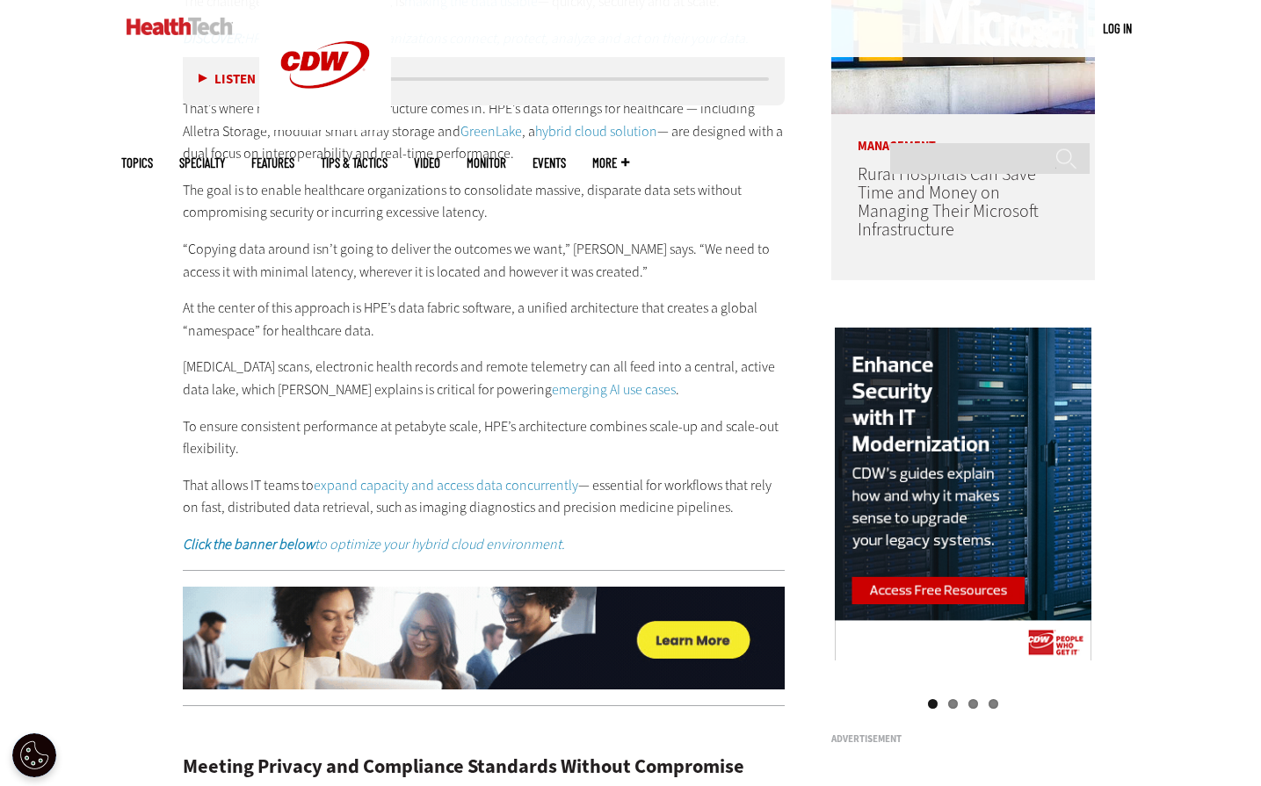
click at [389, 238] on p "“Copying data around isn’t going to deliver the outcomes we want,” Platt says. …" at bounding box center [484, 260] width 603 height 45
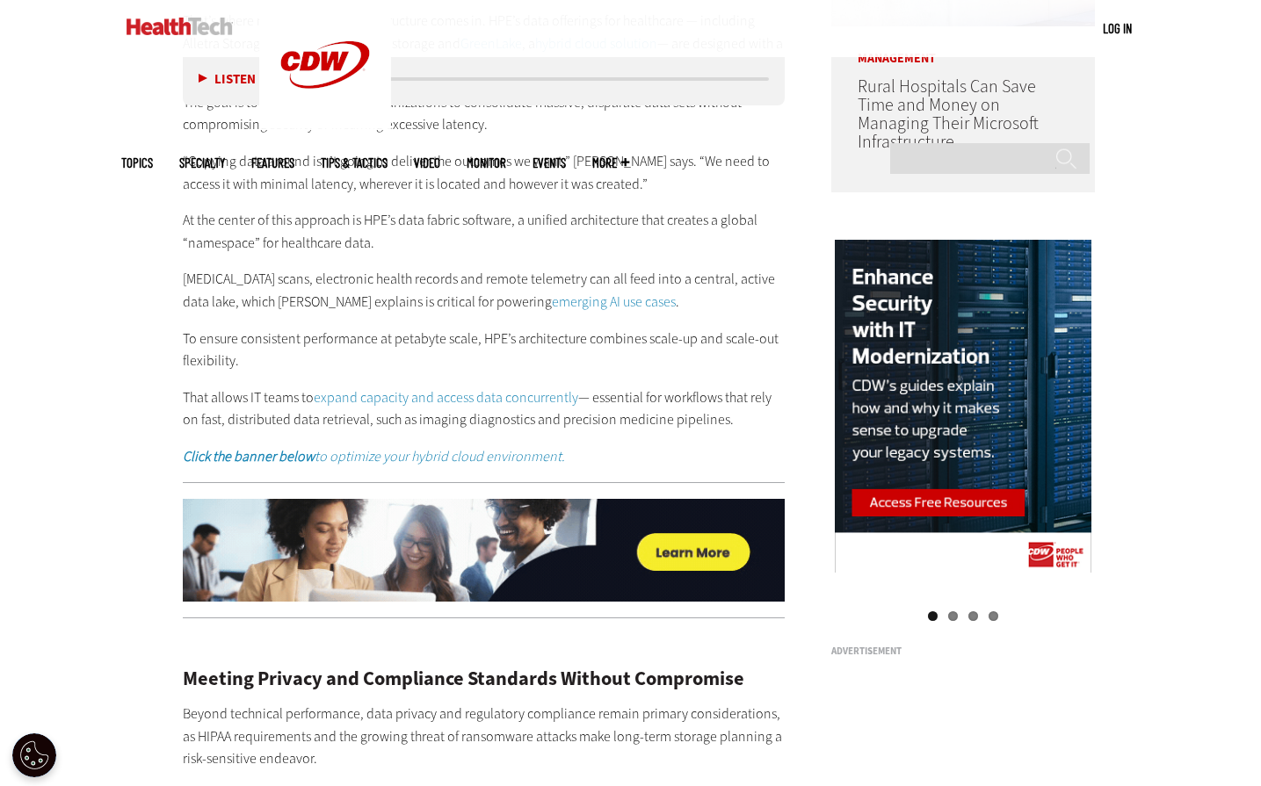
click at [279, 328] on p "To ensure consistent performance at petabyte scale, HPE’s architecture combines…" at bounding box center [484, 350] width 603 height 45
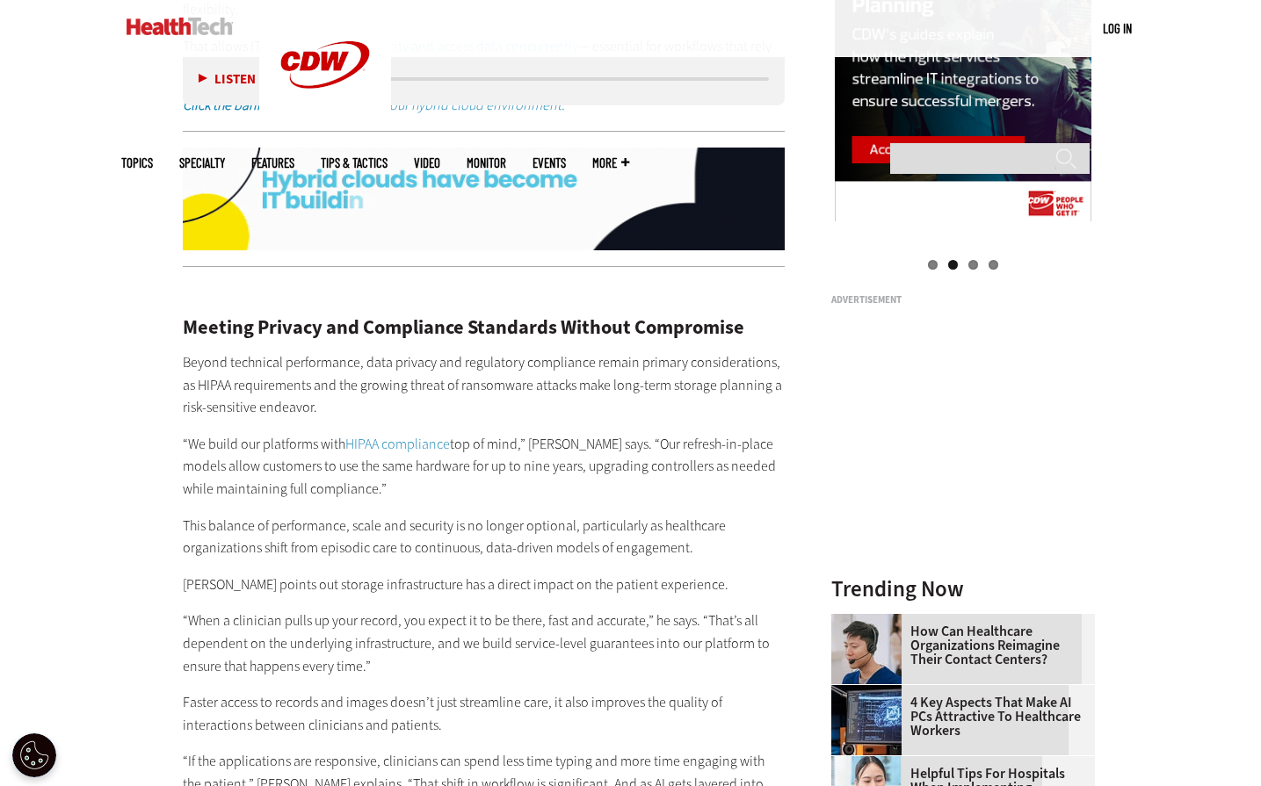
scroll to position [2021, 0]
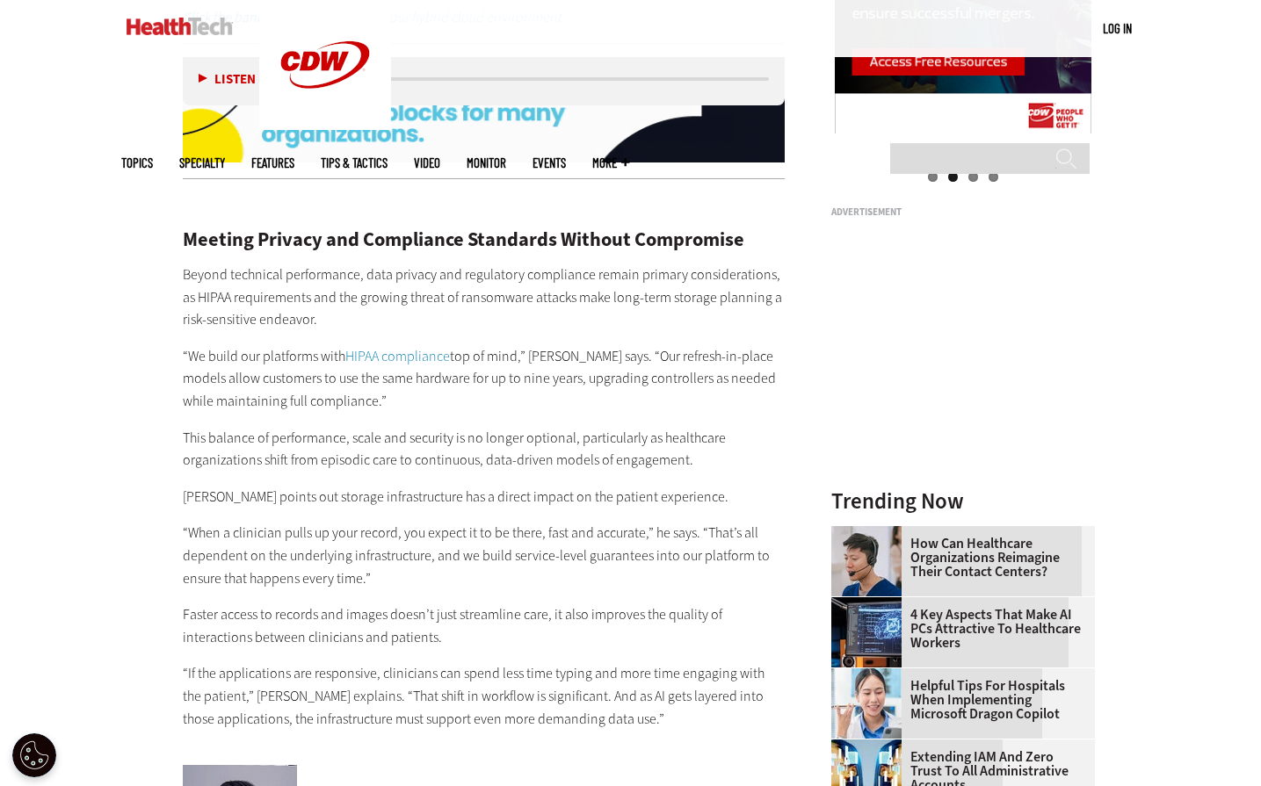
click at [290, 278] on p "Beyond technical performance, data privacy and regulatory compliance remain pri…" at bounding box center [484, 298] width 603 height 68
click at [486, 293] on p "Beyond technical performance, data privacy and regulatory compliance remain pri…" at bounding box center [484, 298] width 603 height 68
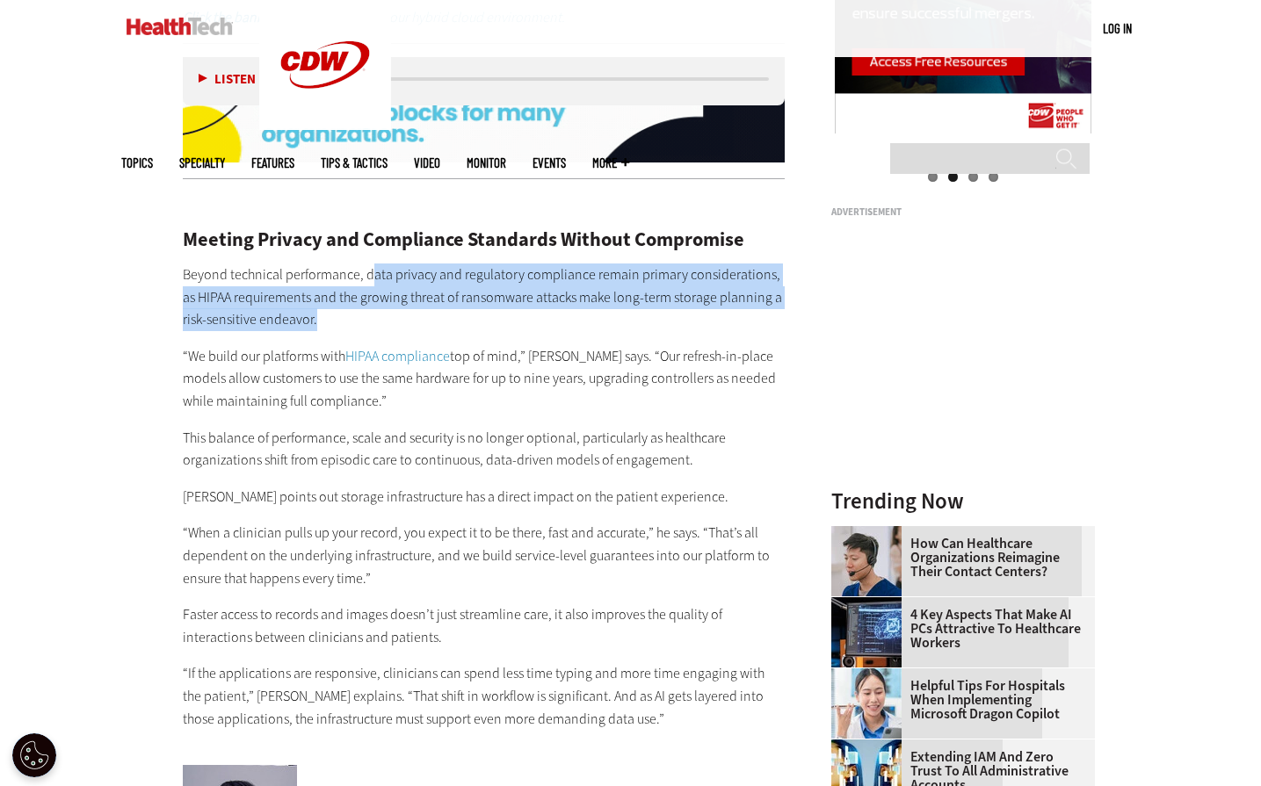
drag, startPoint x: 373, startPoint y: 250, endPoint x: 662, endPoint y: 294, distance: 292.4
click at [662, 294] on p "Beyond technical performance, data privacy and regulatory compliance remain pri…" at bounding box center [484, 298] width 603 height 68
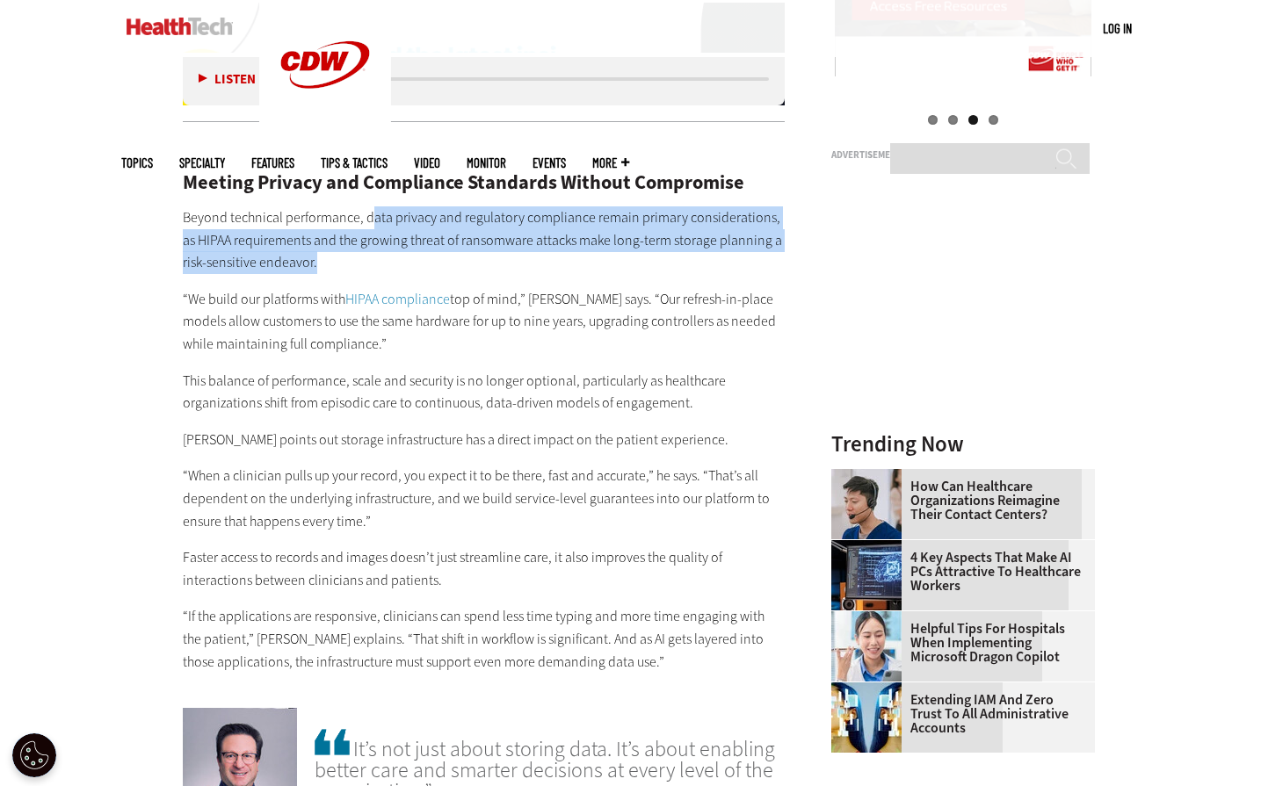
scroll to position [2109, 0]
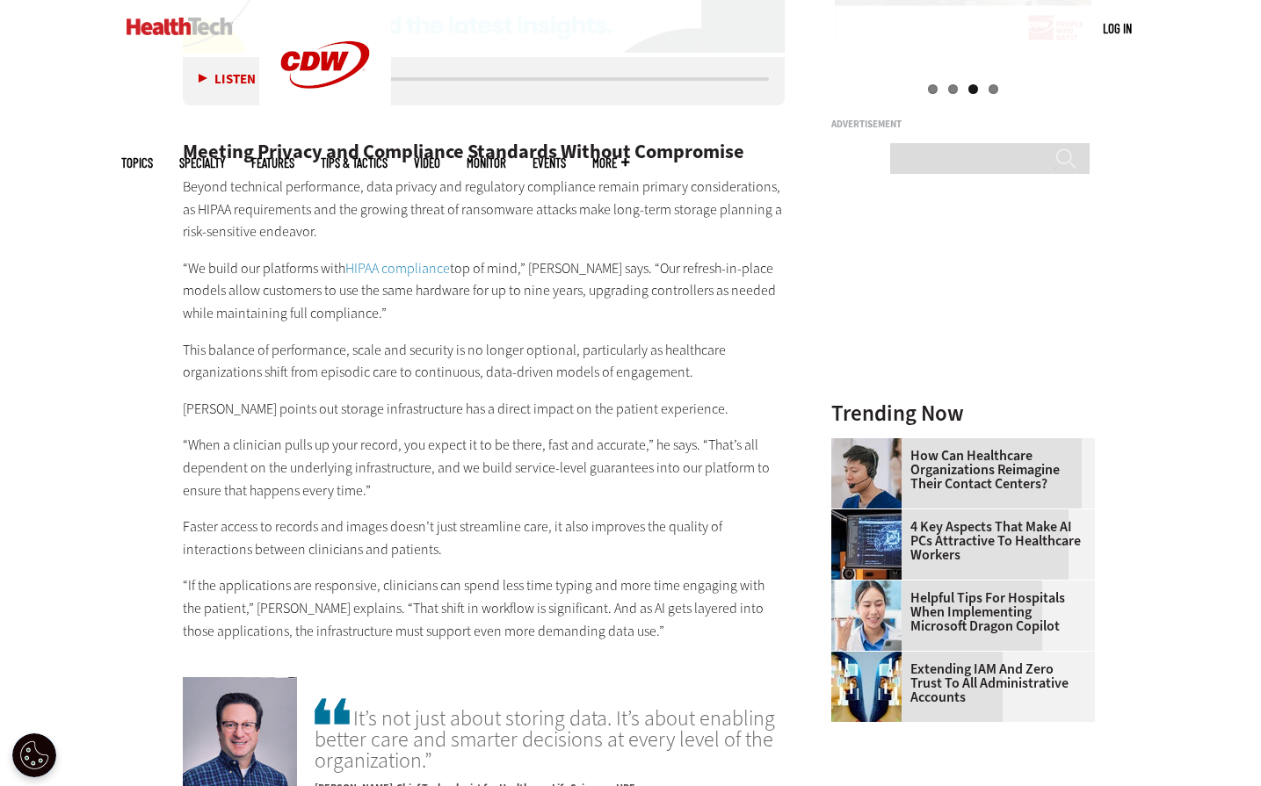
click at [251, 297] on p "“We build our platforms with HIPAA compliance top of mind,” Platt says. “Our re…" at bounding box center [484, 291] width 603 height 68
click at [620, 276] on p "“We build our platforms with HIPAA compliance top of mind,” Platt says. “Our re…" at bounding box center [484, 291] width 603 height 68
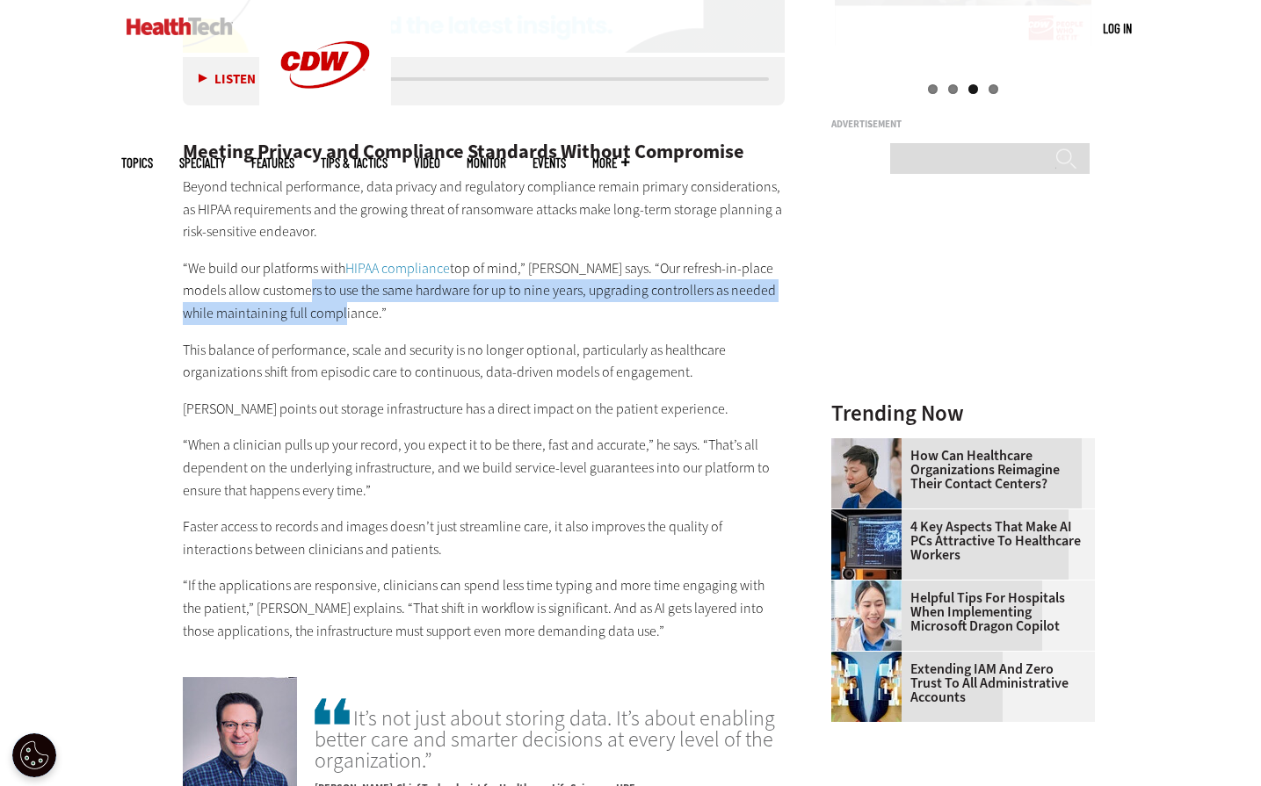
drag, startPoint x: 344, startPoint y: 265, endPoint x: 534, endPoint y: 287, distance: 191.9
click at [534, 287] on p "“We build our platforms with HIPAA compliance top of mind,” Platt says. “Our re…" at bounding box center [484, 291] width 603 height 68
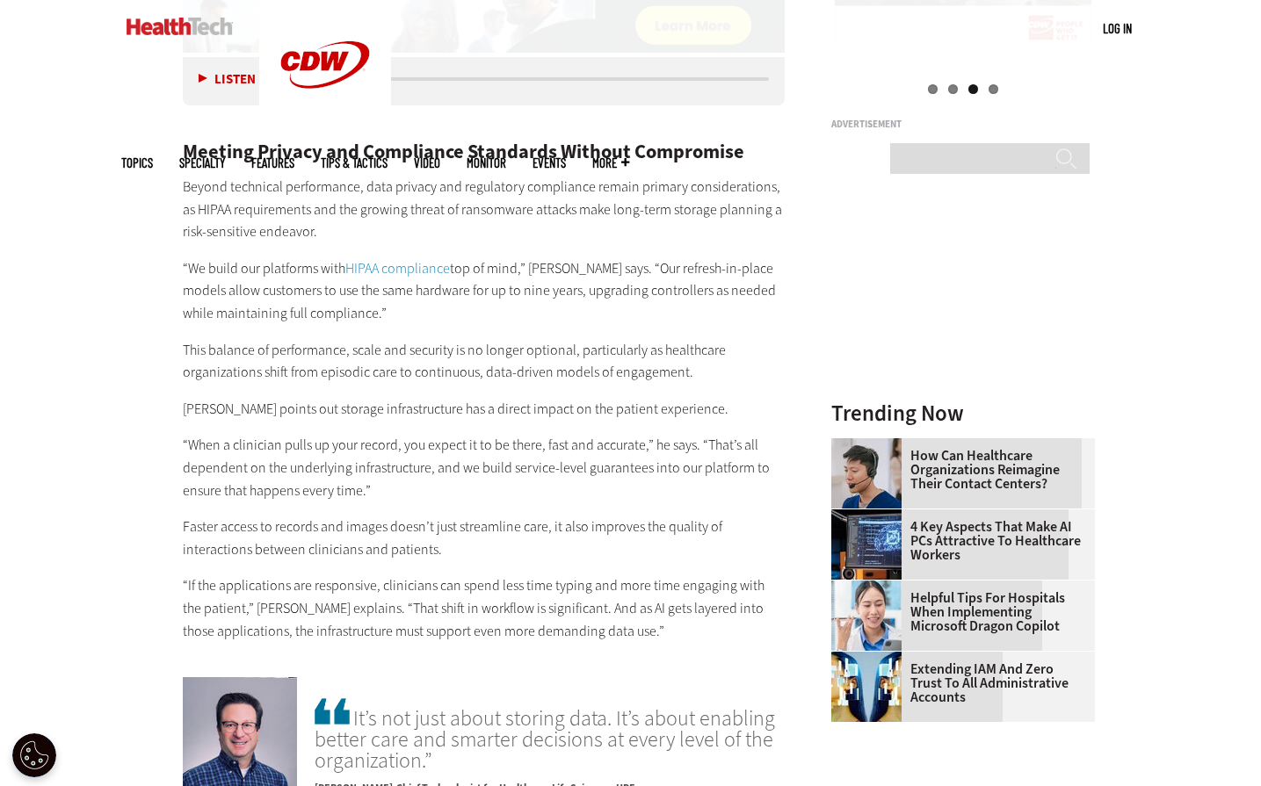
click at [366, 358] on p "This balance of performance, scale and security is no longer optional, particul…" at bounding box center [484, 361] width 603 height 45
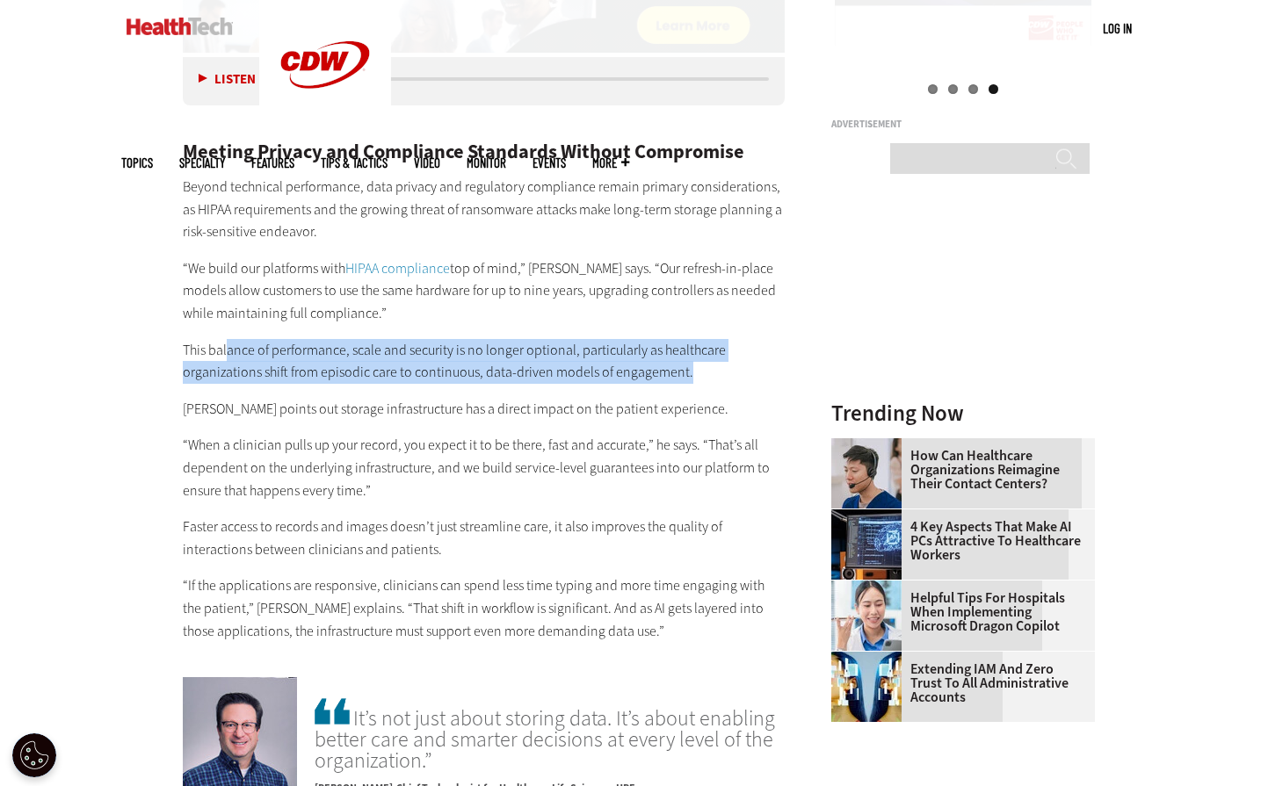
drag, startPoint x: 366, startPoint y: 325, endPoint x: 686, endPoint y: 357, distance: 321.4
click at [686, 357] on p "This balance of performance, scale and security is no longer optional, particul…" at bounding box center [484, 361] width 603 height 45
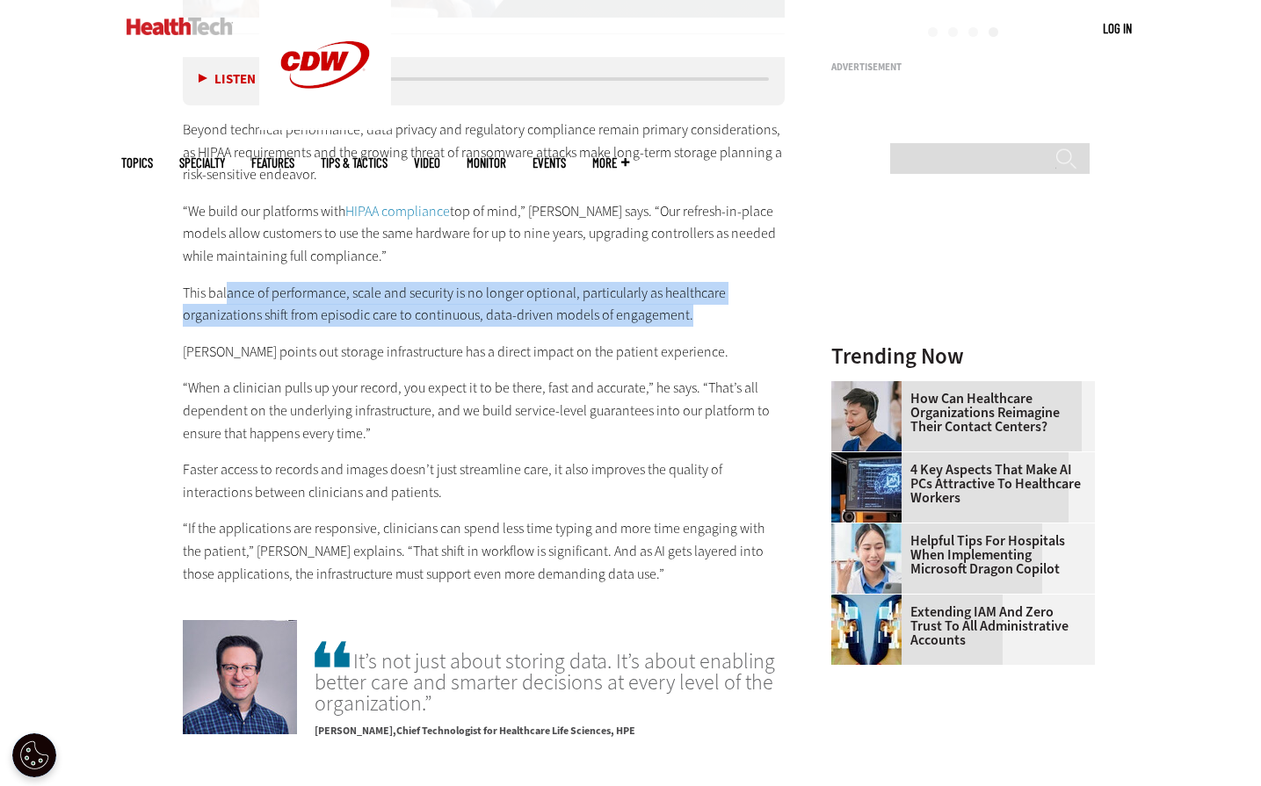
scroll to position [2197, 0]
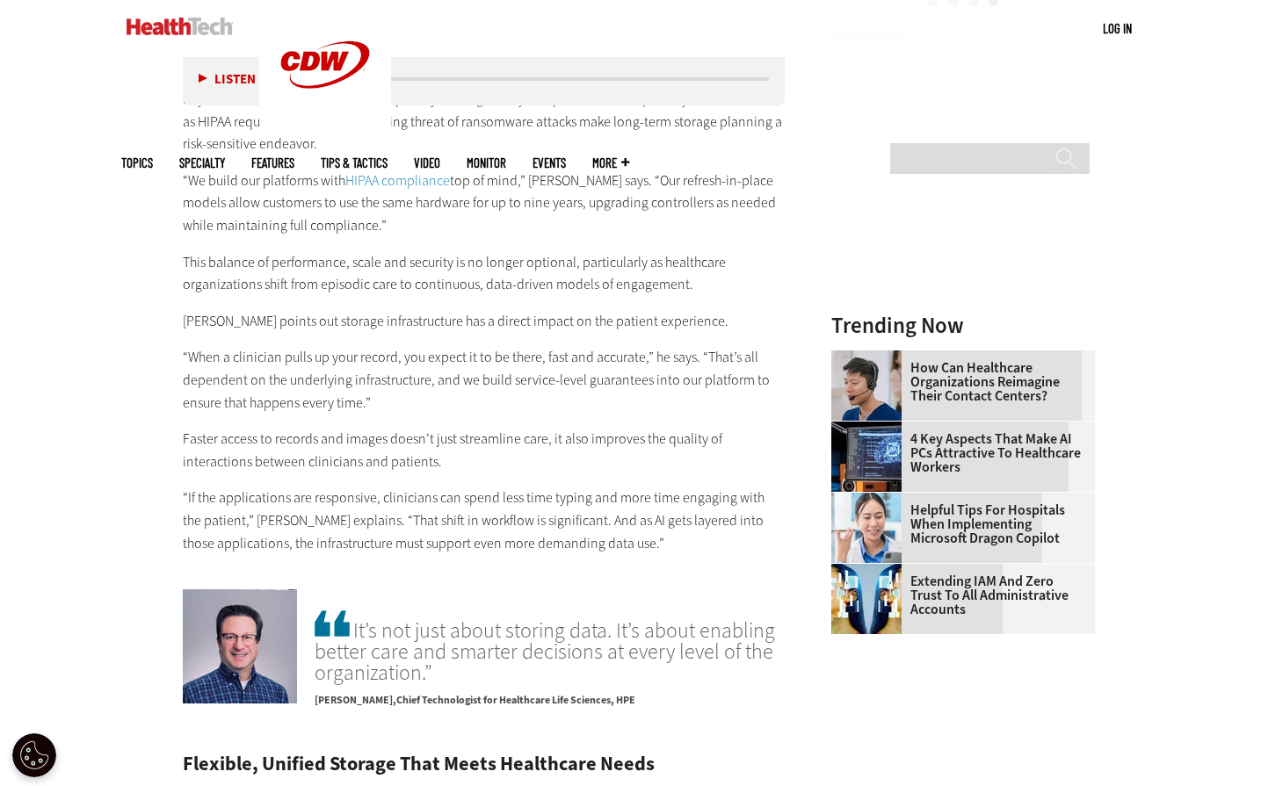
click at [379, 310] on p "Platt points out storage infrastructure has a direct impact on the patient expe…" at bounding box center [484, 321] width 603 height 23
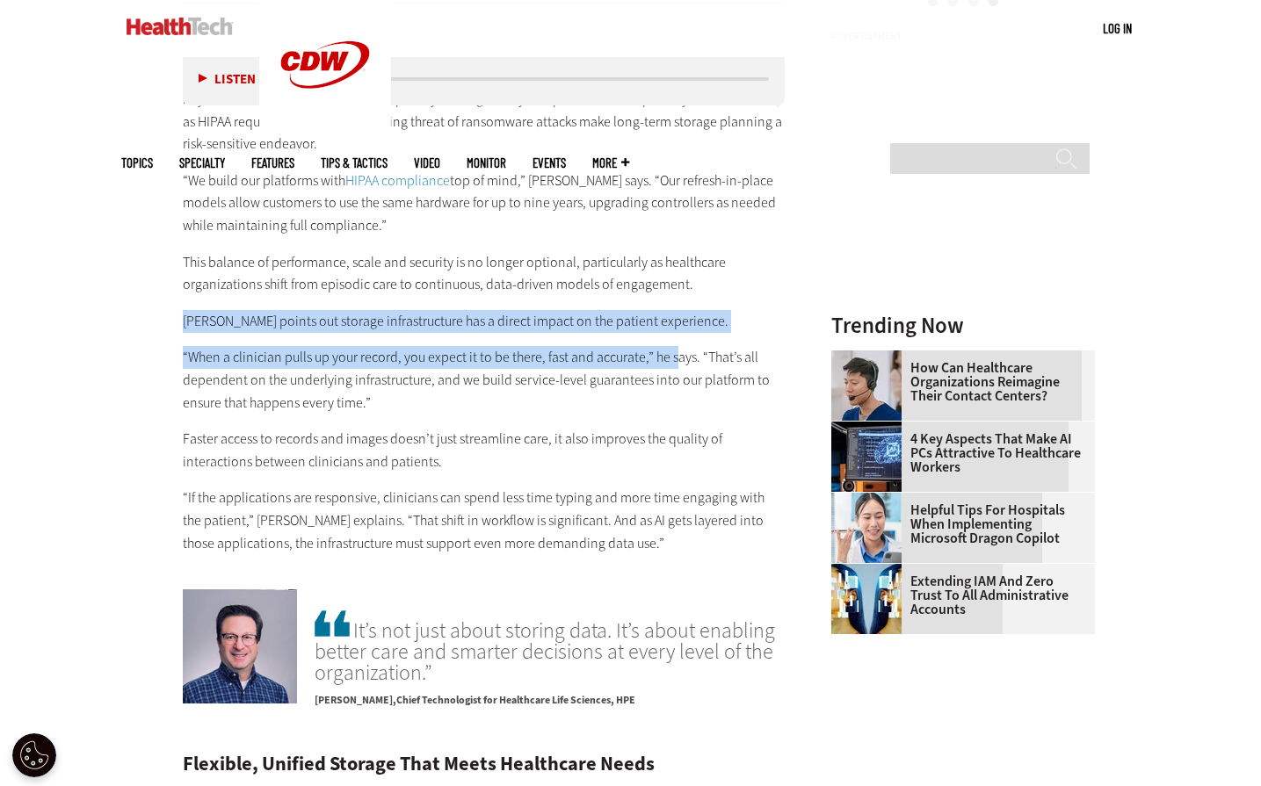
drag, startPoint x: 179, startPoint y: 299, endPoint x: 675, endPoint y: 313, distance: 495.8
click at [676, 313] on article "Jun 06 2025 Twitter Facebook LinkedIn Reddit Flipboard Email Data Center Why He…" at bounding box center [467, 420] width 638 height 3907
click at [315, 346] on p "“When a clinician pulls up your record, you expect it to be there, fast and acc…" at bounding box center [484, 380] width 603 height 68
click at [242, 346] on p "“When a clinician pulls up your record, you expect it to be there, fast and acc…" at bounding box center [484, 380] width 603 height 68
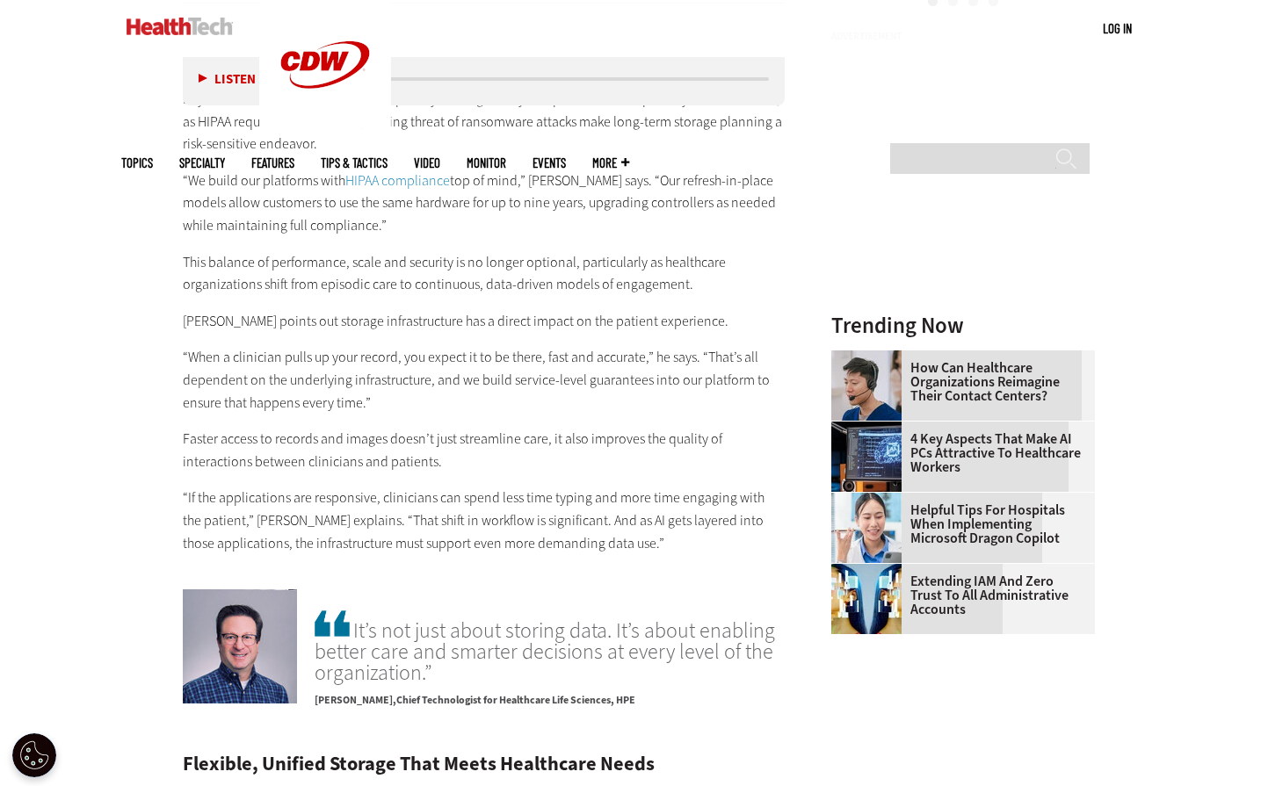
click at [428, 361] on p "“When a clinician pulls up your record, you expect it to be there, fast and acc…" at bounding box center [484, 380] width 603 height 68
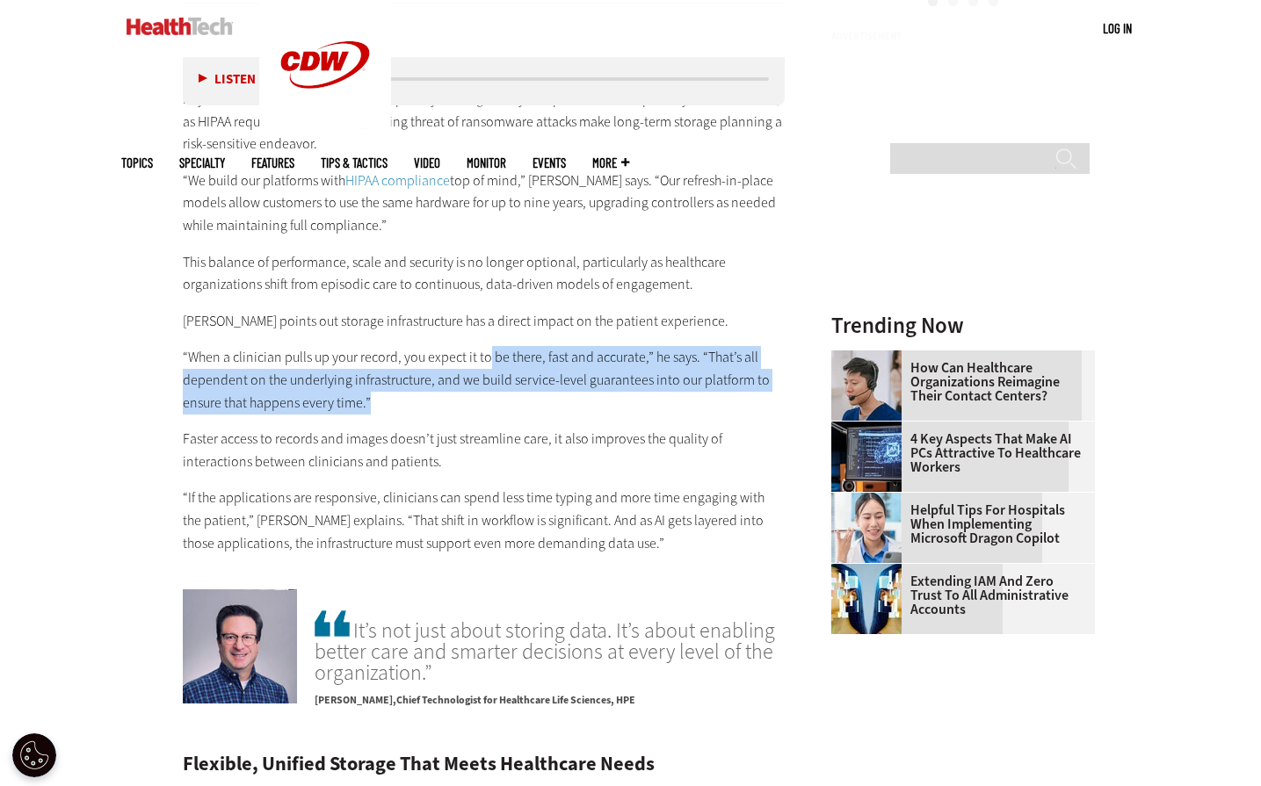
drag, startPoint x: 485, startPoint y: 342, endPoint x: 561, endPoint y: 384, distance: 86.5
click at [561, 384] on p "“When a clinician pulls up your record, you expect it to be there, fast and acc…" at bounding box center [484, 380] width 603 height 68
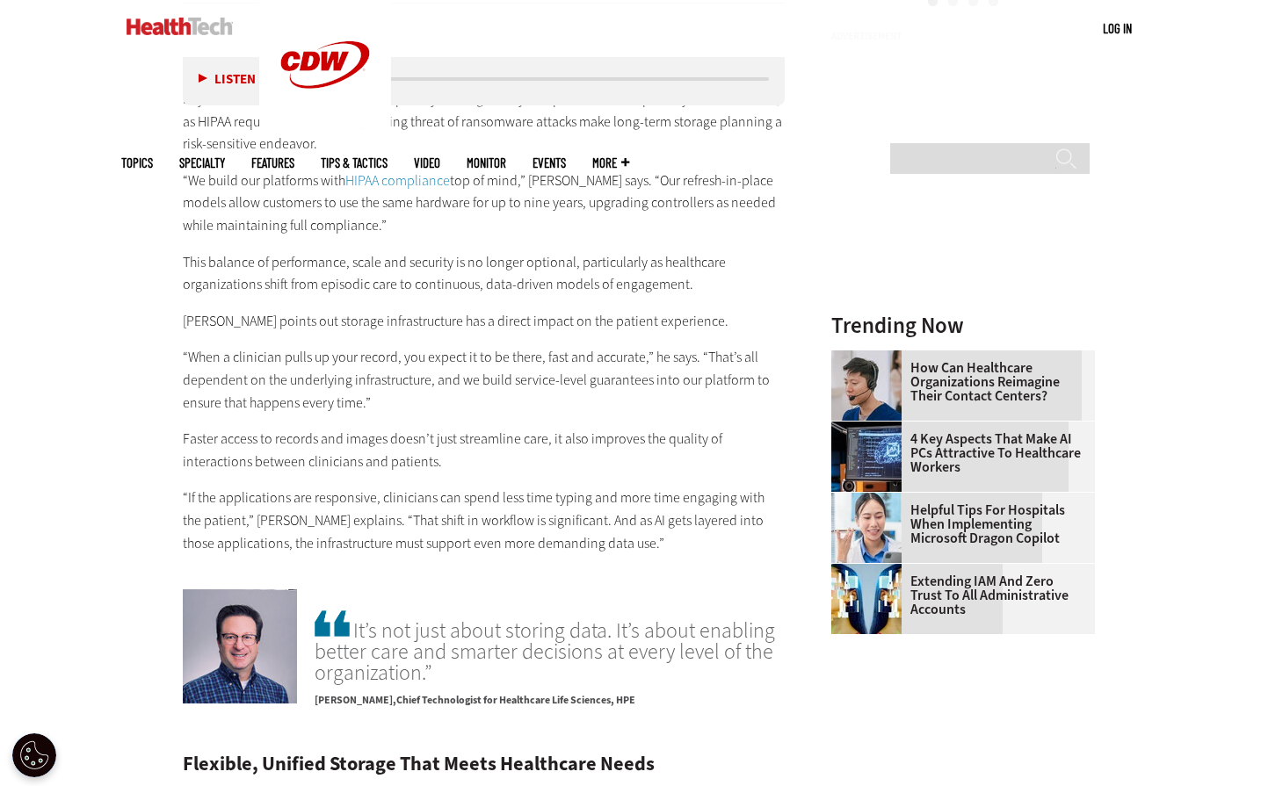
click at [261, 460] on div "Meeting Privacy and Compliance Standards Without Compromise Beyond technical pe…" at bounding box center [484, 286] width 603 height 537
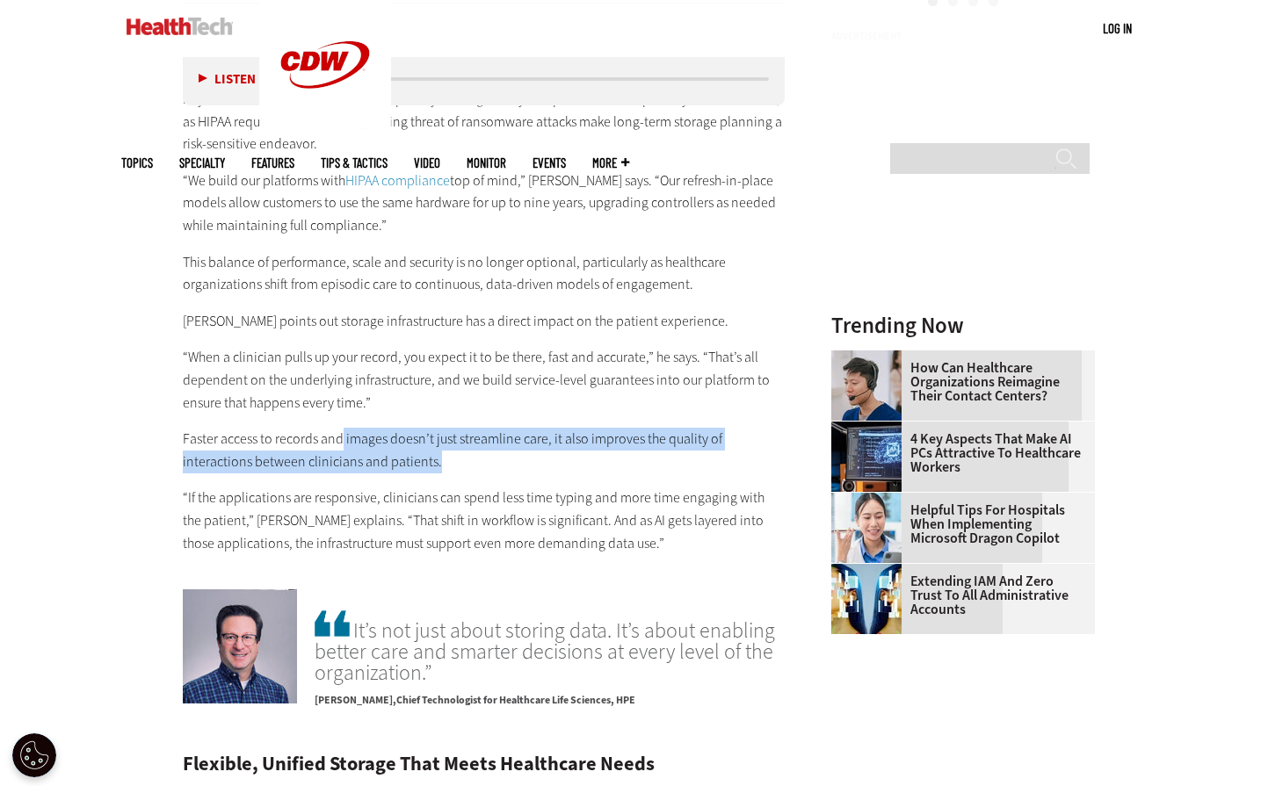
drag, startPoint x: 359, startPoint y: 421, endPoint x: 479, endPoint y: 445, distance: 121.8
click at [479, 445] on p "Faster access to records and images doesn’t just streamline care, it also impro…" at bounding box center [484, 450] width 603 height 45
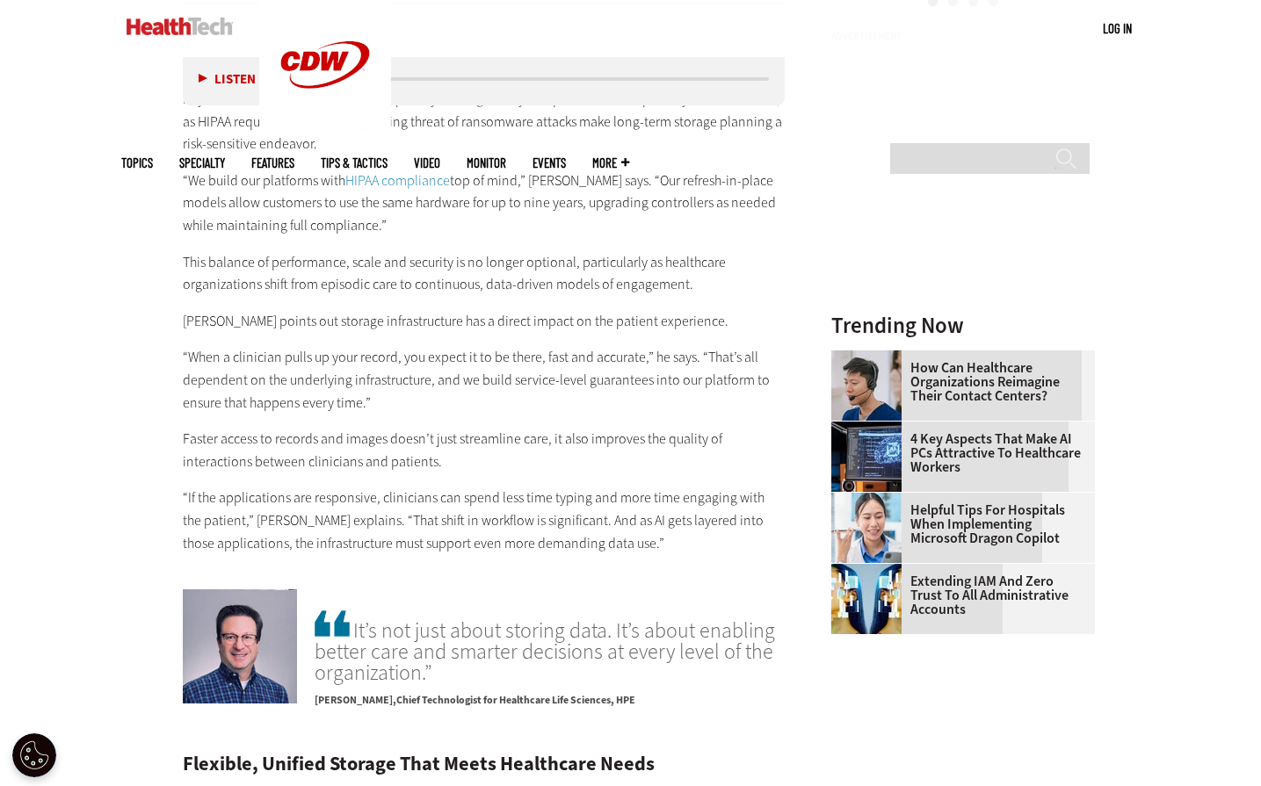
click at [352, 487] on p "“If the applications are responsive, clinicians can spend less time typing and …" at bounding box center [484, 521] width 603 height 68
click at [251, 428] on p "Faster access to records and images doesn’t just streamline care, it also impro…" at bounding box center [484, 450] width 603 height 45
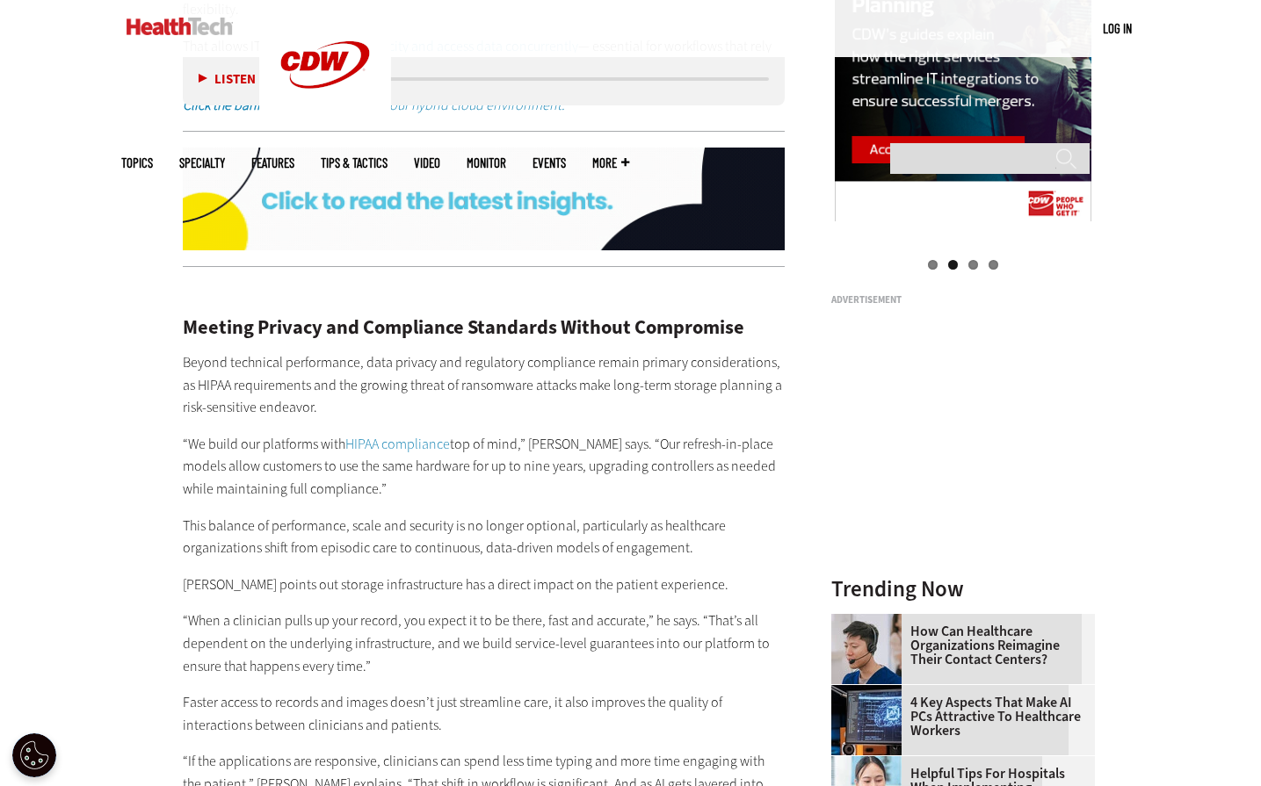
scroll to position [1845, 0]
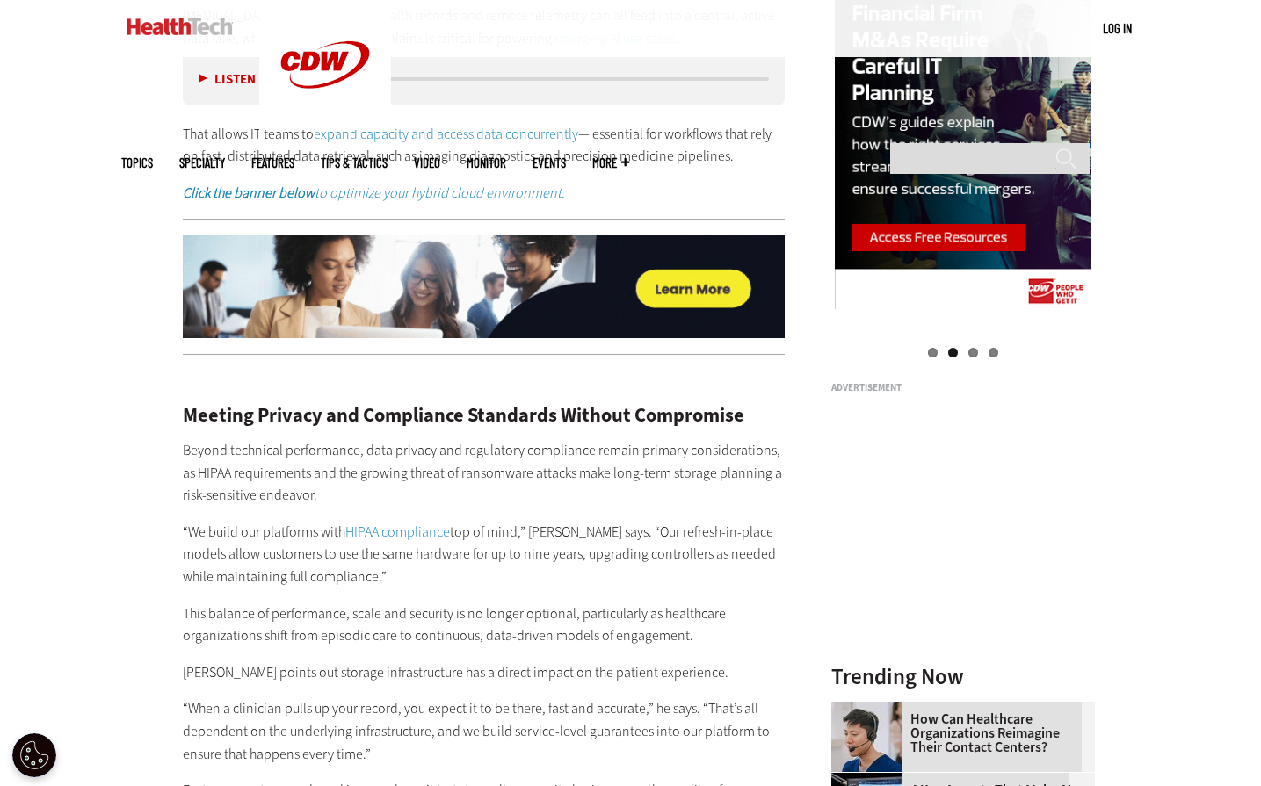
drag, startPoint x: 607, startPoint y: 453, endPoint x: 587, endPoint y: 459, distance: 20.9
click at [607, 453] on p "Beyond technical performance, data privacy and regulatory compliance remain pri…" at bounding box center [484, 473] width 603 height 68
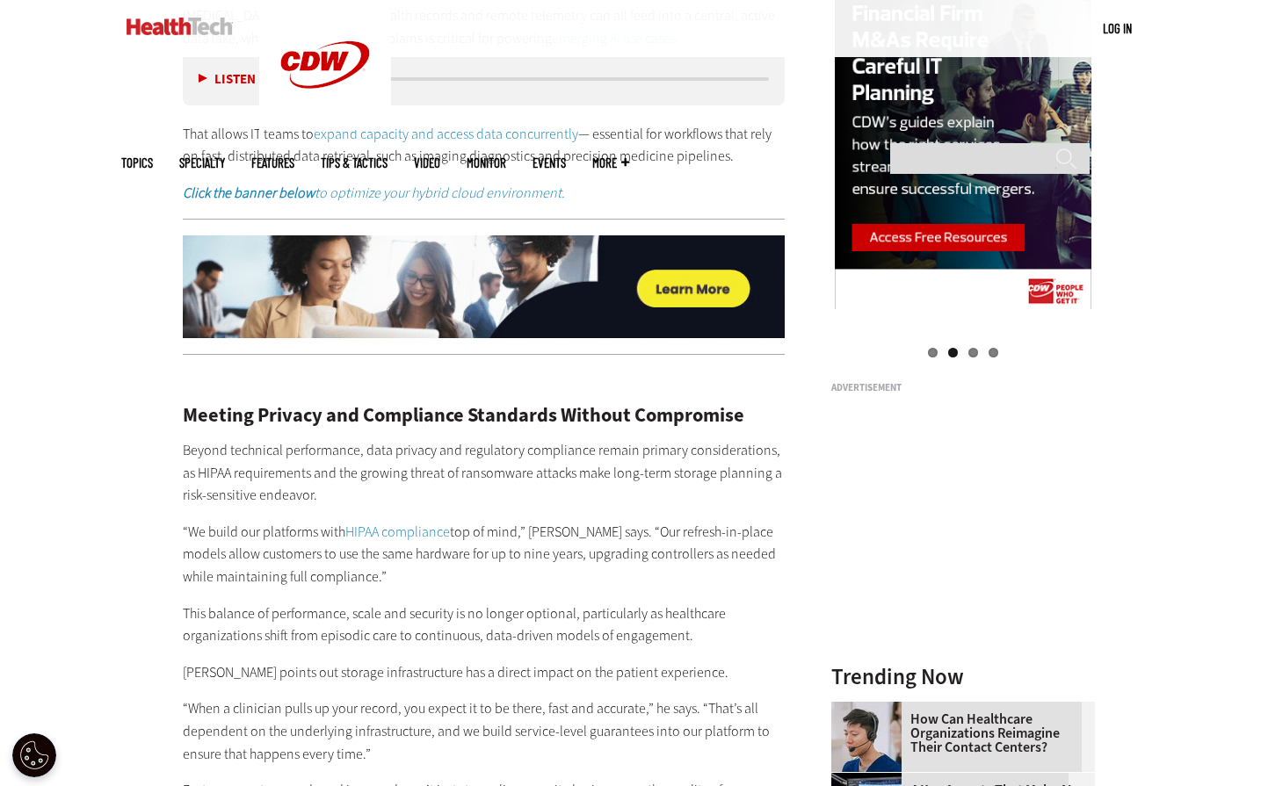
click at [379, 439] on p "Beyond technical performance, data privacy and regulatory compliance remain pri…" at bounding box center [484, 473] width 603 height 68
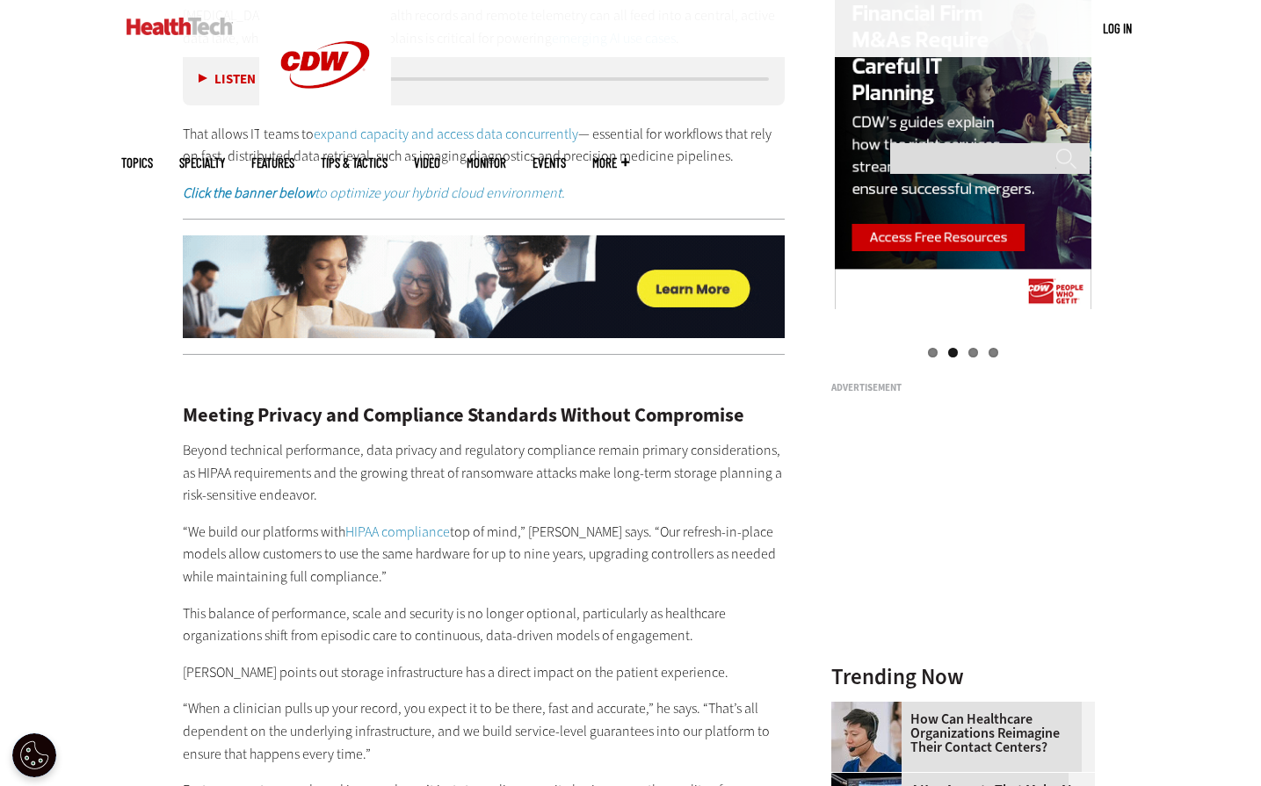
click at [599, 451] on p "Beyond technical performance, data privacy and regulatory compliance remain pri…" at bounding box center [484, 473] width 603 height 68
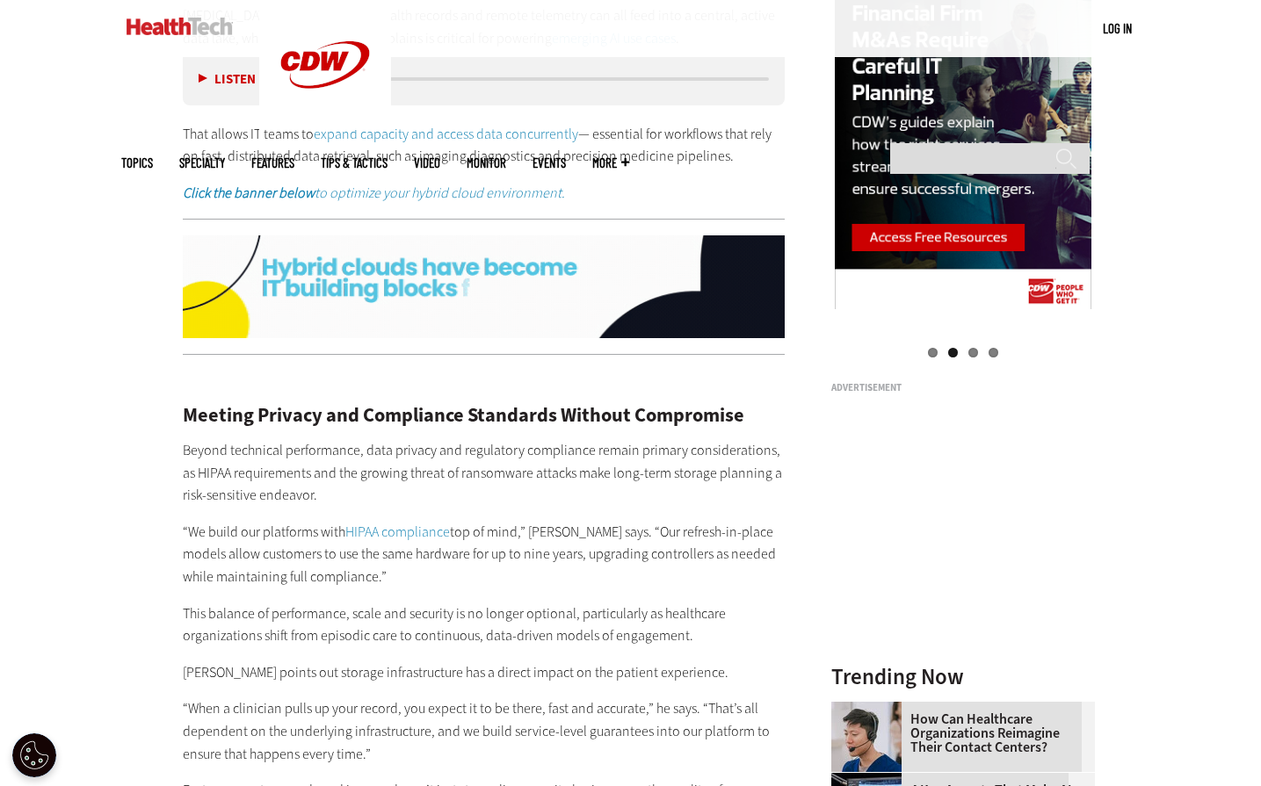
click at [423, 462] on p "Beyond technical performance, data privacy and regulatory compliance remain pri…" at bounding box center [484, 473] width 603 height 68
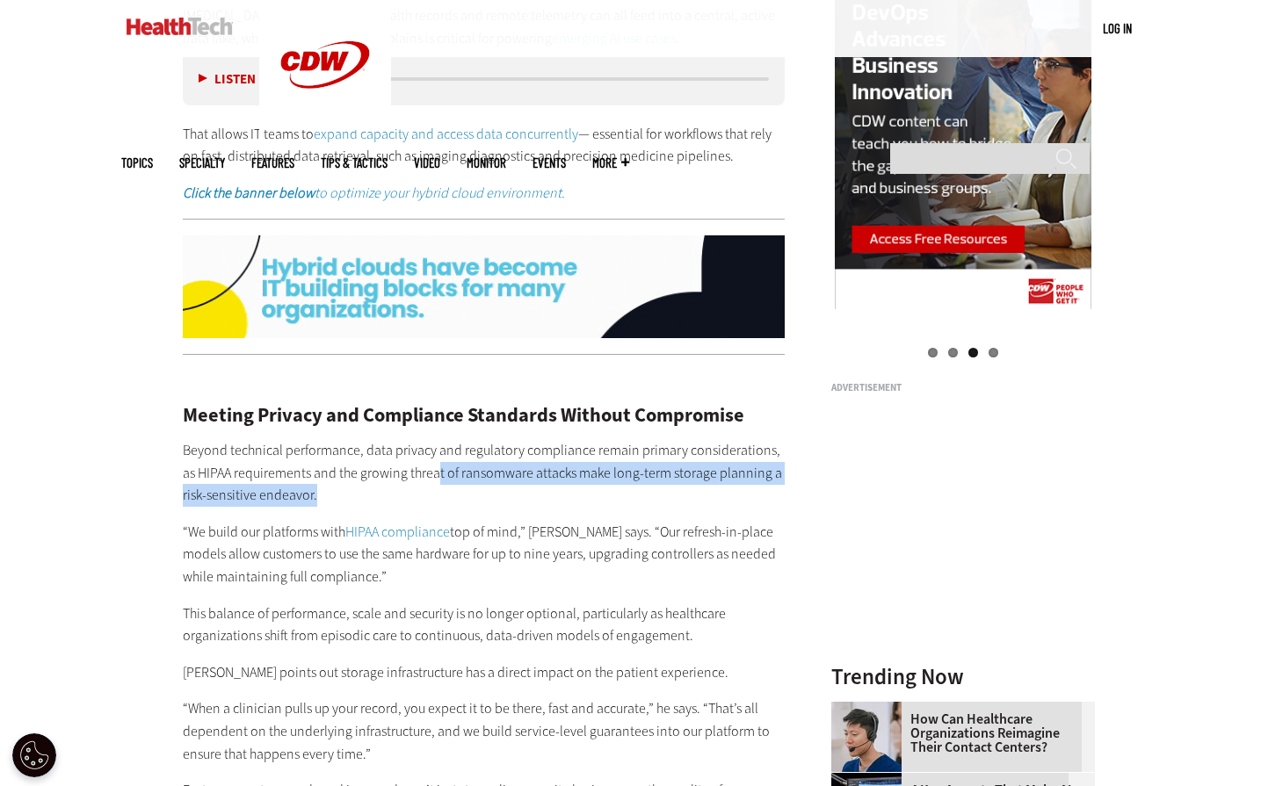
drag, startPoint x: 477, startPoint y: 451, endPoint x: 664, endPoint y: 467, distance: 187.9
click at [664, 467] on p "Beyond technical performance, data privacy and regulatory compliance remain pri…" at bounding box center [484, 473] width 603 height 68
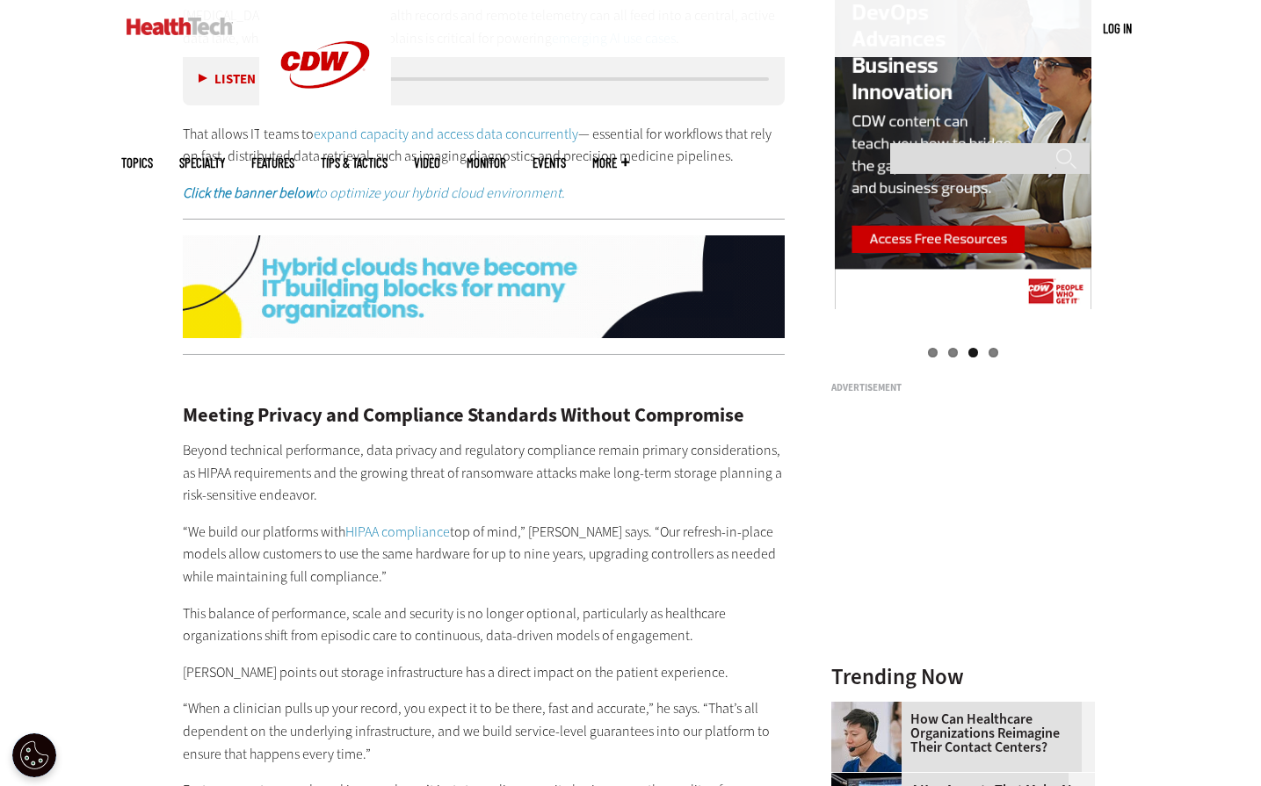
click at [540, 495] on div "Meeting Privacy and Compliance Standards Without Compromise Beyond technical pe…" at bounding box center [484, 637] width 603 height 537
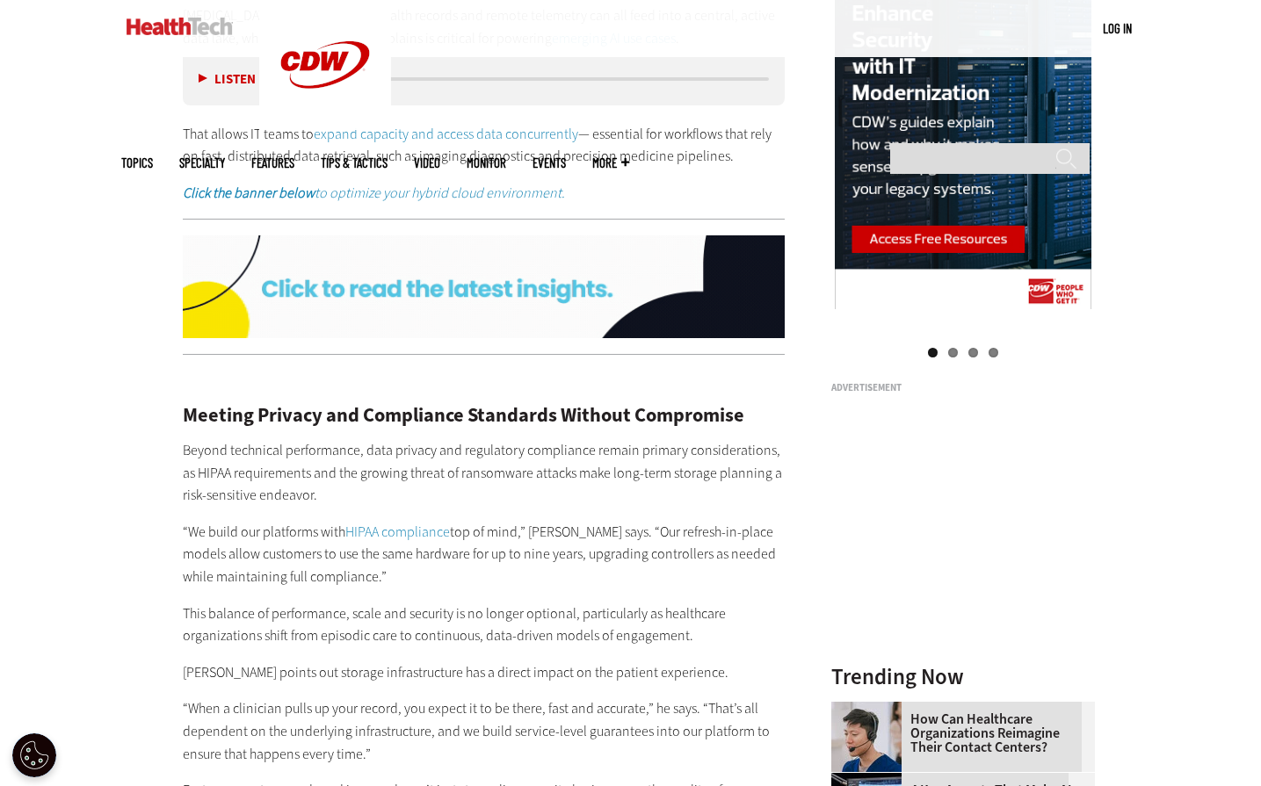
click at [721, 470] on p "Beyond technical performance, data privacy and regulatory compliance remain pri…" at bounding box center [484, 473] width 603 height 68
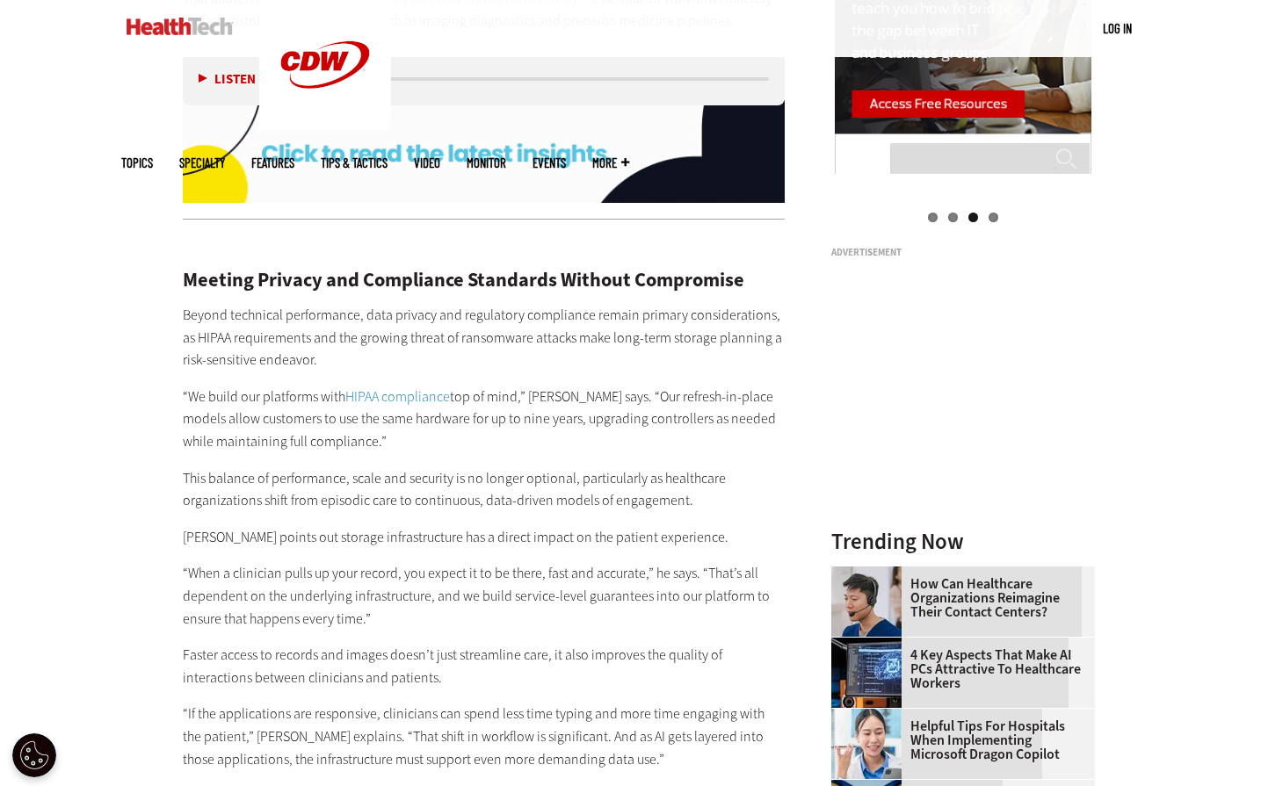
scroll to position [2021, 0]
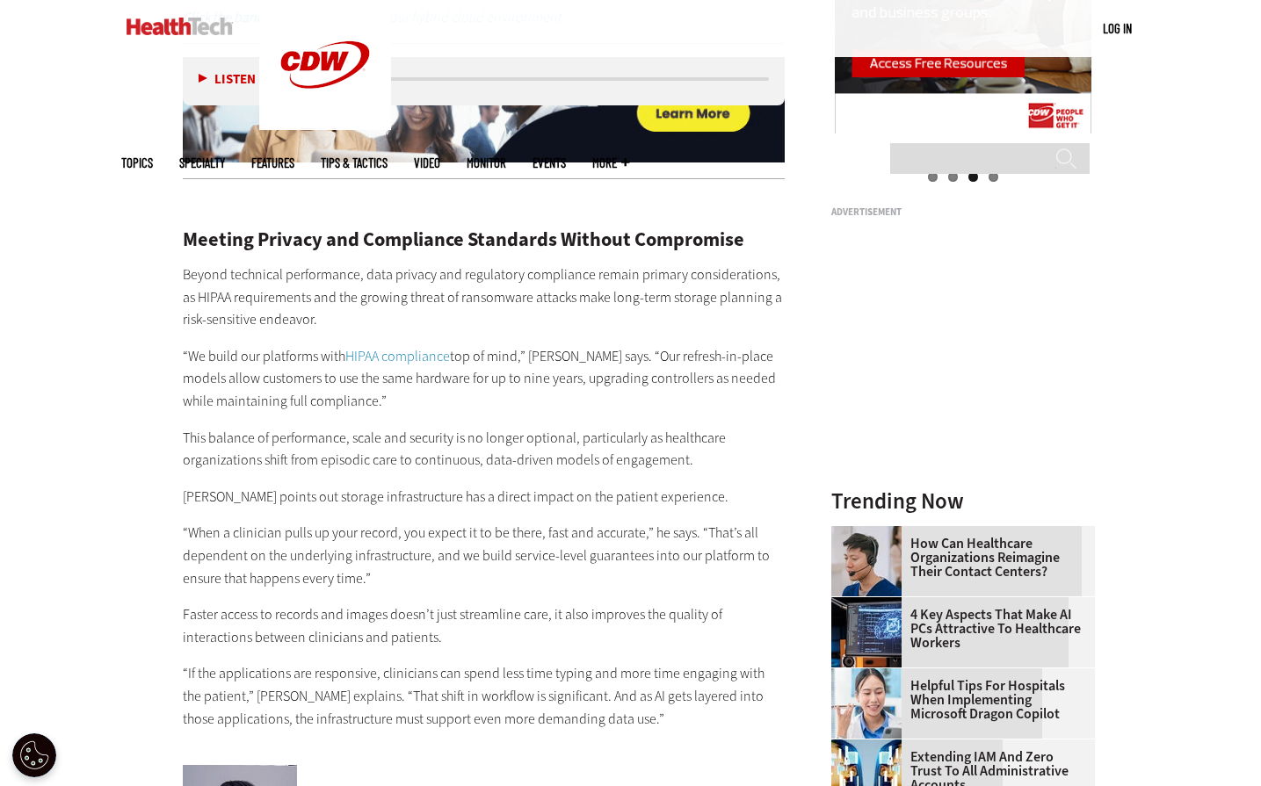
click at [478, 301] on p "Beyond technical performance, data privacy and regulatory compliance remain pri…" at bounding box center [484, 298] width 603 height 68
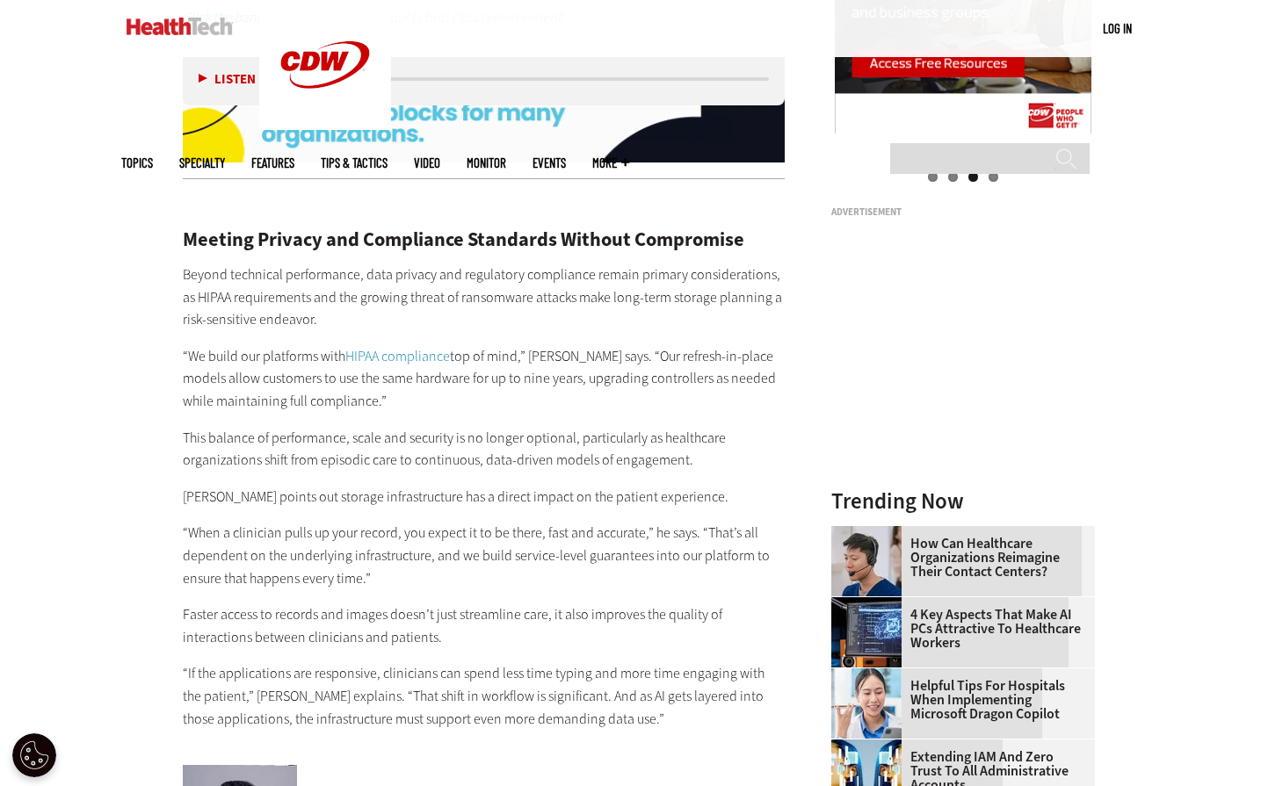
click at [485, 238] on div "Meeting Privacy and Compliance Standards Without Compromise Beyond technical pe…" at bounding box center [484, 461] width 603 height 537
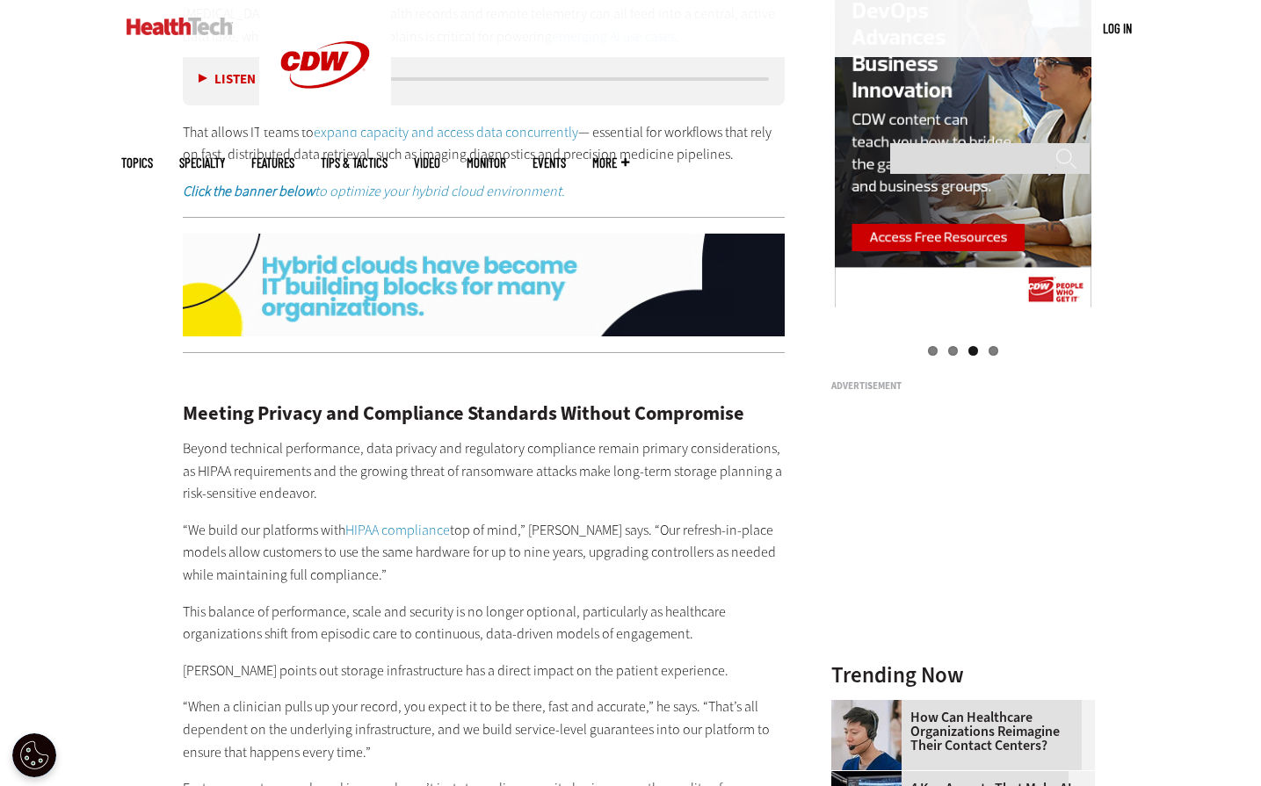
scroll to position [1845, 0]
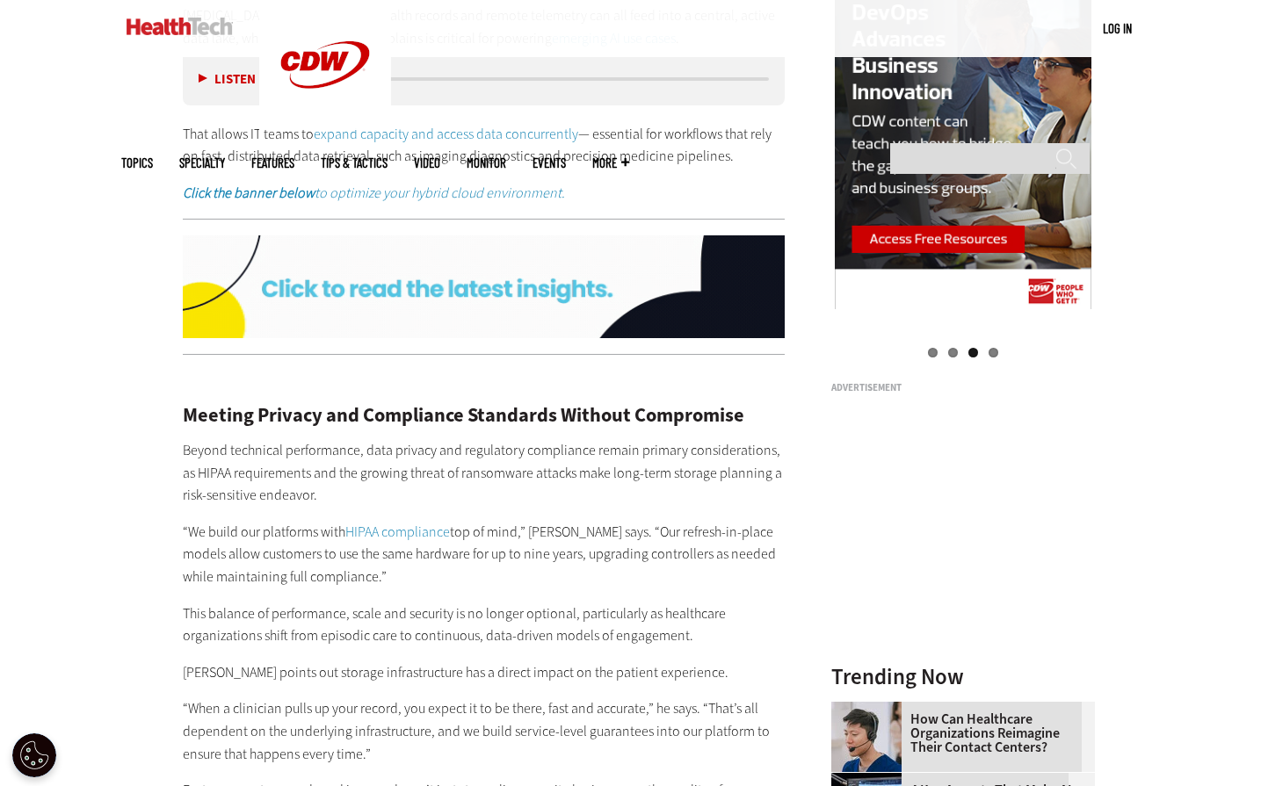
click at [307, 451] on p "Beyond technical performance, data privacy and regulatory compliance remain pri…" at bounding box center [484, 473] width 603 height 68
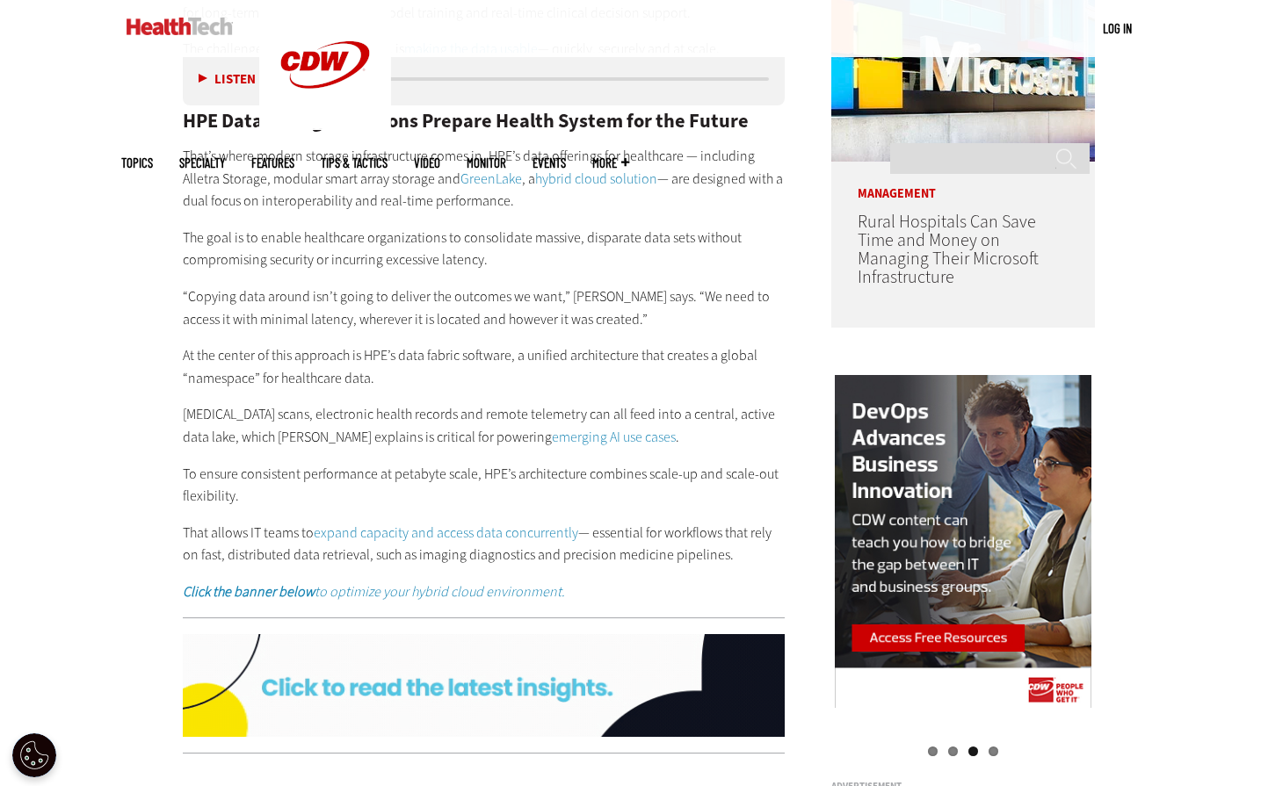
scroll to position [1406, 0]
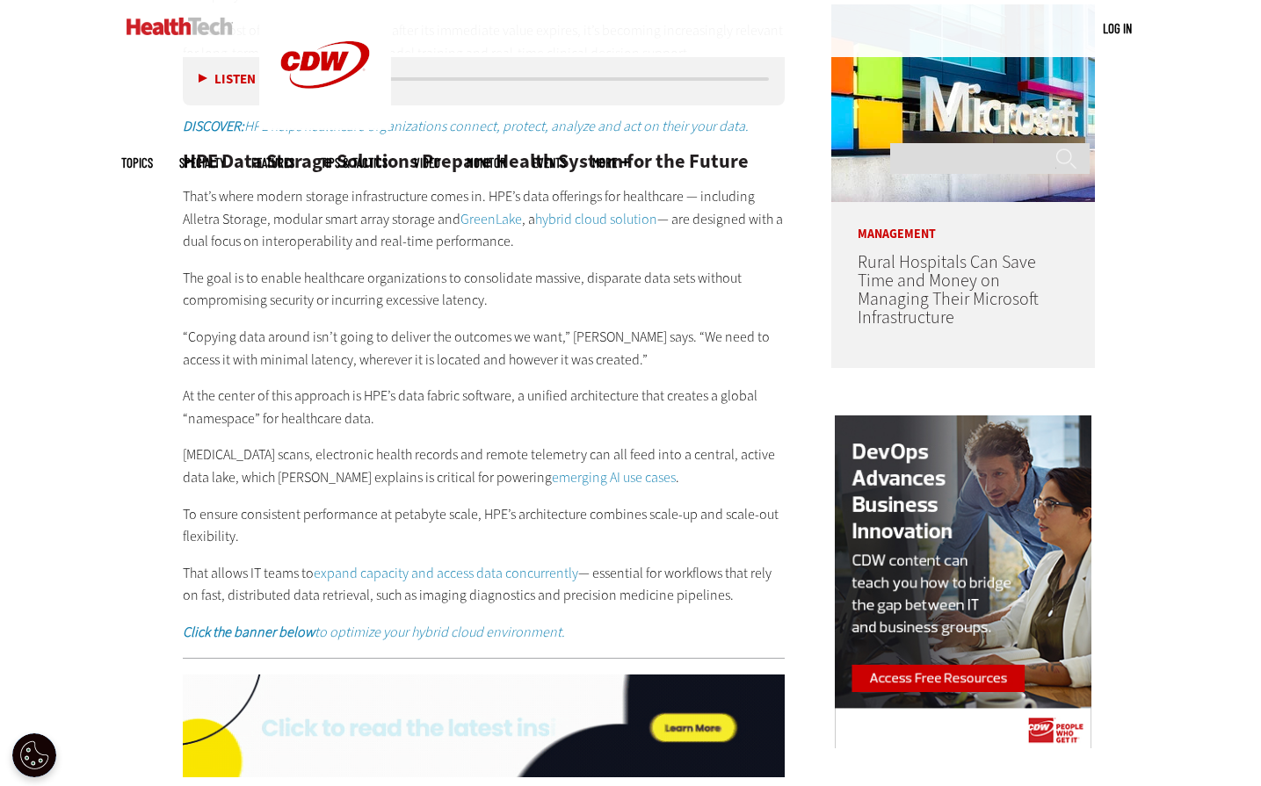
click at [259, 400] on p "At the center of this approach is HPE’s data fabric software, a unified archite…" at bounding box center [484, 407] width 603 height 45
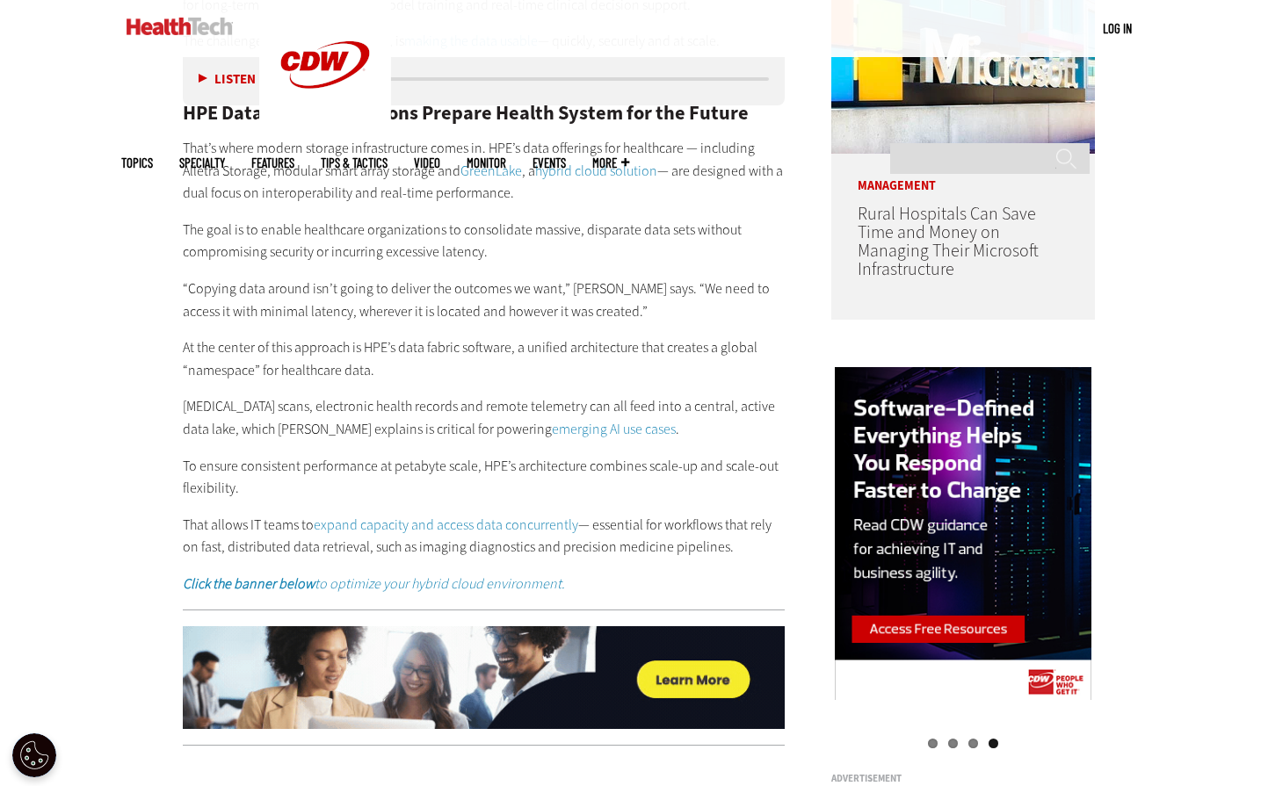
scroll to position [1494, 0]
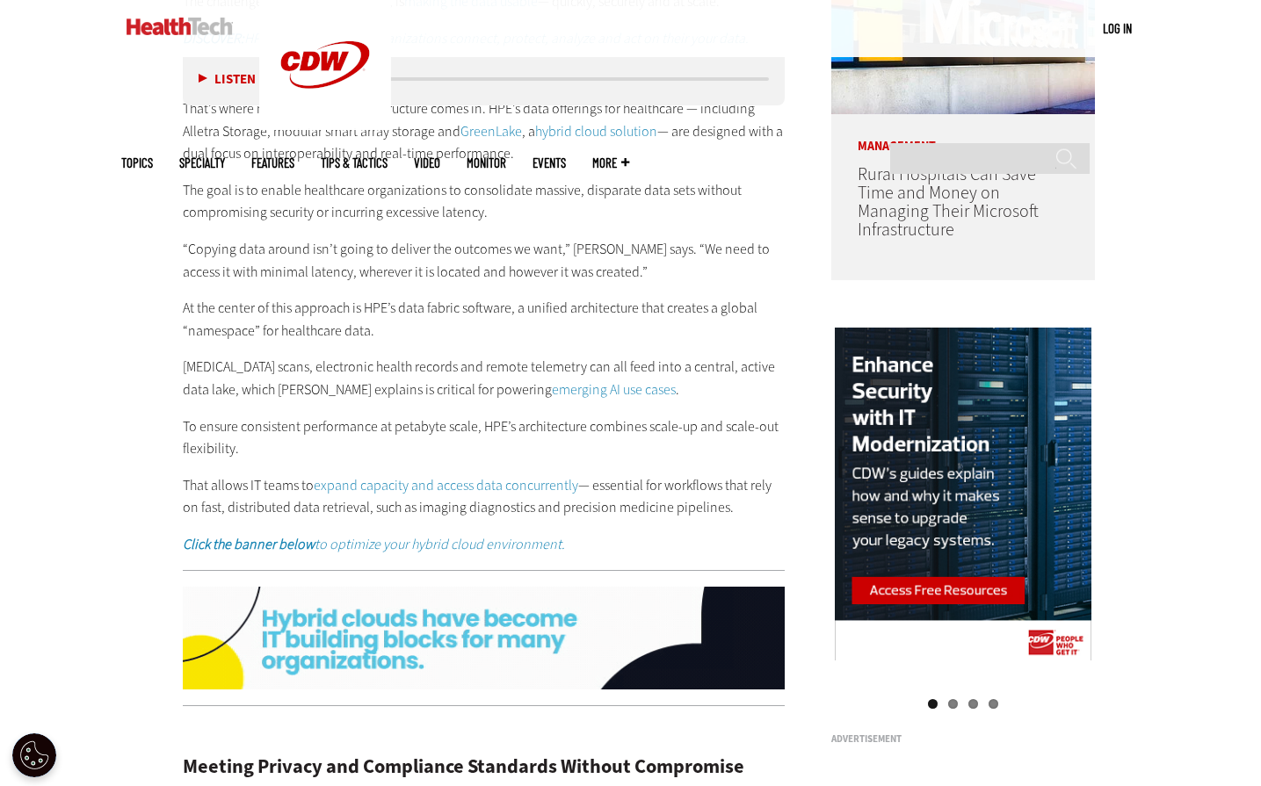
click at [656, 507] on div "HPE Data Storage Solutions Prepare Health System for the Future That’s where mo…" at bounding box center [484, 310] width 603 height 492
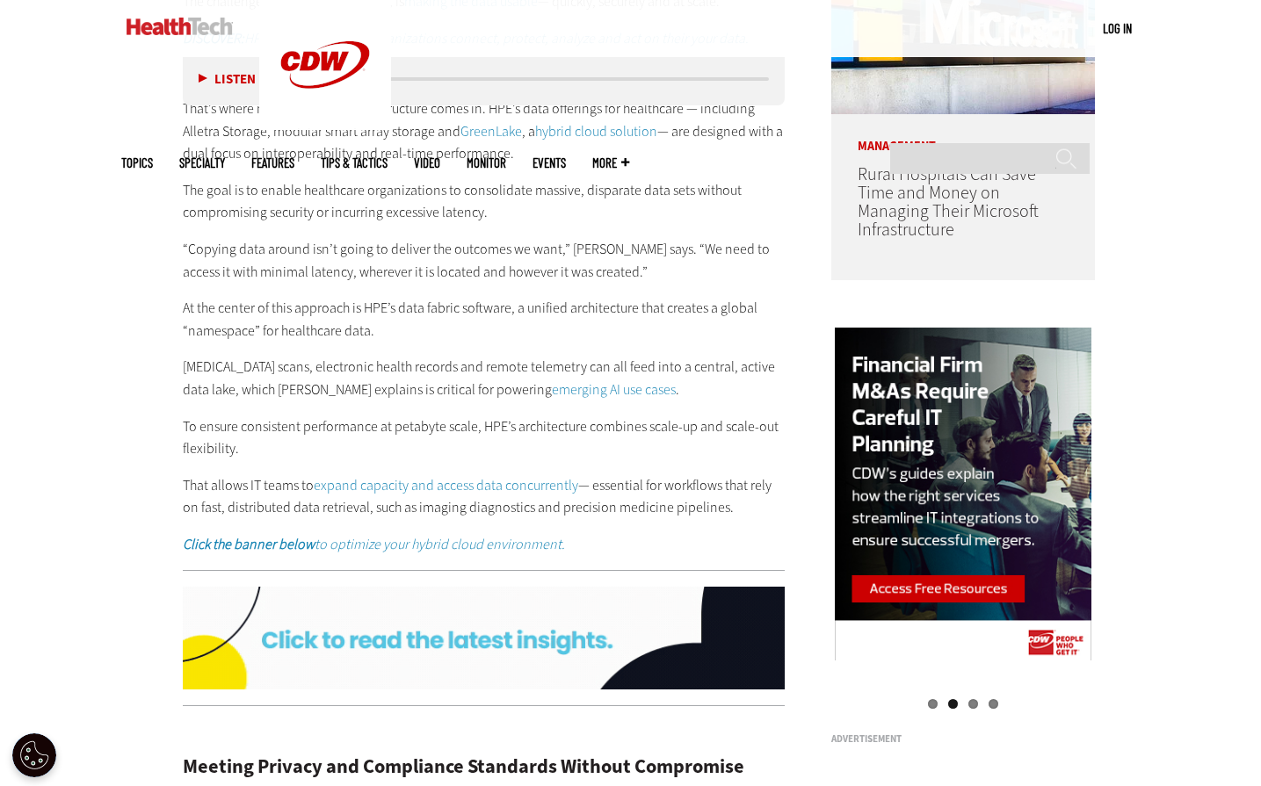
scroll to position [1406, 0]
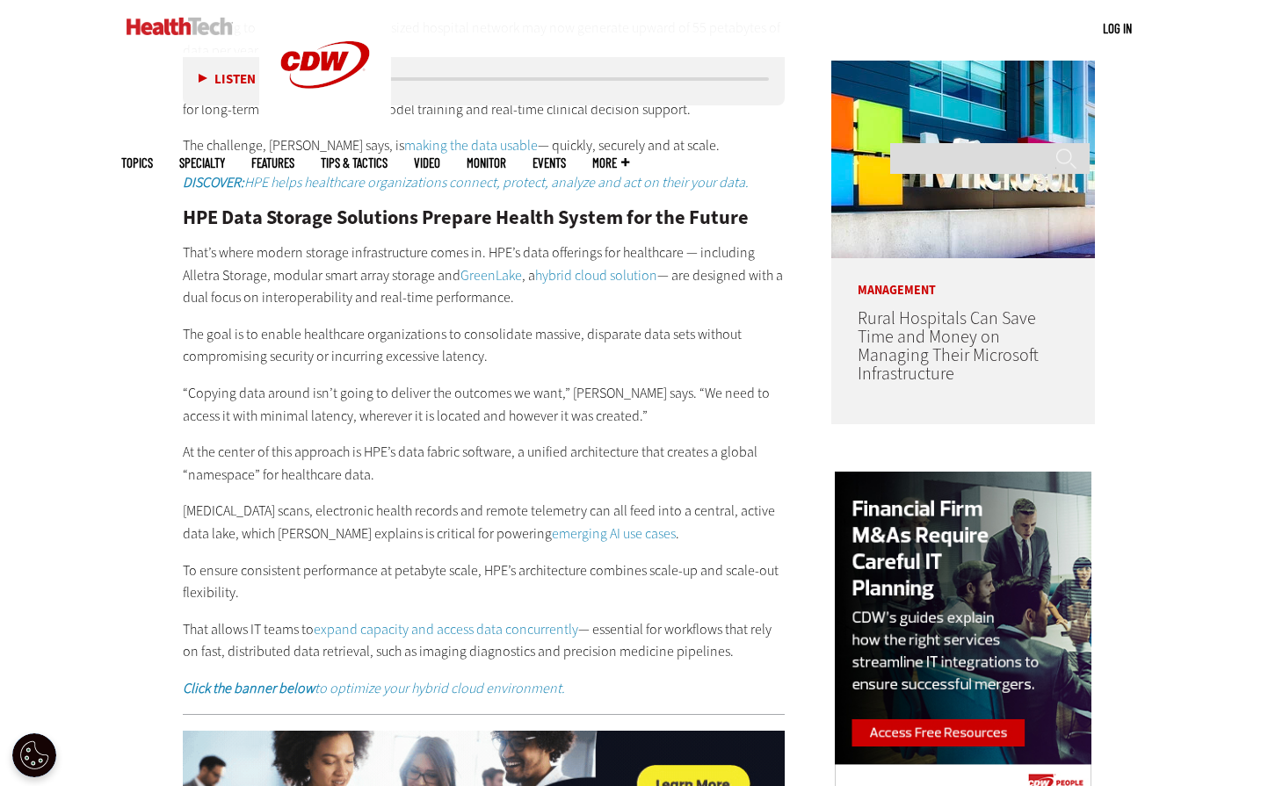
scroll to position [1318, 0]
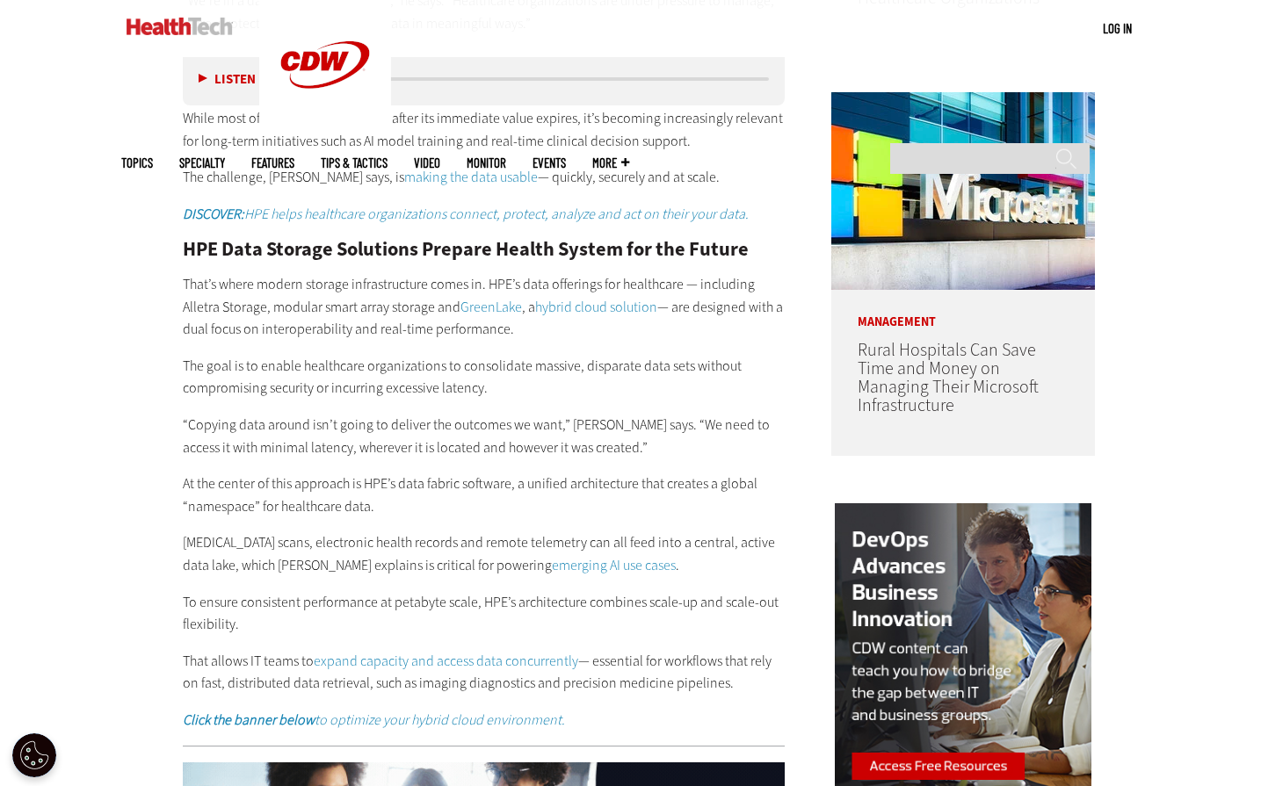
click at [286, 309] on p "That’s where modern storage infrastructure comes in. HPE’s data offerings for h…" at bounding box center [484, 307] width 603 height 68
click at [476, 356] on p "The goal is to enable healthcare organizations to consolidate massive, disparat…" at bounding box center [484, 377] width 603 height 45
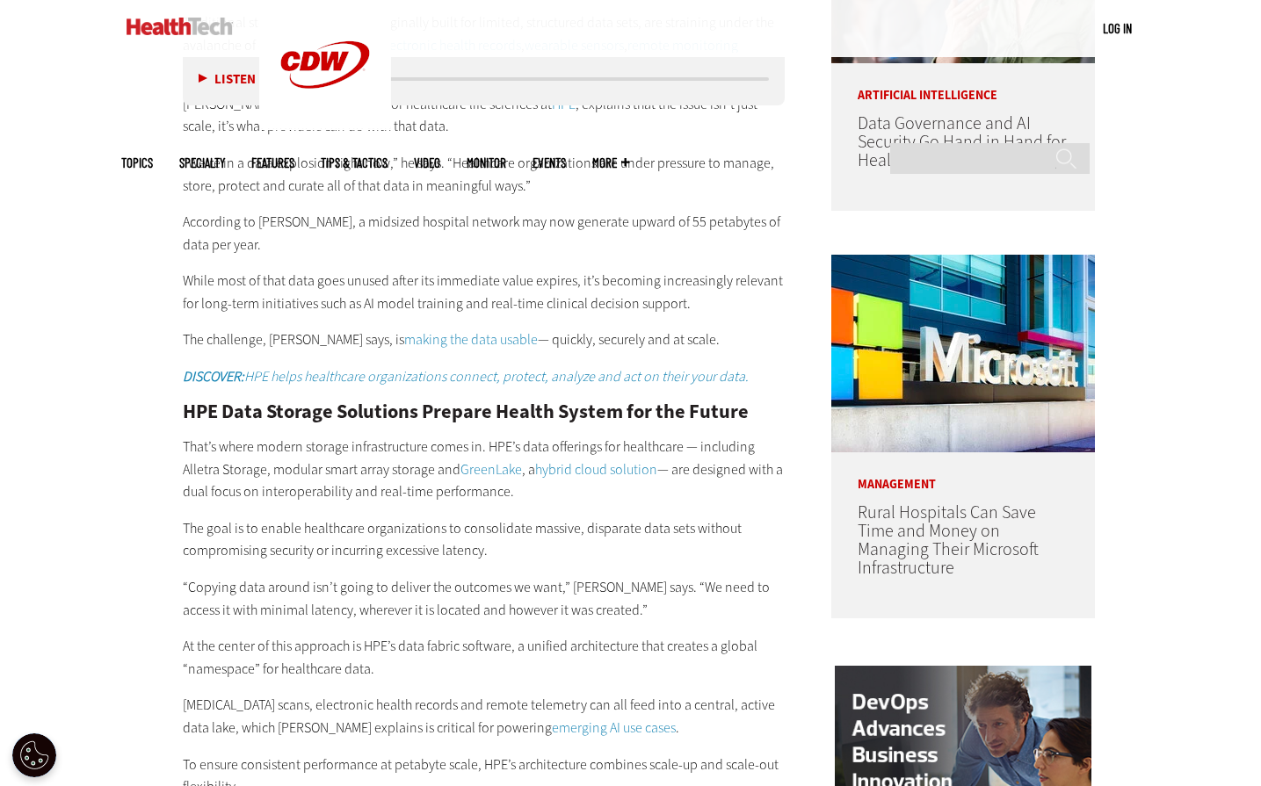
scroll to position [1142, 0]
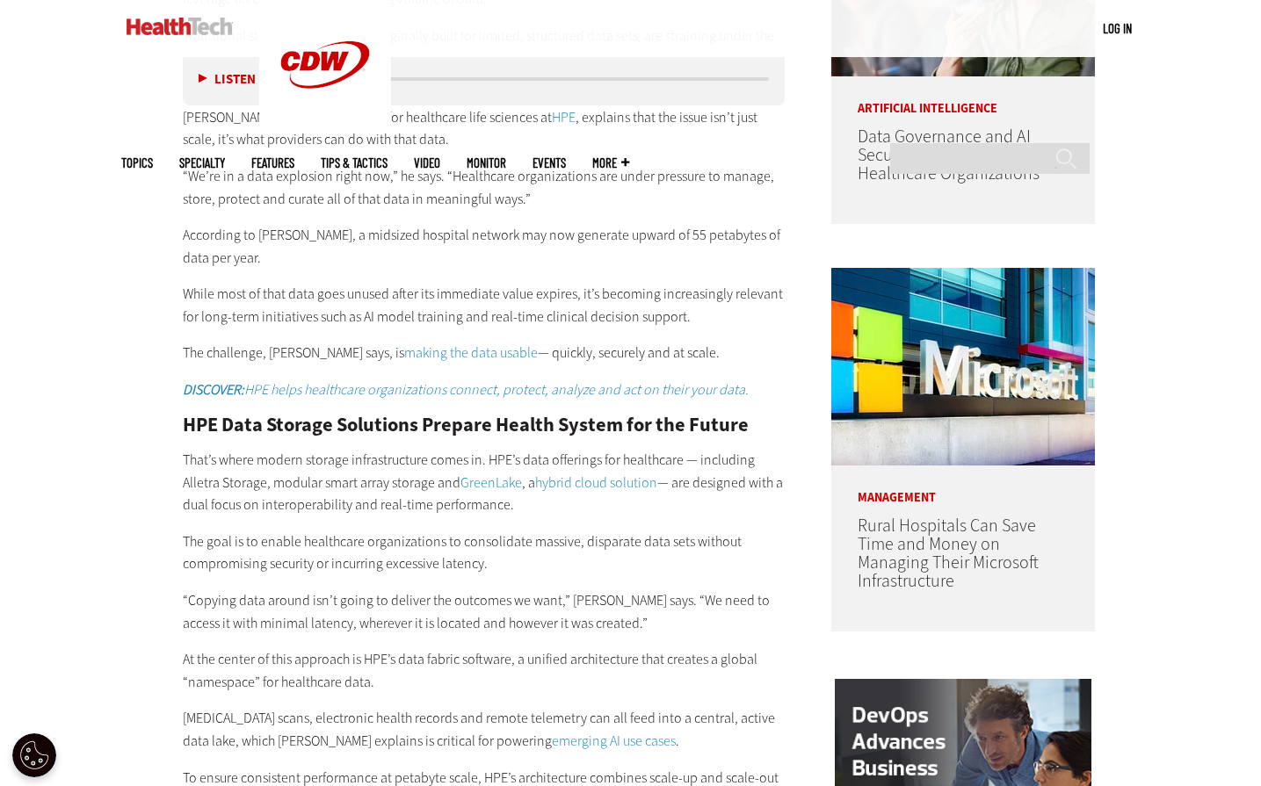
click at [656, 481] on p "That’s where modern storage infrastructure comes in. HPE’s data offerings for h…" at bounding box center [484, 483] width 603 height 68
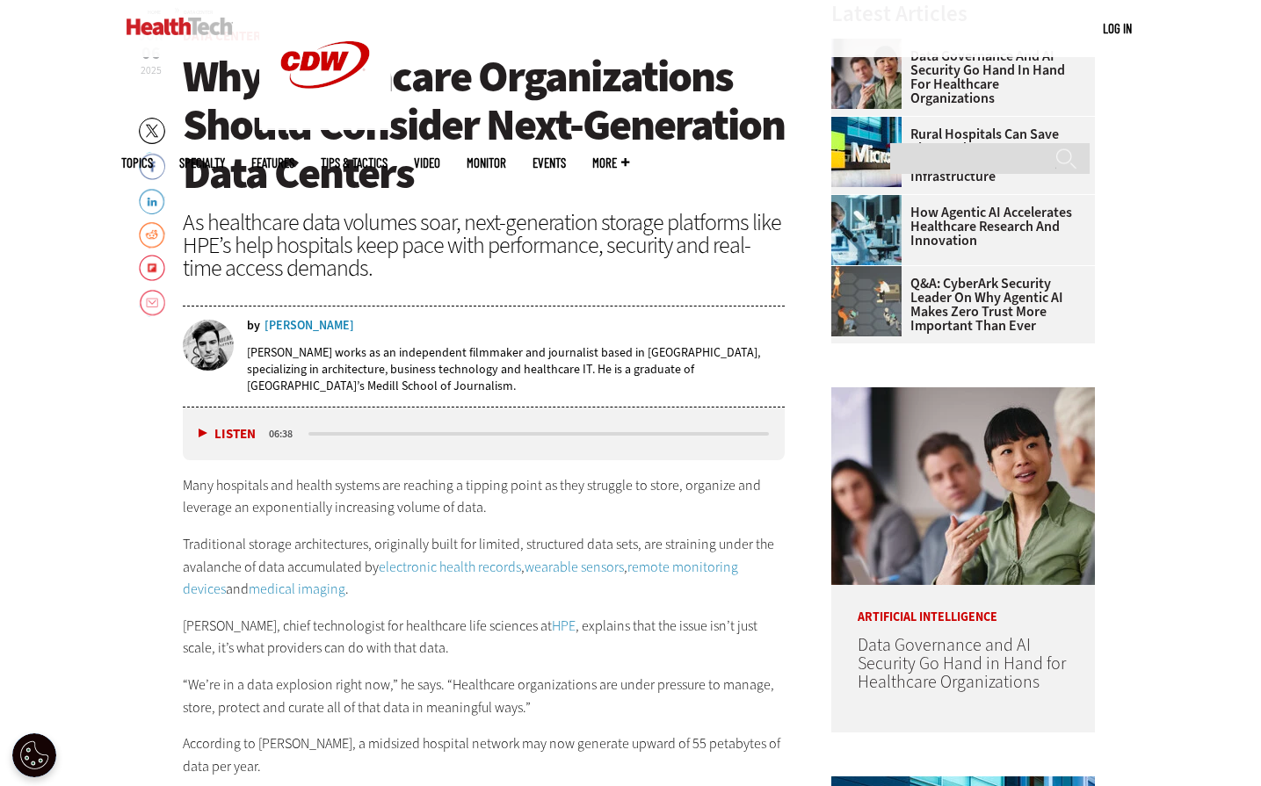
scroll to position [615, 0]
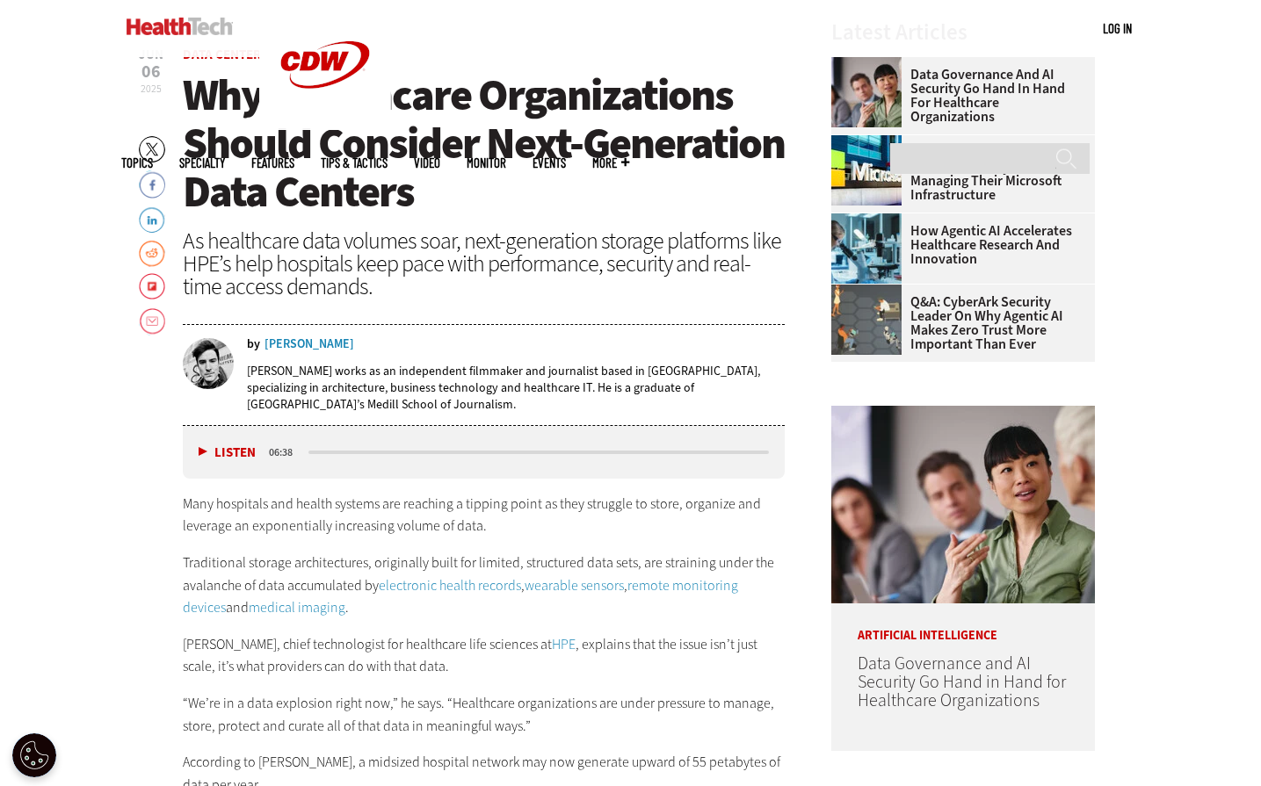
click at [546, 541] on div "Many hospitals and health systems are reaching a tipping point as they struggle…" at bounding box center [484, 711] width 603 height 436
click at [924, 143] on input "Search" at bounding box center [989, 158] width 199 height 31
click at [395, 506] on p "Many hospitals and health systems are reaching a tipping point as they struggle…" at bounding box center [484, 515] width 603 height 45
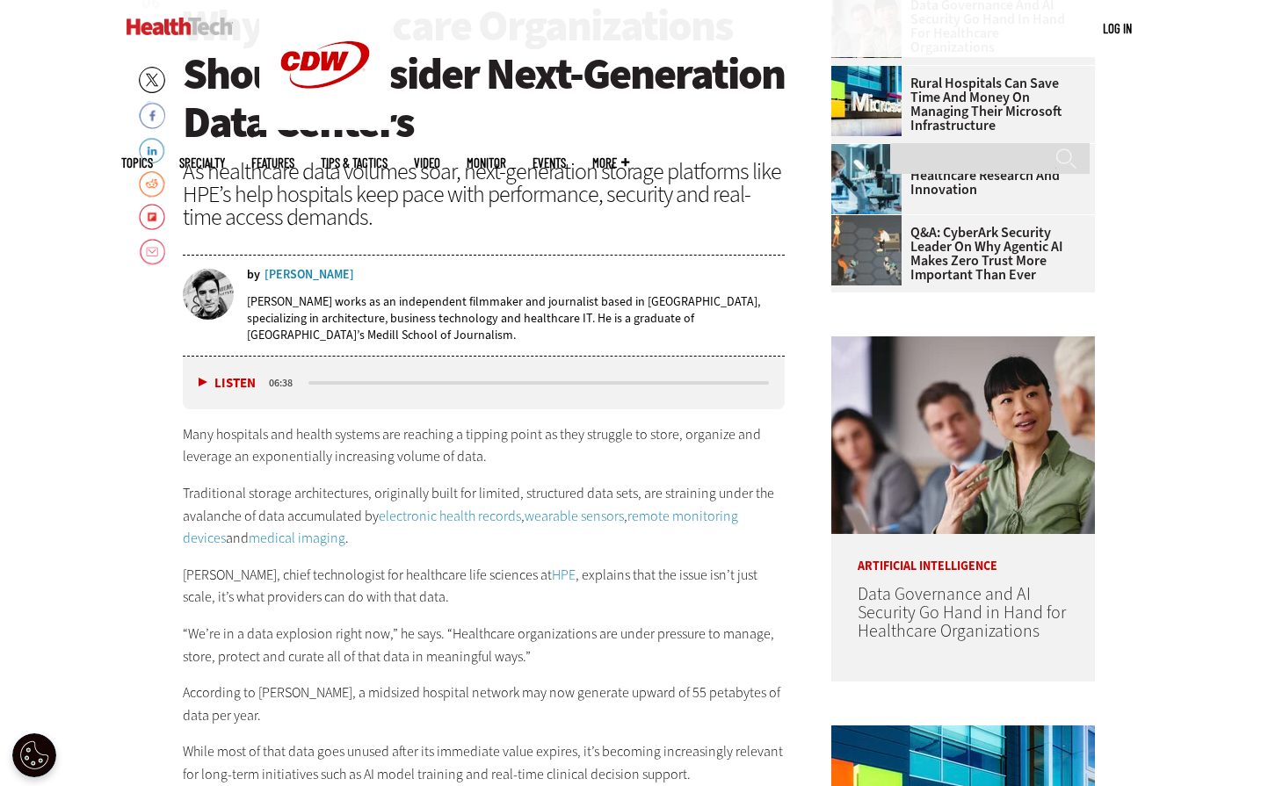
scroll to position [703, 0]
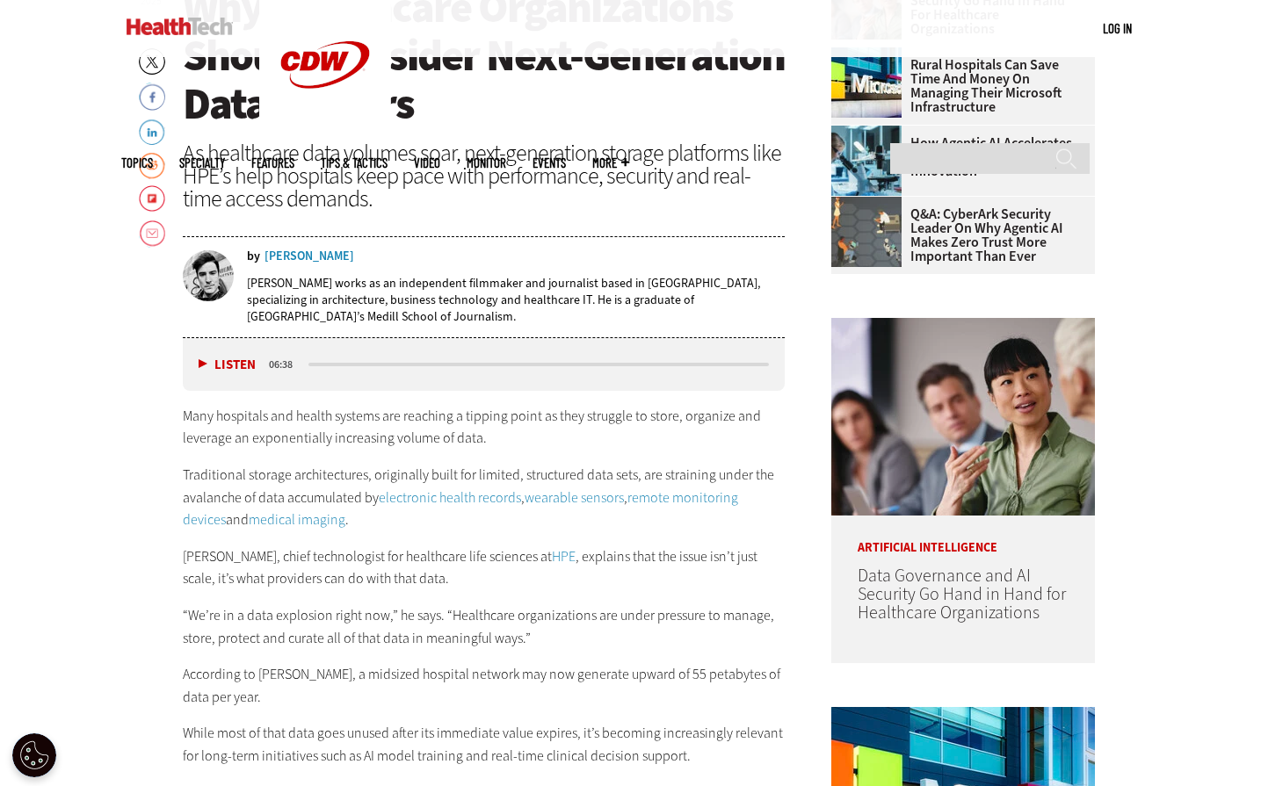
click at [354, 458] on div "Many hospitals and health systems are reaching a tipping point as they struggle…" at bounding box center [484, 623] width 603 height 436
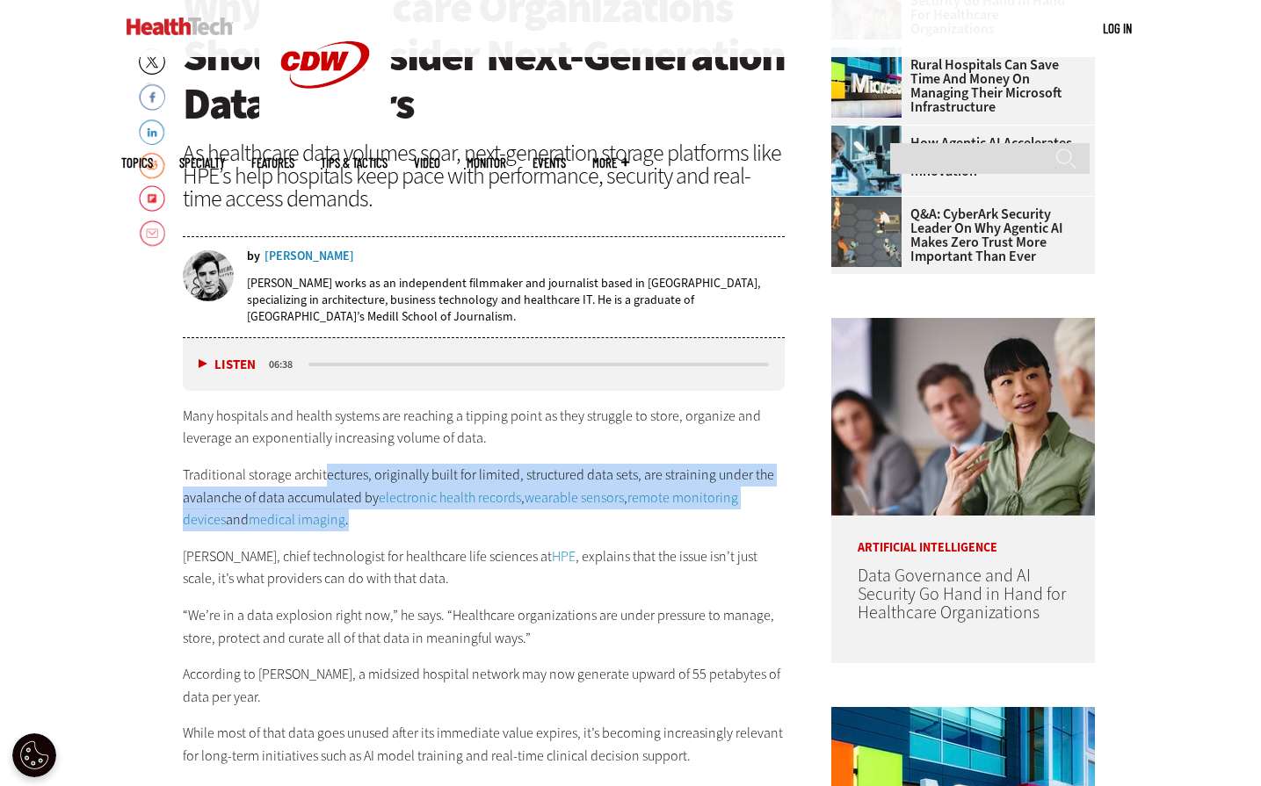
drag, startPoint x: 322, startPoint y: 474, endPoint x: 576, endPoint y: 524, distance: 258.7
click at [576, 524] on p "Traditional storage architectures, originally built for limited, structured dat…" at bounding box center [484, 498] width 603 height 68
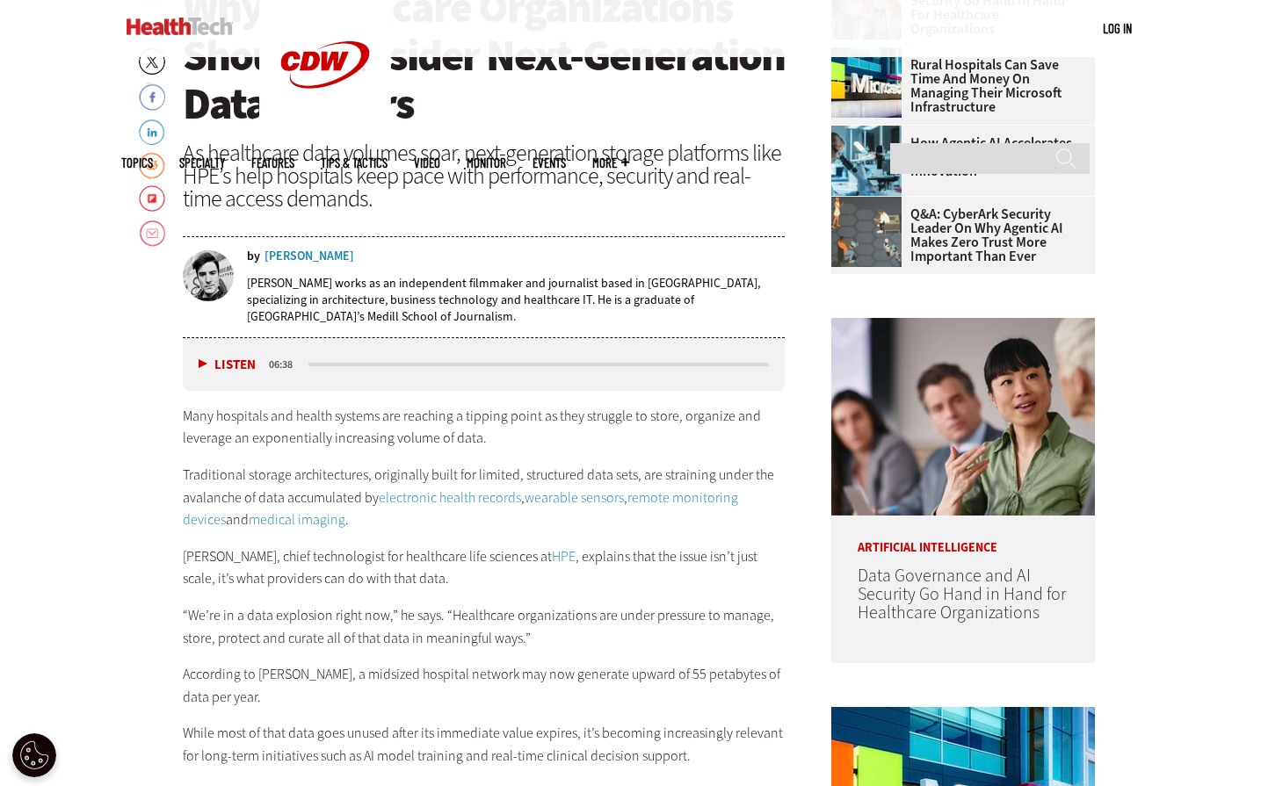
click at [380, 566] on p "Chris Platt, chief technologist for healthcare life sciences at HPE , explains …" at bounding box center [484, 568] width 603 height 45
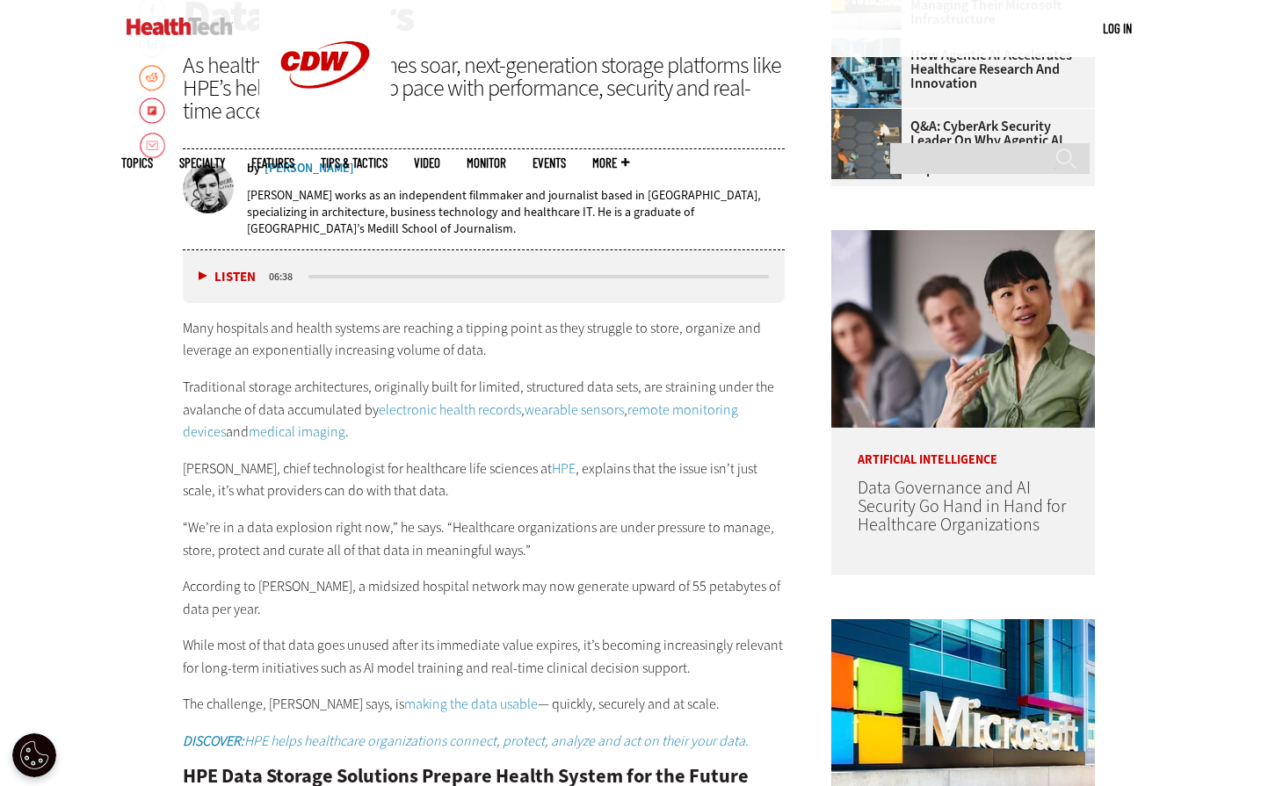
click at [464, 511] on div "Many hospitals and health systems are reaching a tipping point as they struggle…" at bounding box center [484, 535] width 603 height 436
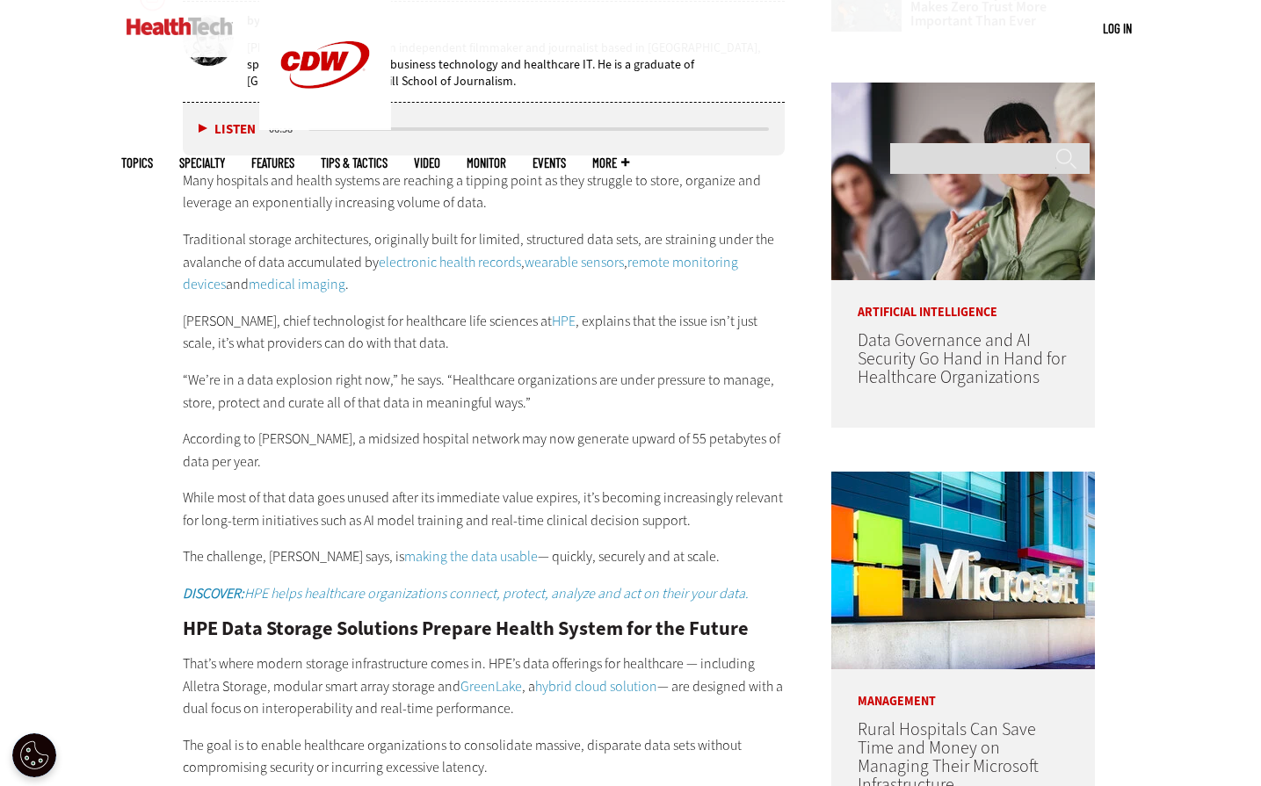
scroll to position [1142, 0]
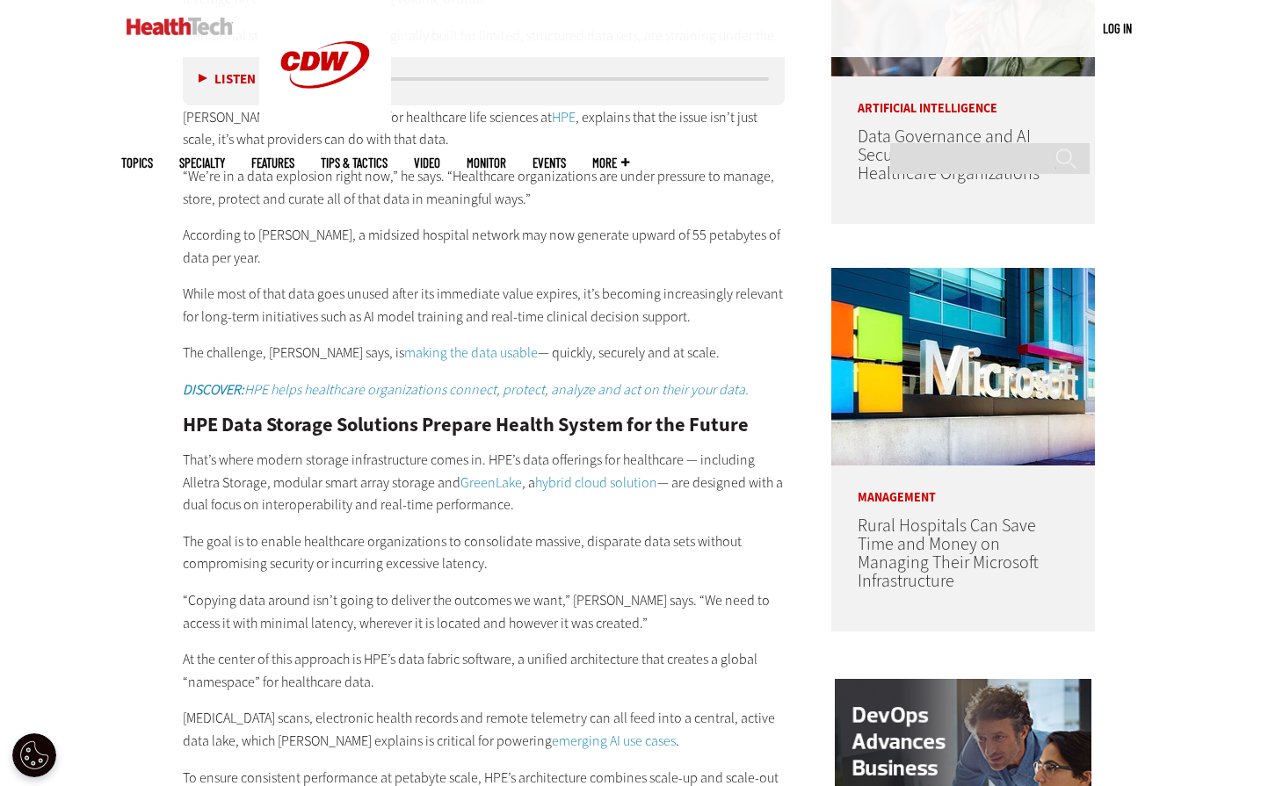
click at [496, 285] on p "While most of that data goes unused after its immediate value expires, it’s bec…" at bounding box center [484, 305] width 603 height 45
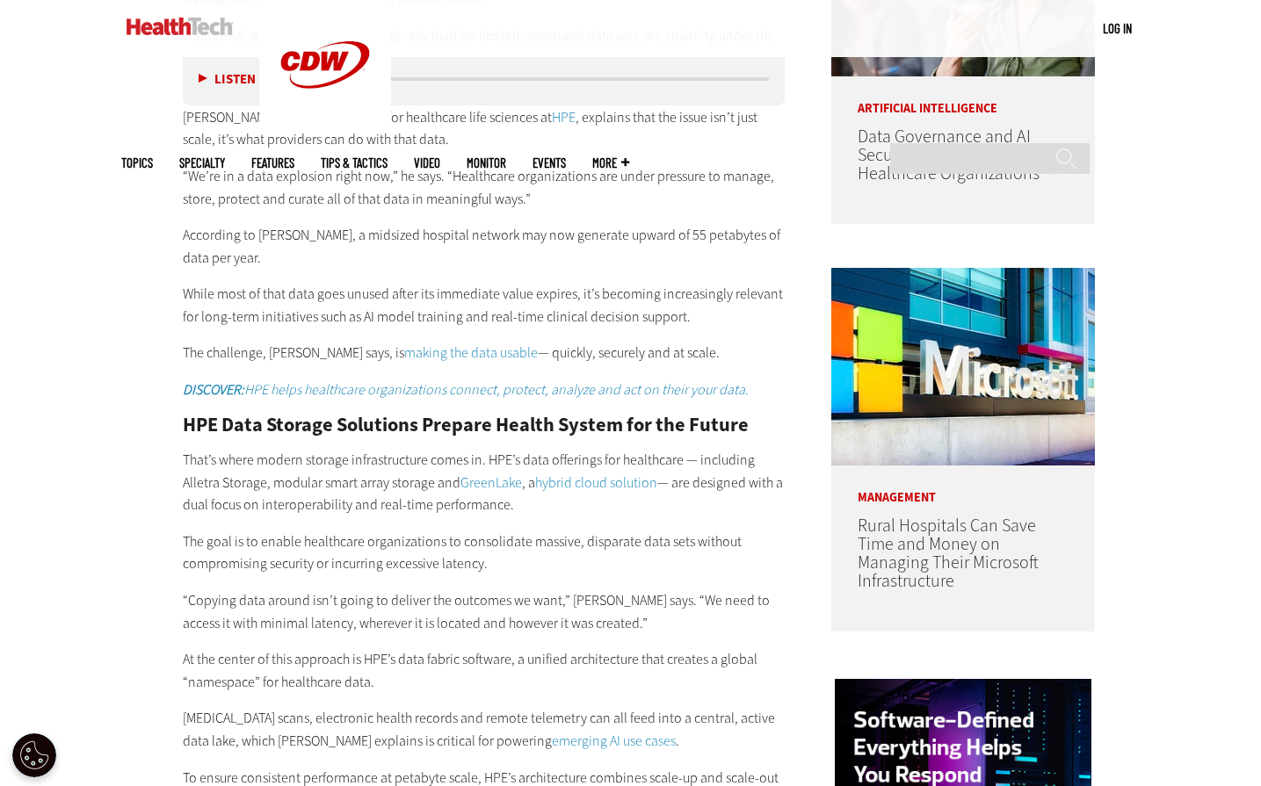
click at [603, 283] on p "While most of that data goes unused after its immediate value expires, it’s bec…" at bounding box center [484, 305] width 603 height 45
click at [583, 342] on p "The challenge, Platt says, is making the data usable — quickly, securely and at…" at bounding box center [484, 353] width 603 height 23
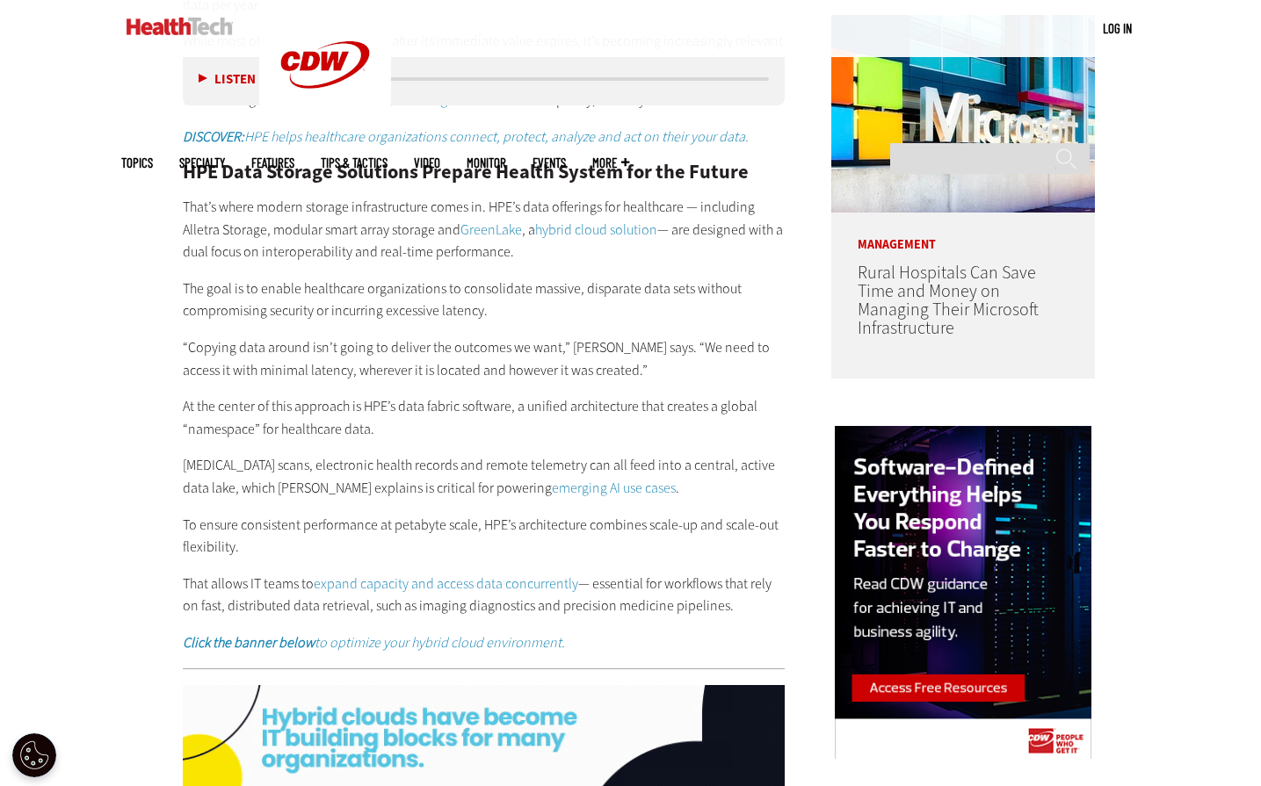
scroll to position [1406, 0]
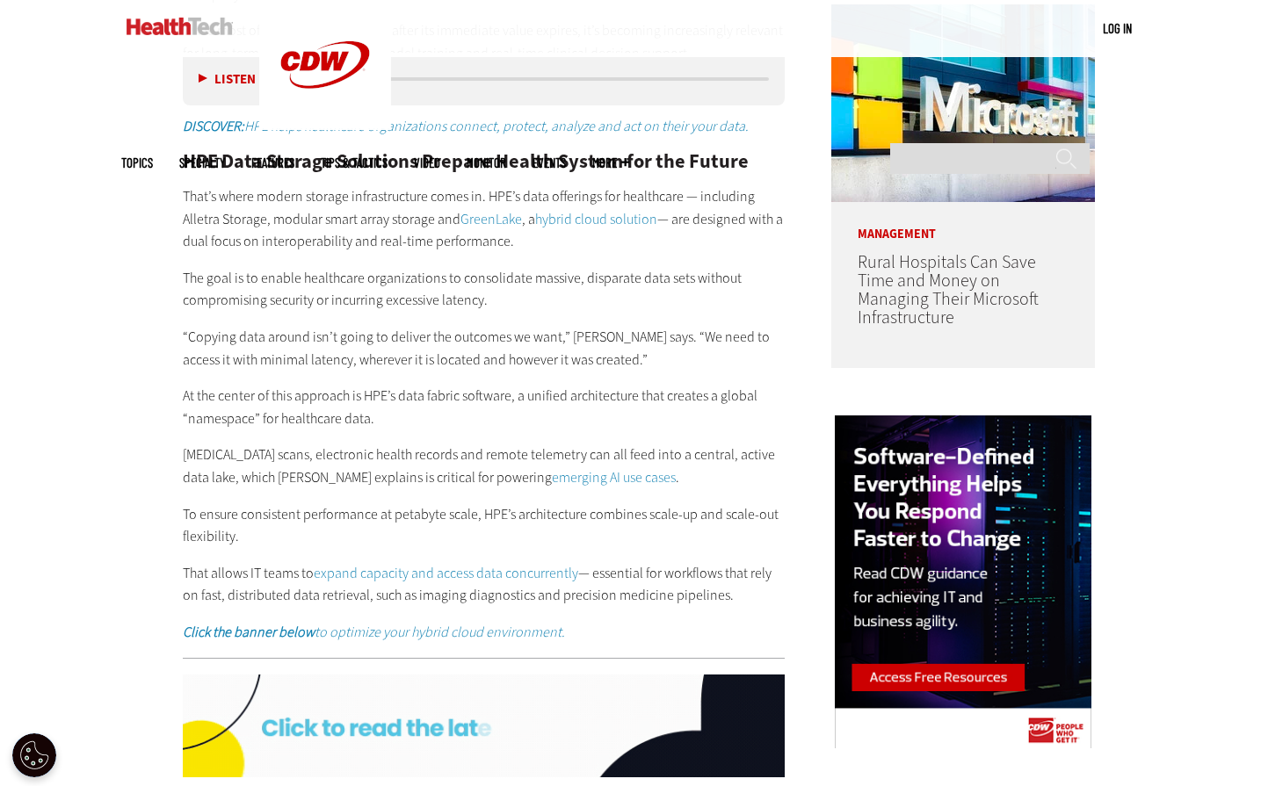
click at [344, 326] on p "“Copying data around isn’t going to deliver the outcomes we want,” Platt says. …" at bounding box center [484, 348] width 603 height 45
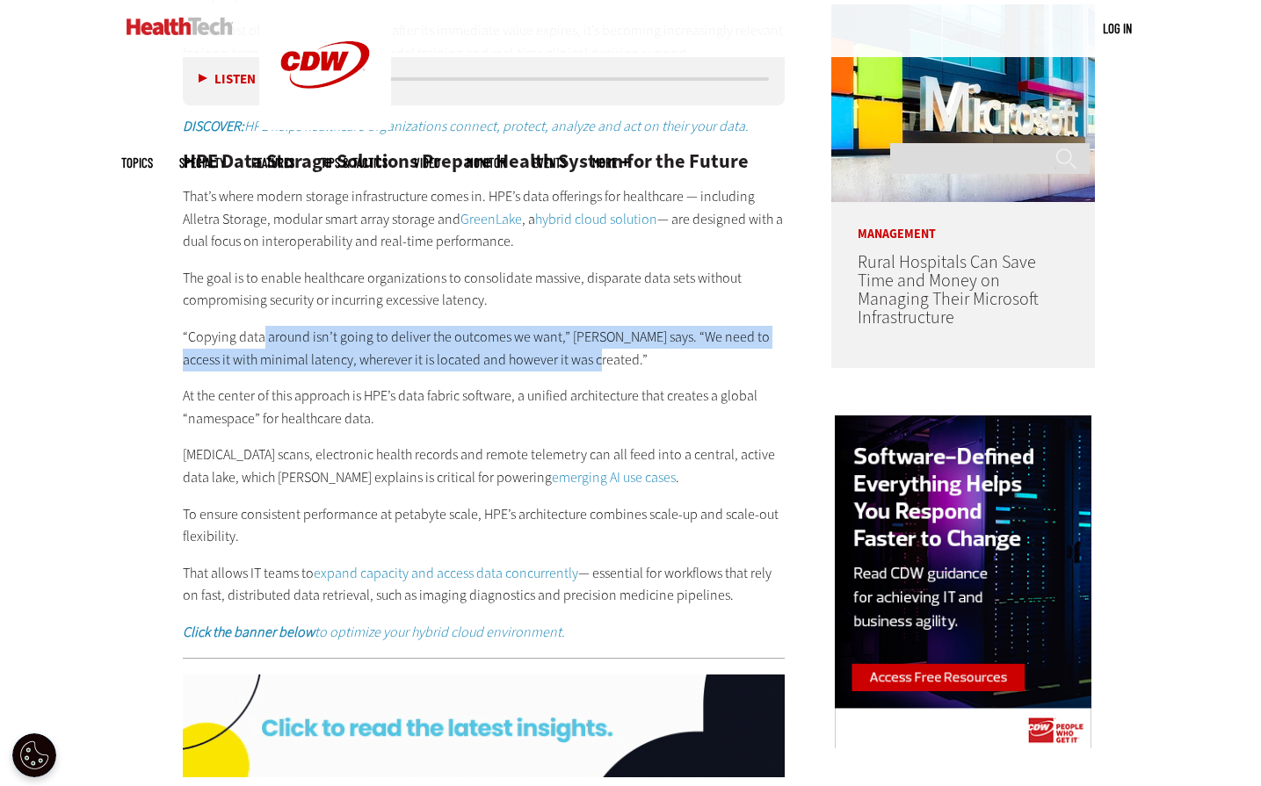
drag, startPoint x: 263, startPoint y: 312, endPoint x: 576, endPoint y: 337, distance: 313.8
click at [576, 337] on p "“Copying data around isn’t going to deliver the outcomes we want,” Platt says. …" at bounding box center [484, 348] width 603 height 45
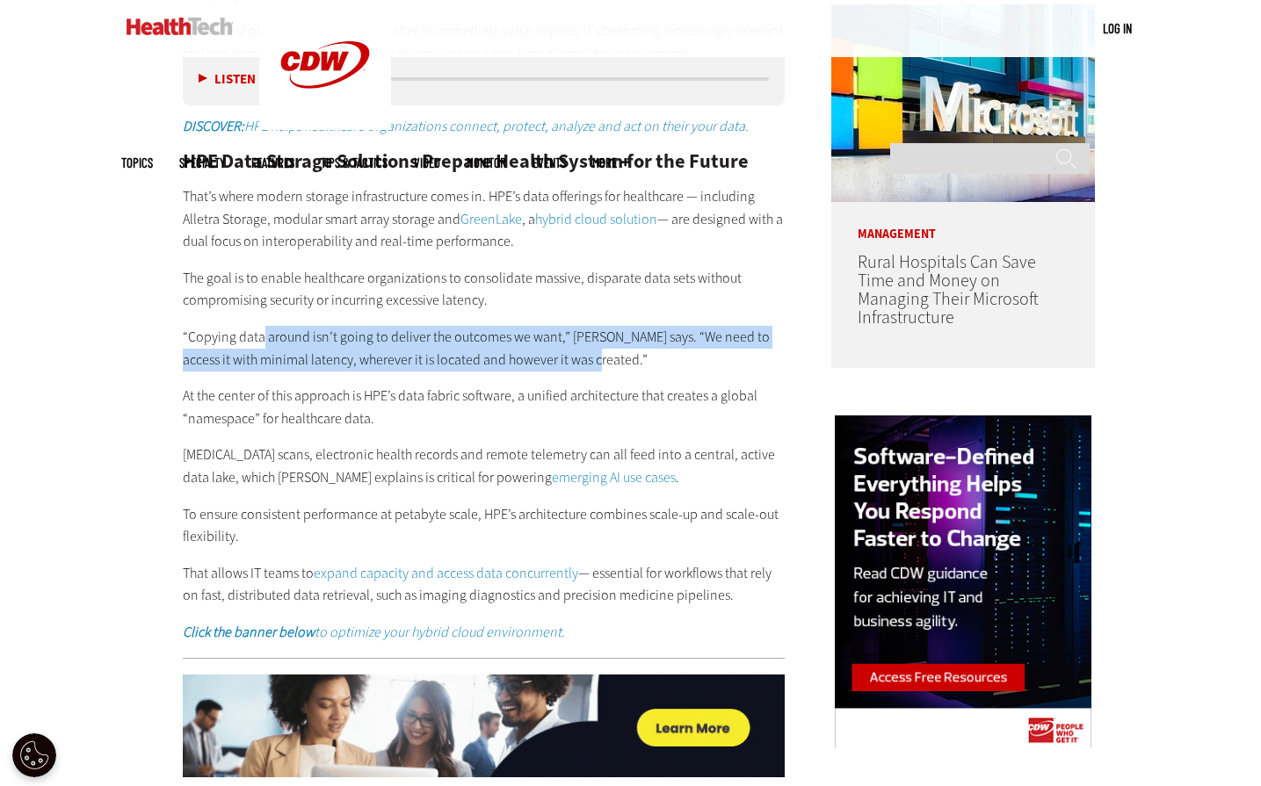
click at [461, 342] on p "“Copying data around isn’t going to deliver the outcomes we want,” Platt says. …" at bounding box center [484, 348] width 603 height 45
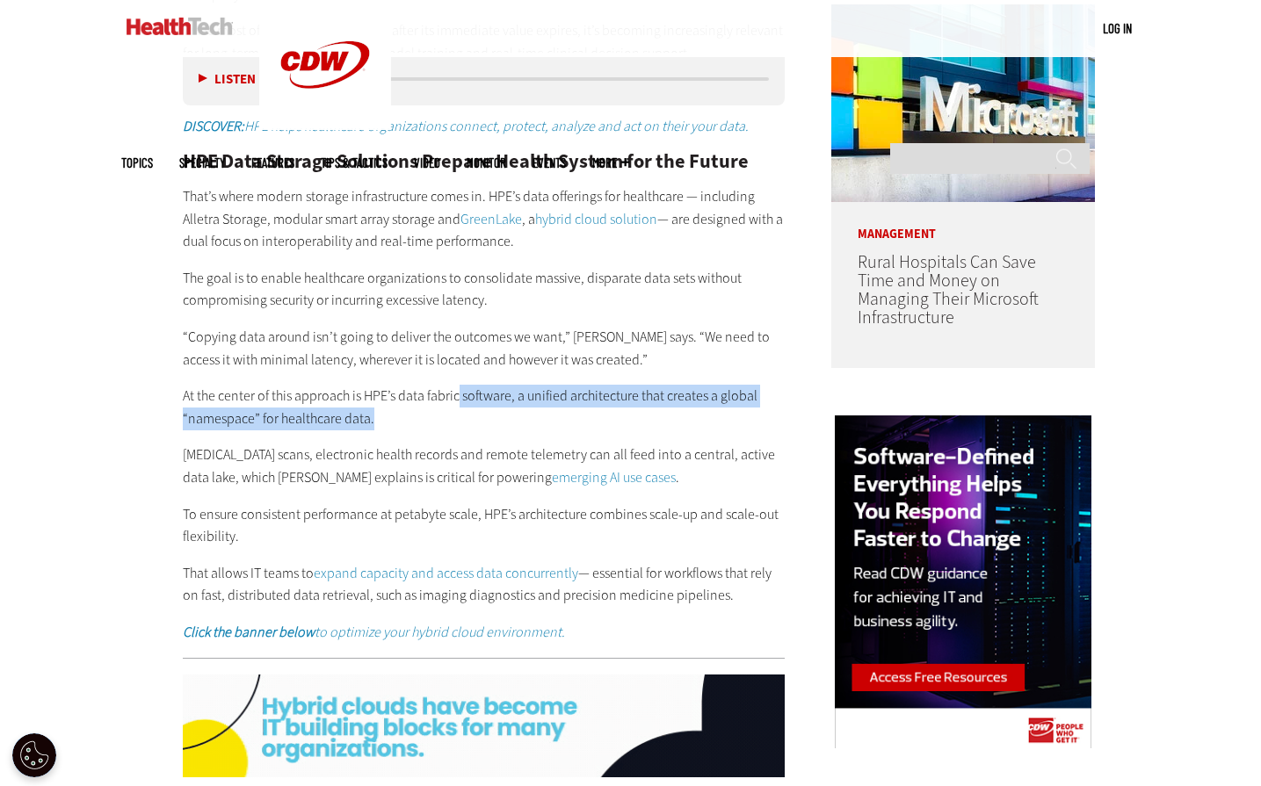
click at [458, 387] on p "At the center of this approach is HPE’s data fabric software, a unified archite…" at bounding box center [484, 407] width 603 height 45
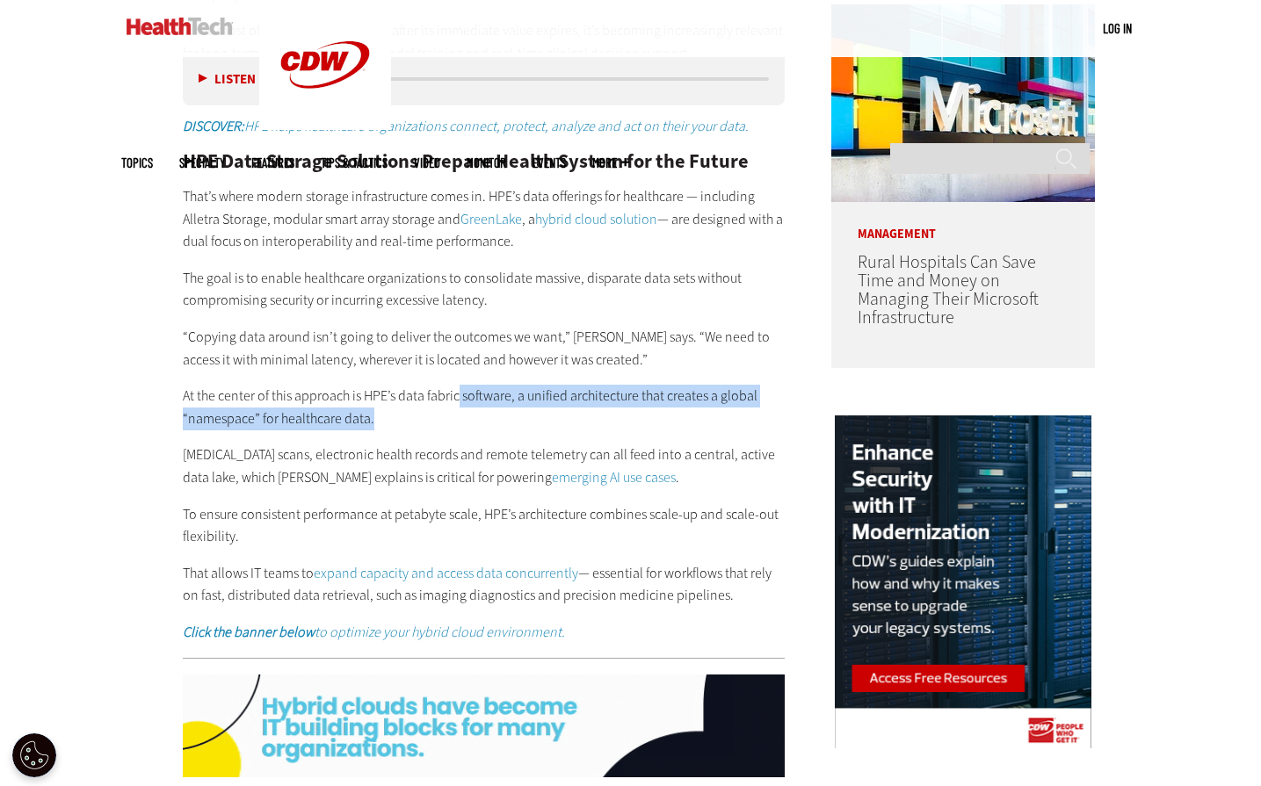
click at [457, 395] on p "At the center of this approach is HPE’s data fabric software, a unified archite…" at bounding box center [484, 407] width 603 height 45
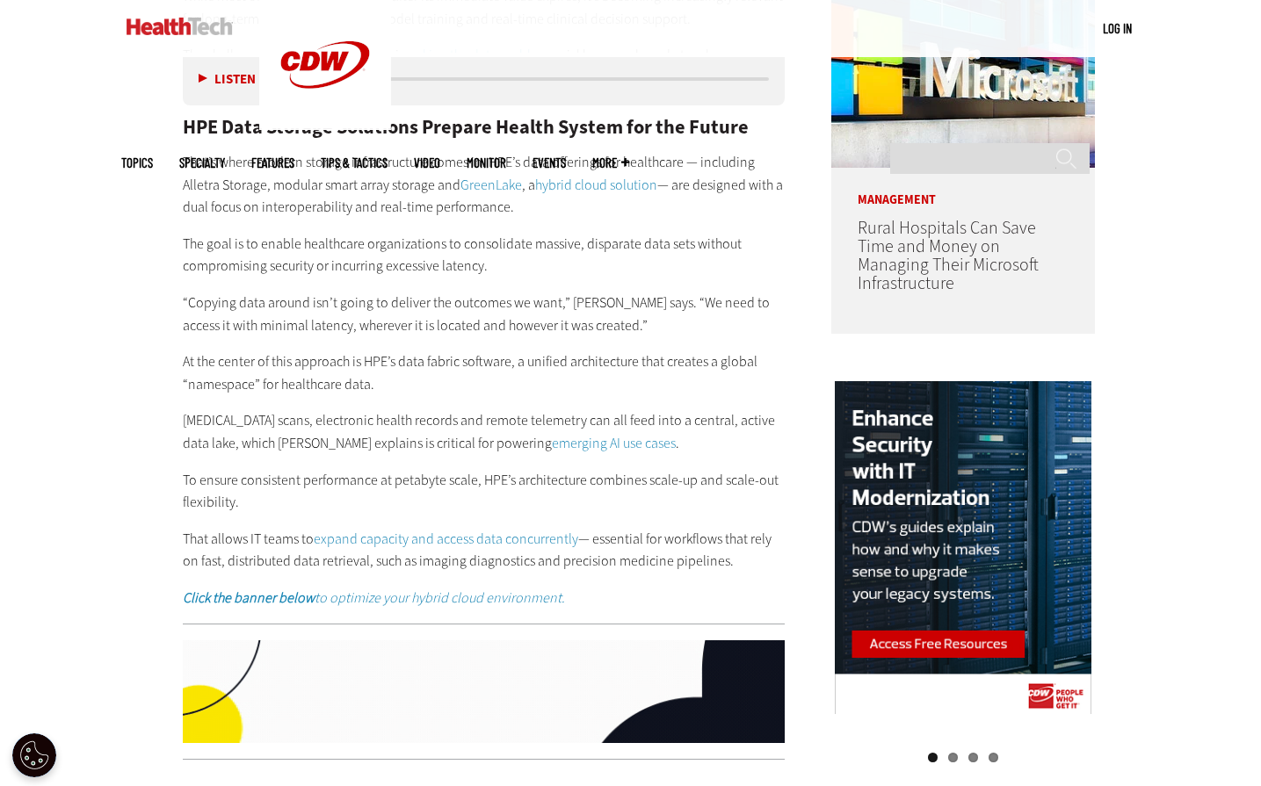
scroll to position [1494, 0]
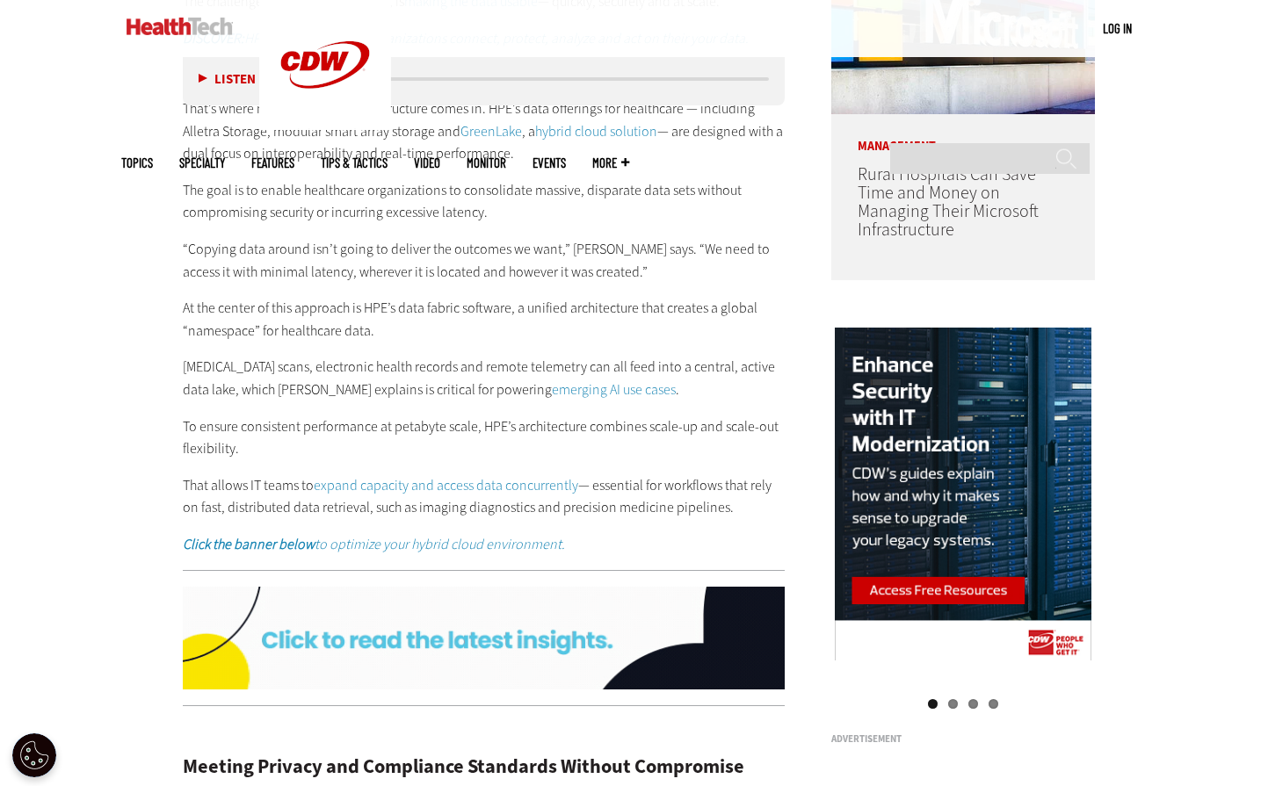
click at [515, 303] on p "At the center of this approach is HPE’s data fabric software, a unified archite…" at bounding box center [484, 319] width 603 height 45
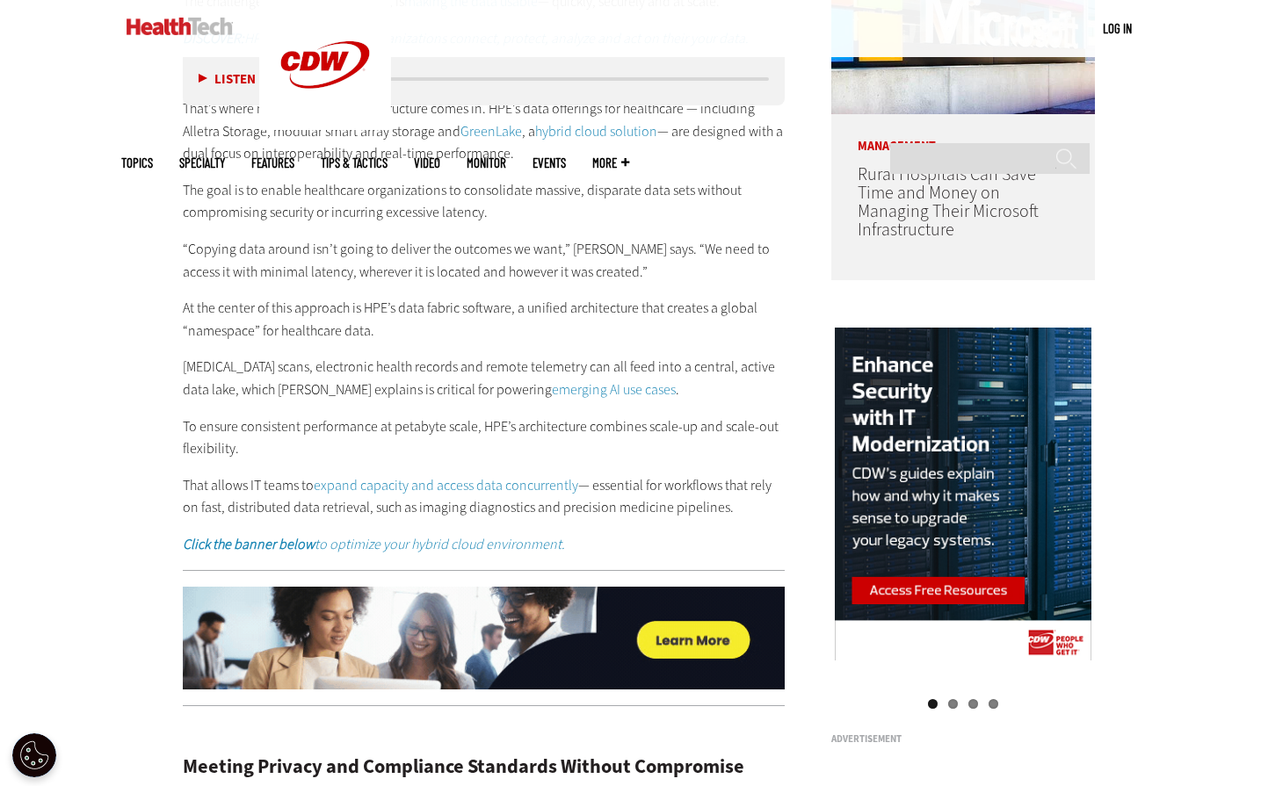
click at [313, 356] on p "Radiology scans, electronic health records and remote telemetry can all feed in…" at bounding box center [484, 378] width 603 height 45
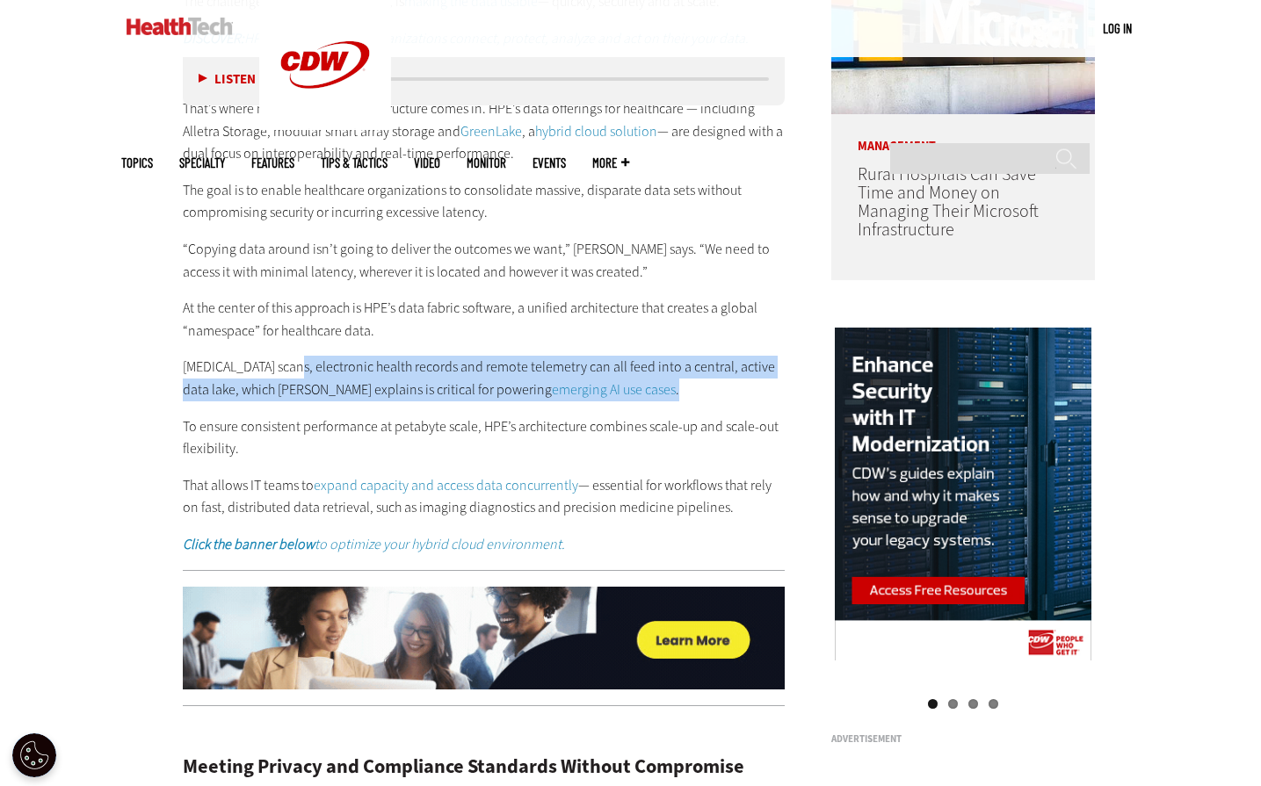
drag, startPoint x: 291, startPoint y: 340, endPoint x: 675, endPoint y: 365, distance: 384.8
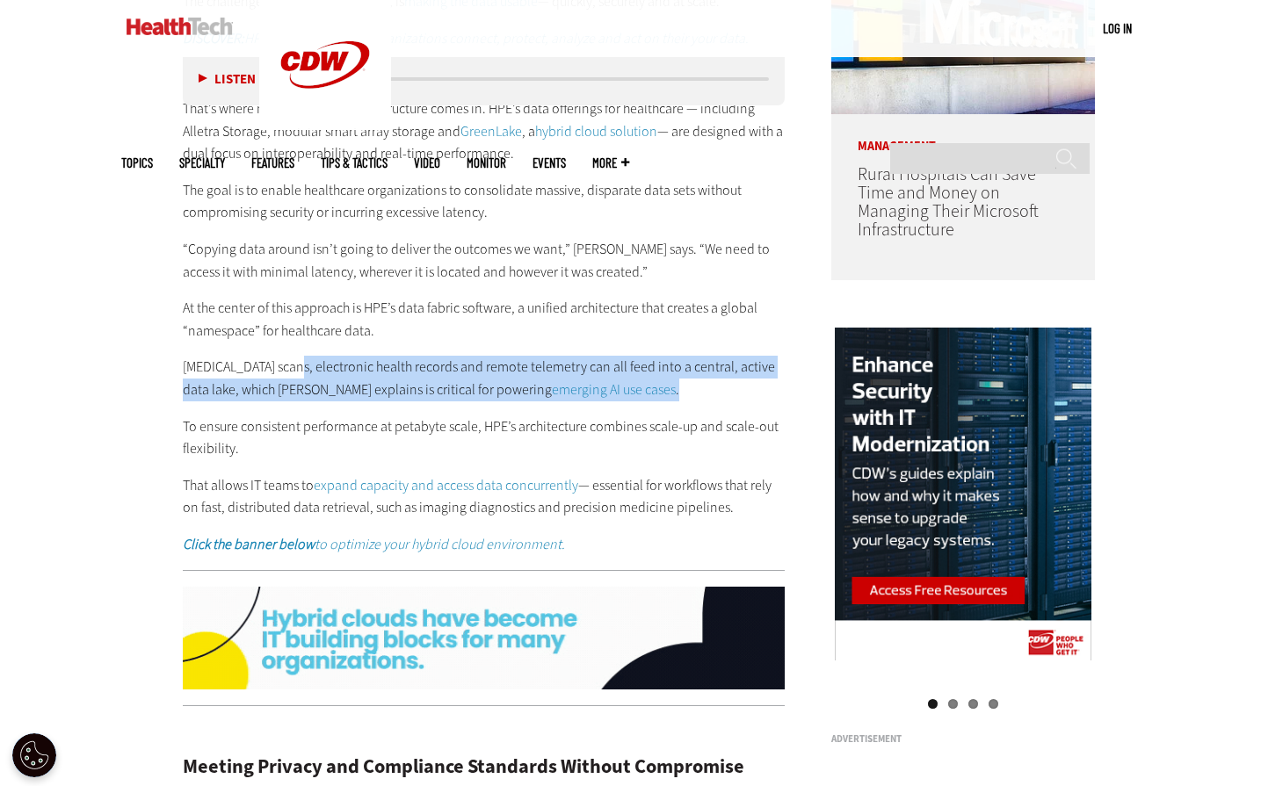
click at [675, 365] on p "Radiology scans, electronic health records and remote telemetry can all feed in…" at bounding box center [484, 378] width 603 height 45
click at [670, 366] on p "Radiology scans, electronic health records and remote telemetry can all feed in…" at bounding box center [484, 378] width 603 height 45
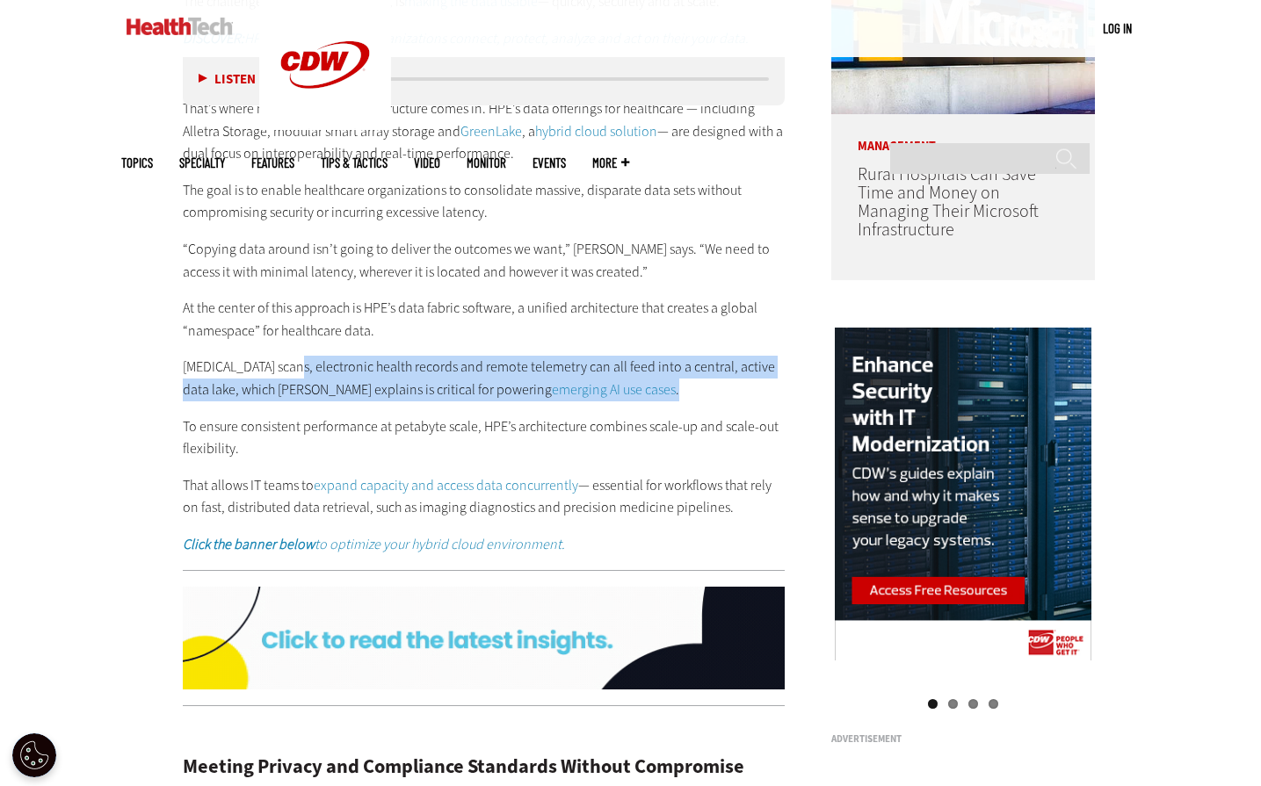
click at [610, 372] on p "Radiology scans, electronic health records and remote telemetry can all feed in…" at bounding box center [484, 378] width 603 height 45
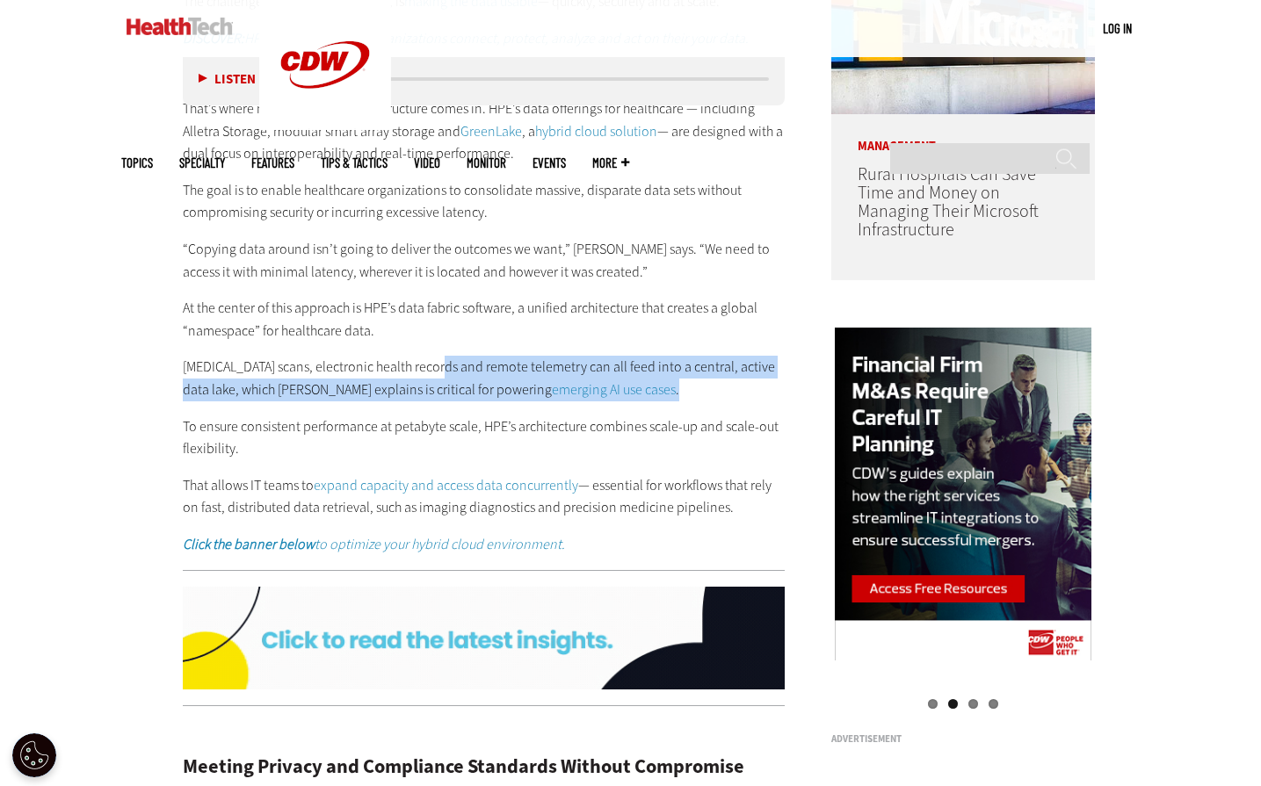
drag, startPoint x: 510, startPoint y: 341, endPoint x: 666, endPoint y: 367, distance: 158.6
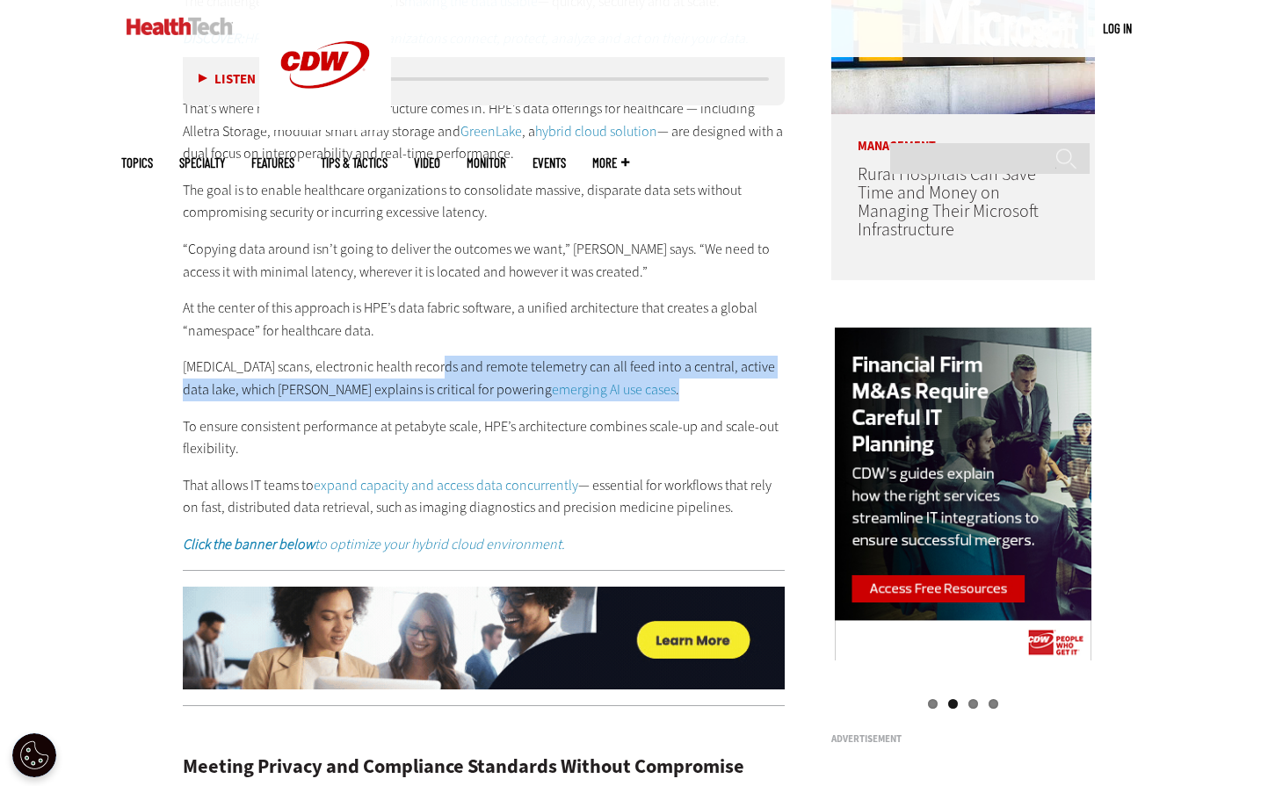
click at [666, 367] on p "Radiology scans, electronic health records and remote telemetry can all feed in…" at bounding box center [484, 378] width 603 height 45
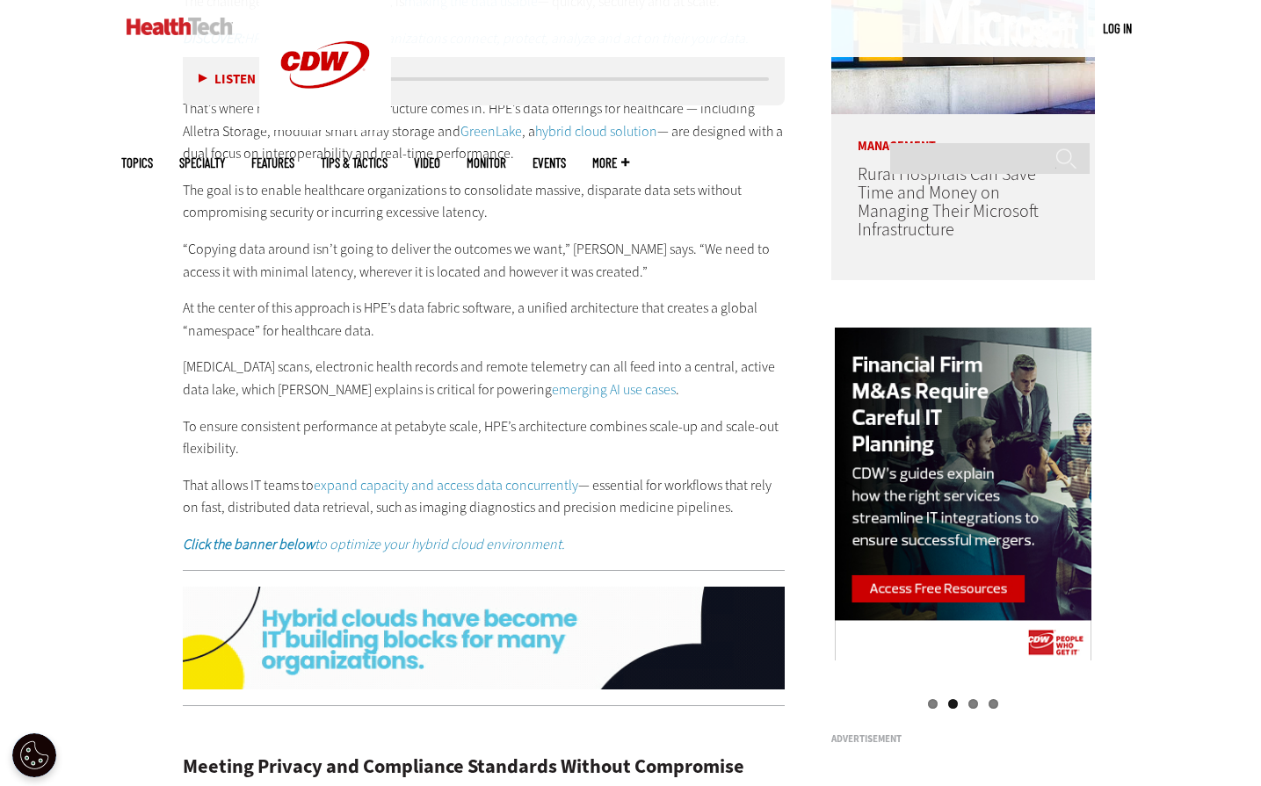
click at [330, 417] on p "To ensure consistent performance at petabyte scale, HPE’s architecture combines…" at bounding box center [484, 438] width 603 height 45
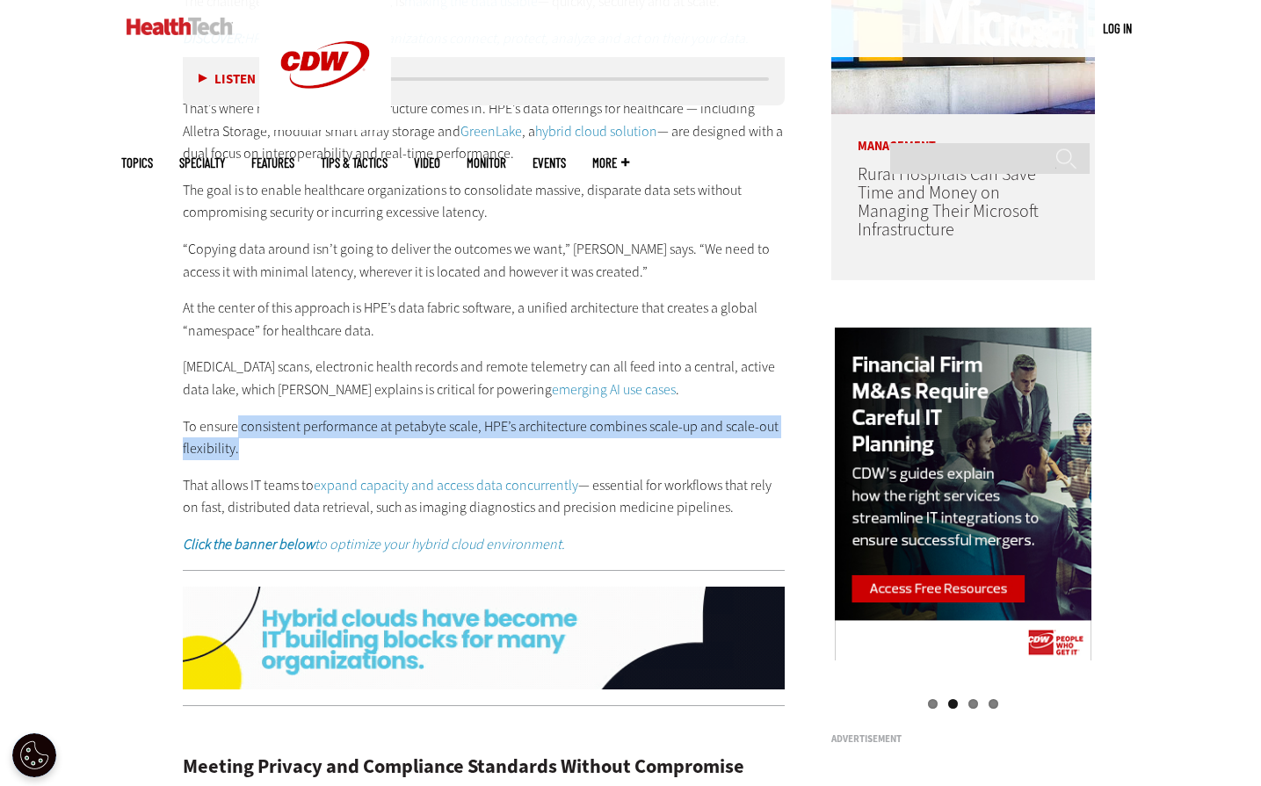
drag, startPoint x: 259, startPoint y: 401, endPoint x: 577, endPoint y: 428, distance: 319.3
click at [577, 428] on p "To ensure consistent performance at petabyte scale, HPE’s architecture combines…" at bounding box center [484, 438] width 603 height 45
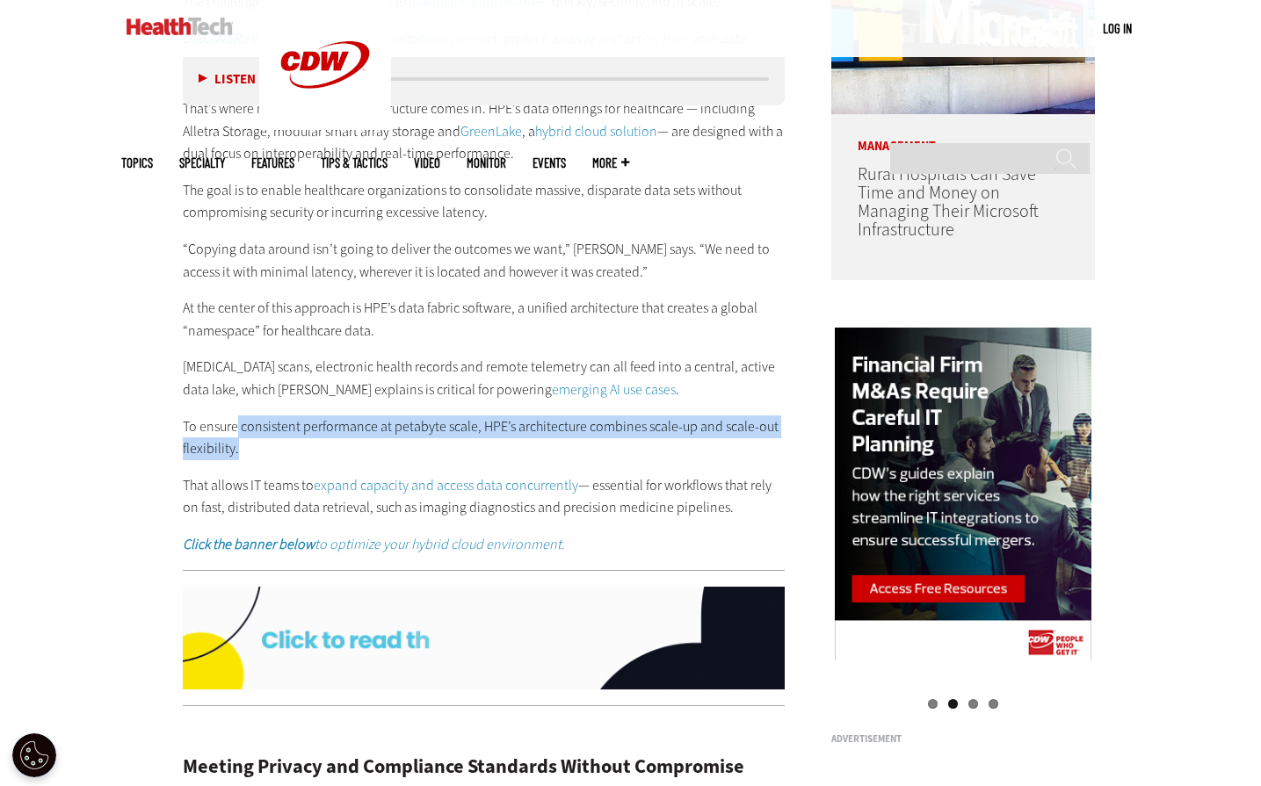
click at [406, 437] on p "To ensure consistent performance at petabyte scale, HPE’s architecture combines…" at bounding box center [484, 438] width 603 height 45
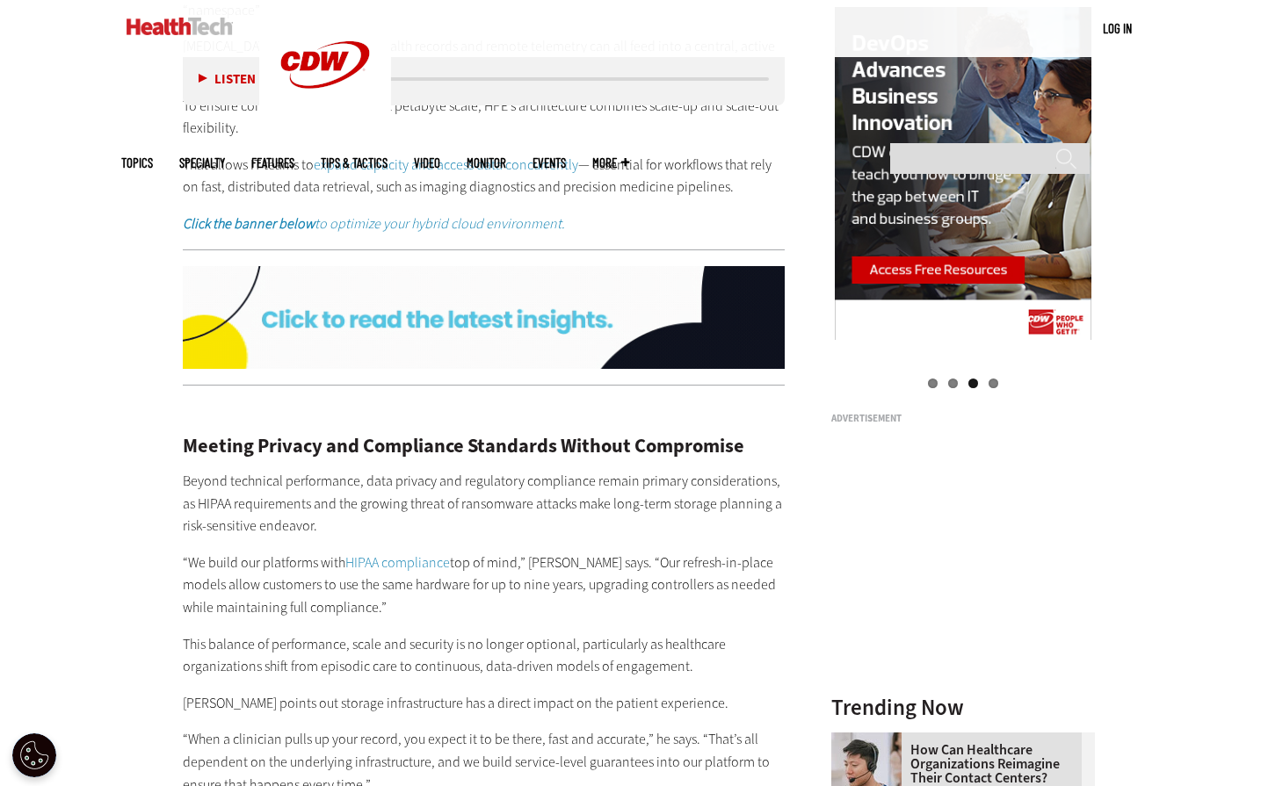
scroll to position [1845, 0]
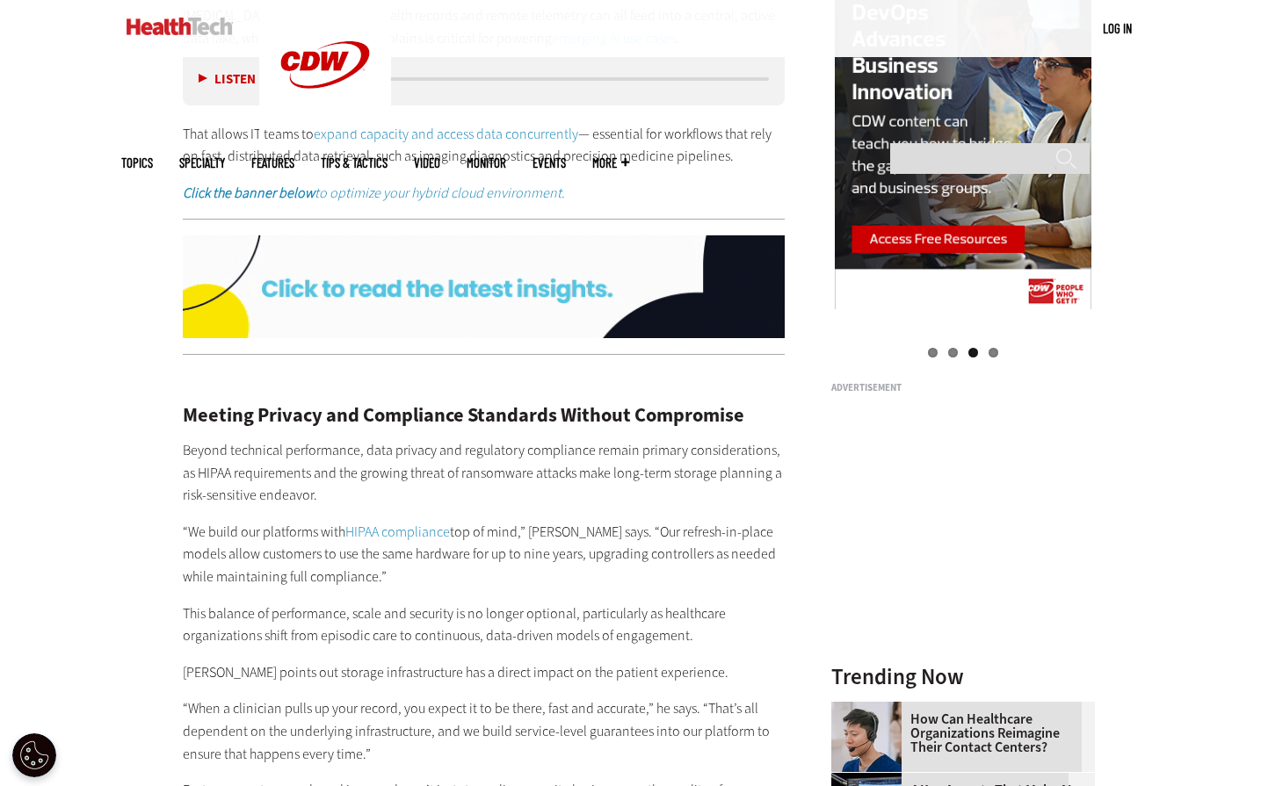
click at [216, 439] on p "Beyond technical performance, data privacy and regulatory compliance remain pri…" at bounding box center [484, 473] width 603 height 68
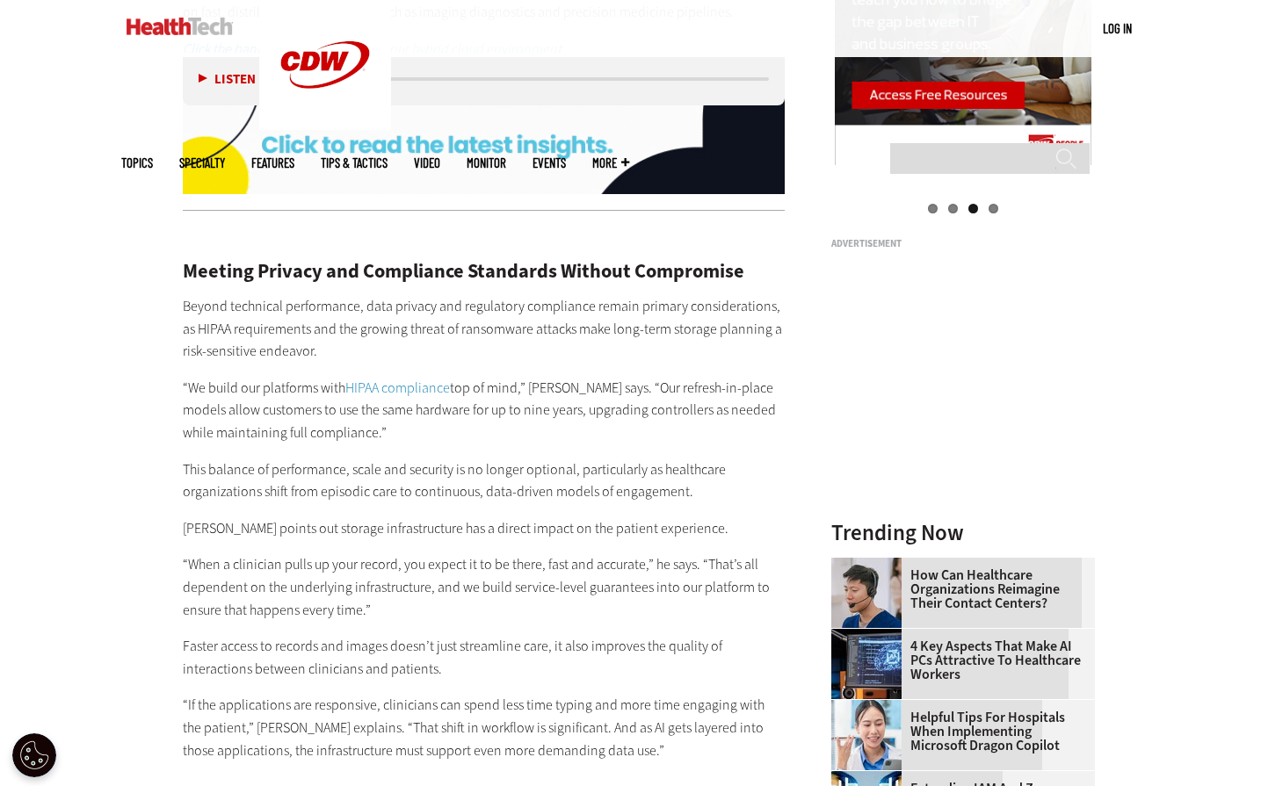
scroll to position [2021, 0]
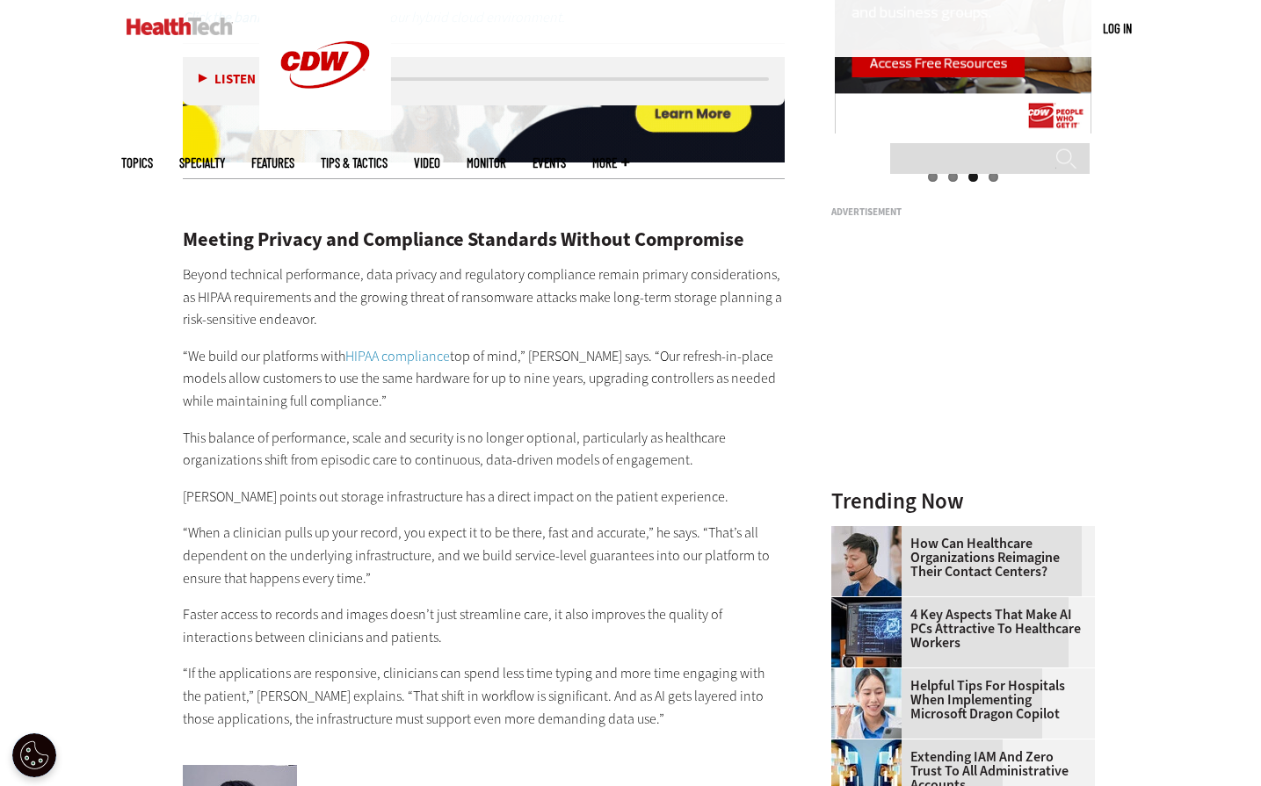
click at [203, 345] on p "“We build our platforms with HIPAA compliance top of mind,” Platt says. “Our re…" at bounding box center [484, 379] width 603 height 68
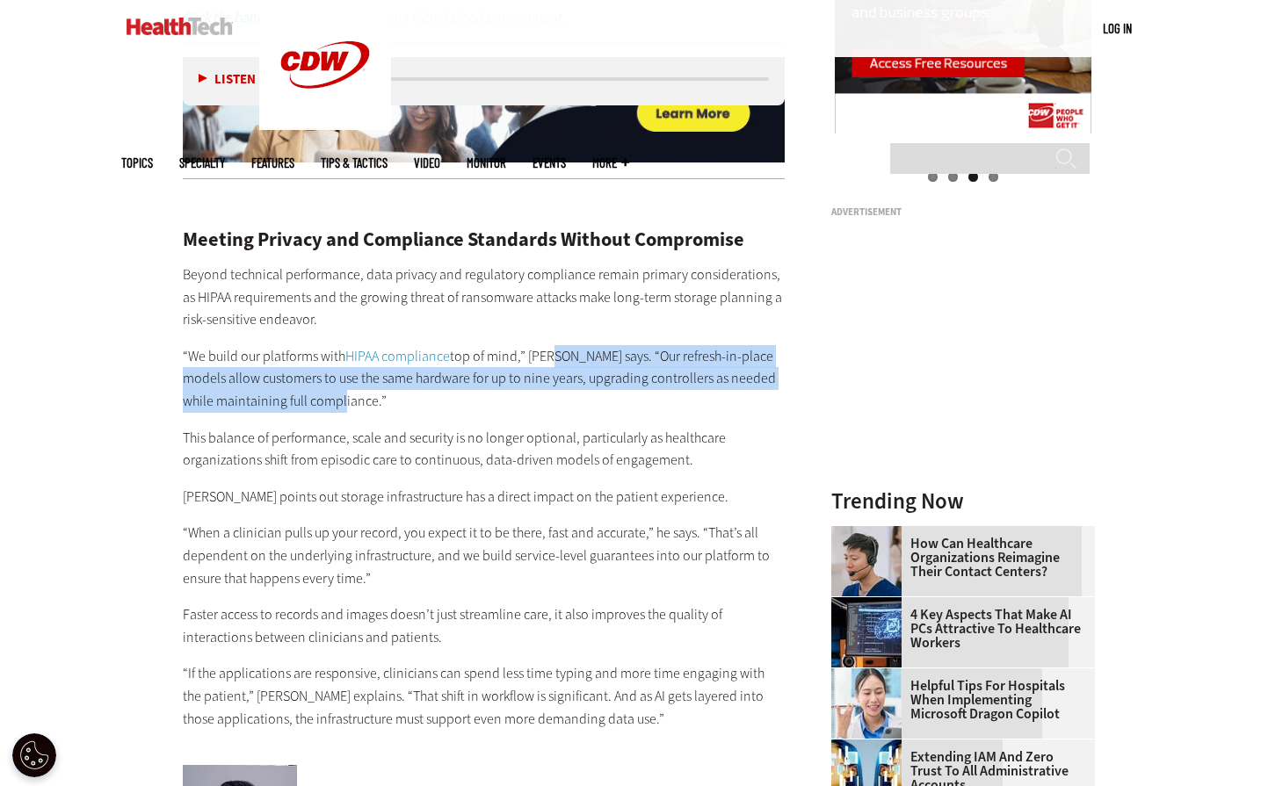
drag, startPoint x: 623, startPoint y: 339, endPoint x: 655, endPoint y: 387, distance: 57.0
click at [655, 387] on p "“We build our platforms with HIPAA compliance top of mind,” Platt says. “Our re…" at bounding box center [484, 379] width 603 height 68
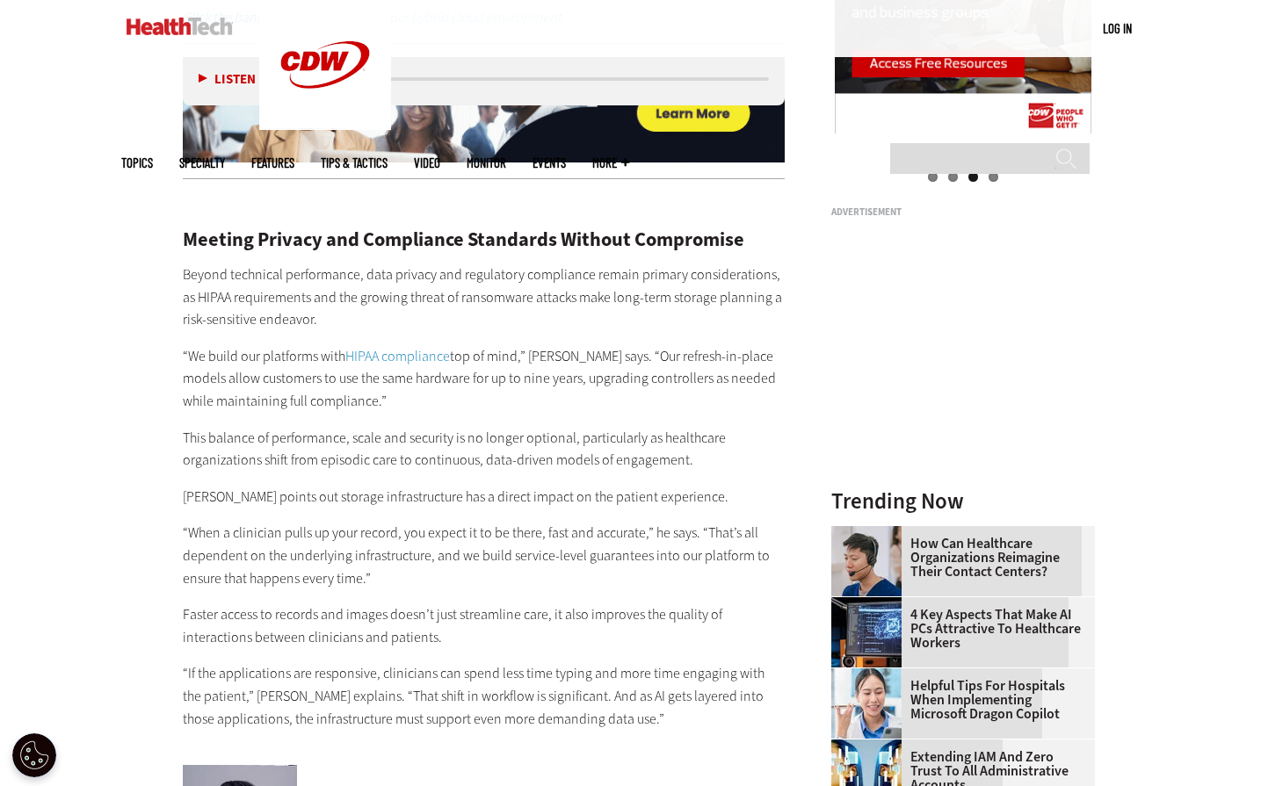
click at [531, 427] on p "This balance of performance, scale and security is no longer optional, particul…" at bounding box center [484, 449] width 603 height 45
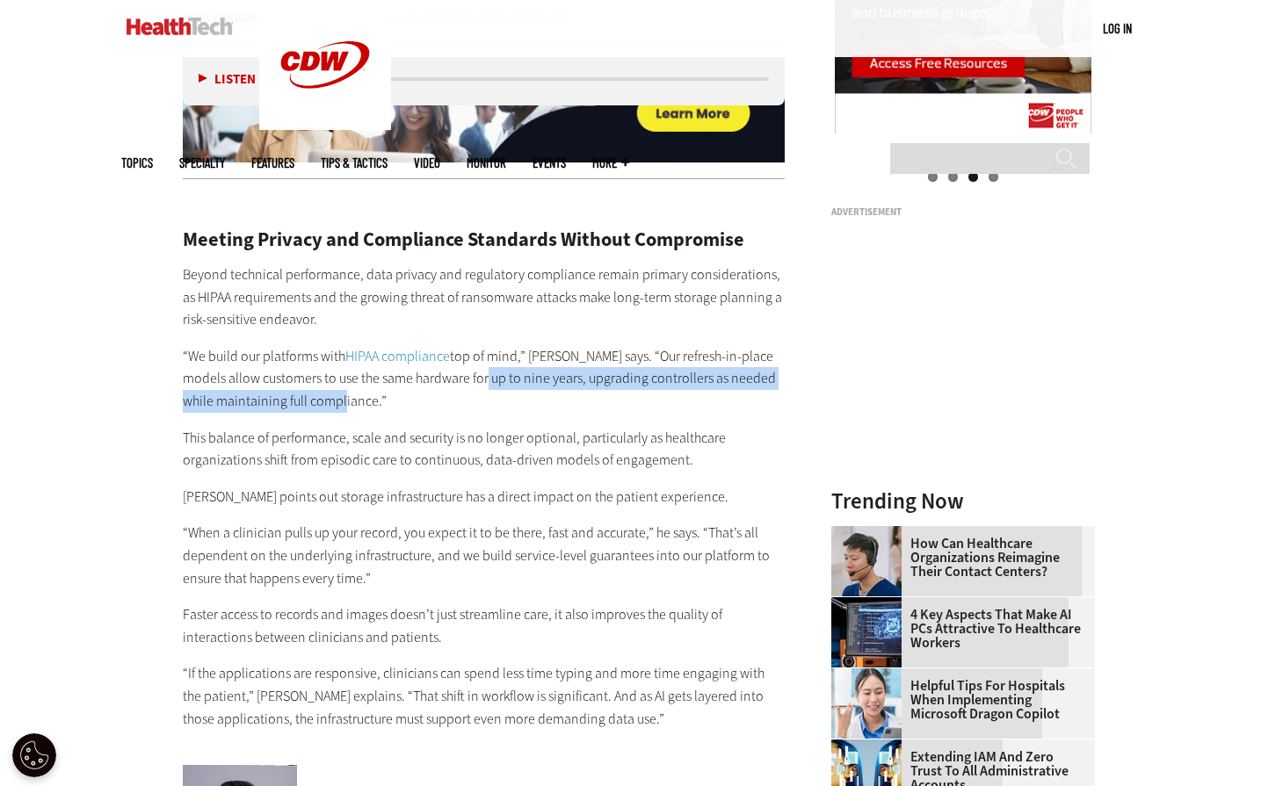
drag, startPoint x: 477, startPoint y: 361, endPoint x: 645, endPoint y: 388, distance: 169.9
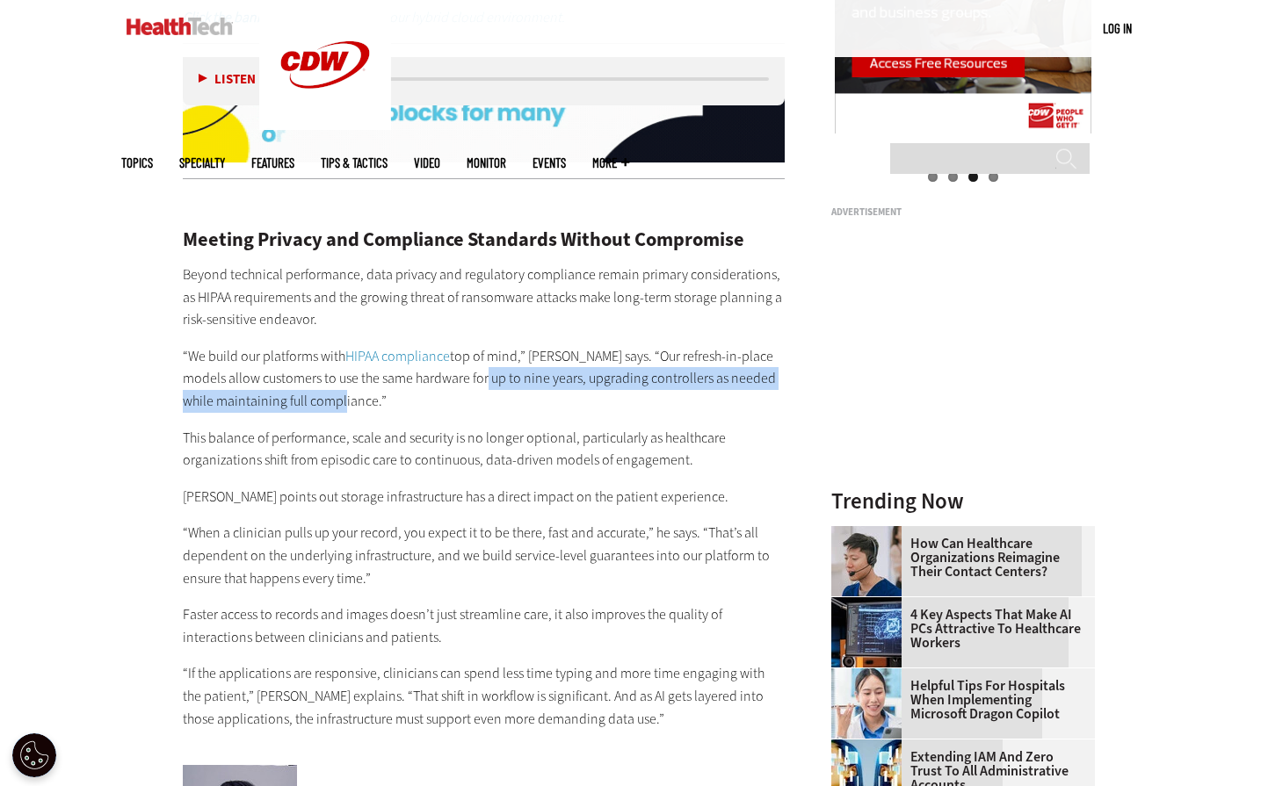
click at [645, 388] on p "“We build our platforms with HIPAA compliance top of mind,” Platt says. “Our re…" at bounding box center [484, 379] width 603 height 68
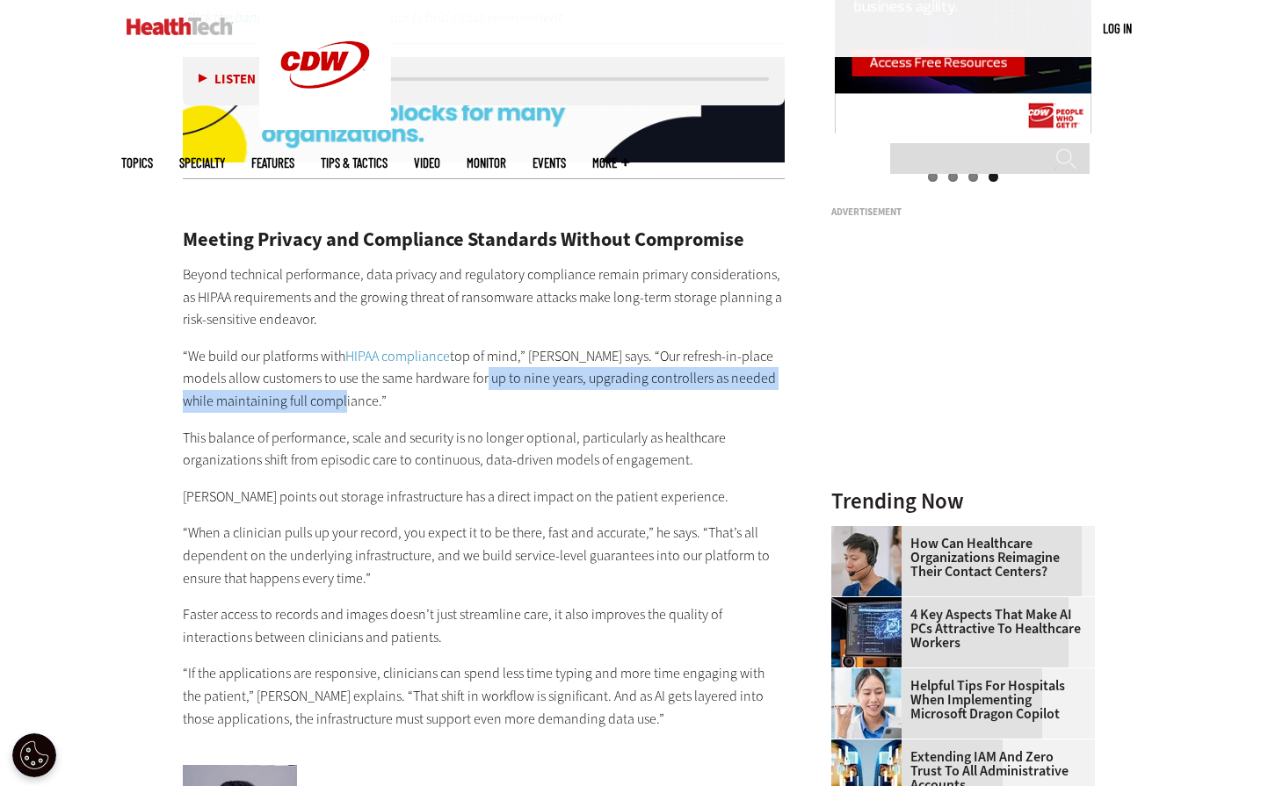
click at [424, 382] on p "“We build our platforms with HIPAA compliance top of mind,” Platt says. “Our re…" at bounding box center [484, 379] width 603 height 68
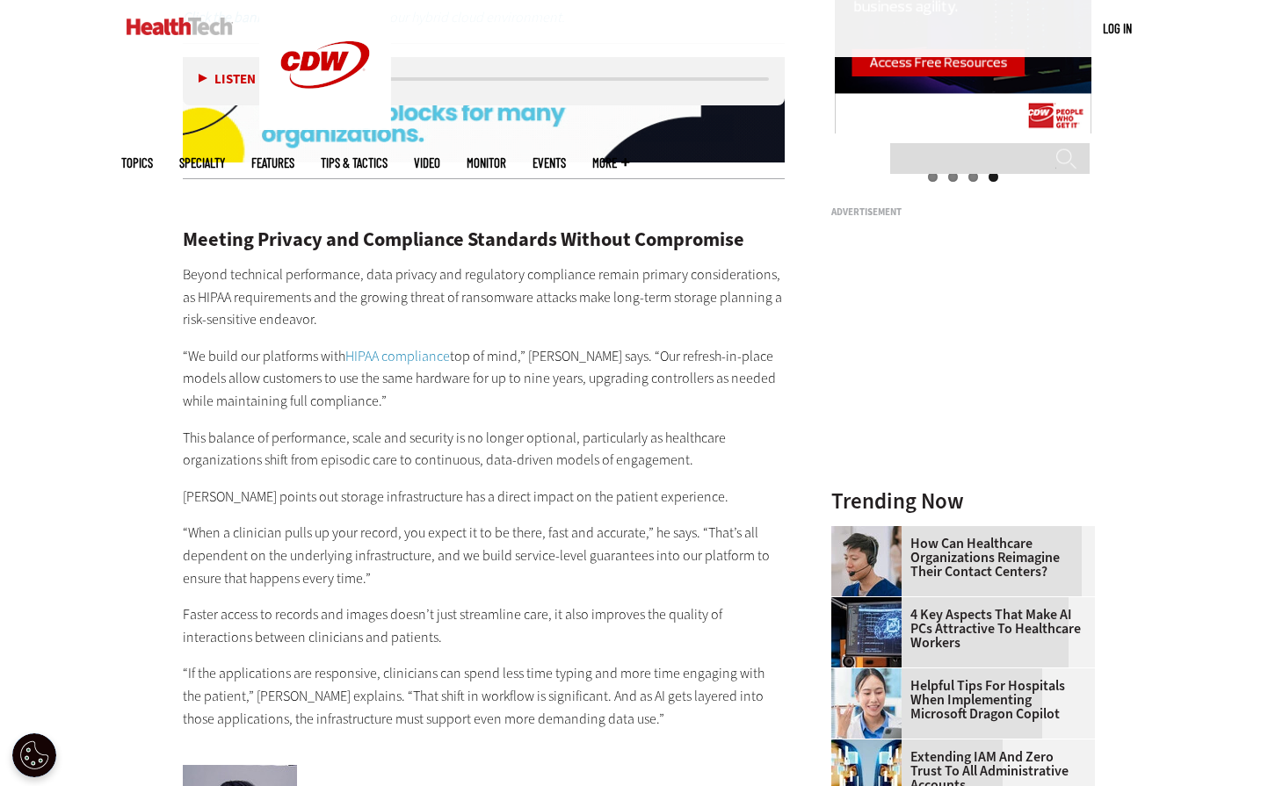
click at [379, 430] on p "This balance of performance, scale and security is no longer optional, particul…" at bounding box center [484, 449] width 603 height 45
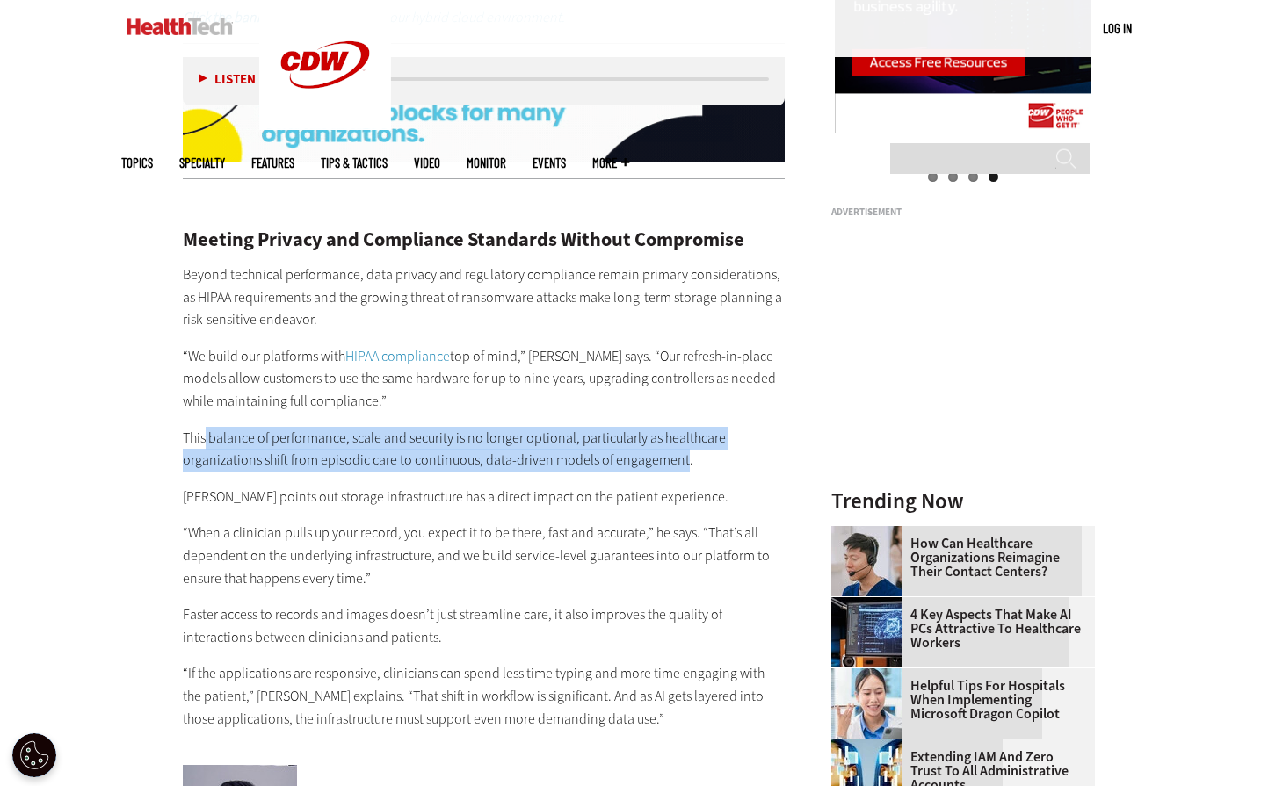
drag, startPoint x: 207, startPoint y: 412, endPoint x: 677, endPoint y: 433, distance: 470.6
click at [677, 433] on p "This balance of performance, scale and security is no longer optional, particul…" at bounding box center [484, 449] width 603 height 45
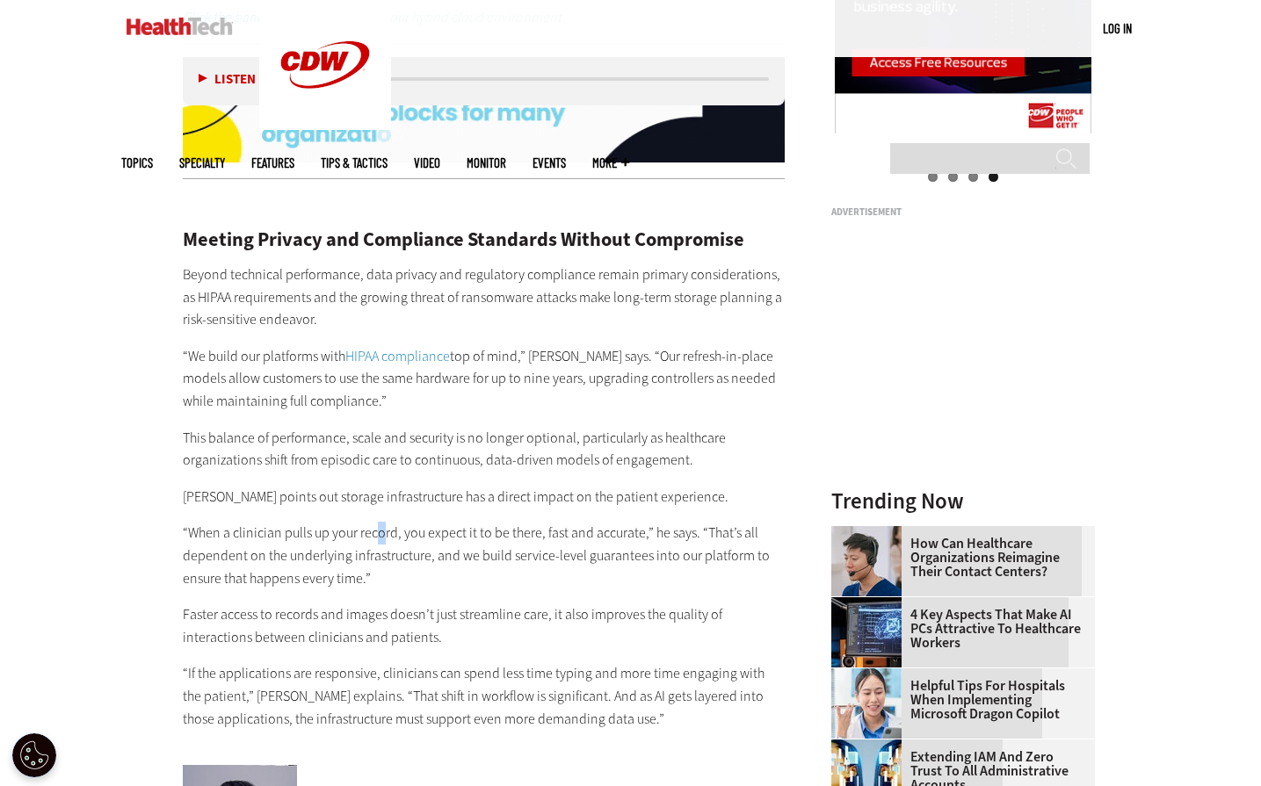
click at [380, 497] on div "Meeting Privacy and Compliance Standards Without Compromise Beyond technical pe…" at bounding box center [484, 461] width 603 height 537
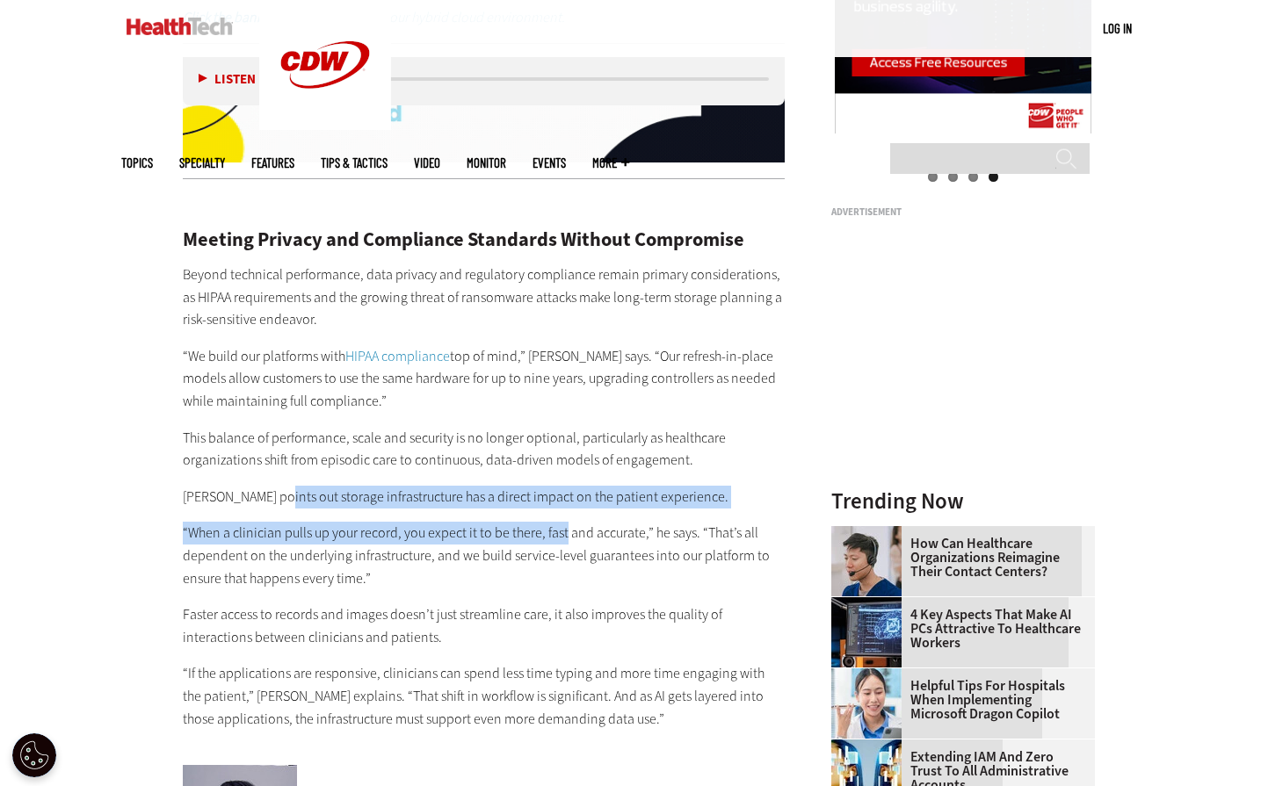
drag, startPoint x: 293, startPoint y: 467, endPoint x: 567, endPoint y: 492, distance: 275.3
click at [566, 490] on div "Meeting Privacy and Compliance Standards Without Compromise Beyond technical pe…" at bounding box center [484, 461] width 603 height 537
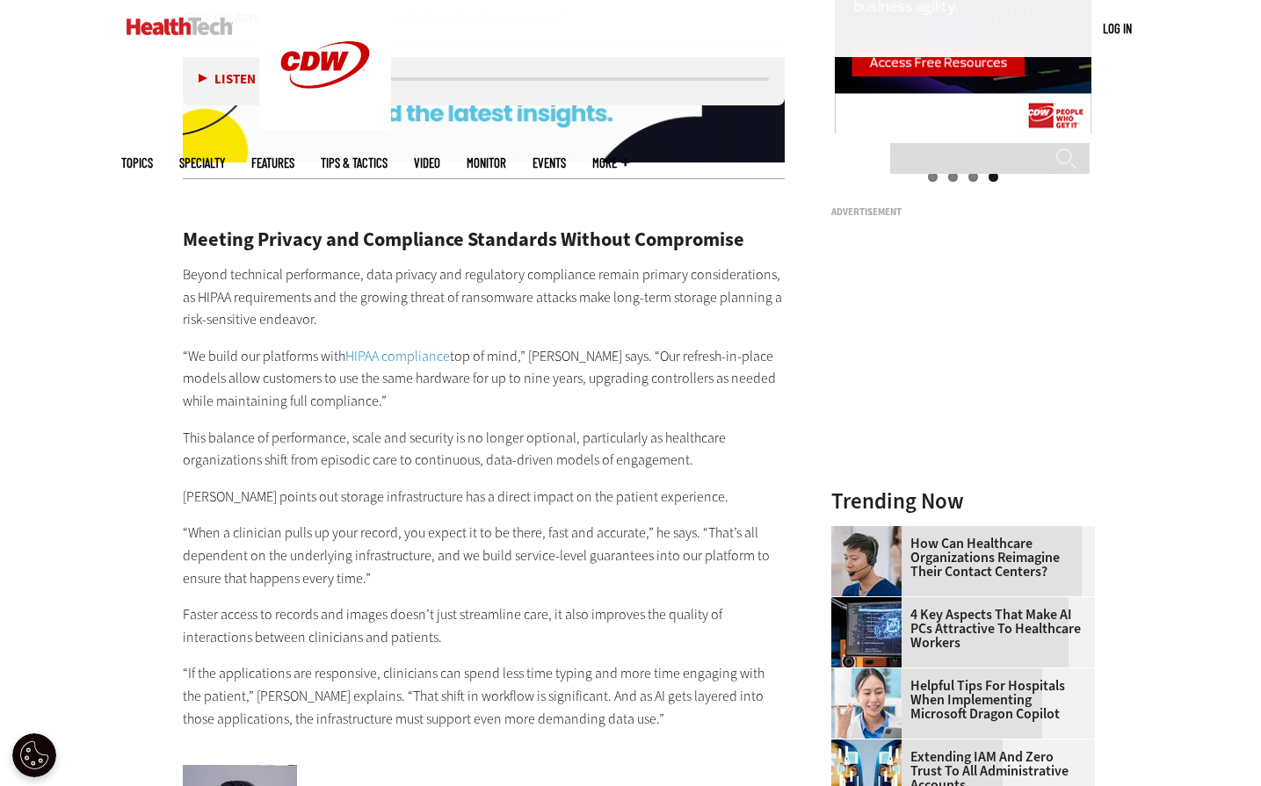
click at [379, 540] on p "“When a clinician pulls up your record, you expect it to be there, fast and acc…" at bounding box center [484, 556] width 603 height 68
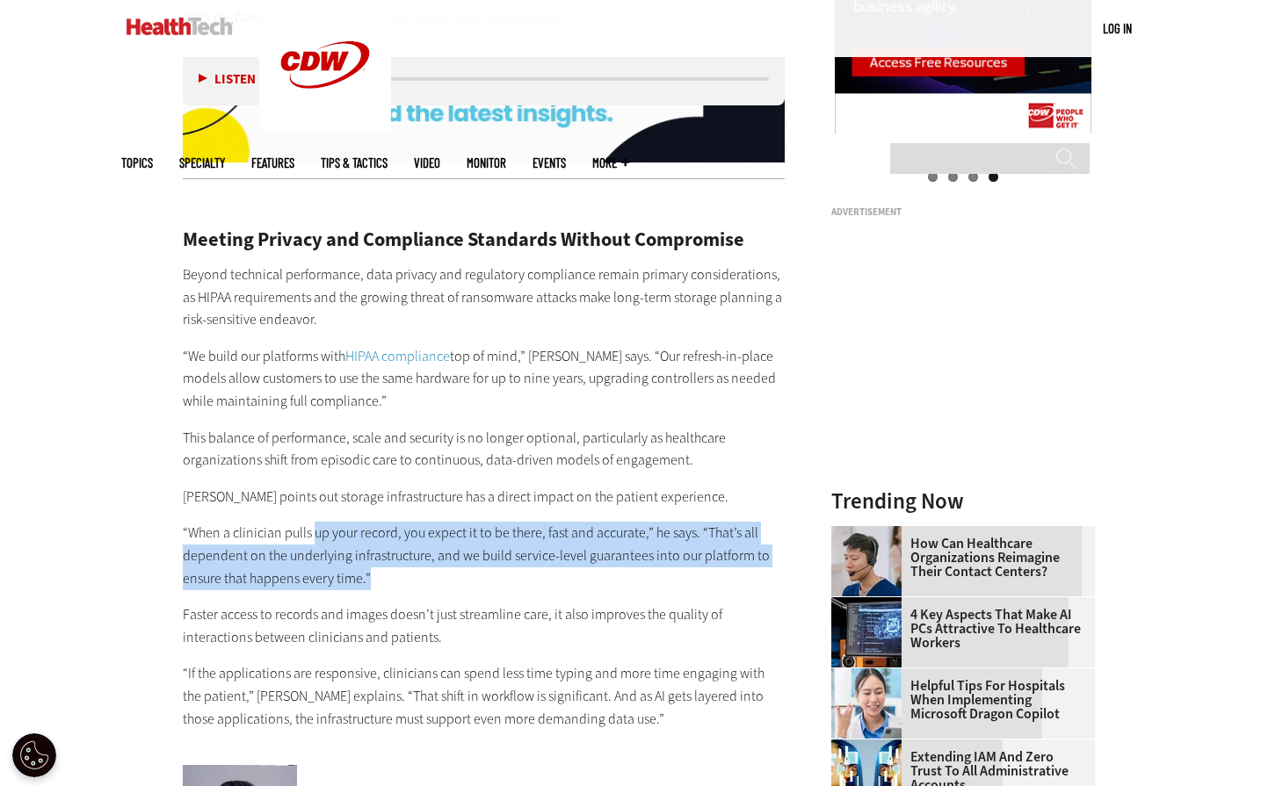
drag, startPoint x: 315, startPoint y: 510, endPoint x: 586, endPoint y: 547, distance: 273.1
click at [586, 547] on p "“When a clinician pulls up your record, you expect it to be there, fast and acc…" at bounding box center [484, 556] width 603 height 68
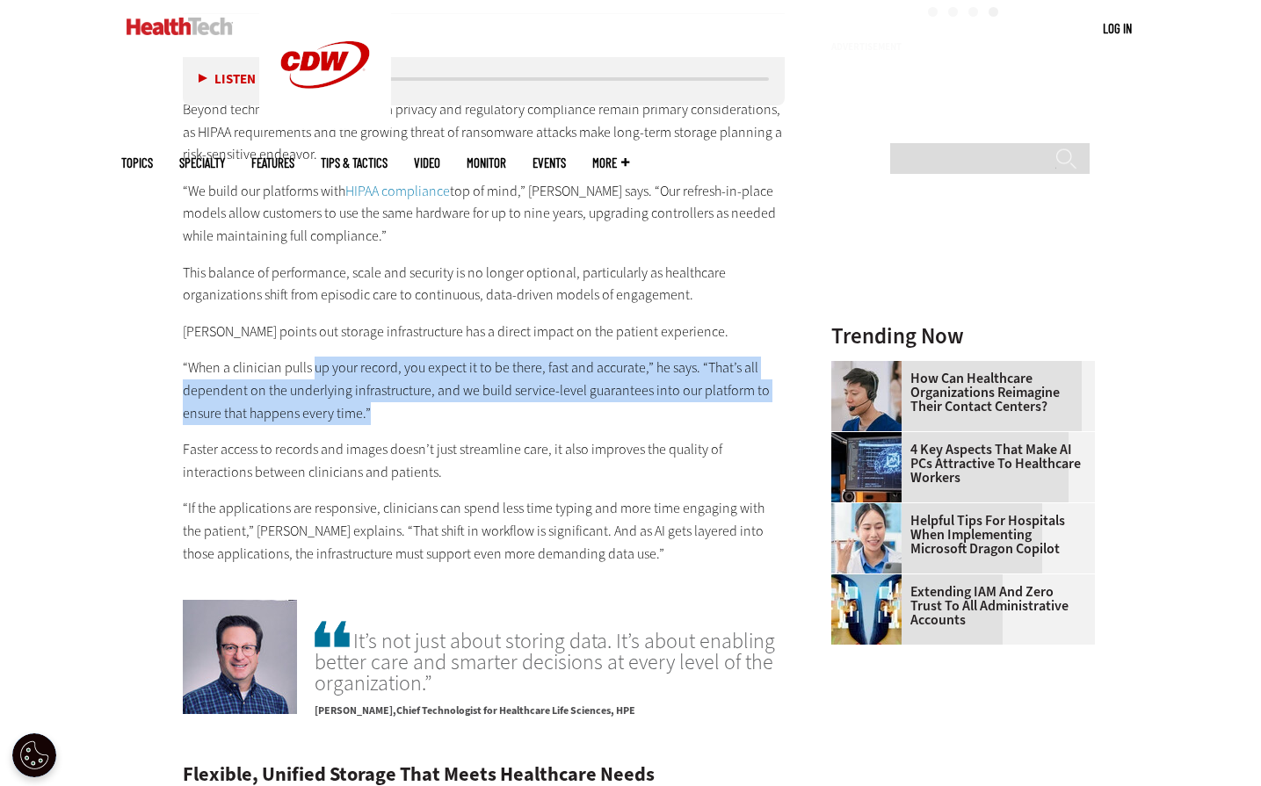
scroll to position [2197, 0]
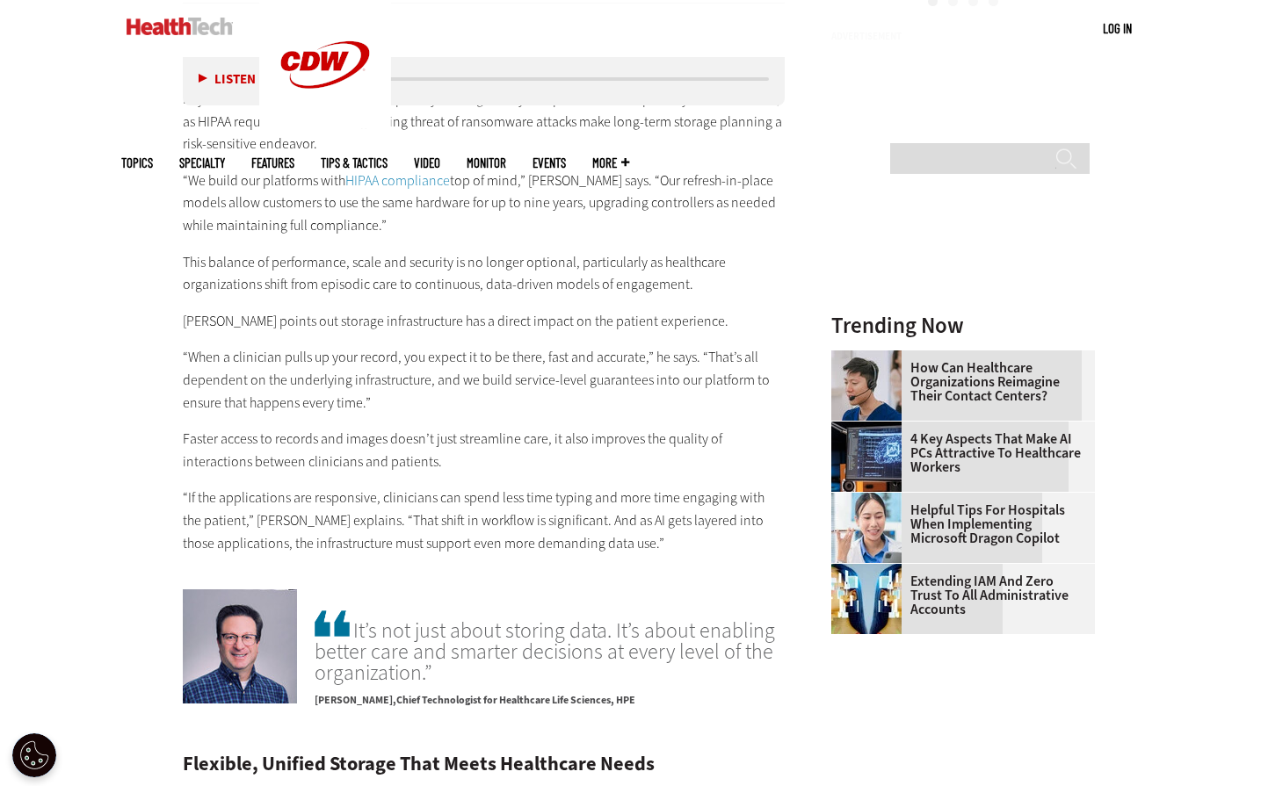
click at [280, 428] on p "Faster access to records and images doesn’t just streamline care, it also impro…" at bounding box center [484, 450] width 603 height 45
click at [337, 428] on p "Faster access to records and images doesn’t just streamline care, it also impro…" at bounding box center [484, 450] width 603 height 45
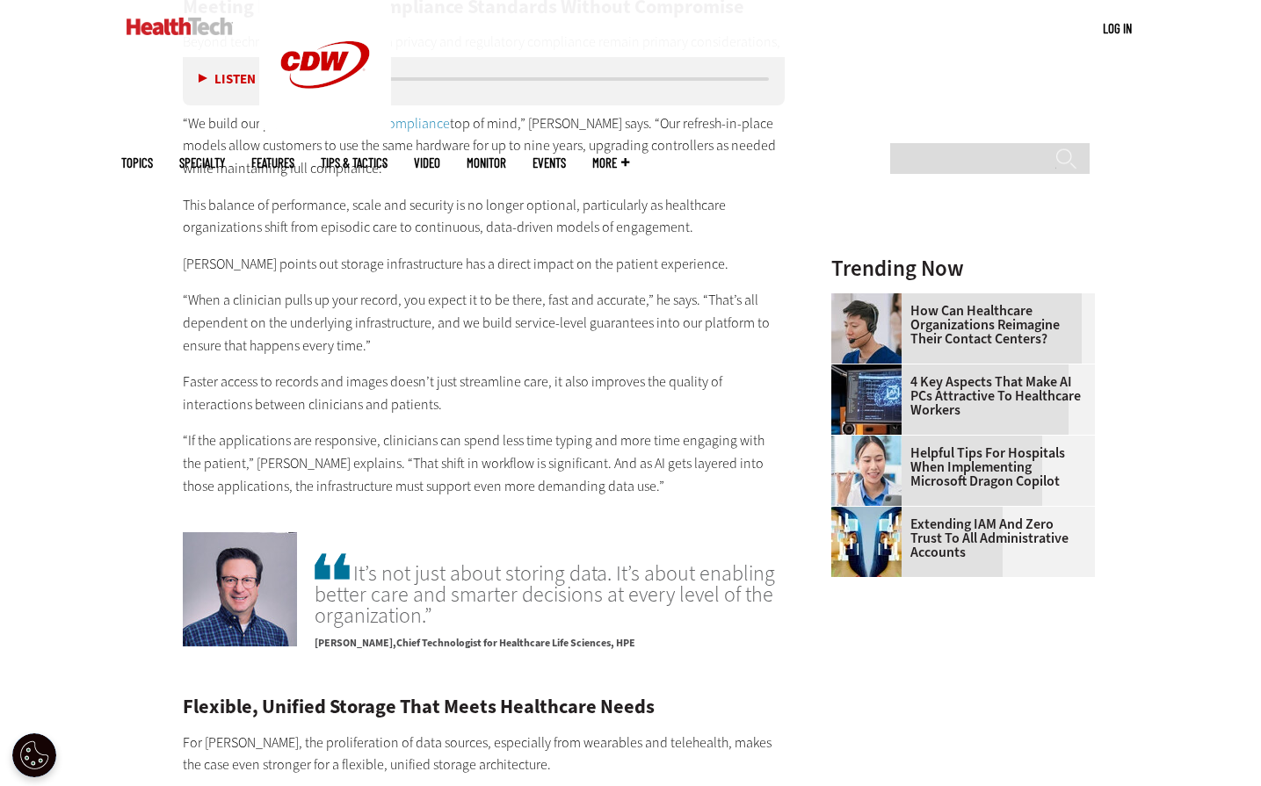
scroll to position [2285, 0]
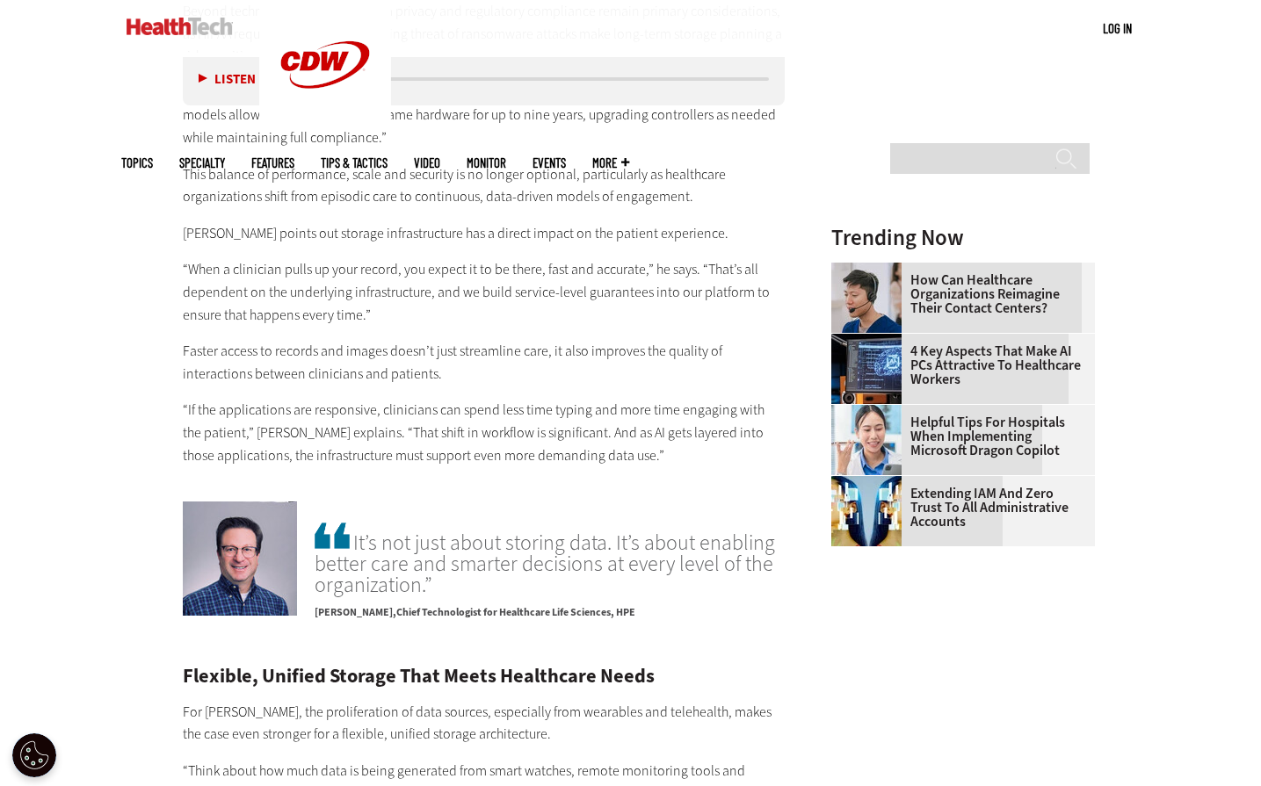
drag, startPoint x: 508, startPoint y: 407, endPoint x: 515, endPoint y: 445, distance: 39.3
click at [508, 407] on p "“If the applications are responsive, clinicians can spend less time typing and …" at bounding box center [484, 433] width 603 height 68
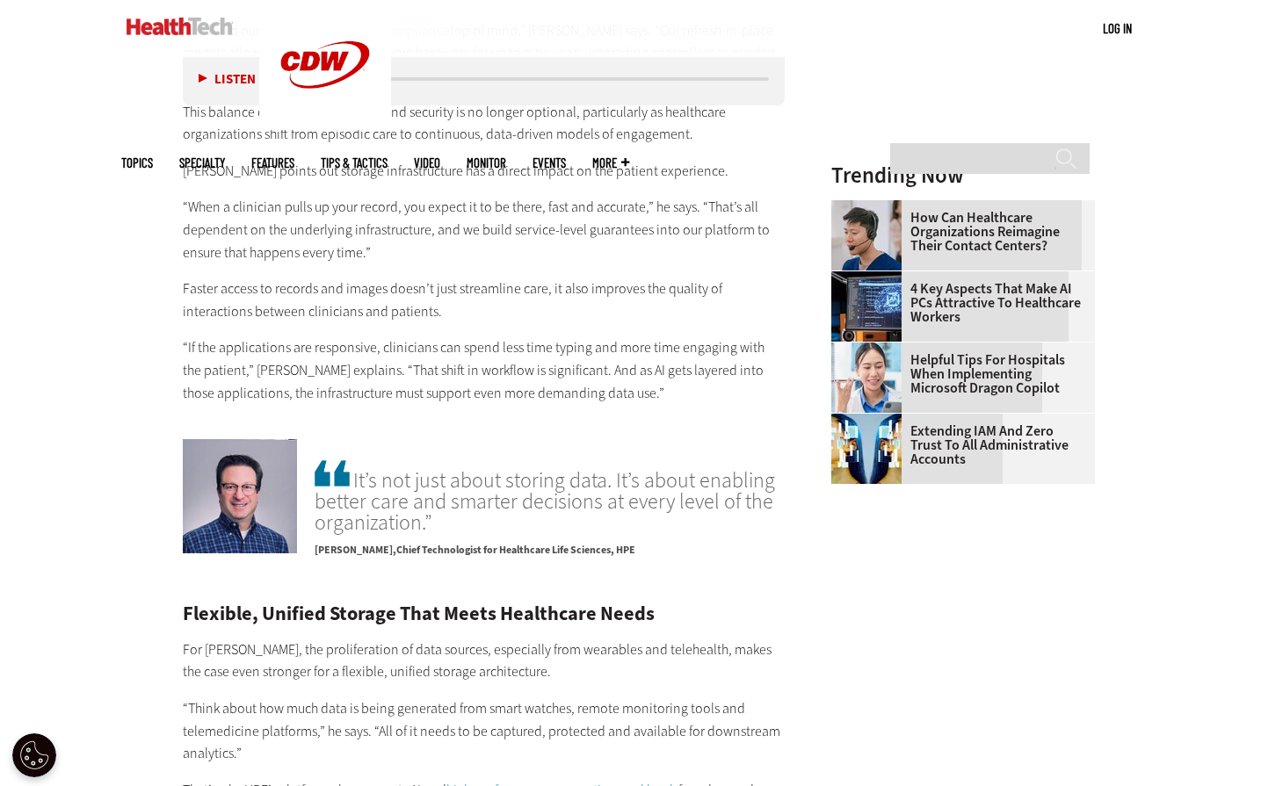
scroll to position [2548, 0]
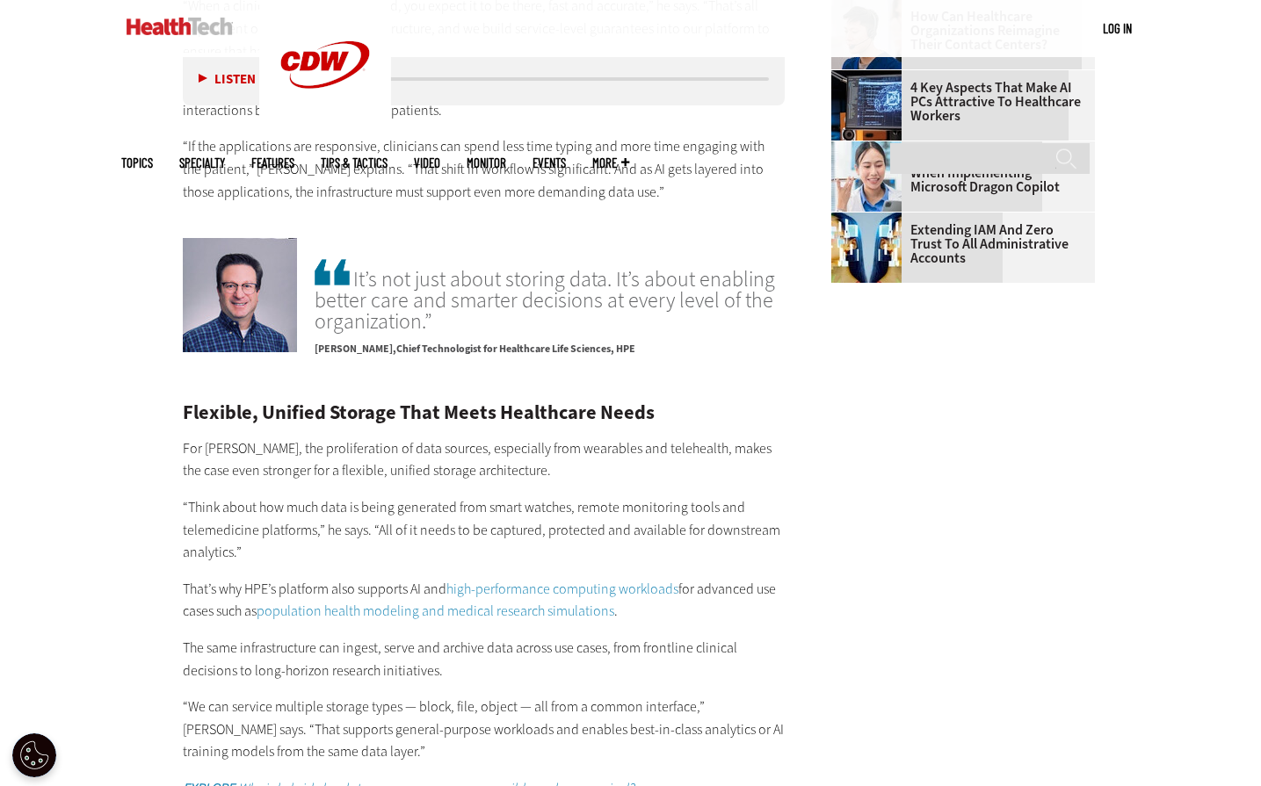
click at [416, 496] on p "“Think about how much data is being generated from smart watches, remote monito…" at bounding box center [484, 530] width 603 height 68
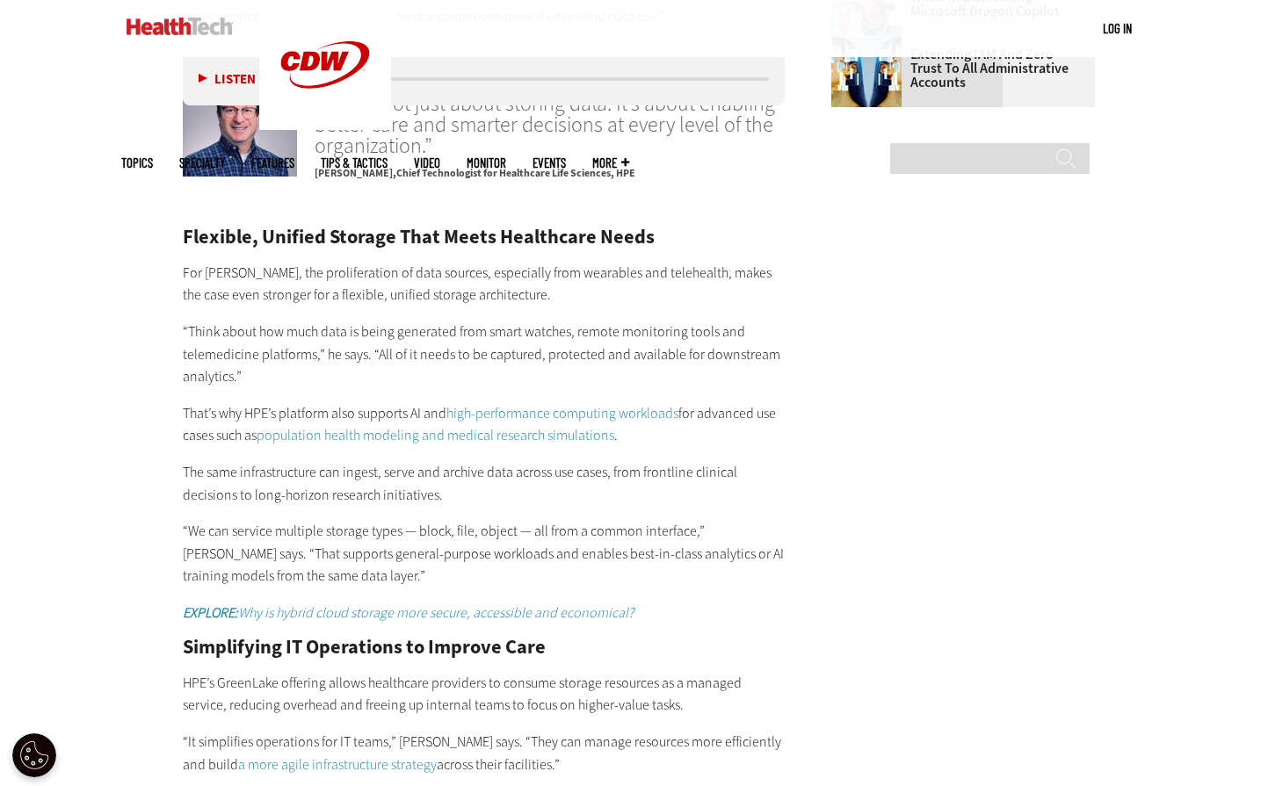
click at [628, 339] on p "“Think about how much data is being generated from smart watches, remote monito…" at bounding box center [484, 355] width 603 height 68
drag, startPoint x: 515, startPoint y: 340, endPoint x: 623, endPoint y: 353, distance: 108.9
click at [623, 353] on p "“Think about how much data is being generated from smart watches, remote monito…" at bounding box center [484, 355] width 603 height 68
click at [627, 358] on p "“Think about how much data is being generated from smart watches, remote monito…" at bounding box center [484, 355] width 603 height 68
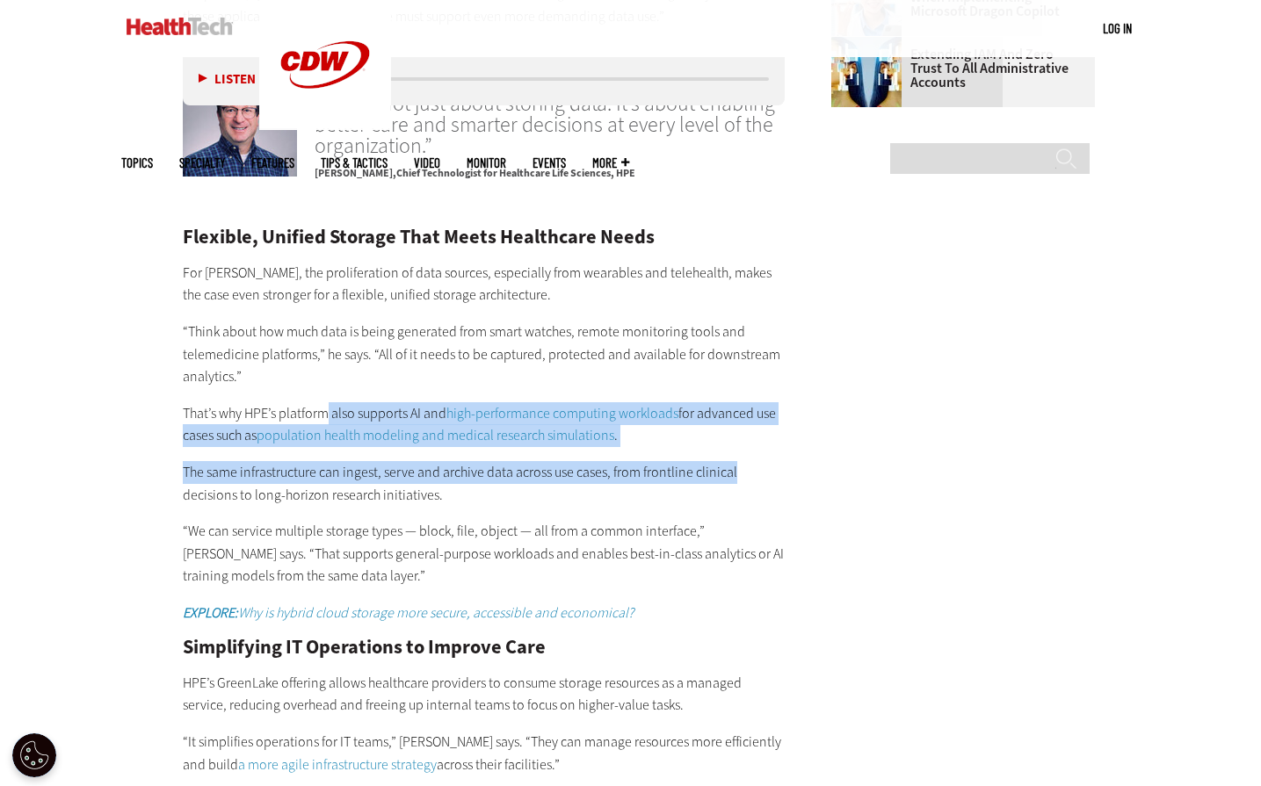
drag, startPoint x: 329, startPoint y: 379, endPoint x: 755, endPoint y: 455, distance: 433.0
click at [753, 455] on div "Flexible, Unified Storage That Meets Healthcare Needs For Platt, the proliferat…" at bounding box center [484, 609] width 603 height 762
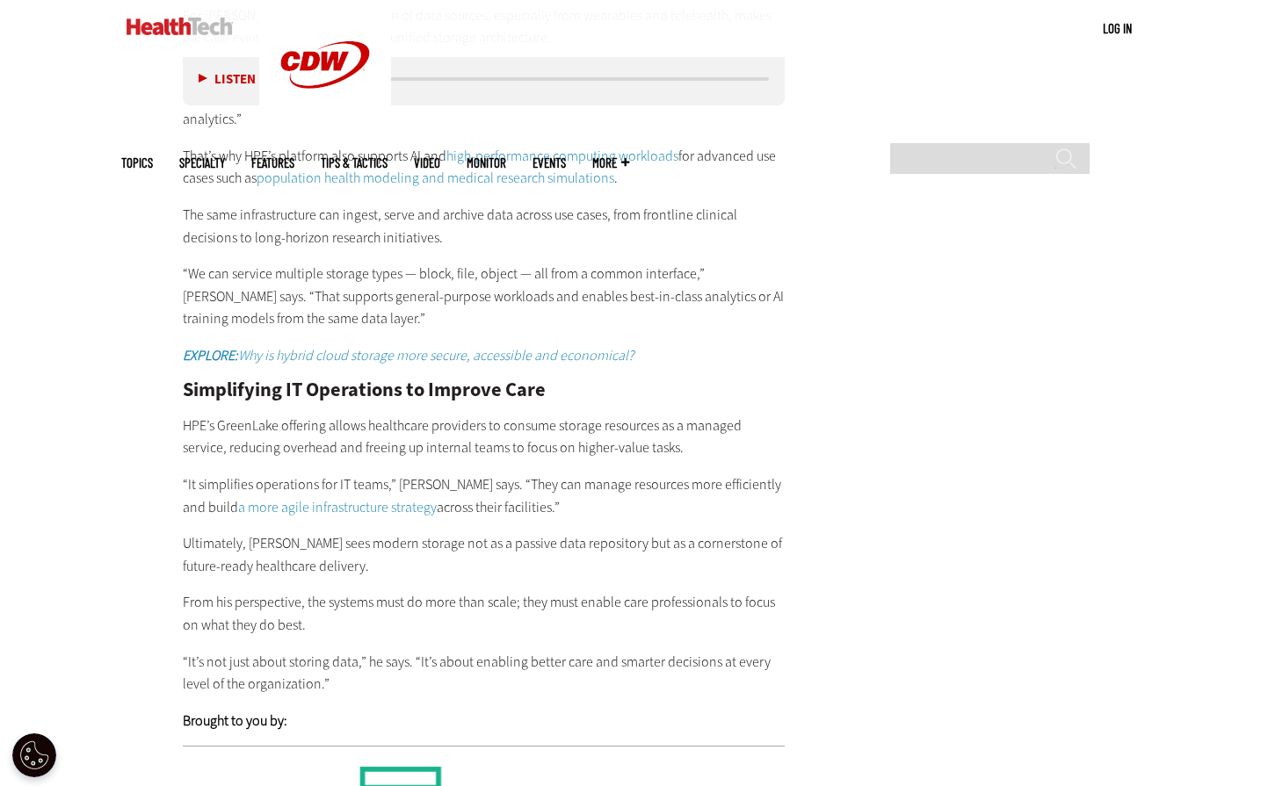
scroll to position [2988, 0]
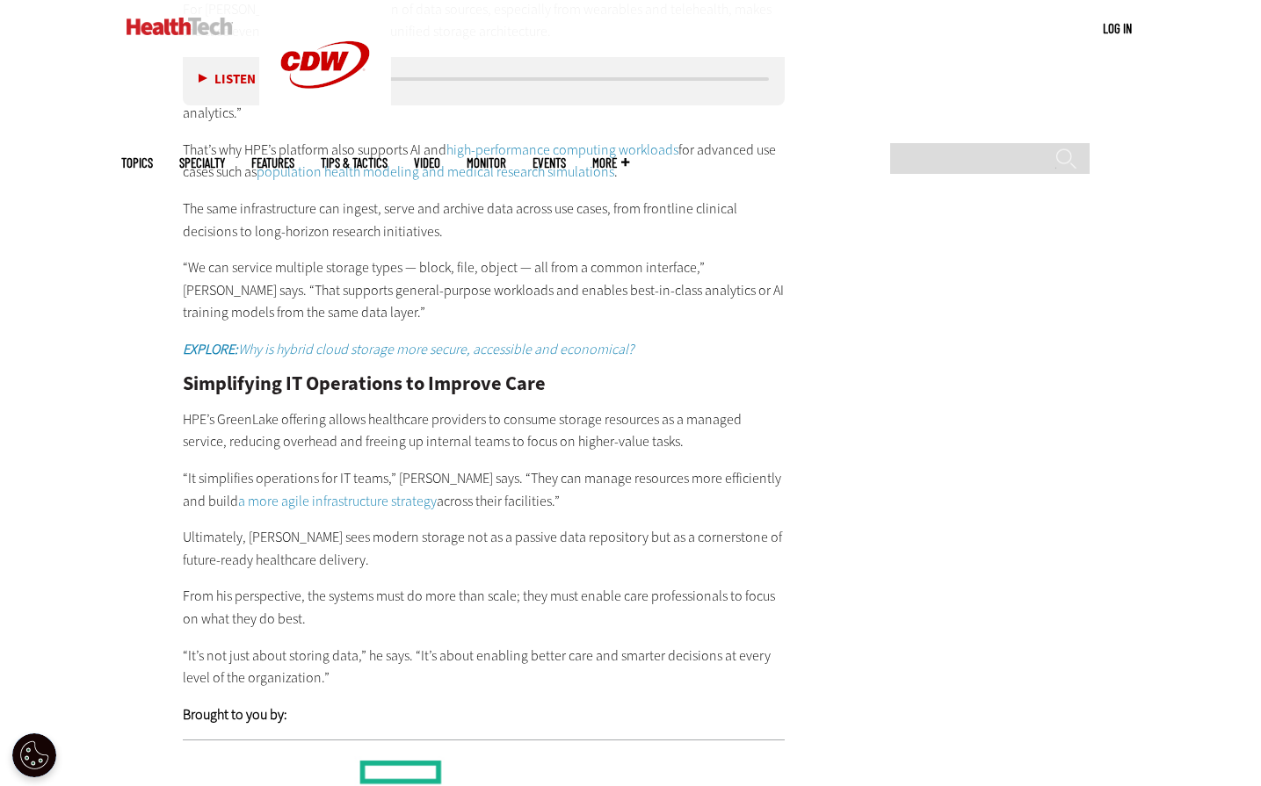
click at [562, 409] on p "HPE’s GreenLake offering allows healthcare providers to consume storage resourc…" at bounding box center [484, 431] width 603 height 45
drag, startPoint x: 203, startPoint y: 528, endPoint x: 220, endPoint y: 527, distance: 16.7
click at [211, 527] on p "Ultimately, Platt sees modern storage not as a passive data repository but as a…" at bounding box center [484, 548] width 603 height 45
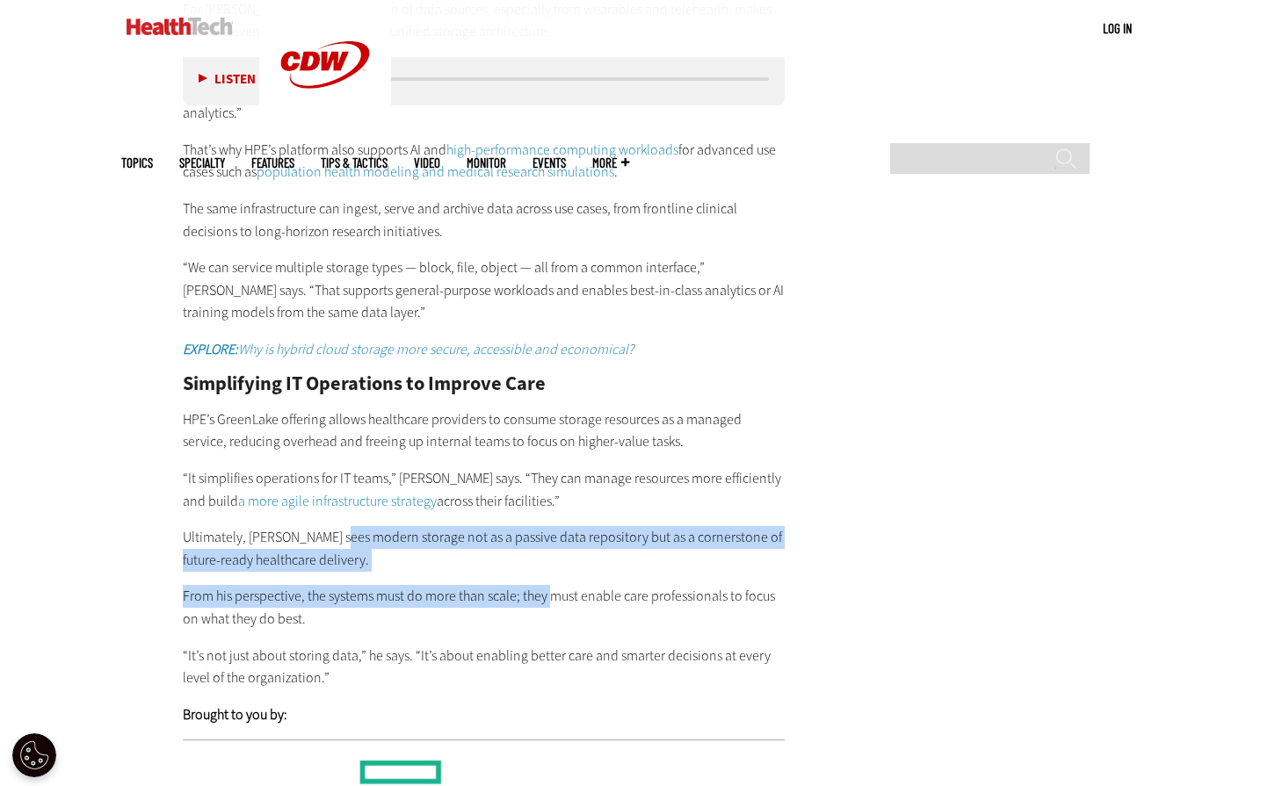
drag, startPoint x: 337, startPoint y: 518, endPoint x: 513, endPoint y: 576, distance: 186.2
click at [554, 552] on div "Flexible, Unified Storage That Meets Healthcare Needs For Platt, the proliferat…" at bounding box center [484, 345] width 603 height 762
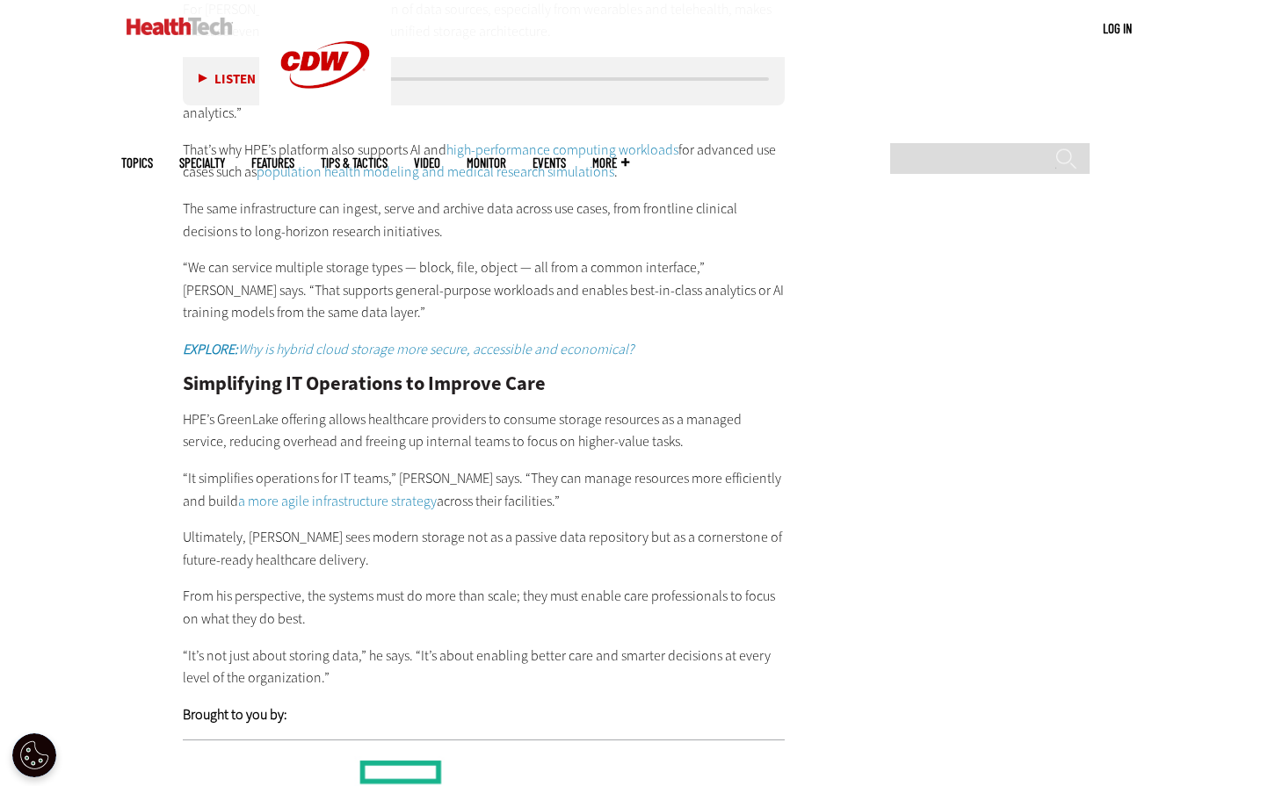
drag, startPoint x: 403, startPoint y: 590, endPoint x: 338, endPoint y: 625, distance: 73.9
click at [406, 590] on p "From his perspective, the systems must do more than scale; they must enable car…" at bounding box center [484, 607] width 603 height 45
drag, startPoint x: 264, startPoint y: 569, endPoint x: 560, endPoint y: 601, distance: 297.0
click at [560, 601] on p "From his perspective, the systems must do more than scale; they must enable car…" at bounding box center [484, 607] width 603 height 45
click at [390, 621] on div "Flexible, Unified Storage That Meets Healthcare Needs For Platt, the proliferat…" at bounding box center [484, 345] width 603 height 762
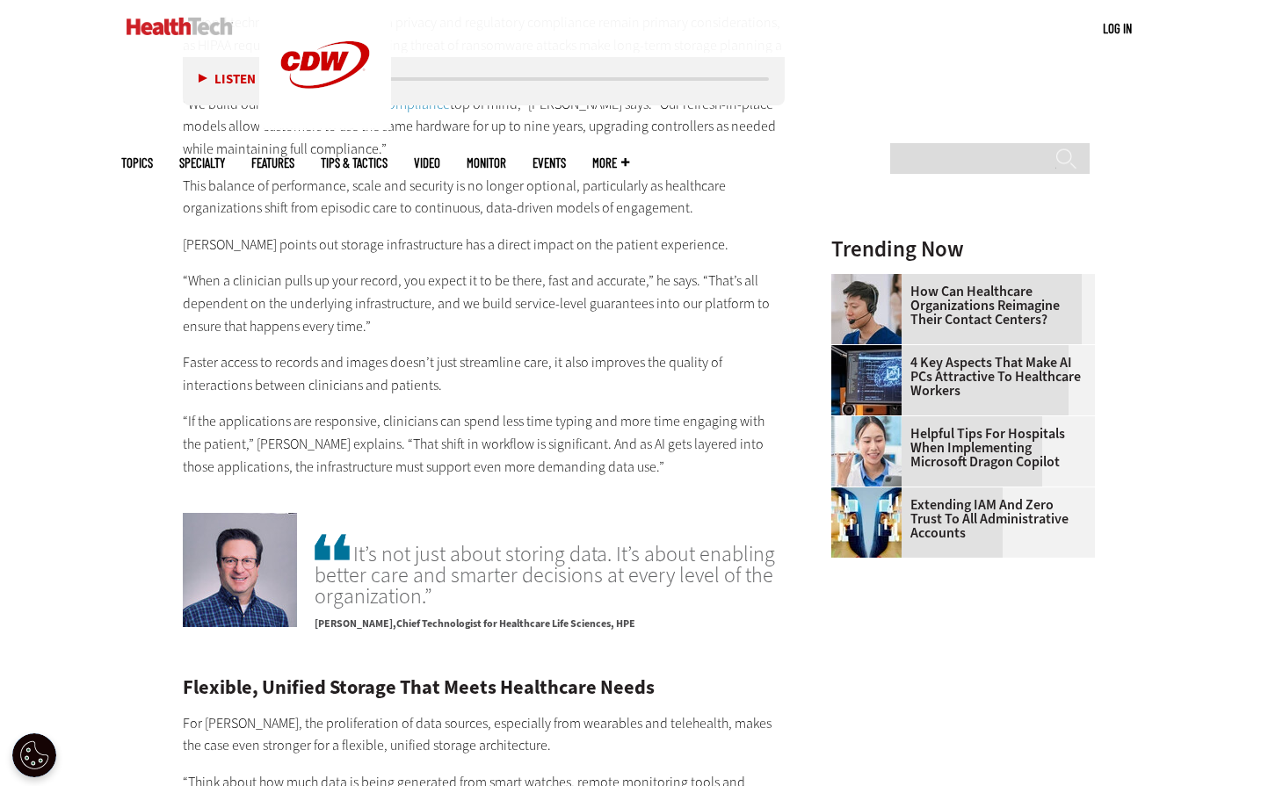
scroll to position [2285, 0]
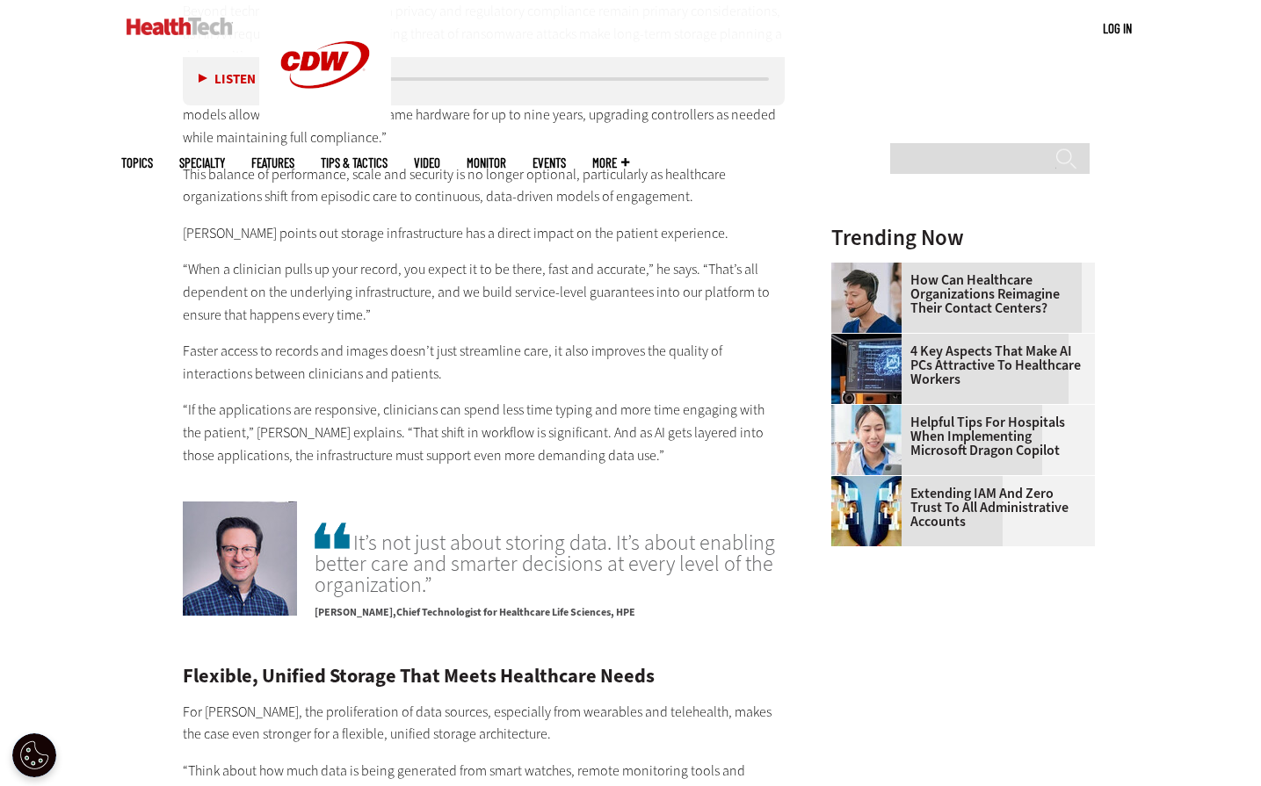
click at [588, 365] on div "Meeting Privacy and Compliance Standards Without Compromise Beyond technical pe…" at bounding box center [484, 198] width 603 height 537
click at [605, 463] on div "Listen Pause 06:38 Many hospitals and health systems are reaching a tipping poi…" at bounding box center [484, 521] width 603 height 3529
click at [510, 418] on p "“If the applications are responsive, clinicians can spend less time typing and …" at bounding box center [484, 433] width 603 height 68
click at [480, 361] on p "Faster access to records and images doesn’t just streamline care, it also impro…" at bounding box center [484, 362] width 603 height 45
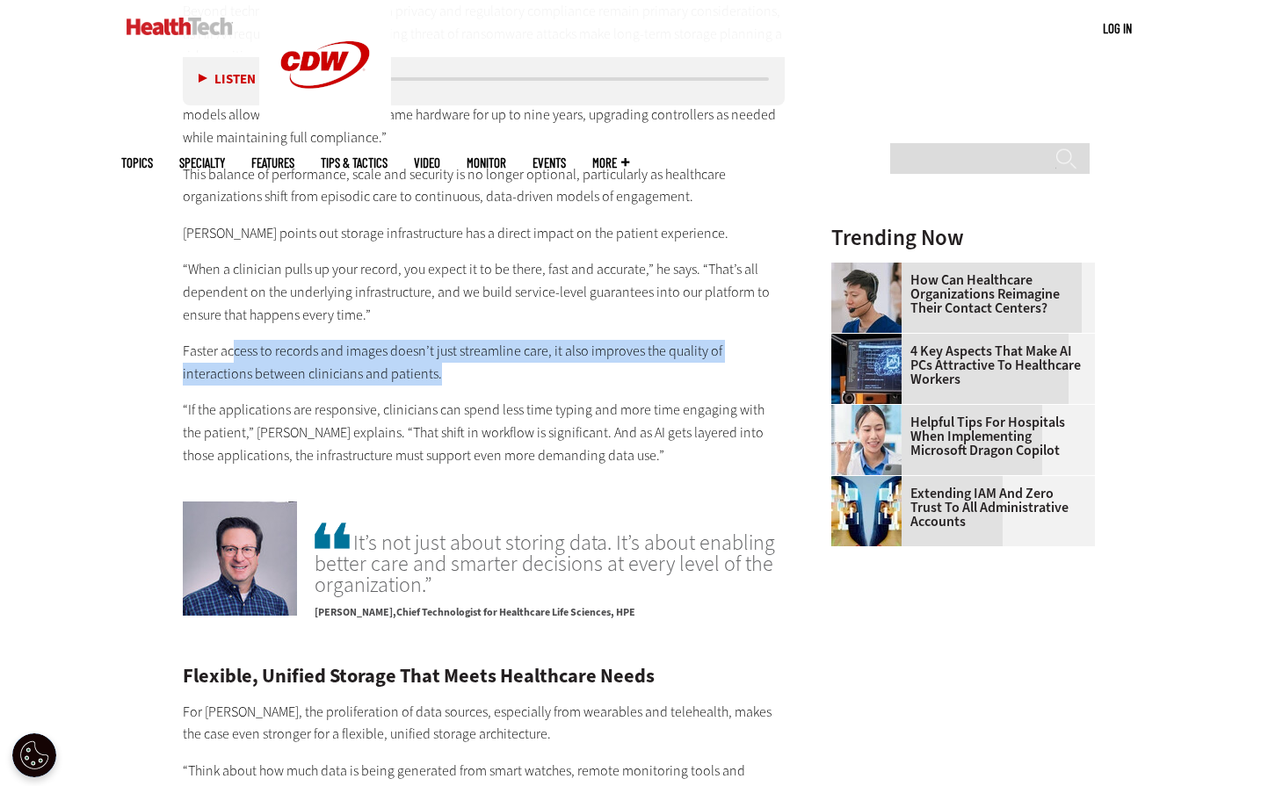
drag, startPoint x: 233, startPoint y: 333, endPoint x: 511, endPoint y: 353, distance: 278.4
click at [511, 353] on p "Faster access to records and images doesn’t just streamline care, it also impro…" at bounding box center [484, 362] width 603 height 45
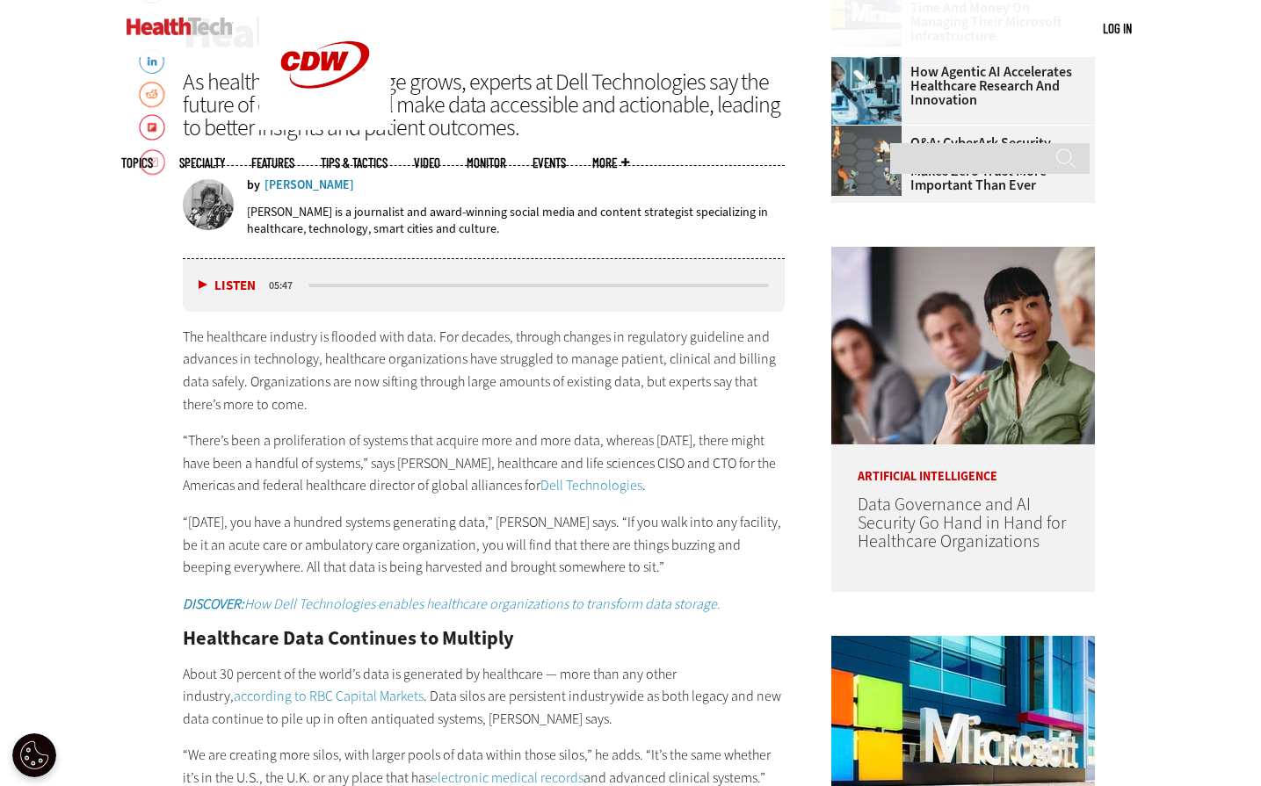
scroll to position [786, 0]
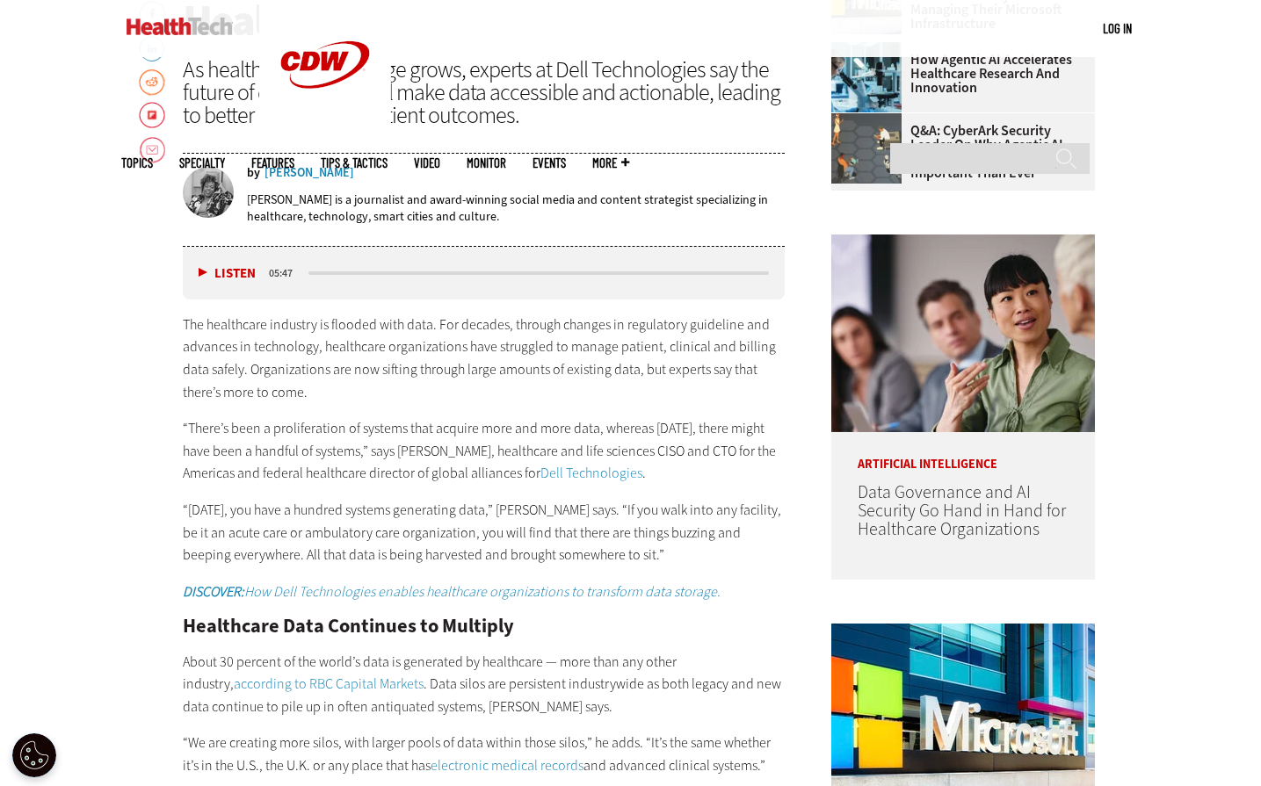
click at [503, 369] on p "The healthcare industry is flooded with data. For decades, through changes in r…" at bounding box center [484, 359] width 603 height 90
click at [670, 343] on p "The healthcare industry is flooded with data. For decades, through changes in r…" at bounding box center [484, 359] width 603 height 90
click at [356, 346] on p "The healthcare industry is flooded with data. For decades, through changes in r…" at bounding box center [484, 359] width 603 height 90
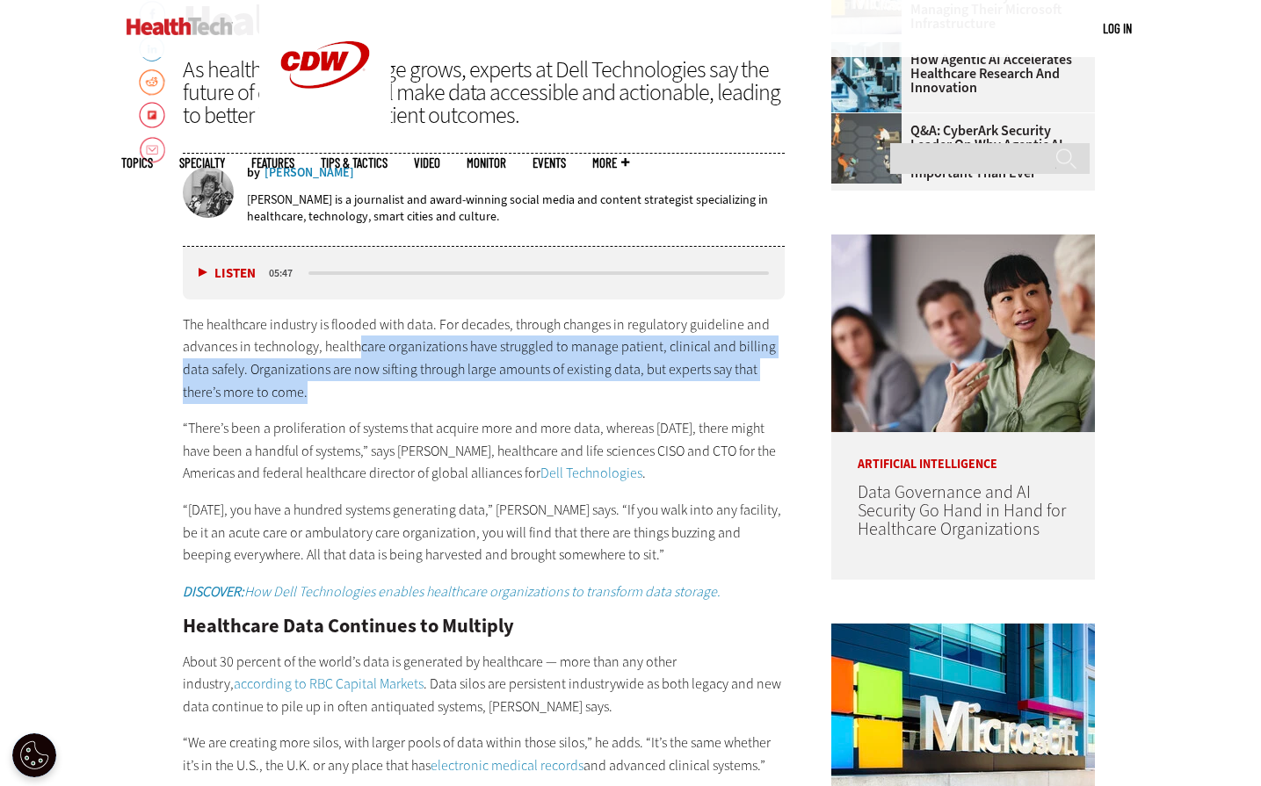
drag, startPoint x: 357, startPoint y: 348, endPoint x: 652, endPoint y: 389, distance: 298.1
click at [652, 389] on p "The healthcare industry is flooded with data. For decades, through changes in r…" at bounding box center [484, 359] width 603 height 90
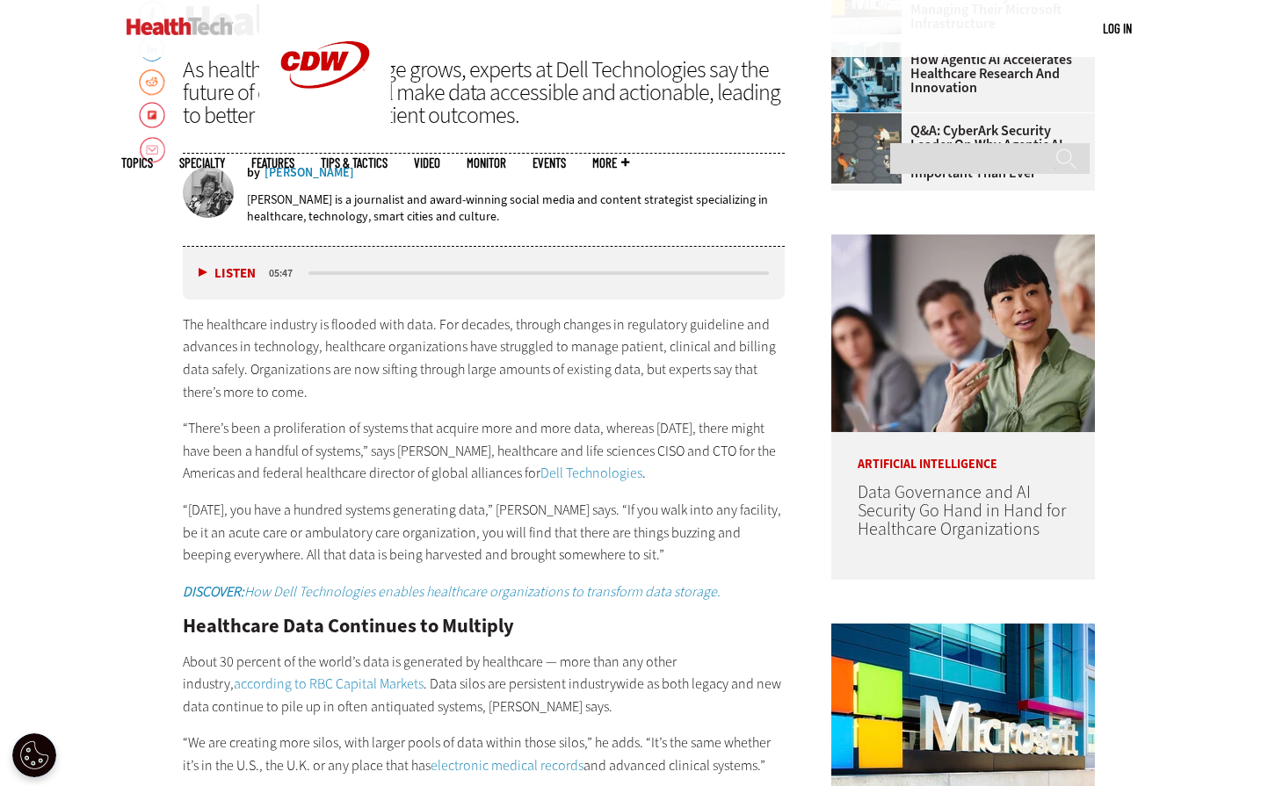
click at [573, 407] on div "The healthcare industry is flooded with data. For decades, through changes in r…" at bounding box center [484, 459] width 603 height 290
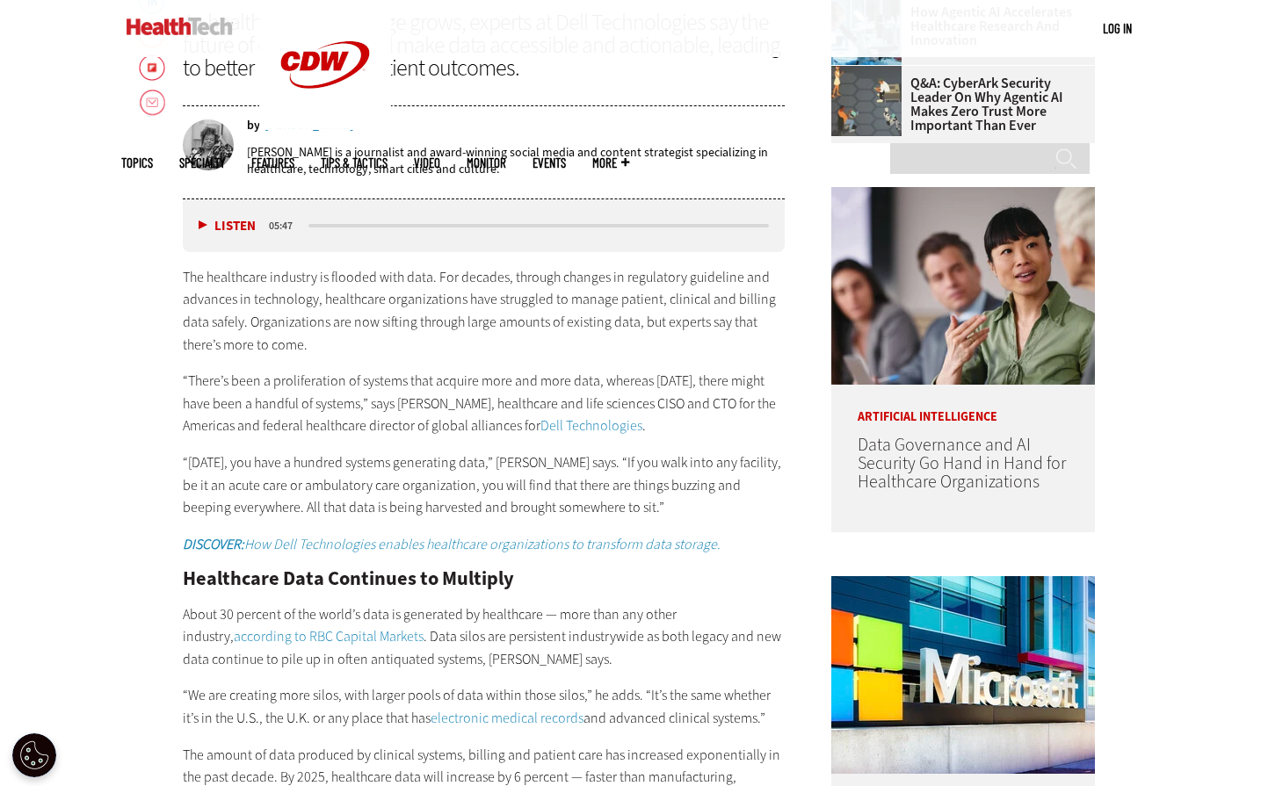
scroll to position [874, 0]
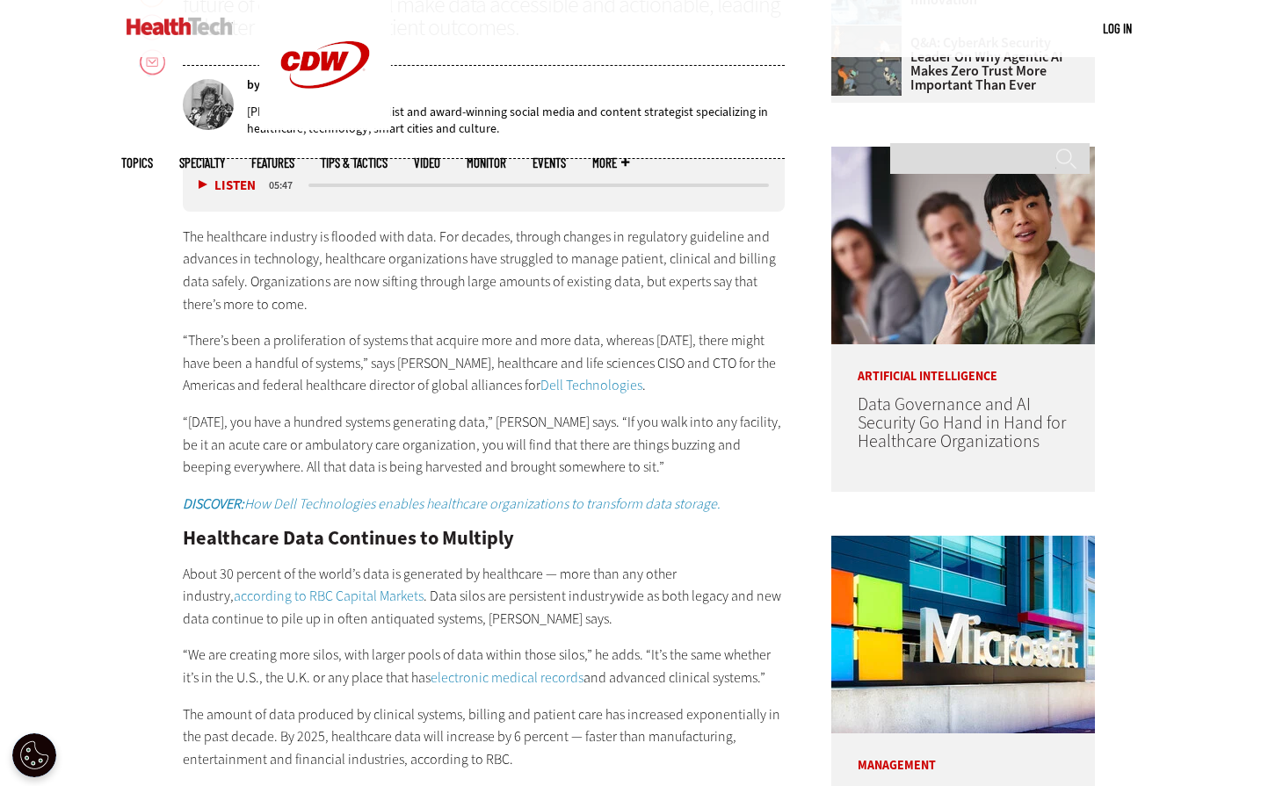
click at [474, 329] on div "The healthcare industry is flooded with data. For decades, through changes in r…" at bounding box center [484, 371] width 603 height 290
click at [453, 286] on p "The healthcare industry is flooded with data. For decades, through changes in r…" at bounding box center [484, 271] width 603 height 90
click at [556, 289] on p "The healthcare industry is flooded with data. For decades, through changes in r…" at bounding box center [484, 271] width 603 height 90
click at [467, 312] on p "The healthcare industry is flooded with data. For decades, through changes in r…" at bounding box center [484, 271] width 603 height 90
drag, startPoint x: 247, startPoint y: 329, endPoint x: 288, endPoint y: 343, distance: 43.6
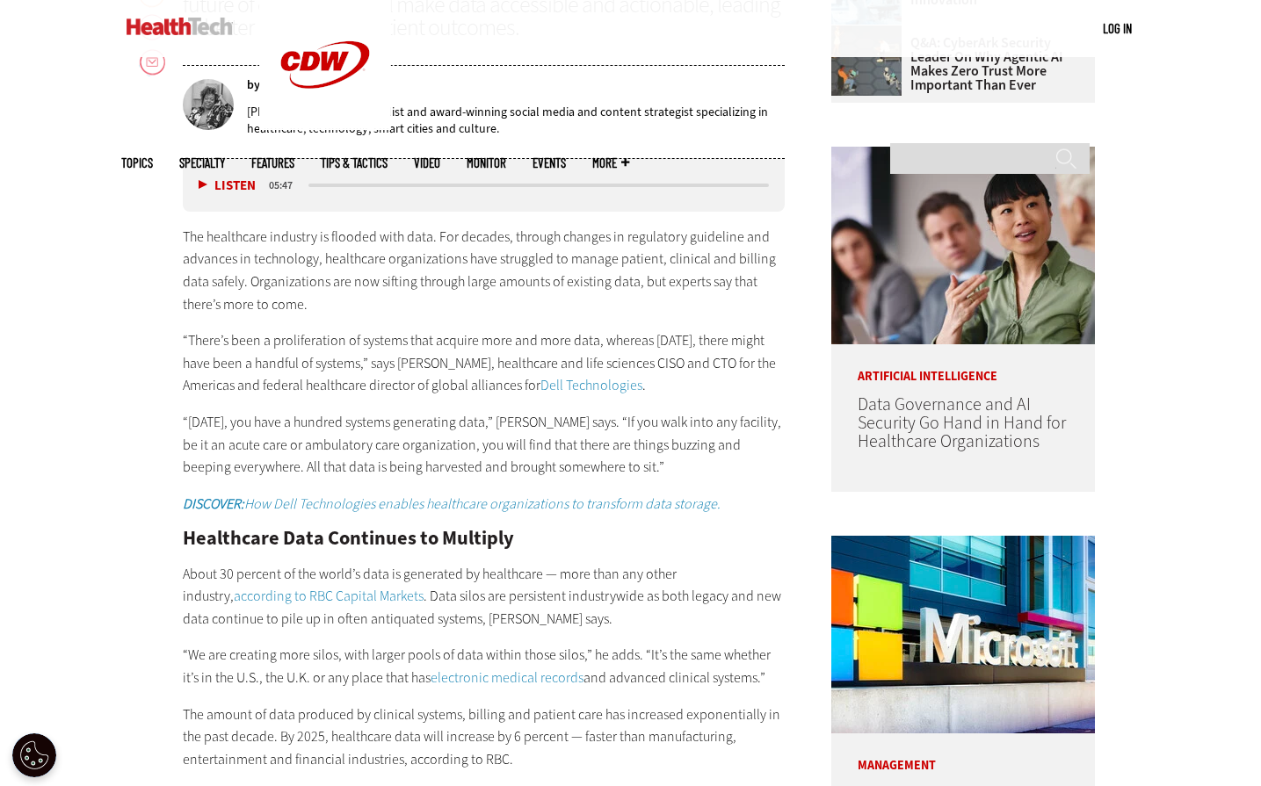
click at [248, 328] on div "The healthcare industry is flooded with data. For decades, through changes in r…" at bounding box center [484, 371] width 603 height 290
click at [477, 336] on p "“There’s been a proliferation of systems that acquire more and more data, where…" at bounding box center [484, 364] width 603 height 68
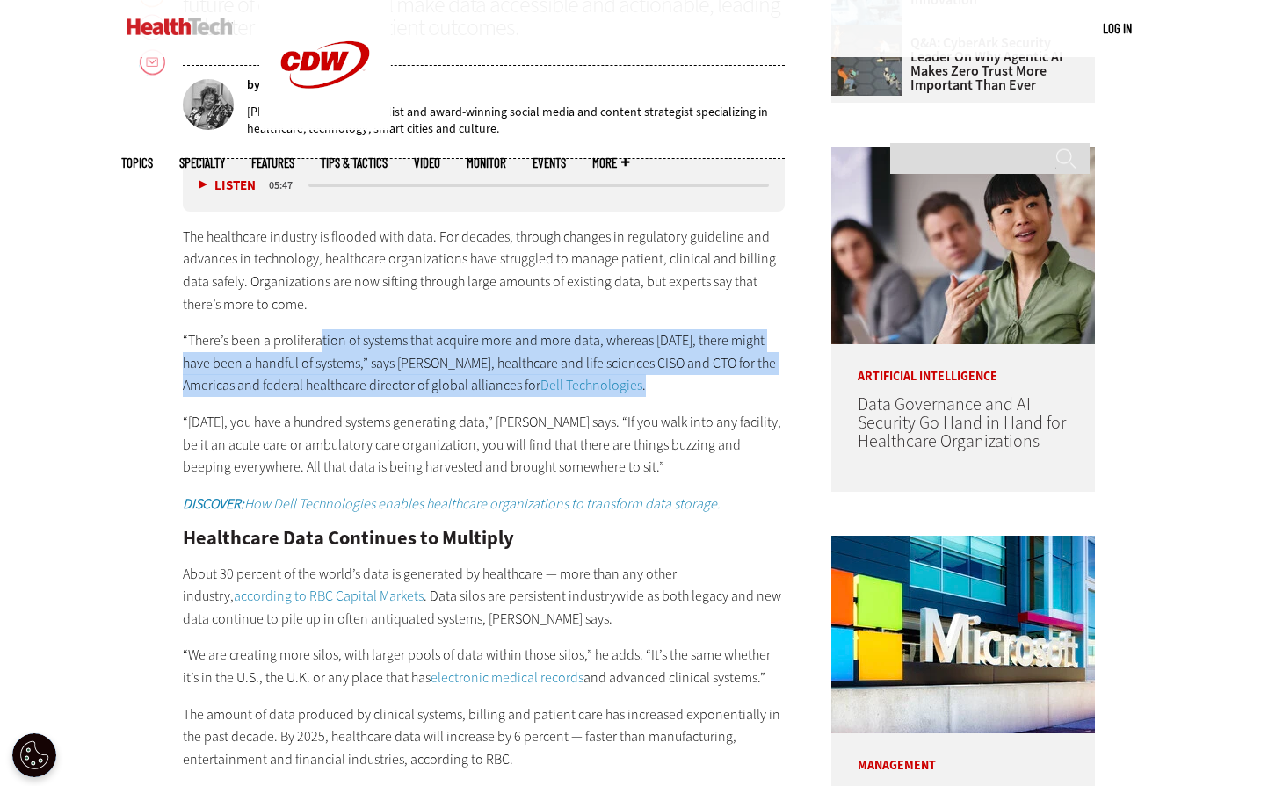
drag, startPoint x: 320, startPoint y: 333, endPoint x: 760, endPoint y: 389, distance: 443.8
click at [760, 389] on p "“There’s been a proliferation of systems that acquire more and more data, where…" at bounding box center [484, 364] width 603 height 68
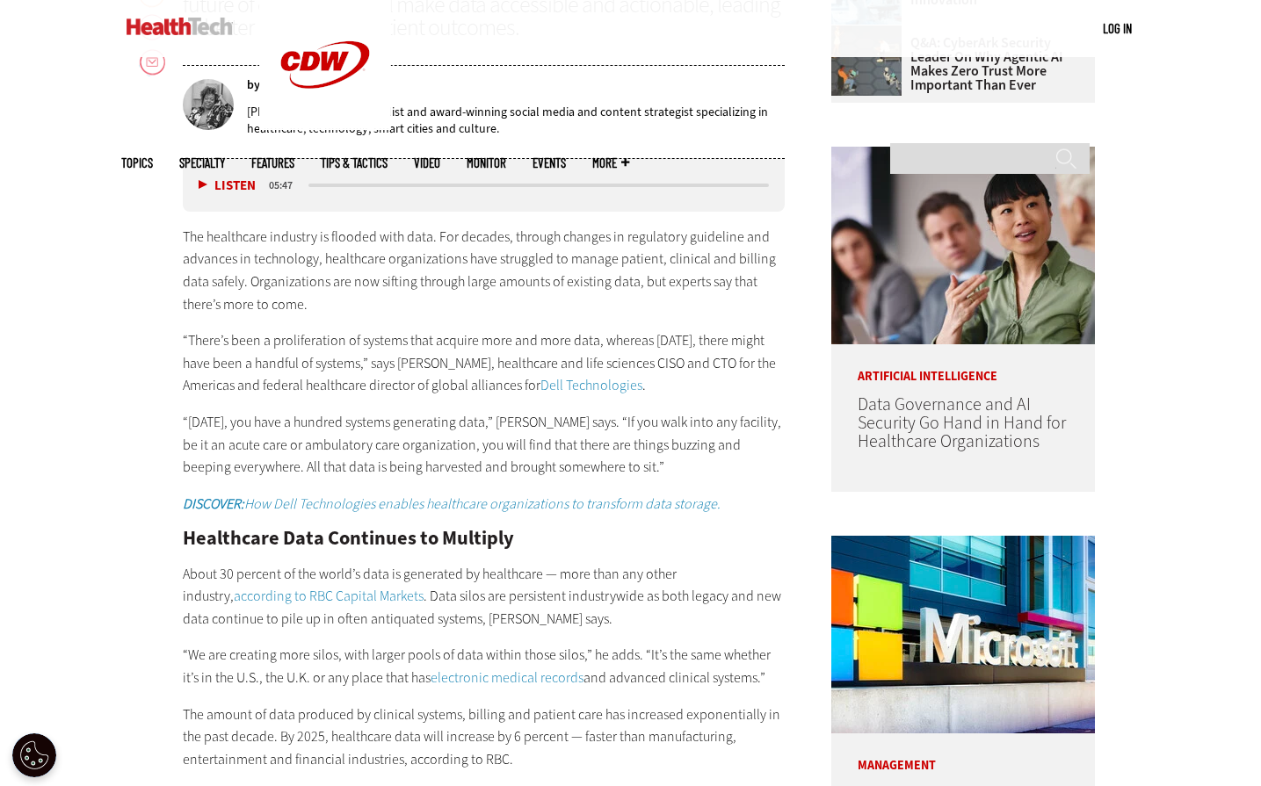
click at [272, 339] on p "“There’s been a proliferation of systems that acquire more and more data, where…" at bounding box center [484, 364] width 603 height 68
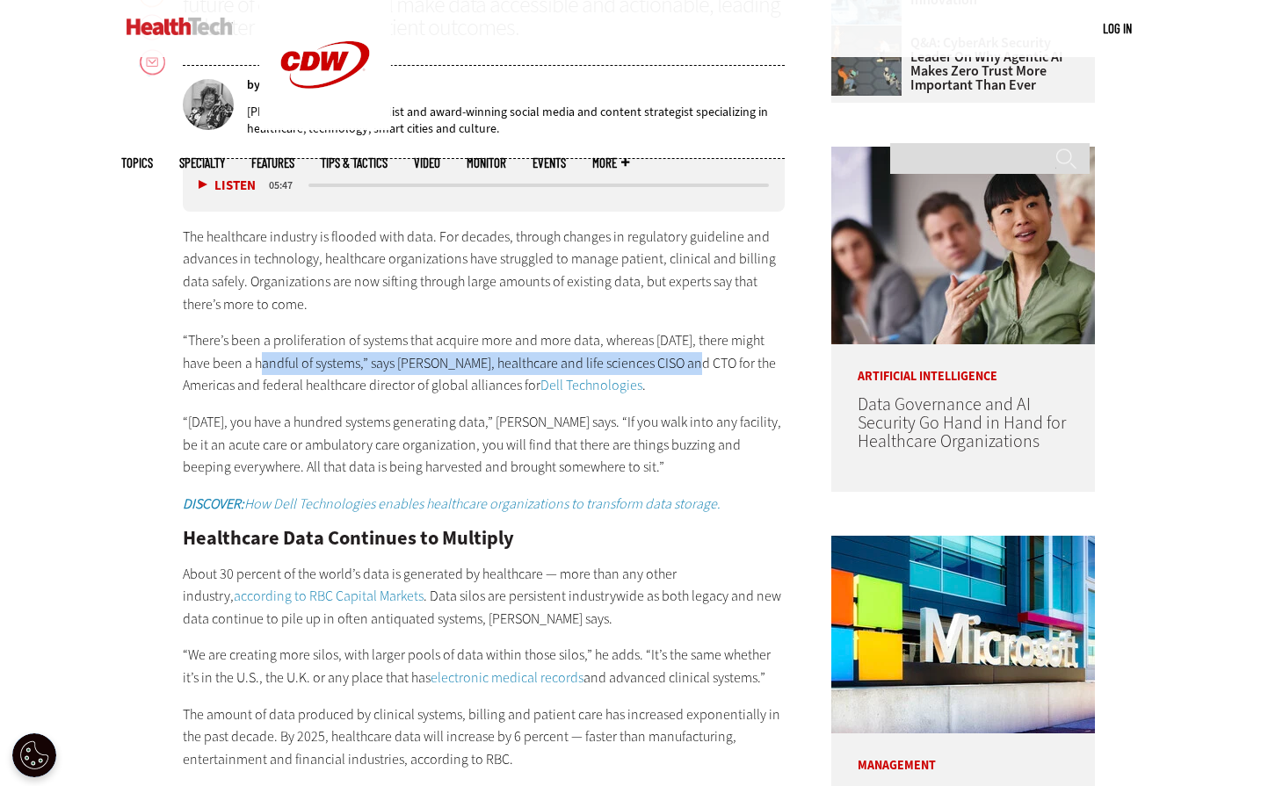
drag, startPoint x: 264, startPoint y: 365, endPoint x: 691, endPoint y: 373, distance: 426.3
click at [691, 373] on p "“There’s been a proliferation of systems that acquire more and more data, where…" at bounding box center [484, 364] width 603 height 68
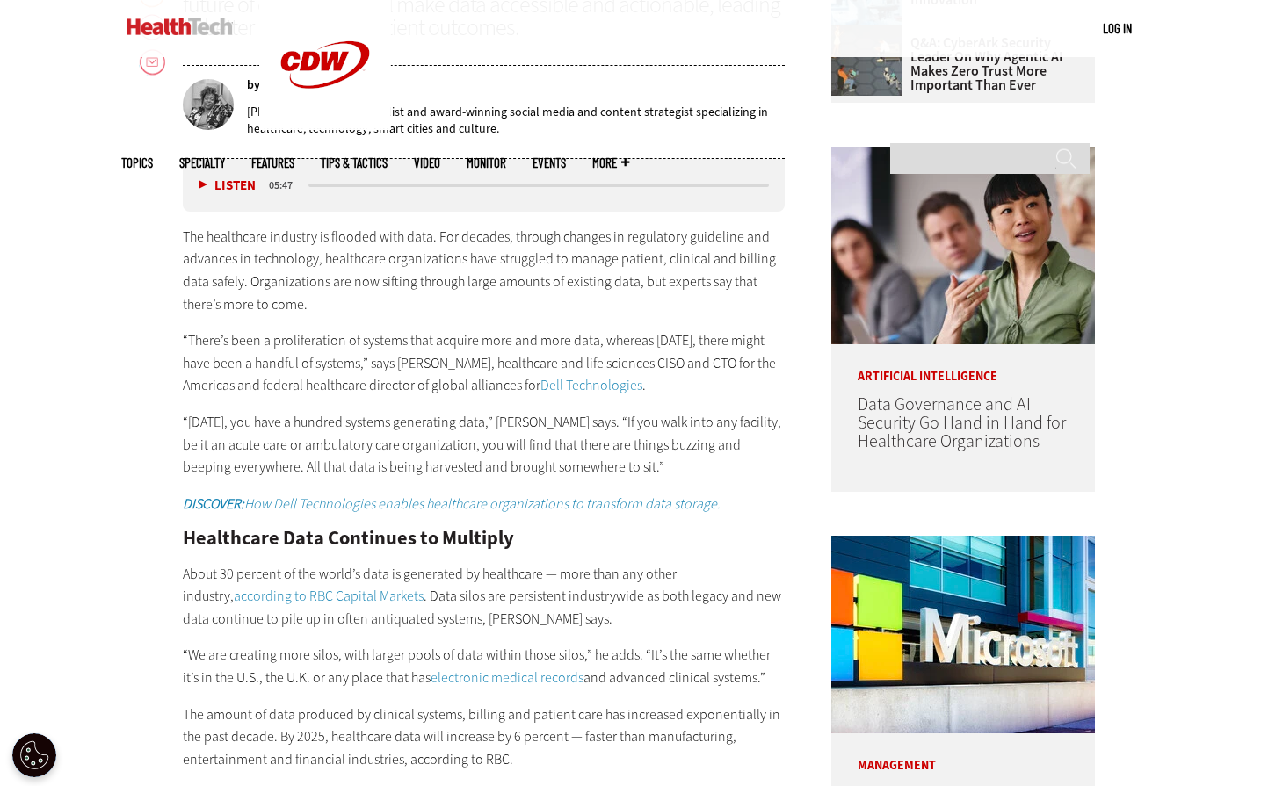
click at [426, 411] on p "“[DATE], you have a hundred systems generating data,” [PERSON_NAME] says. “If y…" at bounding box center [484, 445] width 603 height 68
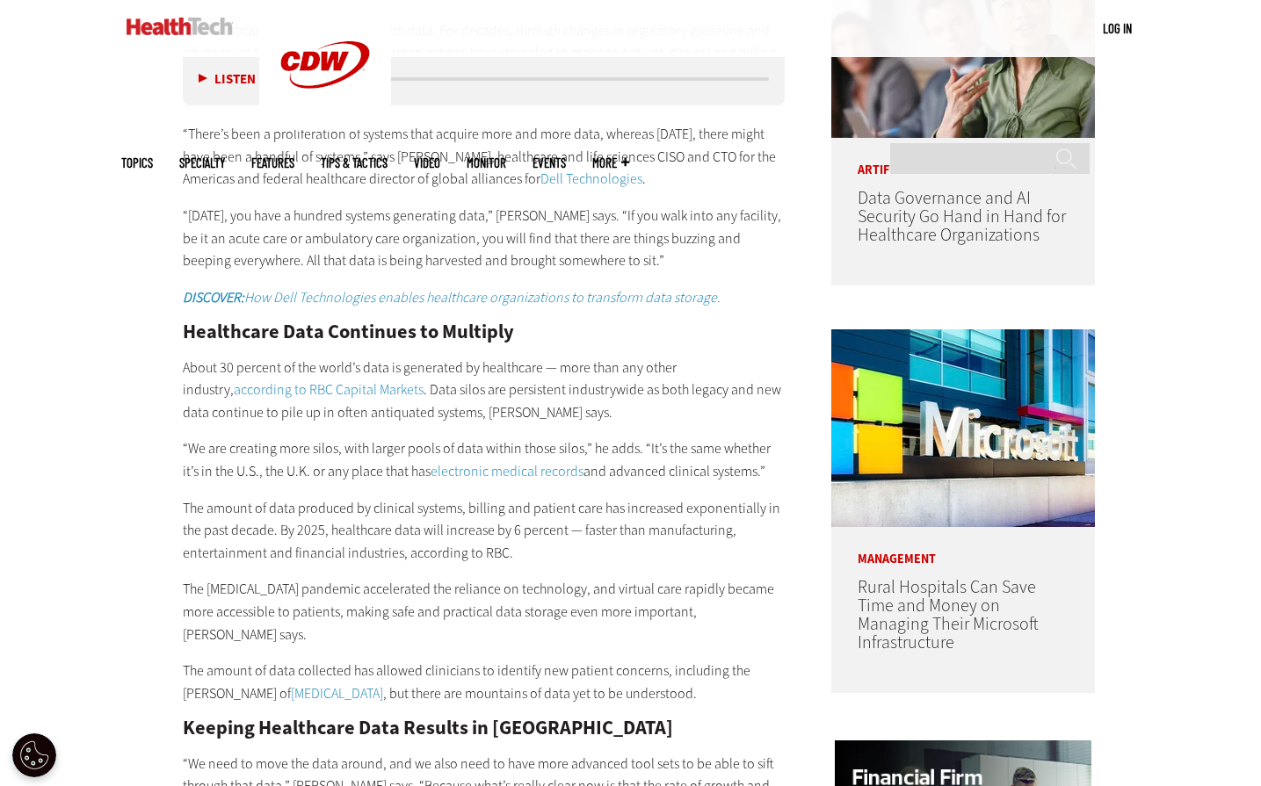
scroll to position [1138, 0]
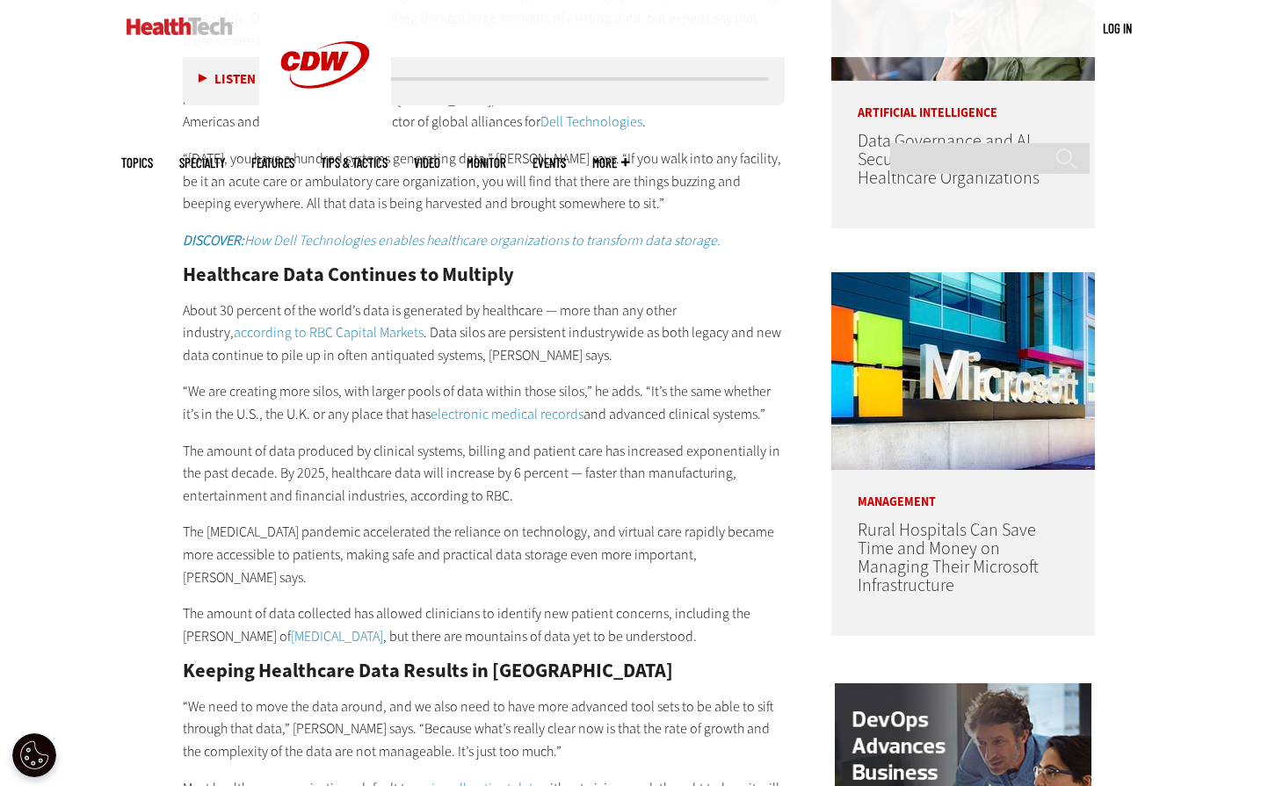
click at [402, 197] on p "“[DATE], you have a hundred systems generating data,” [PERSON_NAME] says. “If y…" at bounding box center [484, 182] width 603 height 68
drag, startPoint x: 425, startPoint y: 312, endPoint x: 442, endPoint y: 315, distance: 17.1
click at [425, 311] on p "About 30 percent of the world’s data is generated by healthcare — more than any…" at bounding box center [484, 334] width 603 height 68
click at [415, 309] on p "About 30 percent of the world’s data is generated by healthcare — more than any…" at bounding box center [484, 334] width 603 height 68
click at [556, 338] on p "About 30 percent of the world’s data is generated by healthcare — more than any…" at bounding box center [484, 334] width 603 height 68
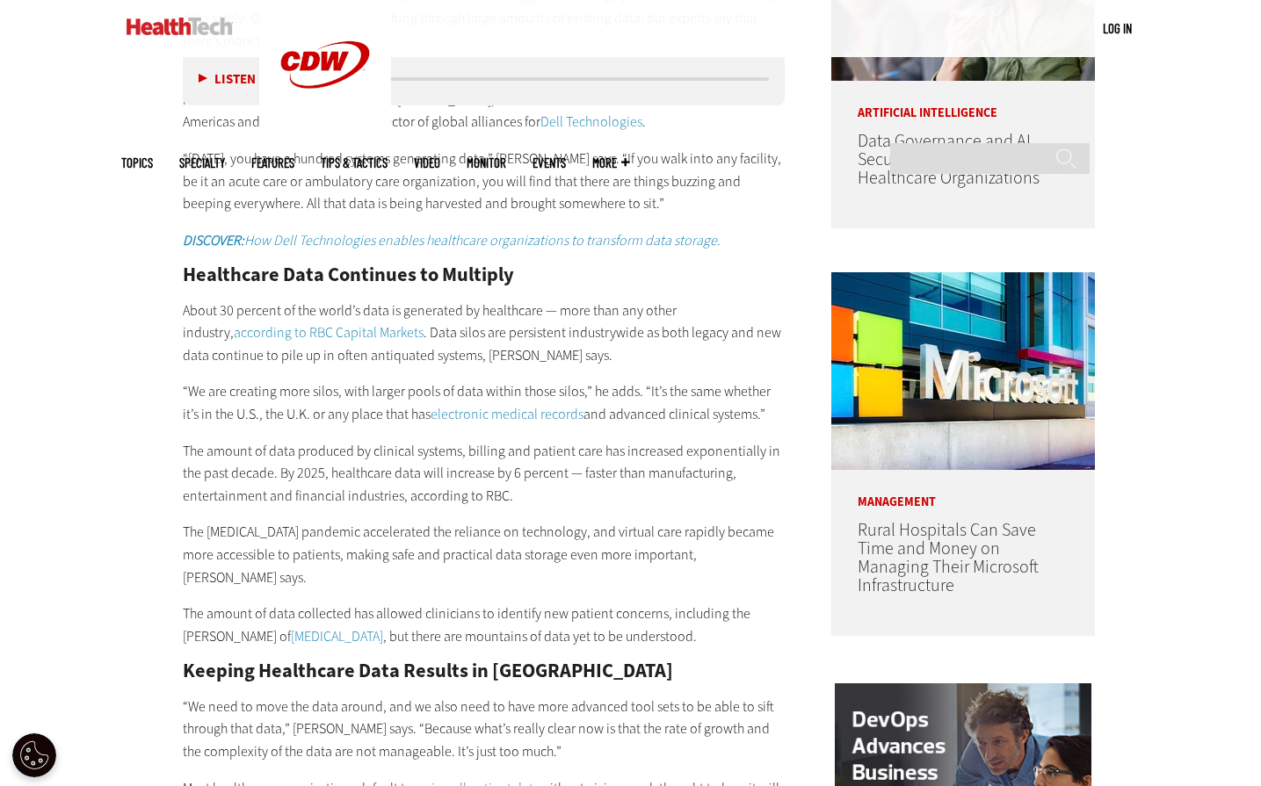
click at [510, 351] on p "About 30 percent of the world’s data is generated by healthcare — more than any…" at bounding box center [484, 334] width 603 height 68
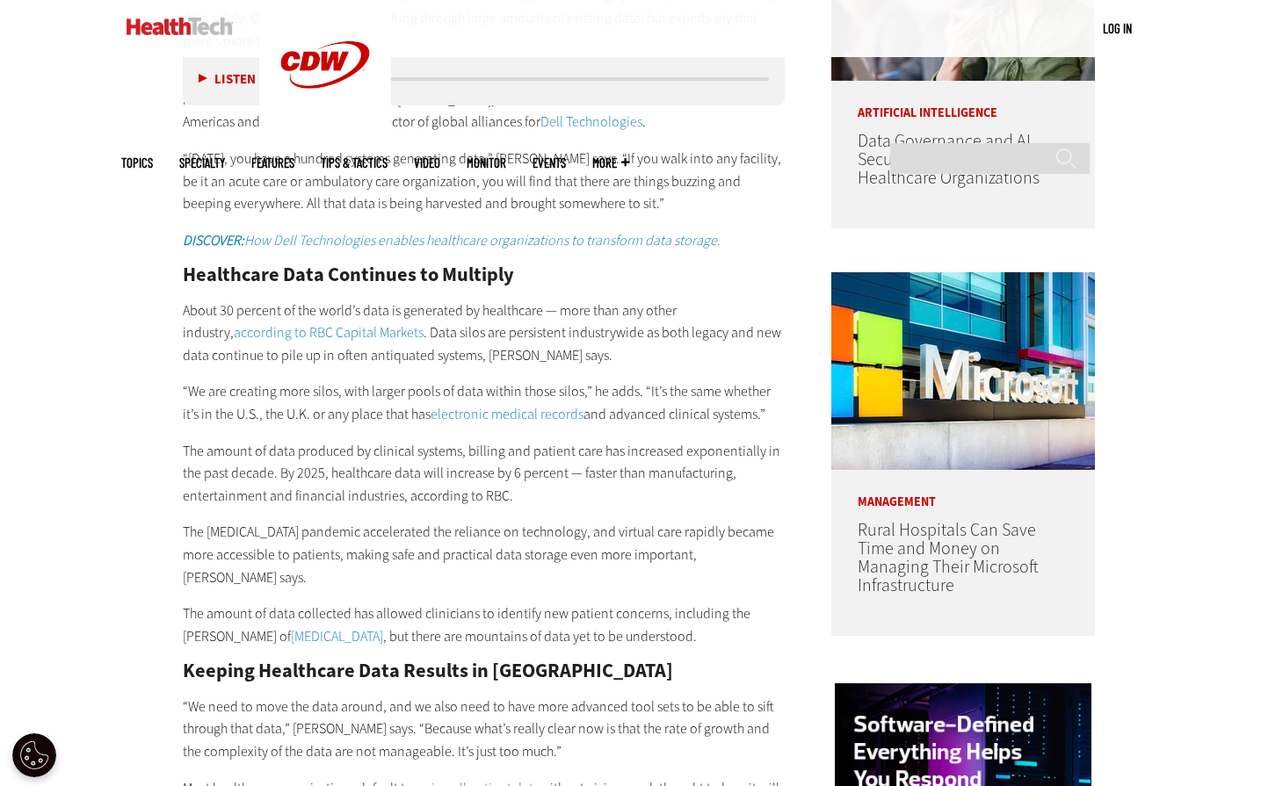
drag, startPoint x: 169, startPoint y: 379, endPoint x: 152, endPoint y: 396, distance: 24.2
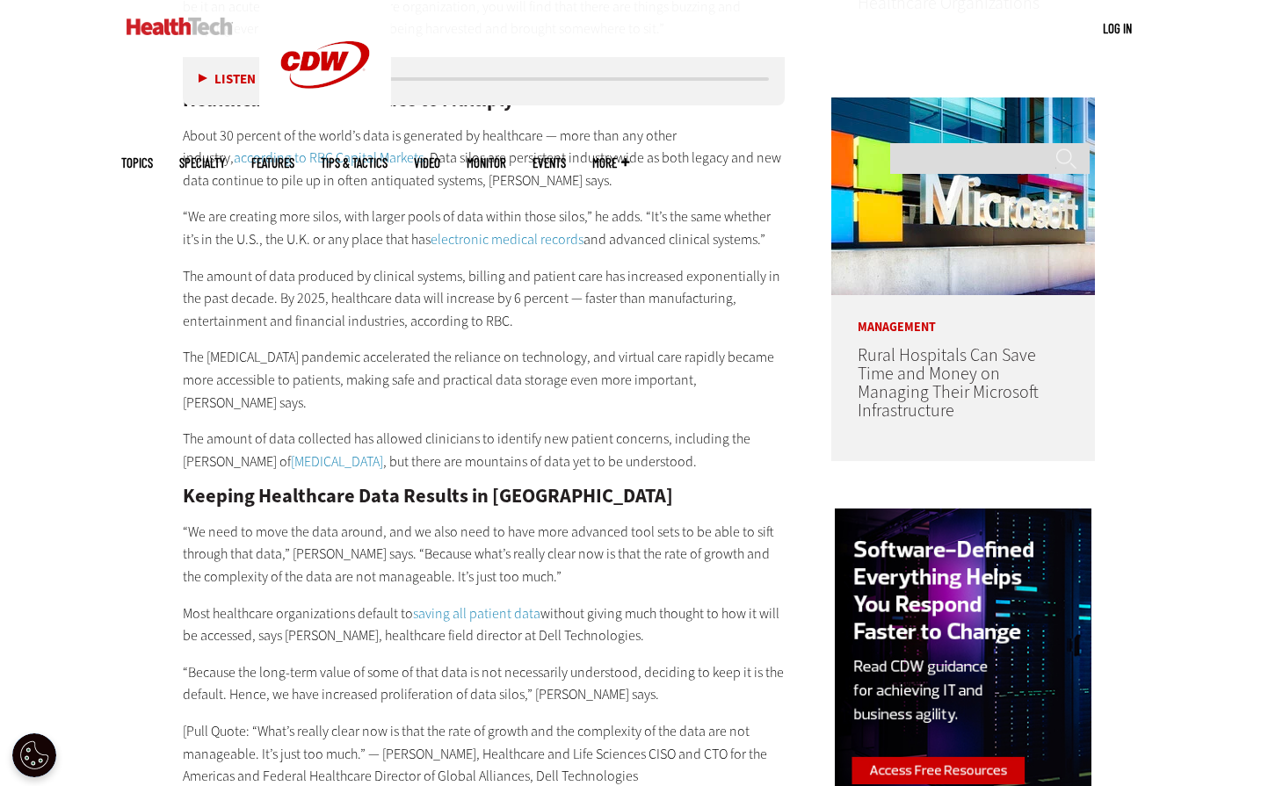
scroll to position [1314, 0]
click at [549, 315] on p "The amount of data produced by clinical systems, billing and patient care has i…" at bounding box center [484, 298] width 603 height 68
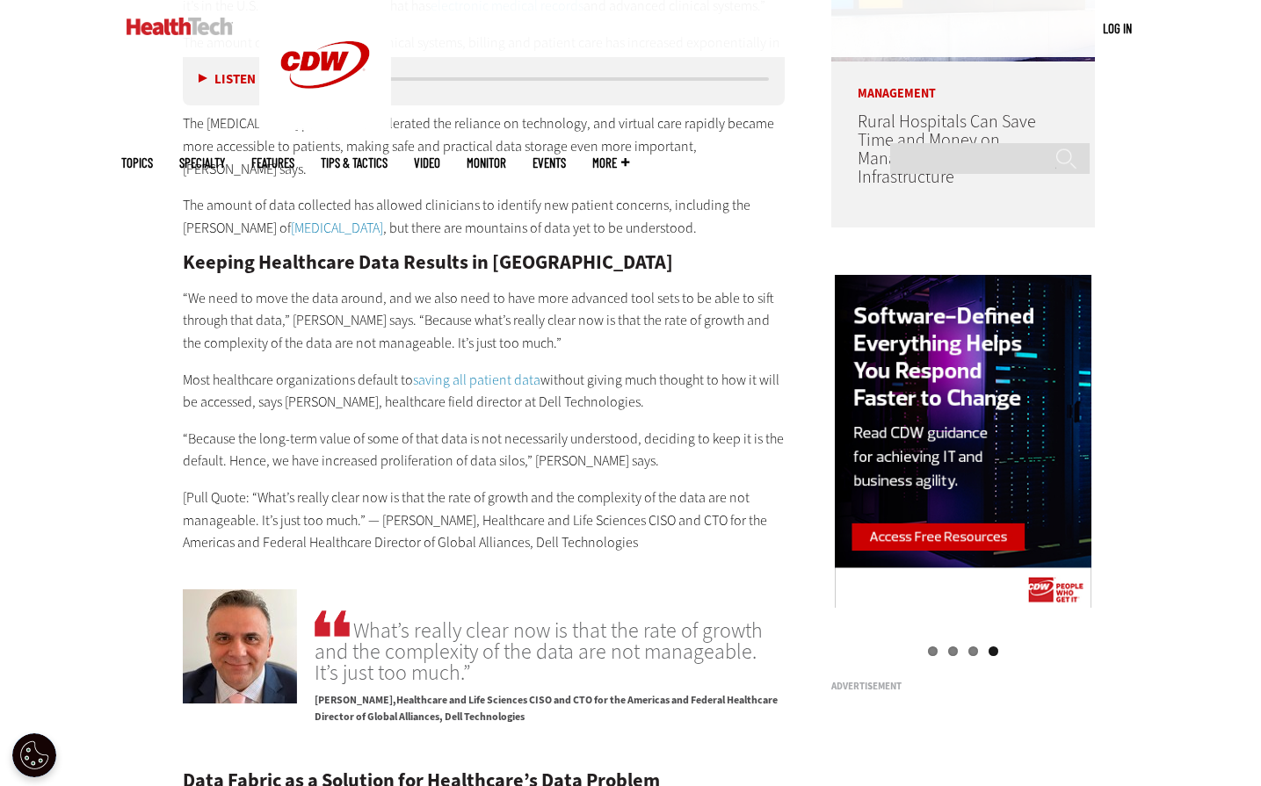
scroll to position [1577, 0]
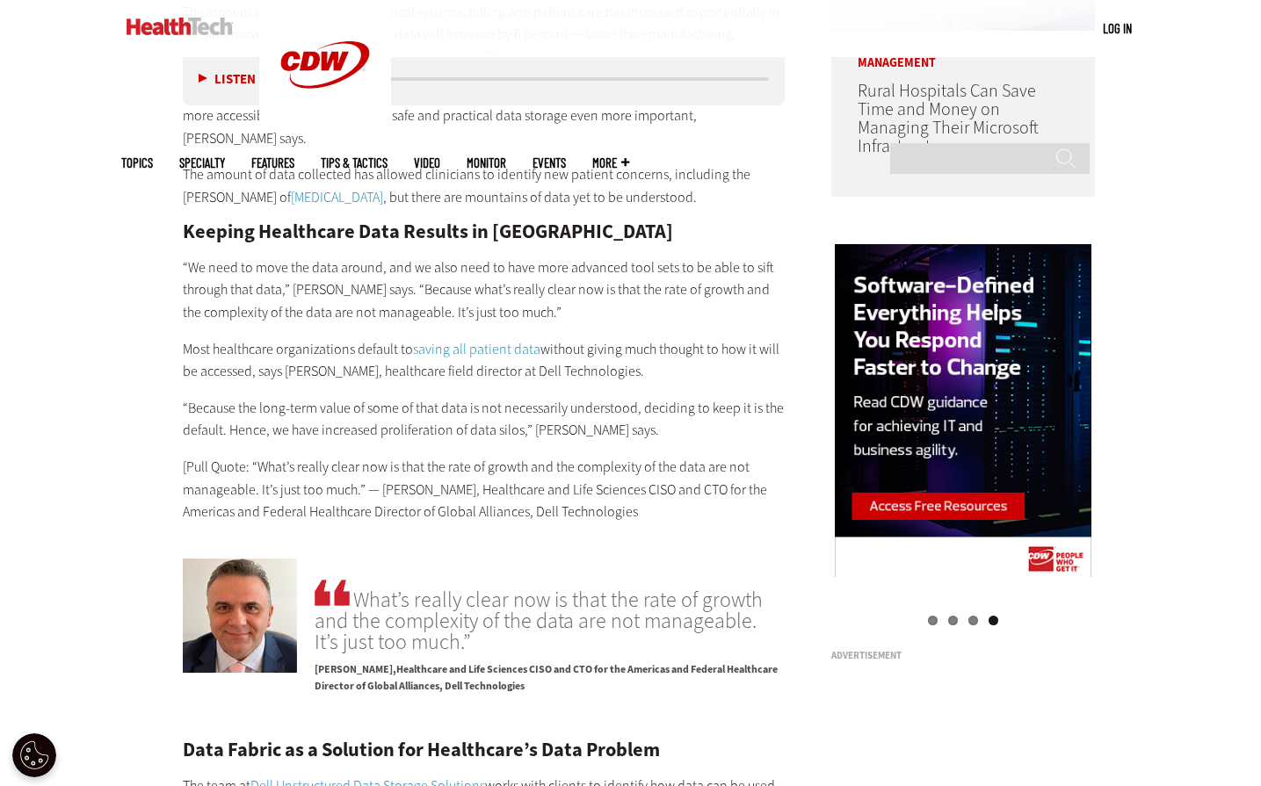
click at [285, 276] on p "“We need to move the data around, and we also need to have more advanced tool s…" at bounding box center [484, 291] width 603 height 68
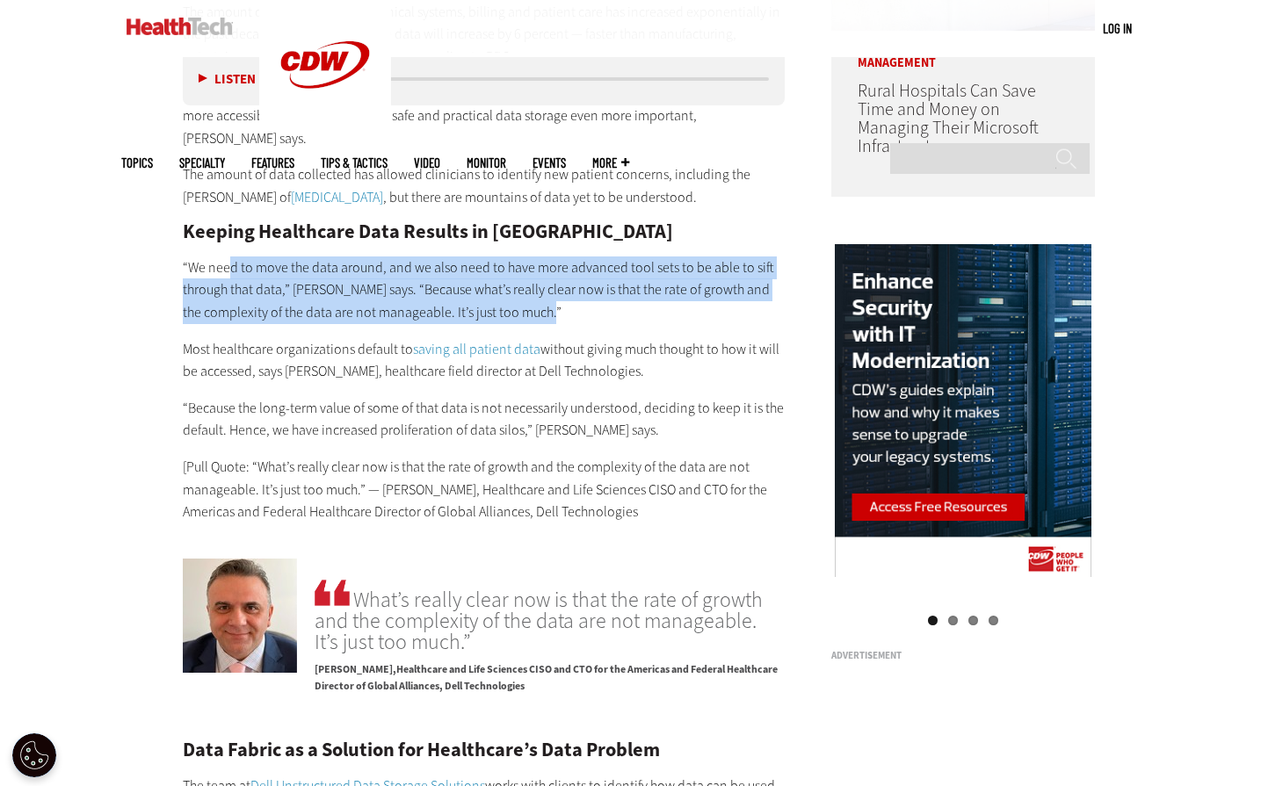
drag, startPoint x: 228, startPoint y: 236, endPoint x: 652, endPoint y: 297, distance: 427.8
click at [652, 297] on p "“We need to move the data around, and we also need to have more advanced tool s…" at bounding box center [484, 291] width 603 height 68
click at [97, 293] on div "Become an Insider Sign up [DATE] to receive premium content! Sign Up MENU Log i…" at bounding box center [630, 692] width 1261 height 4538
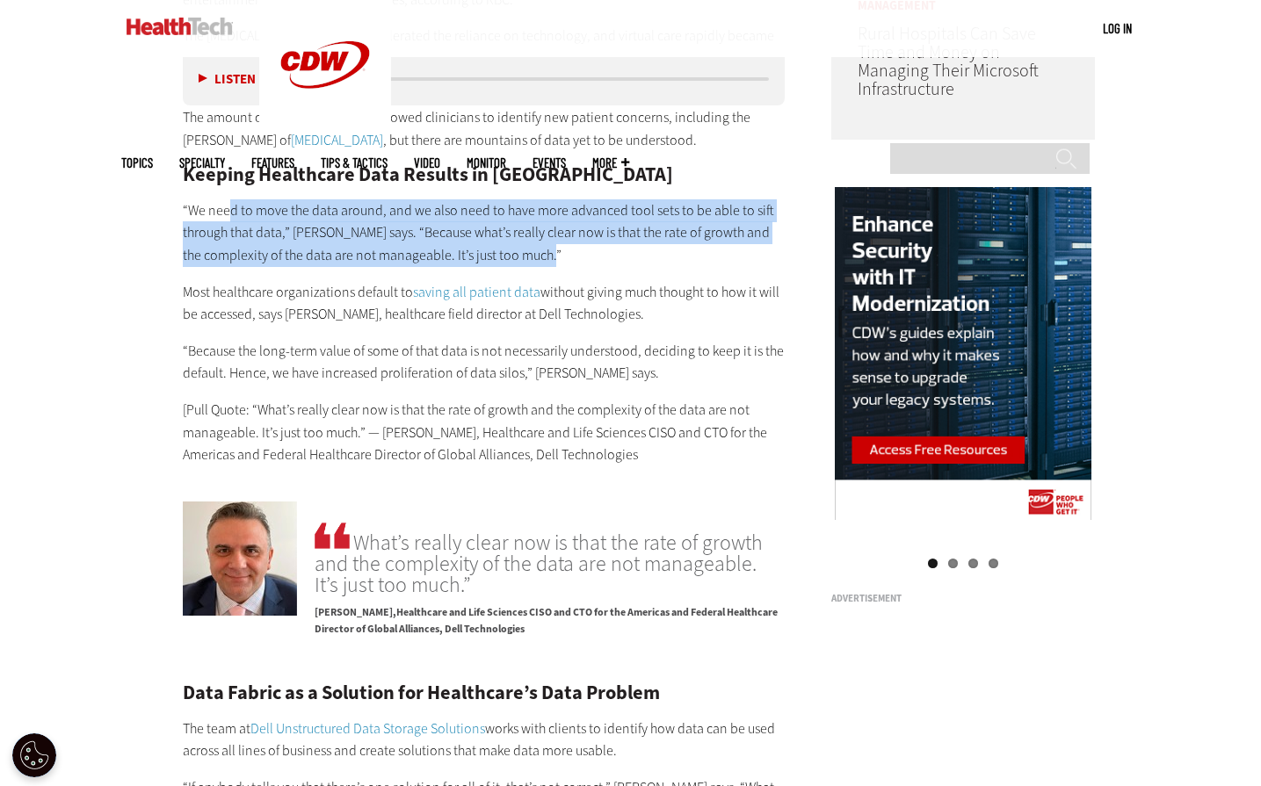
scroll to position [1665, 0]
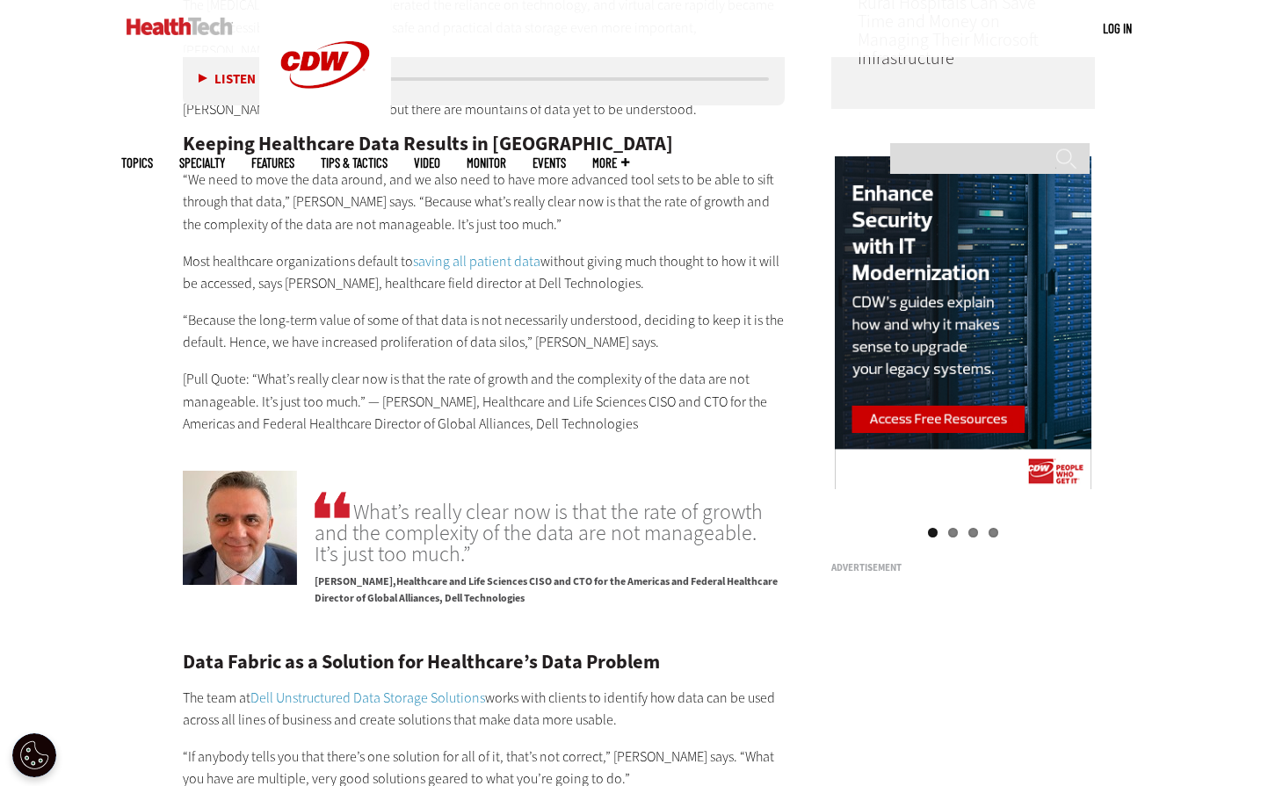
click at [344, 269] on p "Most healthcare organizations default to saving all patient data without giving…" at bounding box center [484, 272] width 603 height 45
click at [489, 183] on p "“We need to move the data around, and we also need to have more advanced tool s…" at bounding box center [484, 203] width 603 height 68
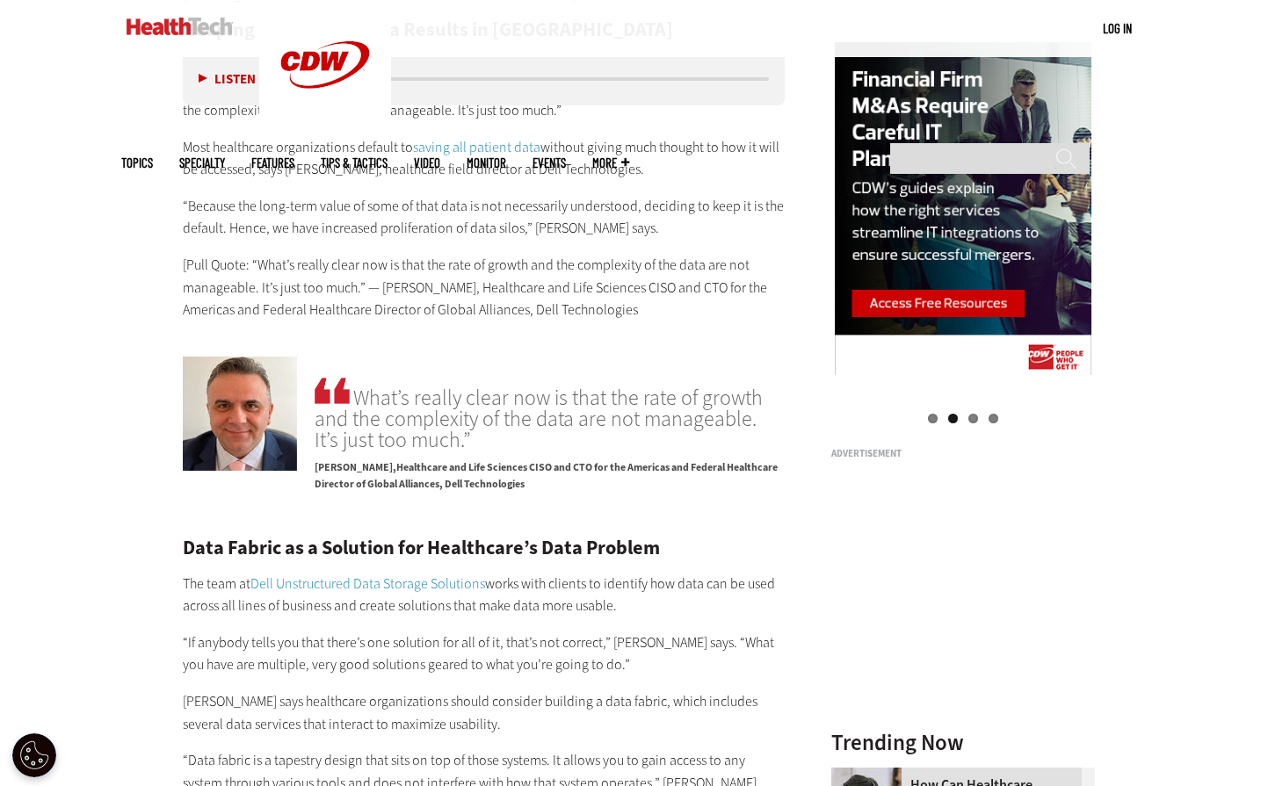
scroll to position [1929, 0]
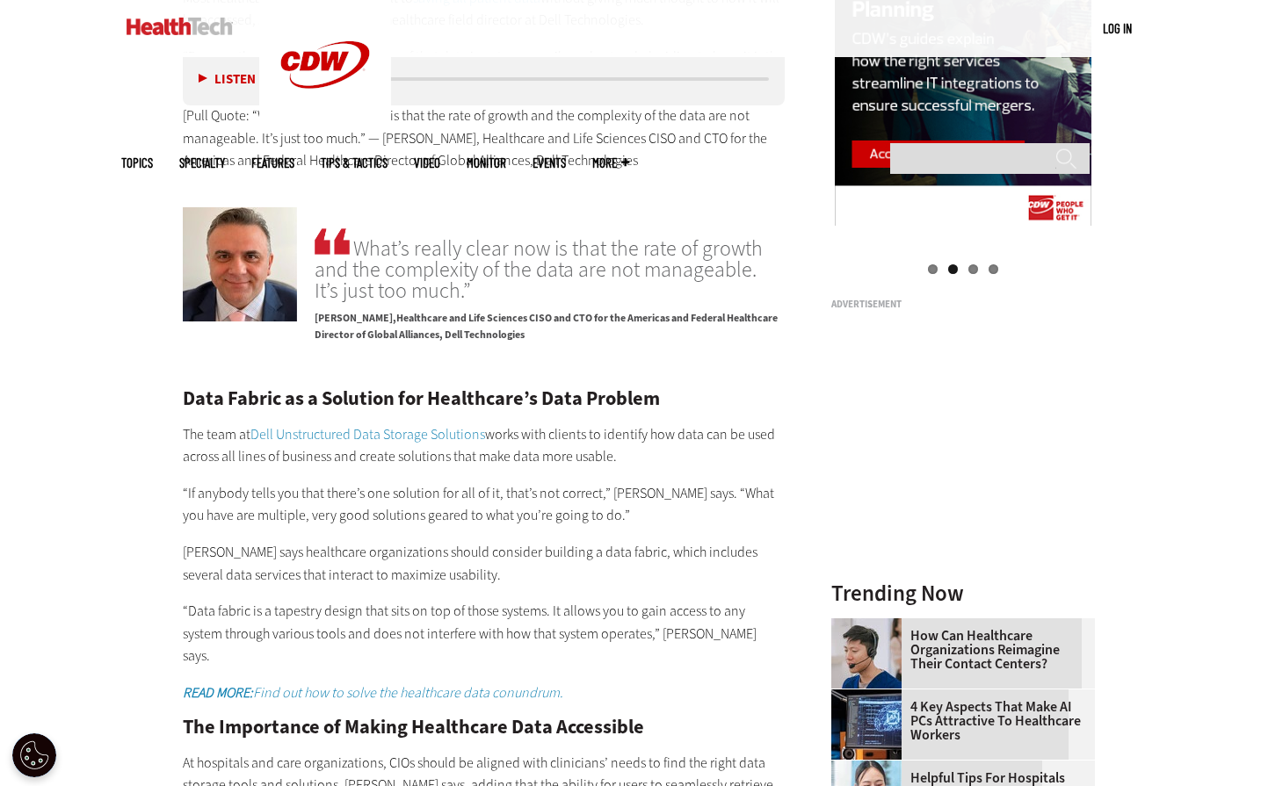
drag, startPoint x: 566, startPoint y: 422, endPoint x: 587, endPoint y: 444, distance: 30.5
click at [566, 424] on p "The team at Dell Unstructured Data Storage Solutions works with clients to iden…" at bounding box center [484, 446] width 603 height 45
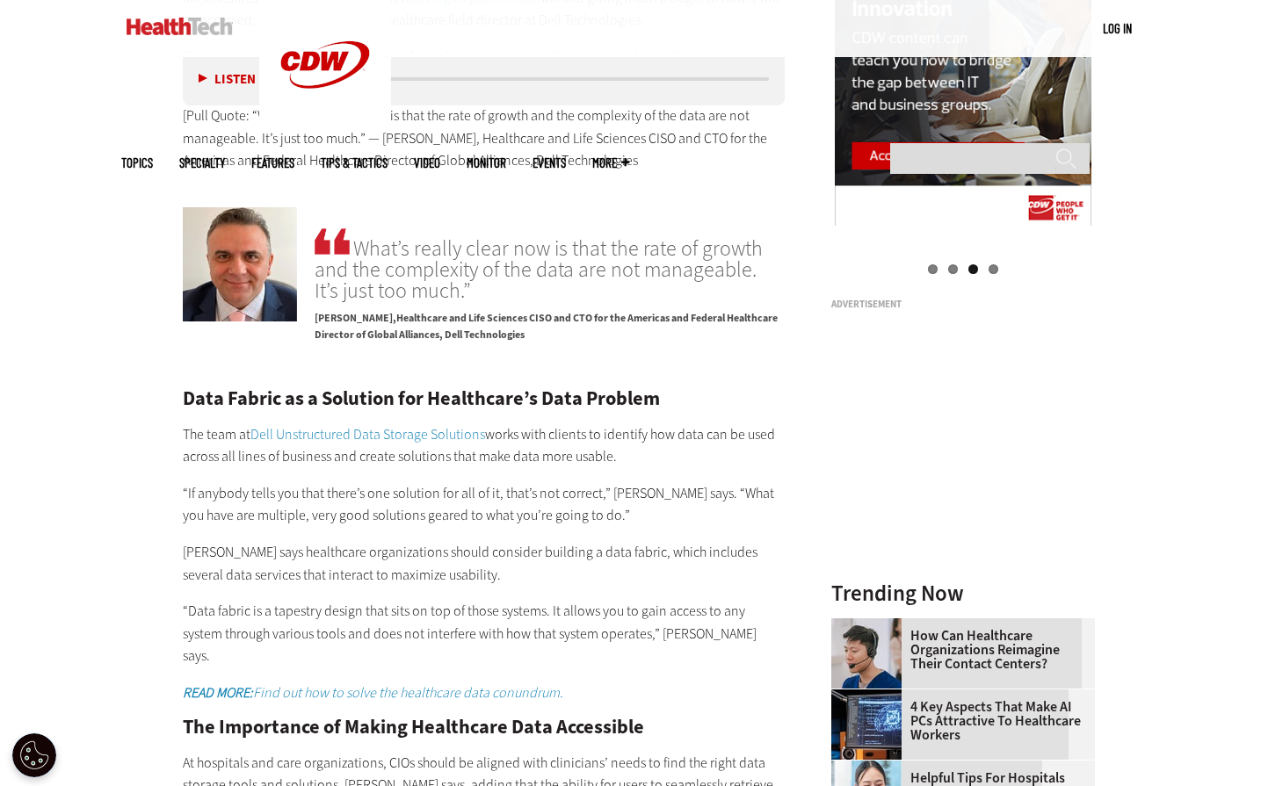
drag, startPoint x: 700, startPoint y: 424, endPoint x: 692, endPoint y: 438, distance: 15.4
click at [700, 425] on p "The team at Dell Unstructured Data Storage Solutions works with clients to iden…" at bounding box center [484, 446] width 603 height 45
click at [582, 424] on p "The team at Dell Unstructured Data Storage Solutions works with clients to iden…" at bounding box center [484, 446] width 603 height 45
drag, startPoint x: 618, startPoint y: 412, endPoint x: 676, endPoint y: 435, distance: 62.3
click at [676, 435] on p "The team at Dell Unstructured Data Storage Solutions works with clients to iden…" at bounding box center [484, 446] width 603 height 45
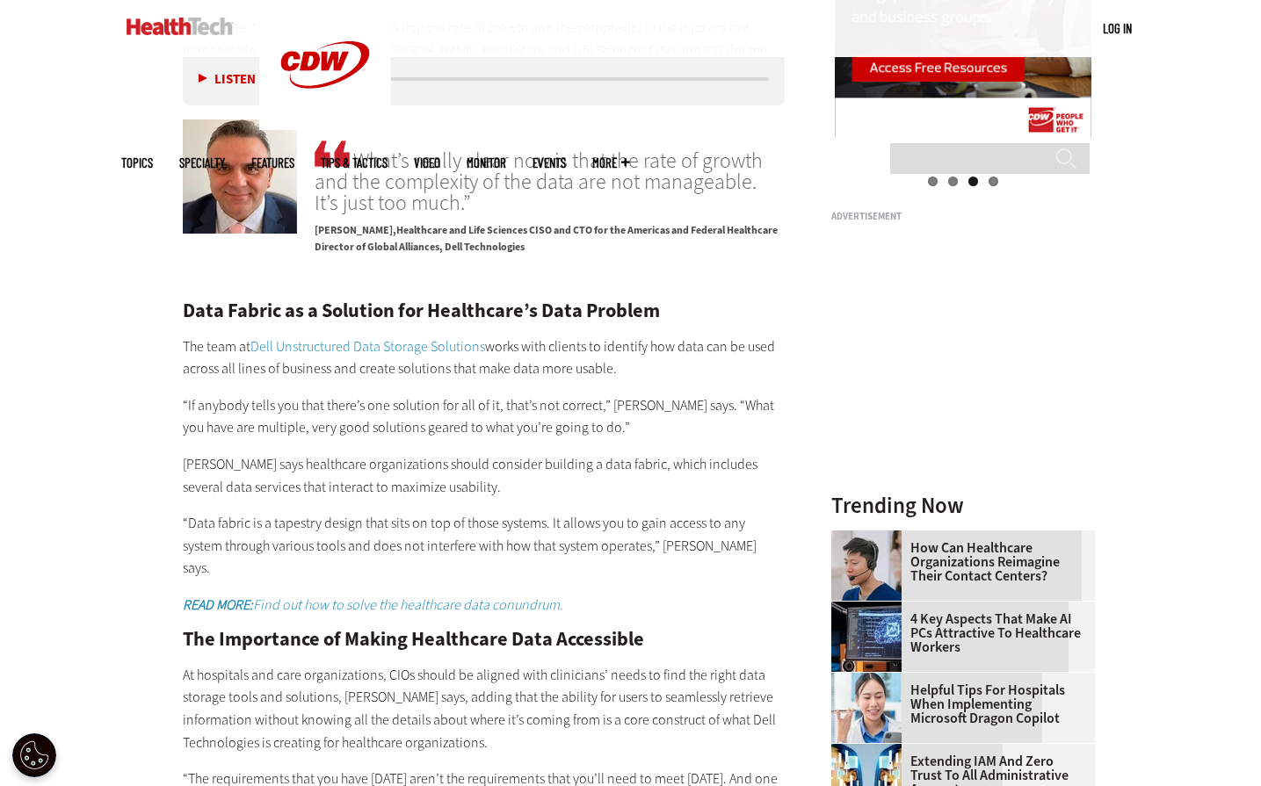
scroll to position [2104, 0]
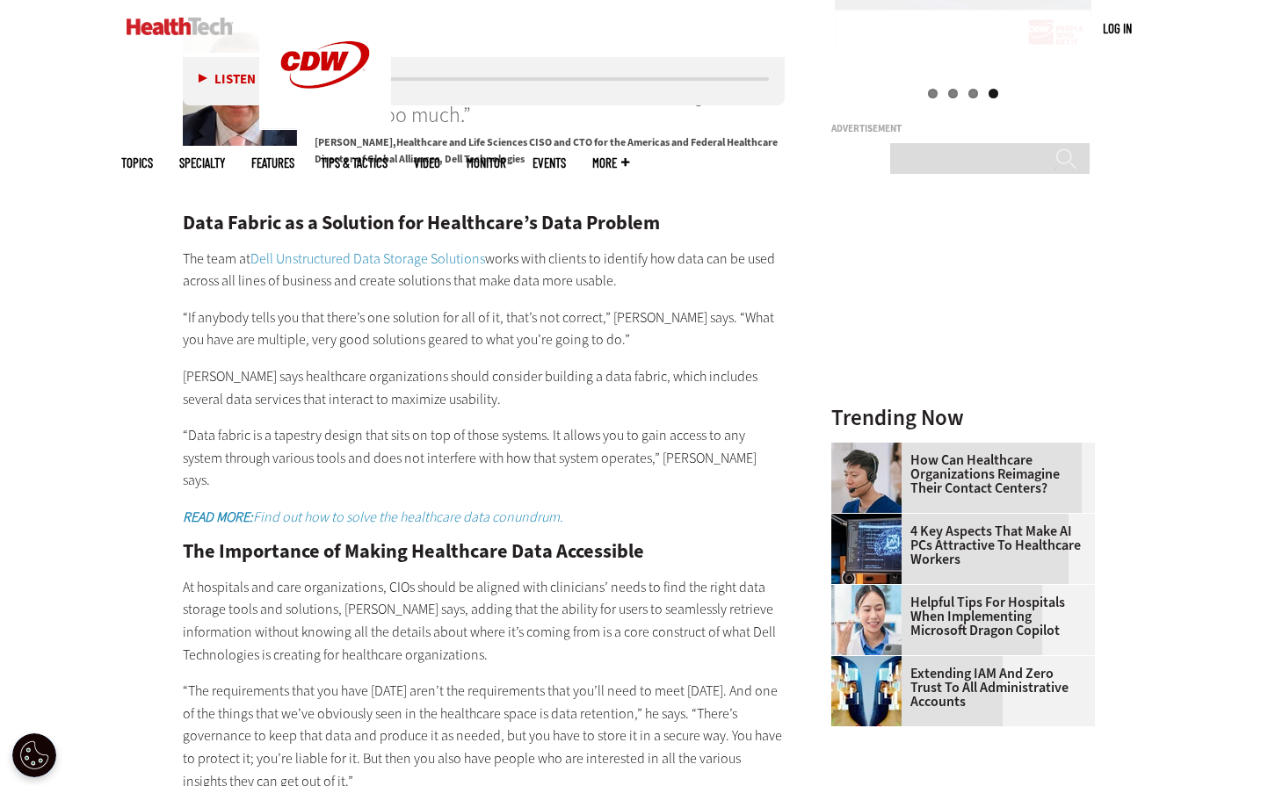
click at [350, 315] on p "“If anybody tells you that there’s one solution for all of it, that’s not corre…" at bounding box center [484, 329] width 603 height 45
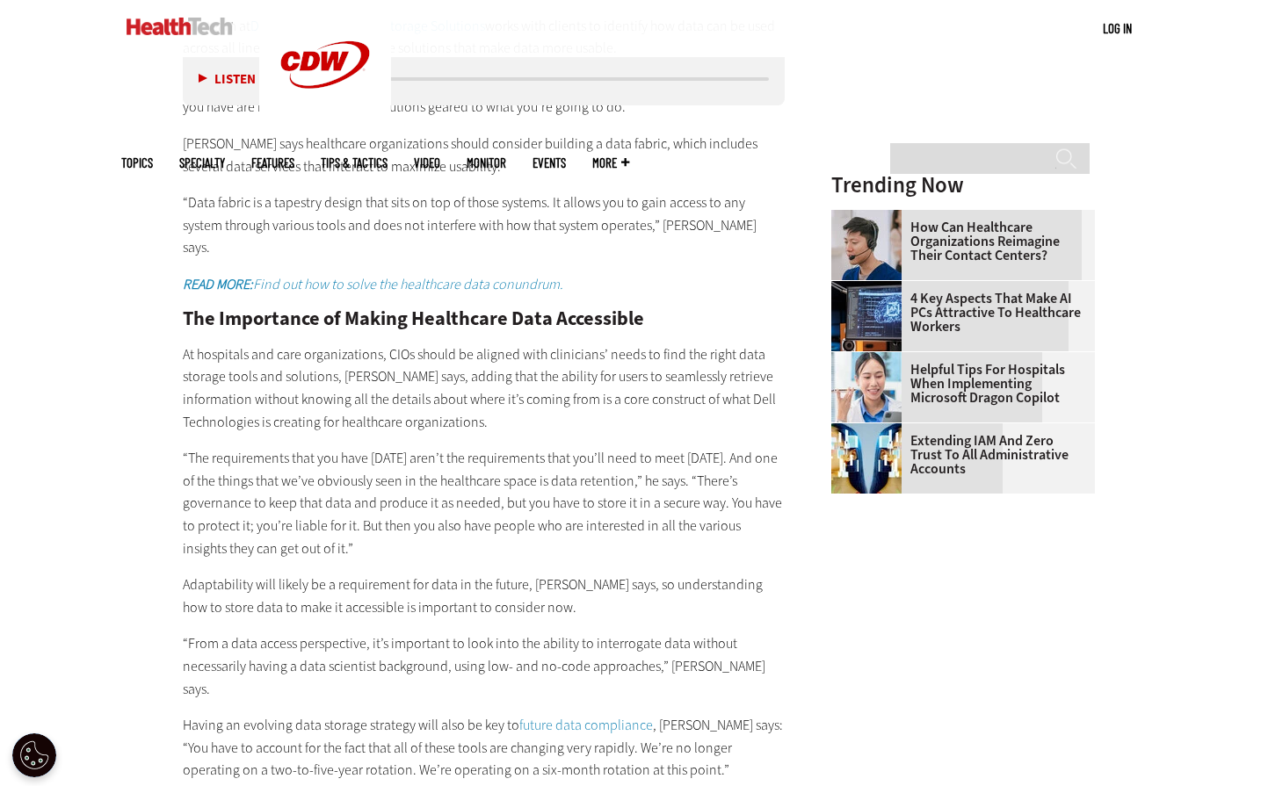
scroll to position [2368, 0]
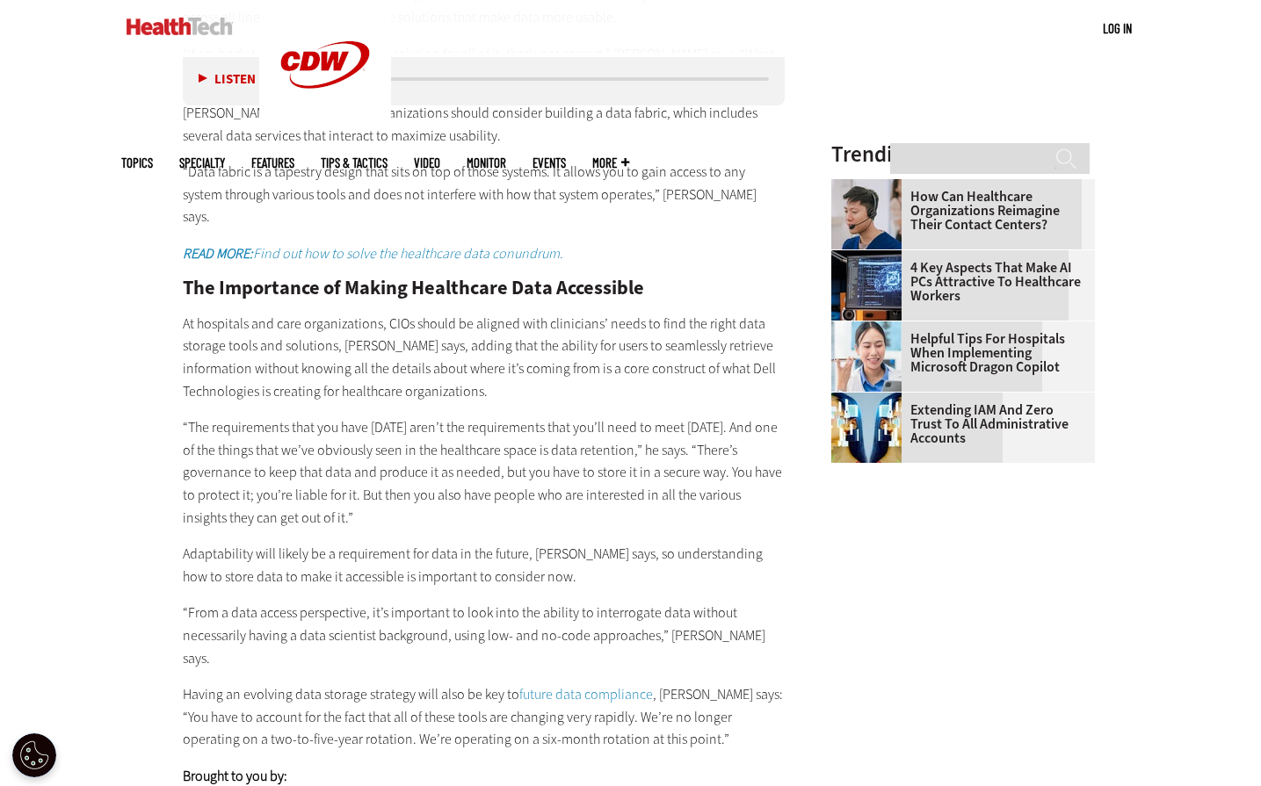
drag, startPoint x: 372, startPoint y: 293, endPoint x: 448, endPoint y: 301, distance: 76.9
click at [371, 313] on p "At hospitals and care organizations, CIOs should be aligned with clinicians’ ne…" at bounding box center [484, 358] width 603 height 90
click at [634, 313] on p "At hospitals and care organizations, CIOs should be aligned with clinicians’ ne…" at bounding box center [484, 358] width 603 height 90
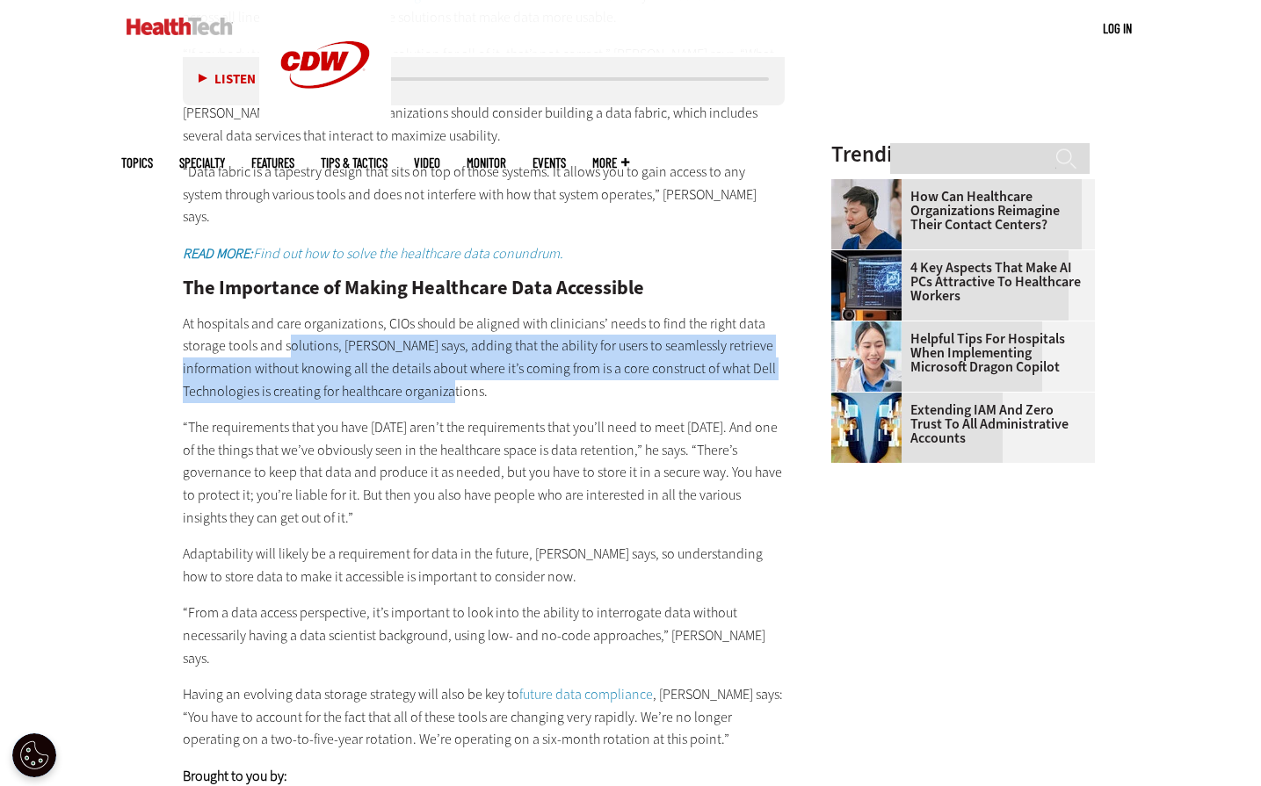
drag, startPoint x: 286, startPoint y: 307, endPoint x: 668, endPoint y: 341, distance: 382.9
click at [668, 341] on p "At hospitals and care organizations, CIOs should be aligned with clinicians’ ne…" at bounding box center [484, 358] width 603 height 90
click at [611, 355] on p "At hospitals and care organizations, CIOs should be aligned with clinicians’ ne…" at bounding box center [484, 358] width 603 height 90
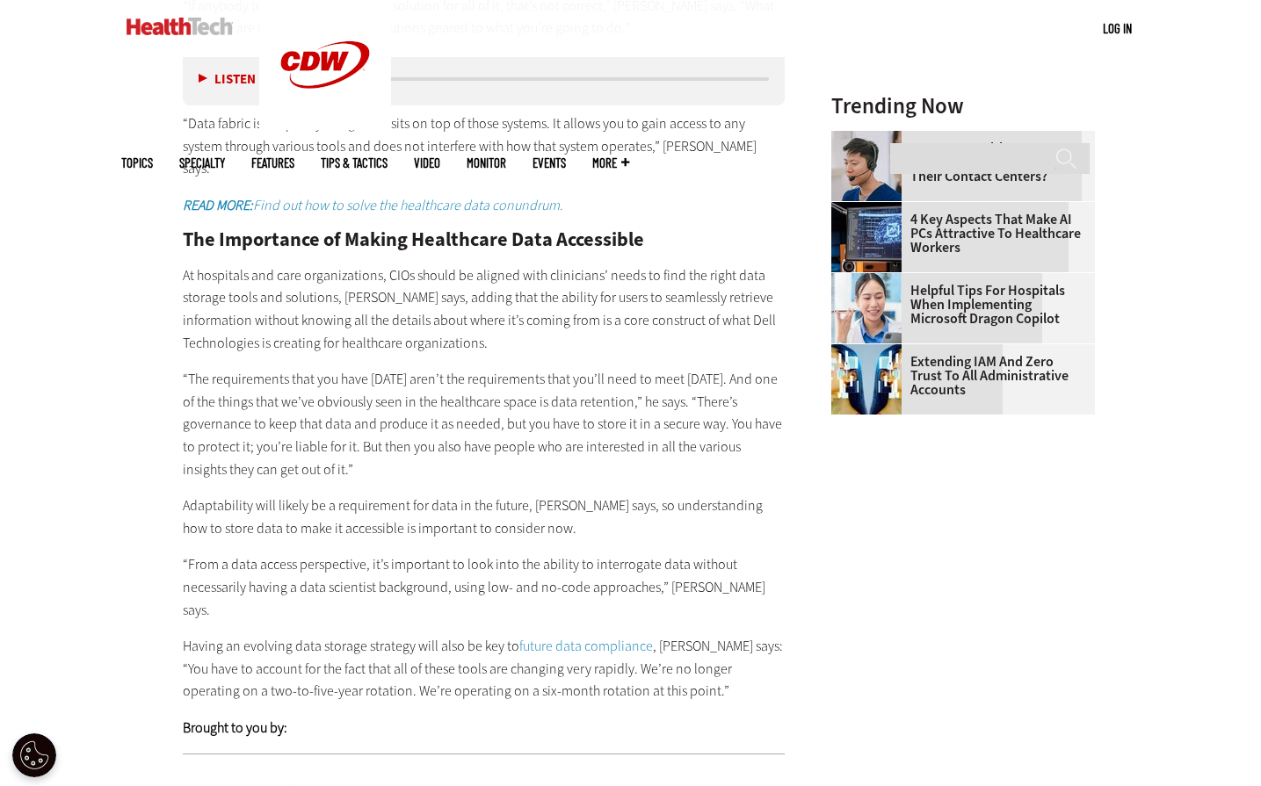
scroll to position [2544, 0]
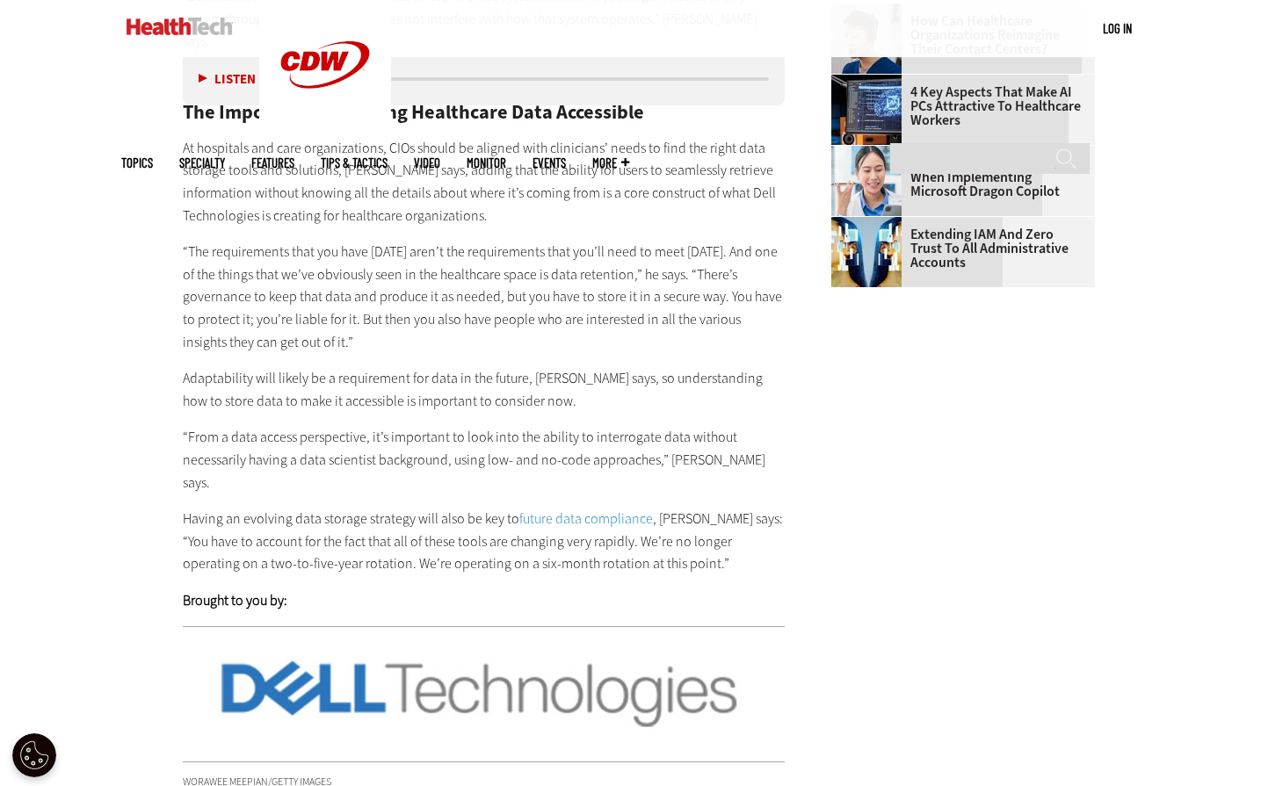
drag, startPoint x: 448, startPoint y: 214, endPoint x: 648, endPoint y: 213, distance: 199.5
click at [453, 241] on p "“The requirements that you have [DATE] aren’t the requirements that you’ll need…" at bounding box center [484, 297] width 603 height 112
click at [362, 265] on p "“The requirements that you have [DATE] aren’t the requirements that you’ll need…" at bounding box center [484, 297] width 603 height 112
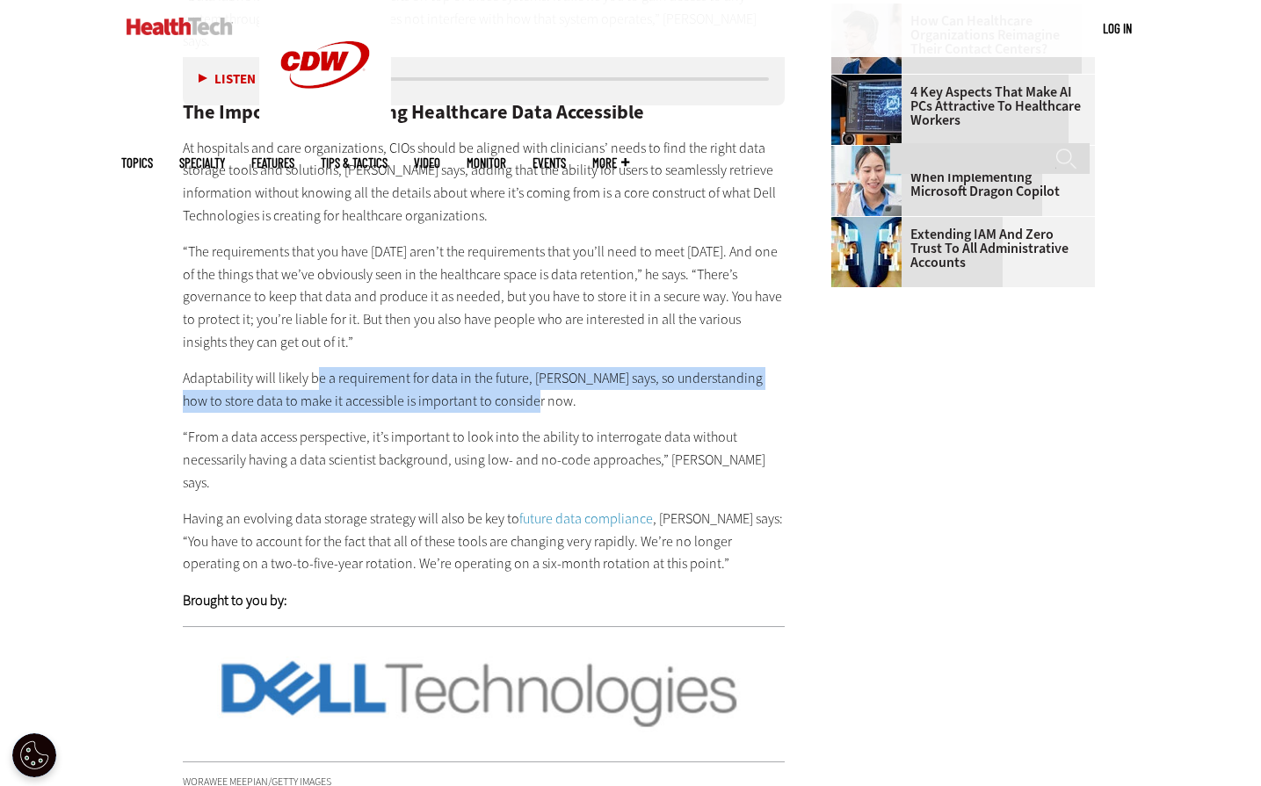
drag, startPoint x: 312, startPoint y: 324, endPoint x: 529, endPoint y: 351, distance: 218.7
click at [529, 367] on p "Adaptability will likely be a requirement for data in the future, [PERSON_NAME]…" at bounding box center [484, 389] width 603 height 45
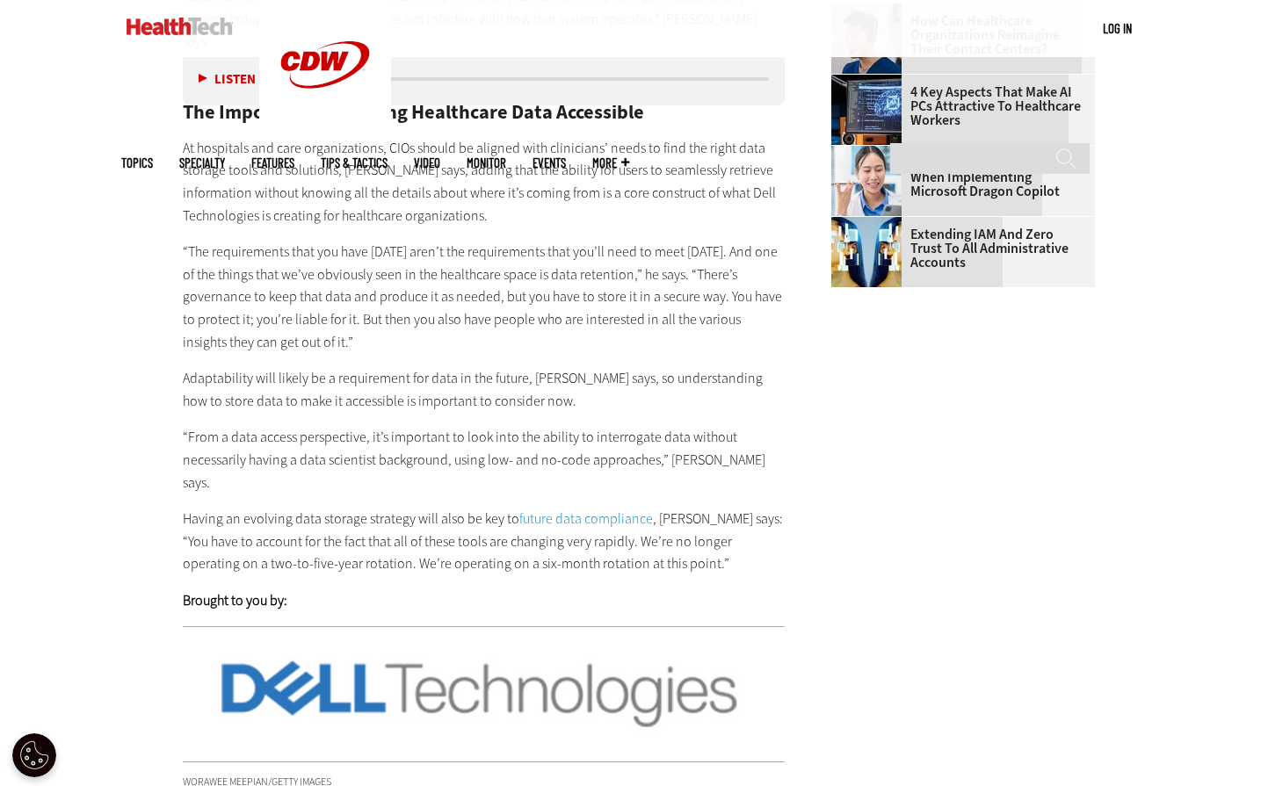
click at [491, 426] on p "“From a data access perspective, it’s important to look into the ability to int…" at bounding box center [484, 460] width 603 height 68
click at [349, 508] on p "Having an evolving data storage strategy will also be key to future data compli…" at bounding box center [484, 542] width 603 height 68
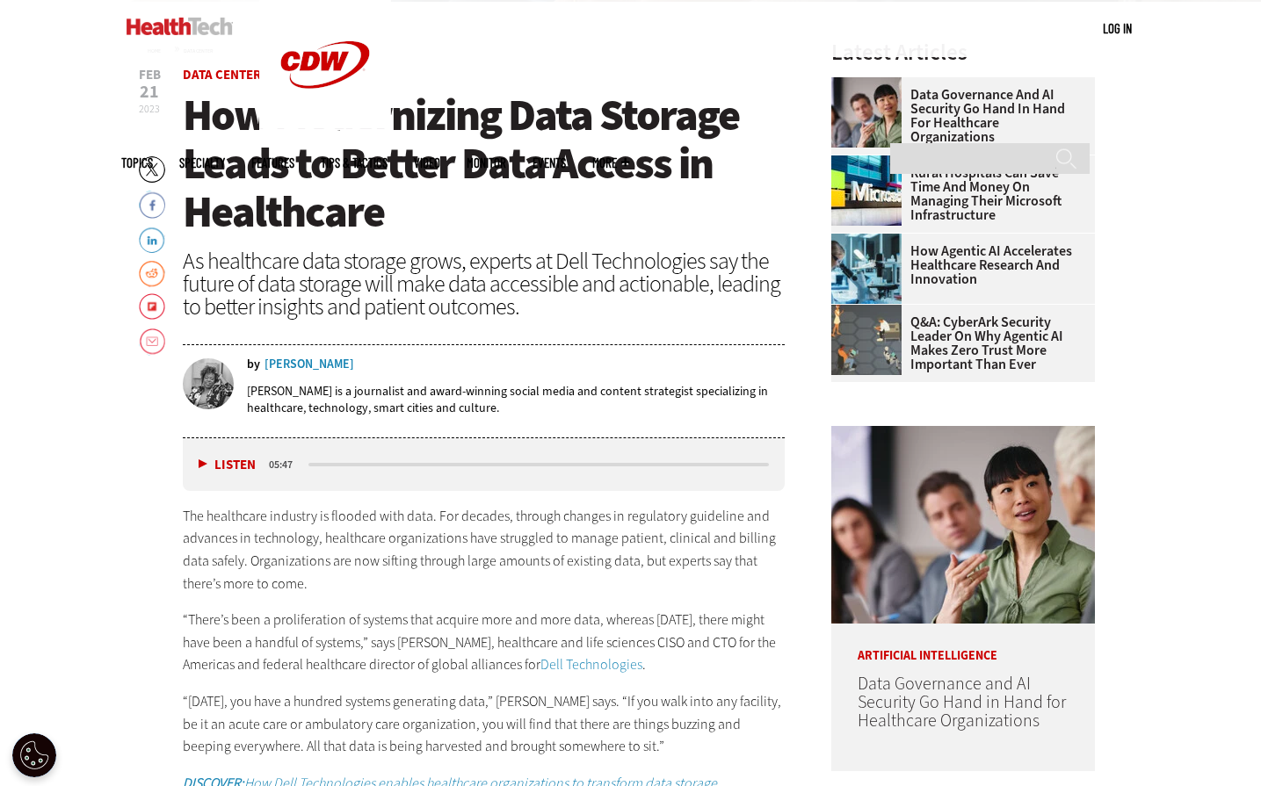
scroll to position [347, 0]
